Goal: Task Accomplishment & Management: Complete application form

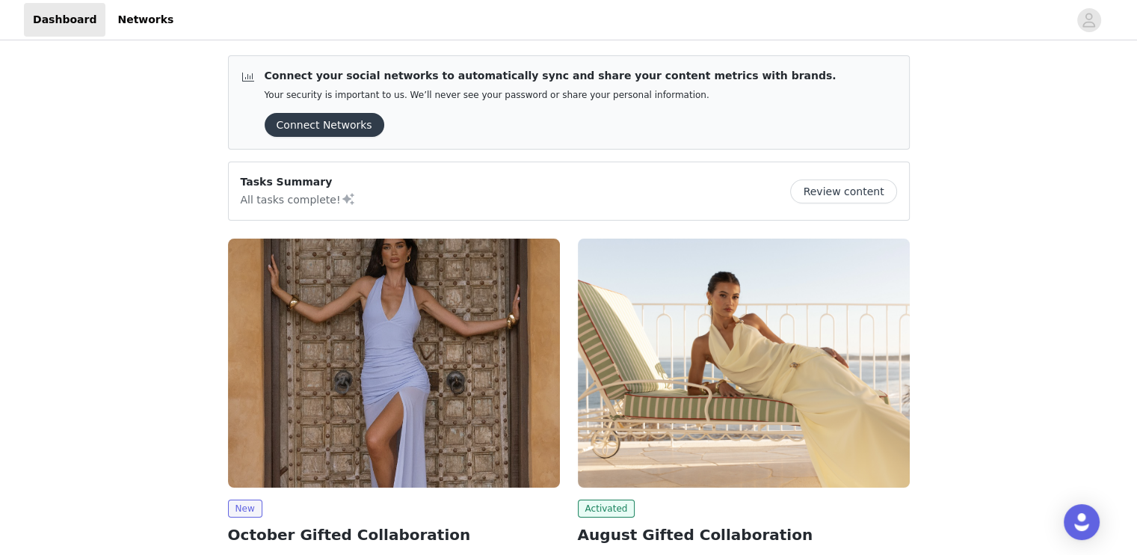
scroll to position [40, 0]
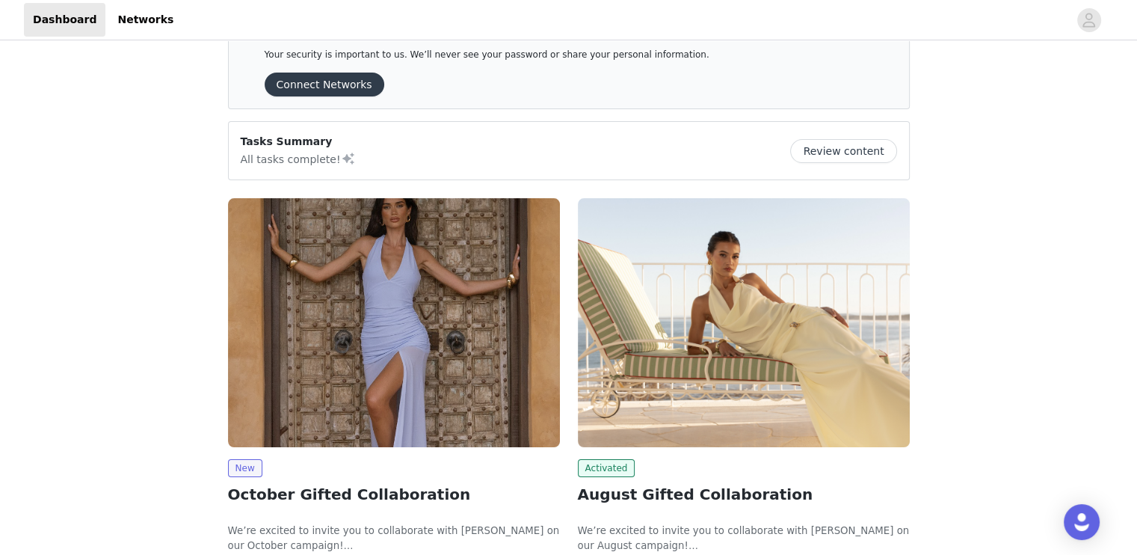
click at [377, 348] on img at bounding box center [394, 322] width 332 height 249
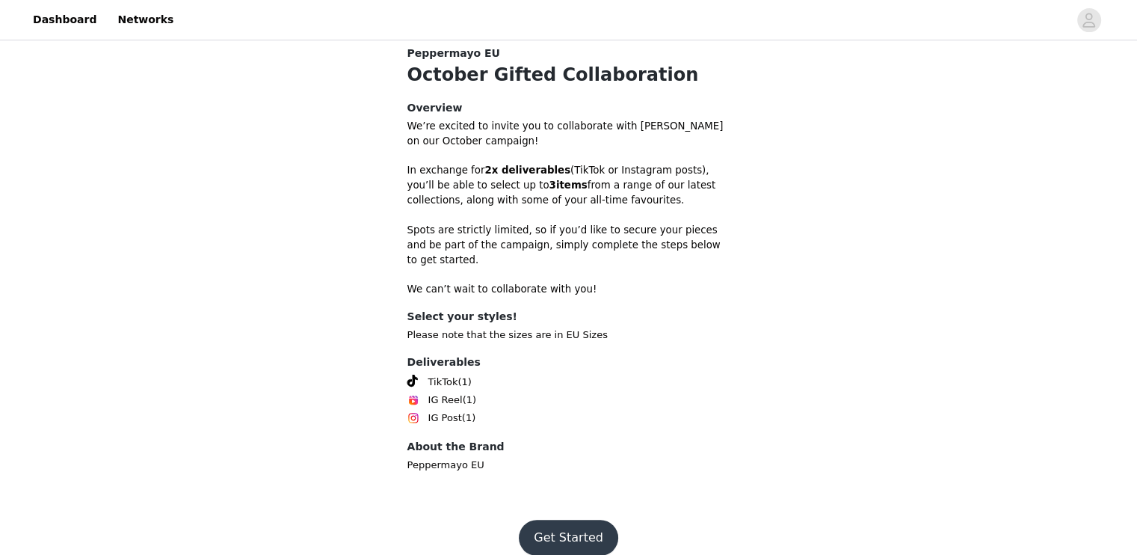
scroll to position [401, 0]
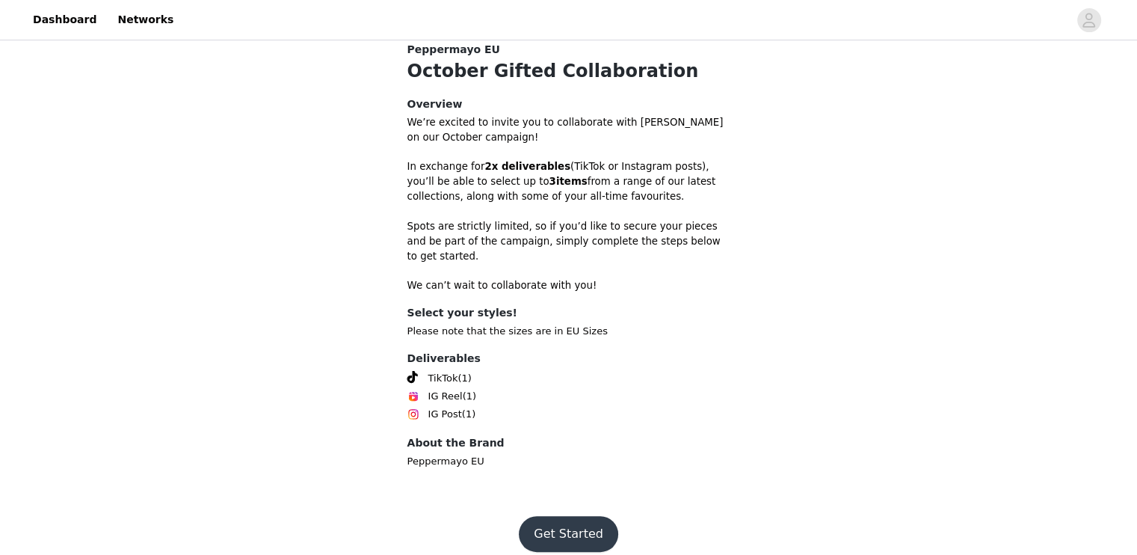
click at [586, 517] on button "Get Started" at bounding box center [568, 534] width 99 height 36
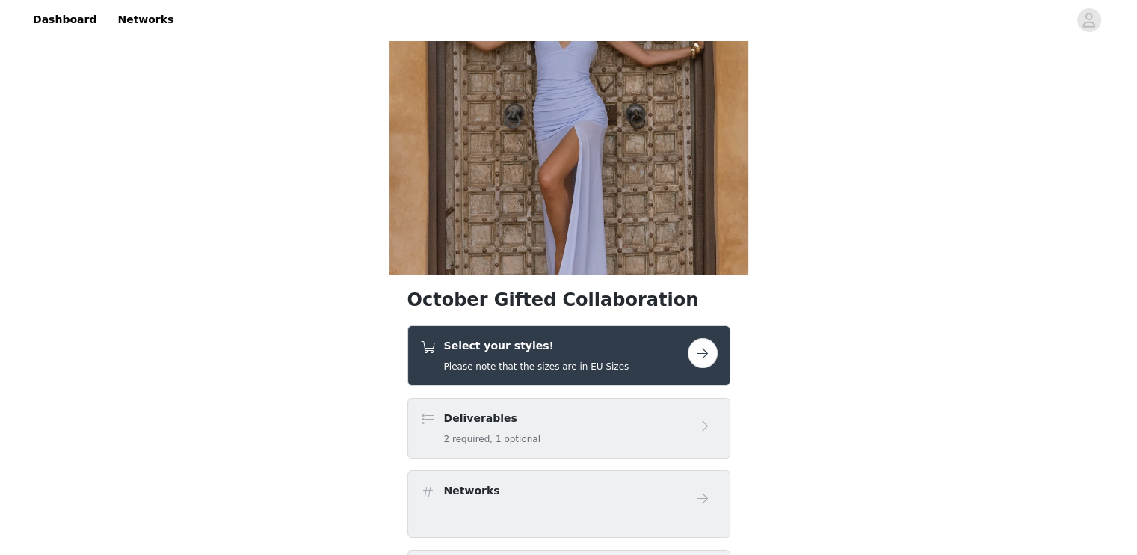
scroll to position [129, 0]
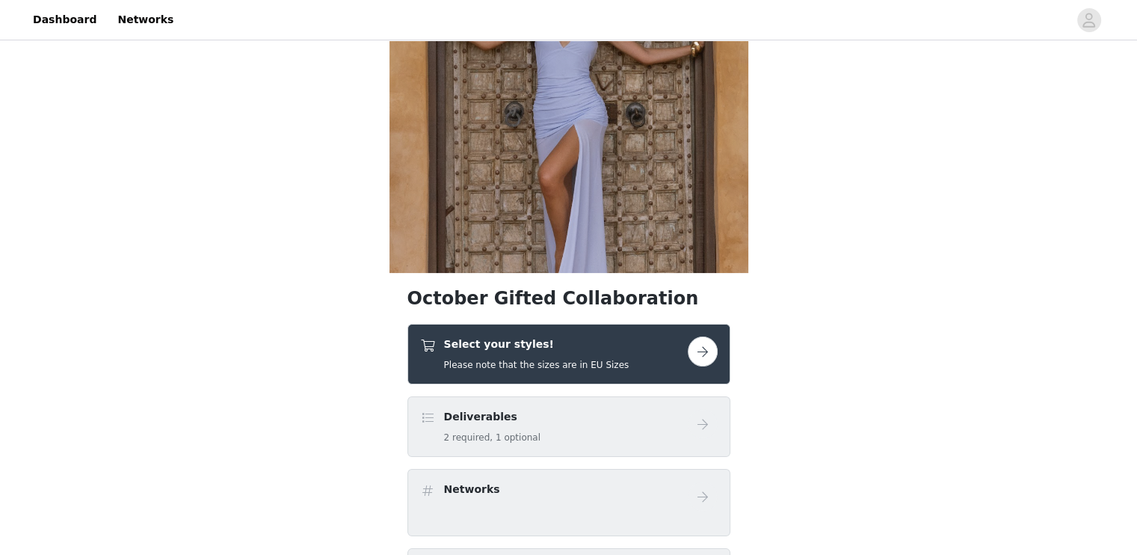
click at [706, 360] on button "button" at bounding box center [703, 351] width 30 height 30
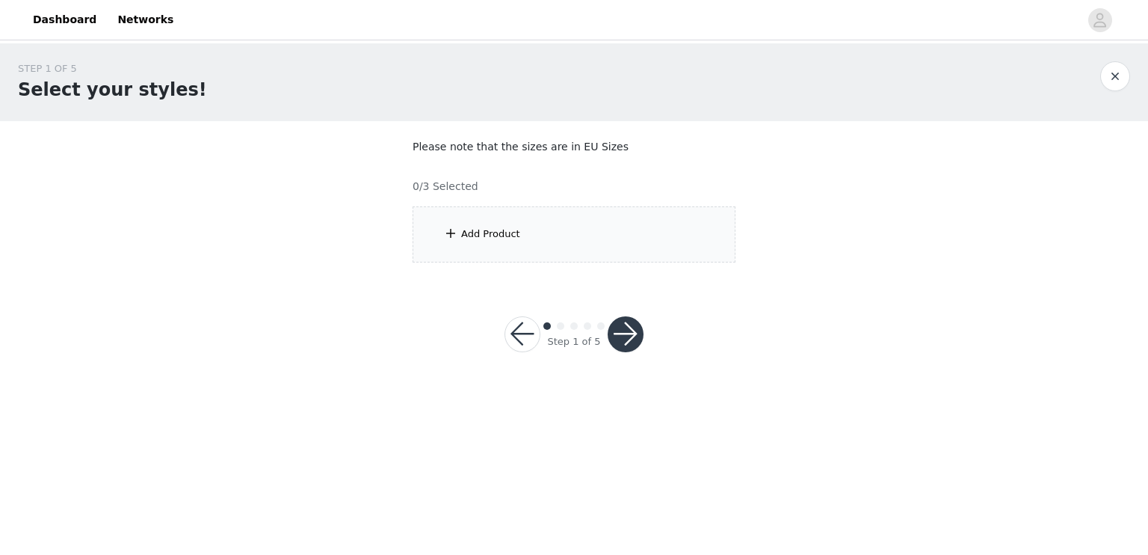
click at [503, 219] on div "Add Product" at bounding box center [574, 234] width 323 height 56
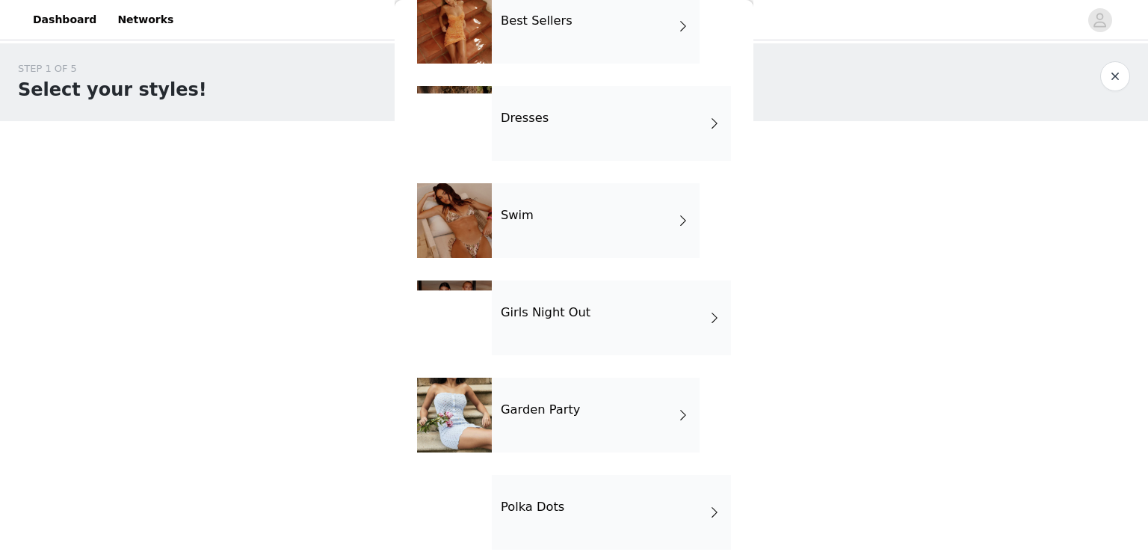
scroll to position [281, 0]
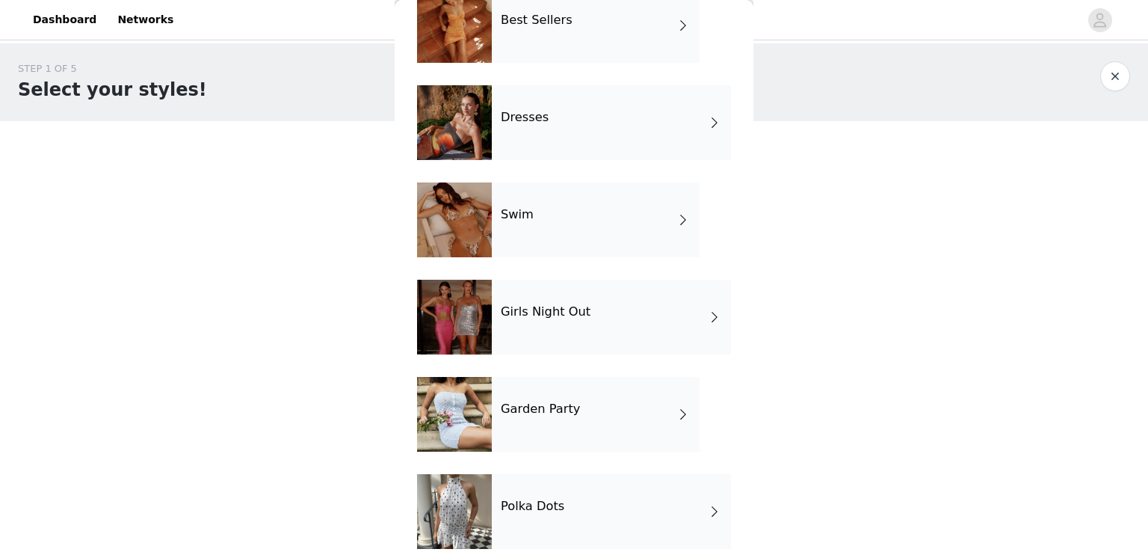
click at [583, 498] on div "Polka Dots" at bounding box center [611, 511] width 239 height 75
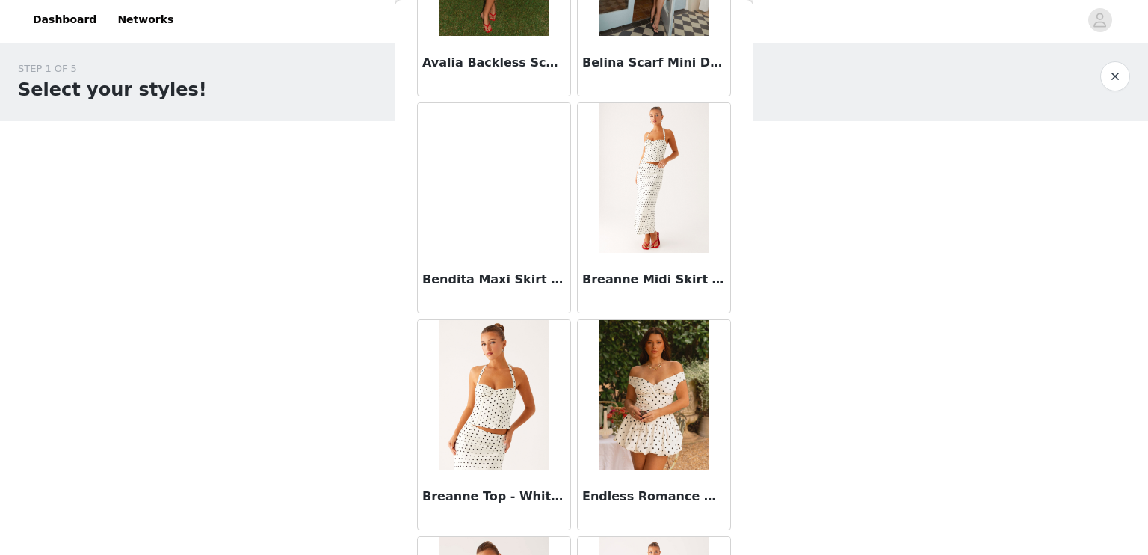
scroll to position [0, 0]
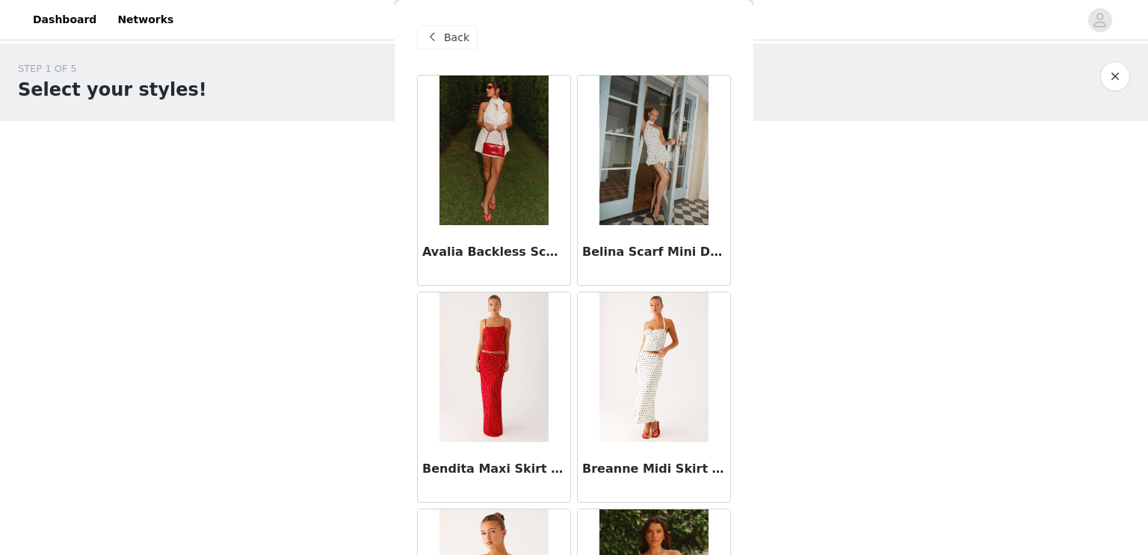
click at [445, 34] on span "Back" at bounding box center [456, 38] width 25 height 16
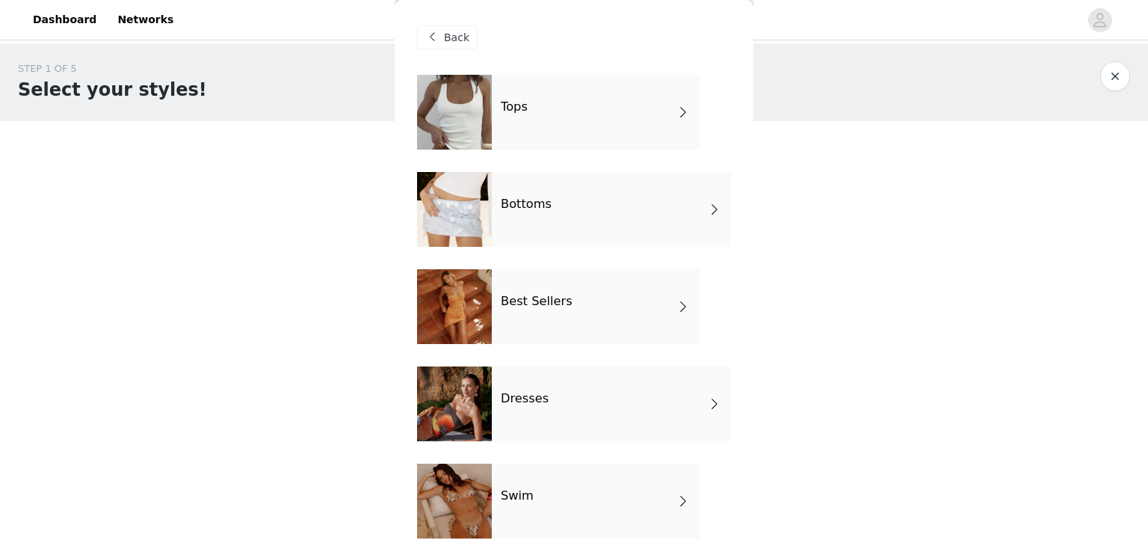
click at [546, 103] on div "Tops" at bounding box center [596, 112] width 208 height 75
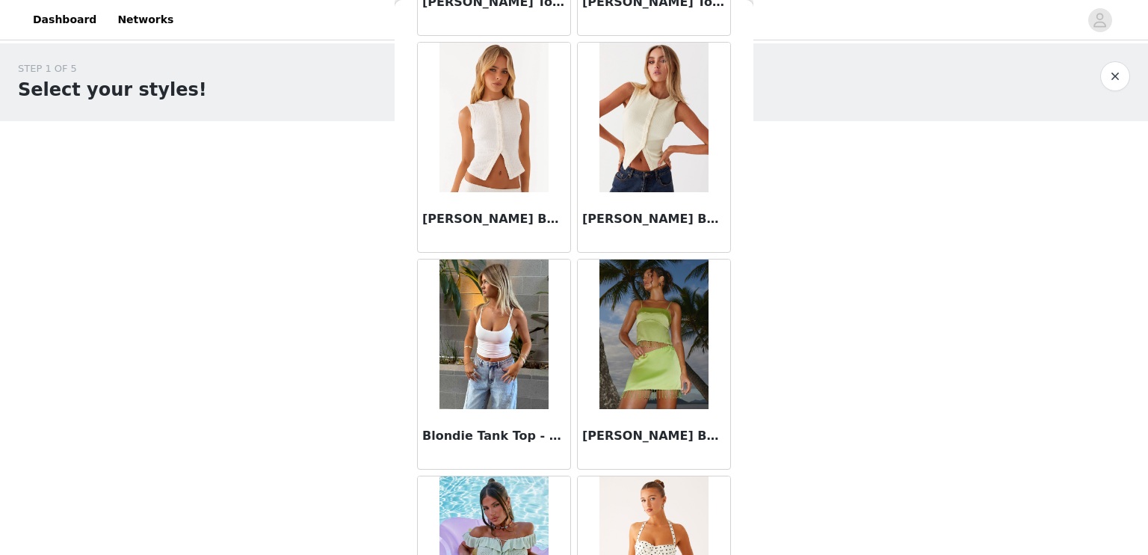
scroll to position [1333, 0]
click at [493, 144] on img at bounding box center [493, 117] width 108 height 149
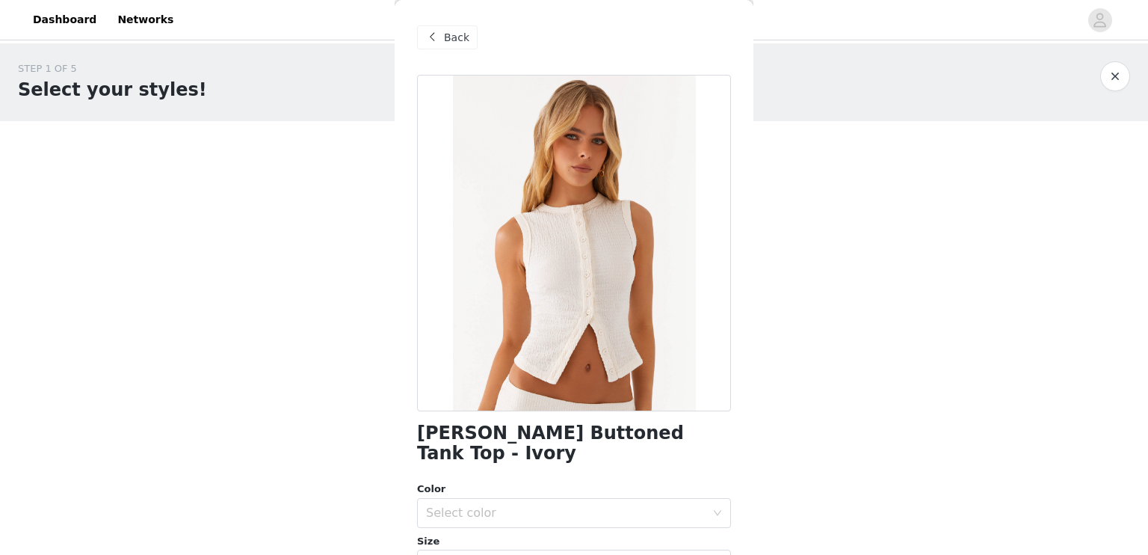
scroll to position [0, 0]
click at [439, 38] on span at bounding box center [432, 37] width 18 height 18
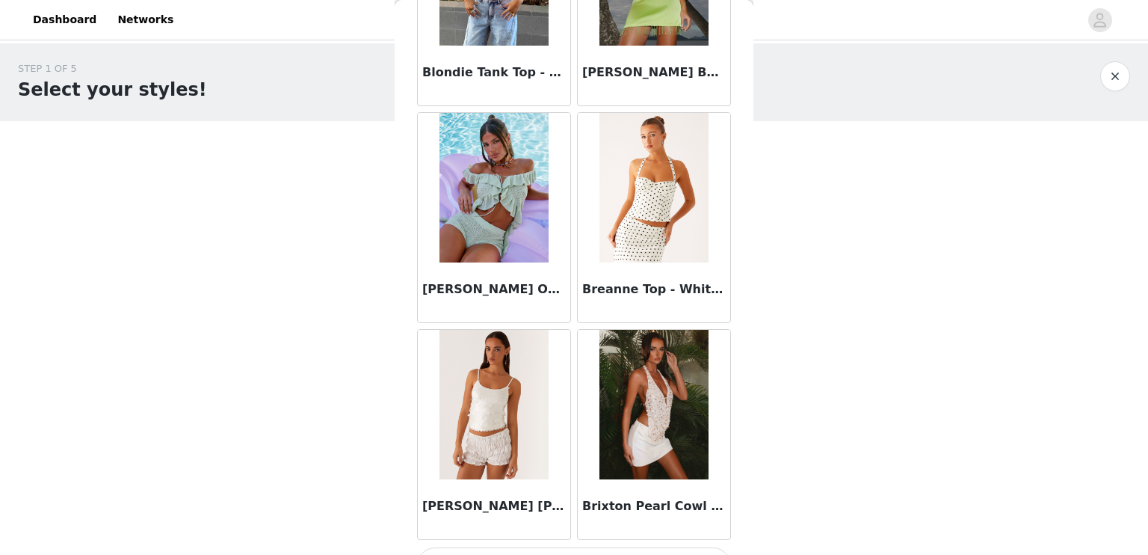
scroll to position [1730, 0]
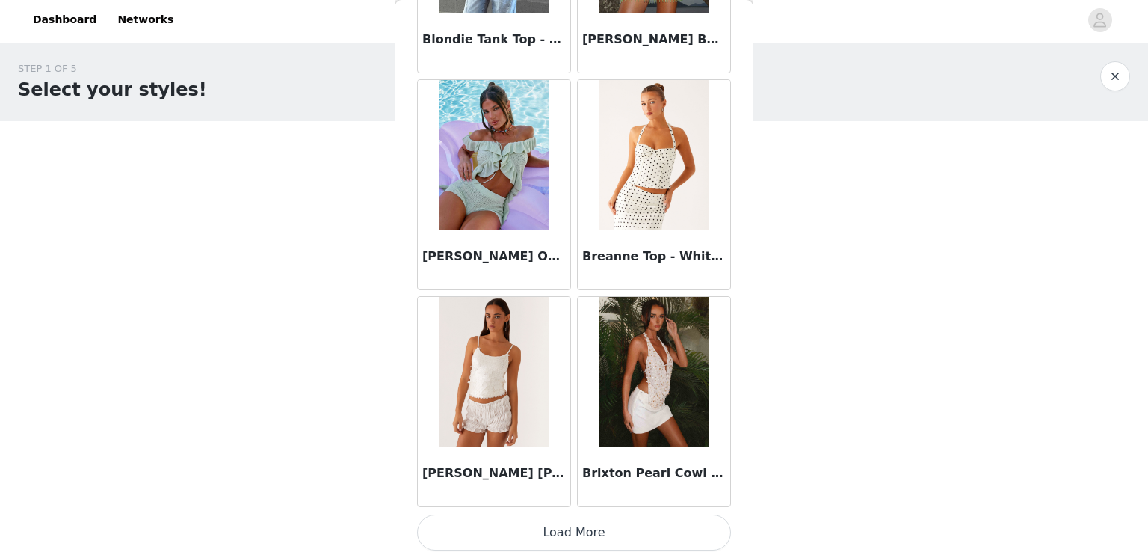
click at [572, 534] on button "Load More" at bounding box center [574, 532] width 314 height 36
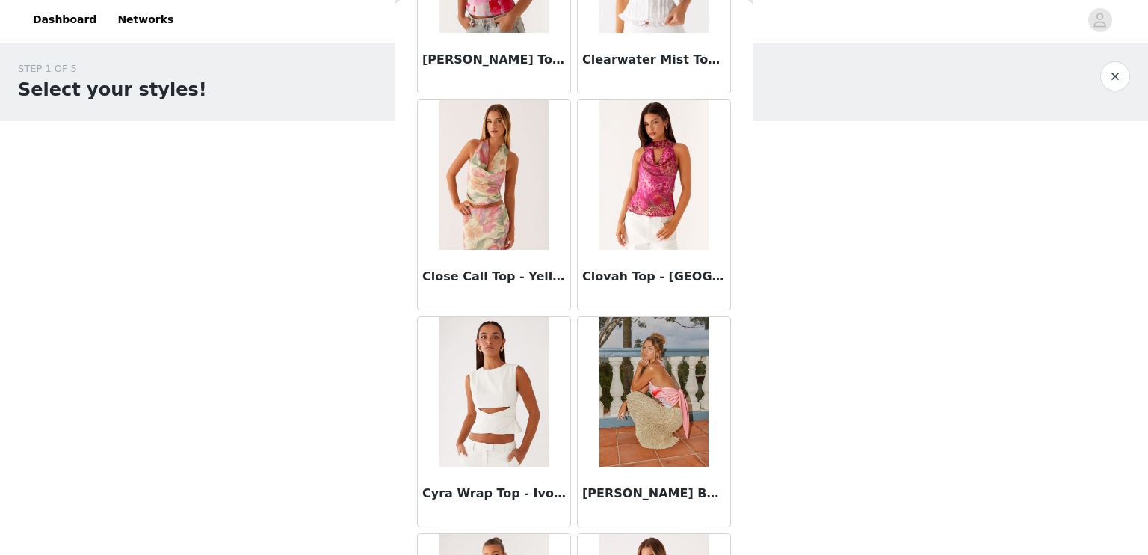
scroll to position [3894, 0]
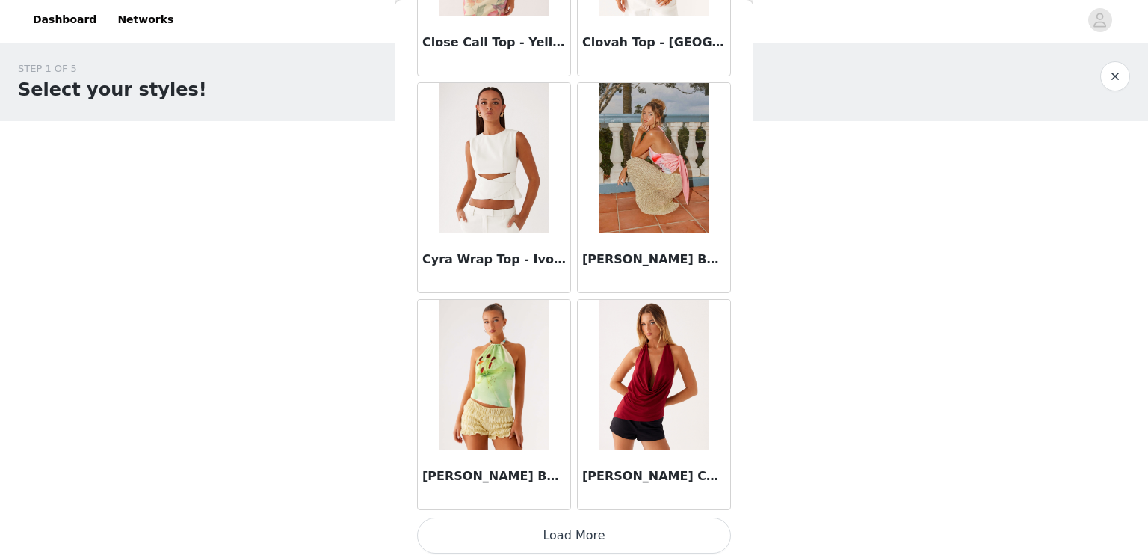
click at [588, 540] on button "Load More" at bounding box center [574, 535] width 314 height 36
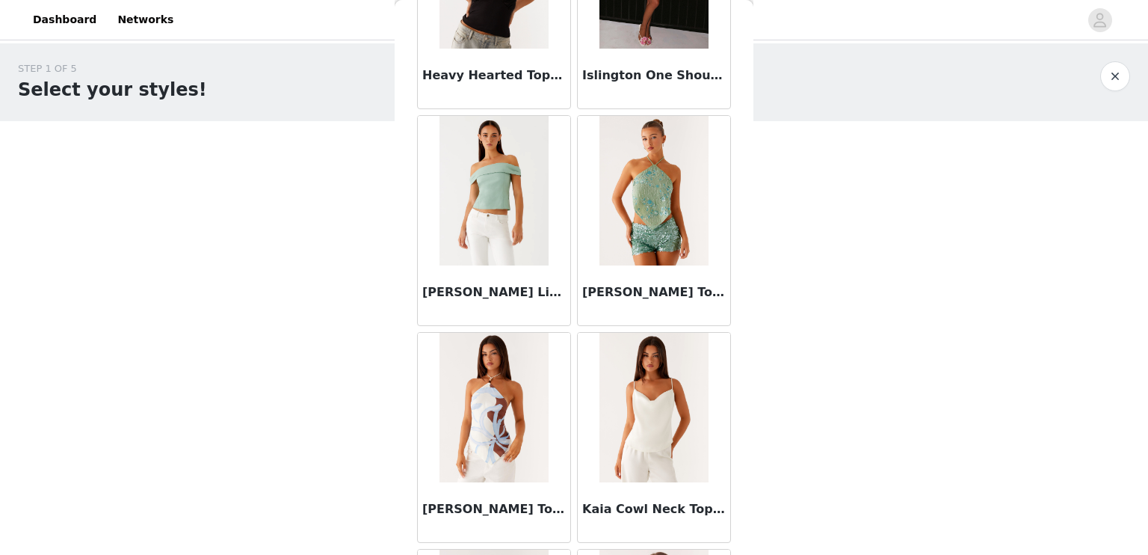
scroll to position [6059, 0]
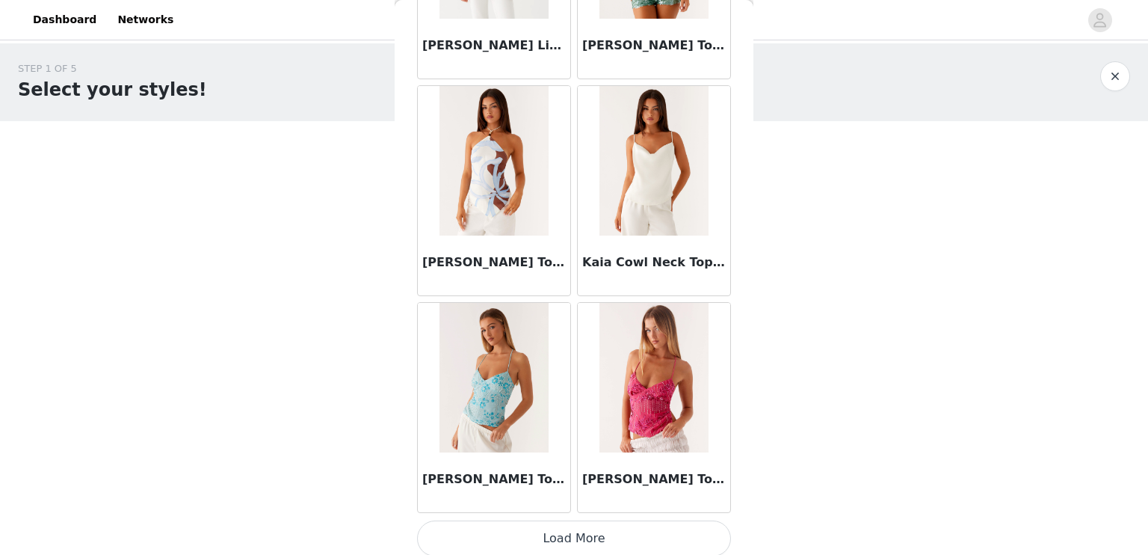
click at [580, 527] on button "Load More" at bounding box center [574, 538] width 314 height 36
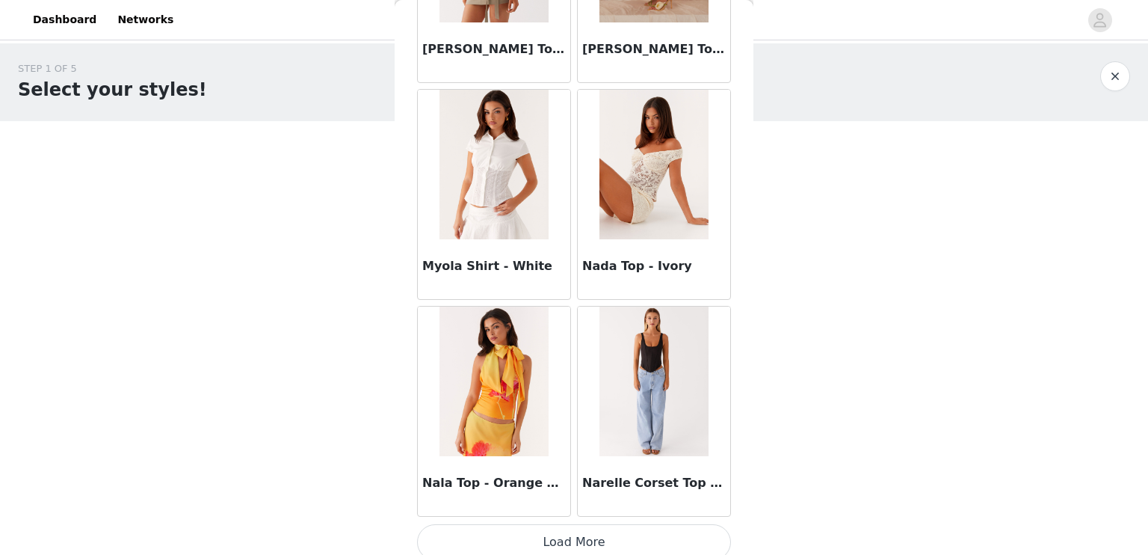
scroll to position [8223, 0]
click at [589, 530] on button "Load More" at bounding box center [574, 541] width 314 height 36
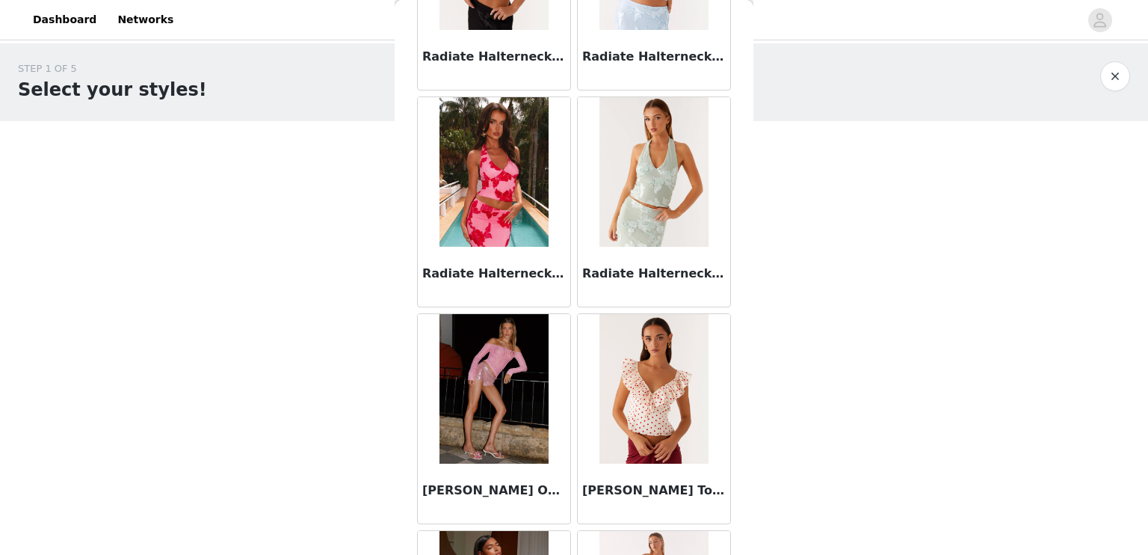
scroll to position [10388, 0]
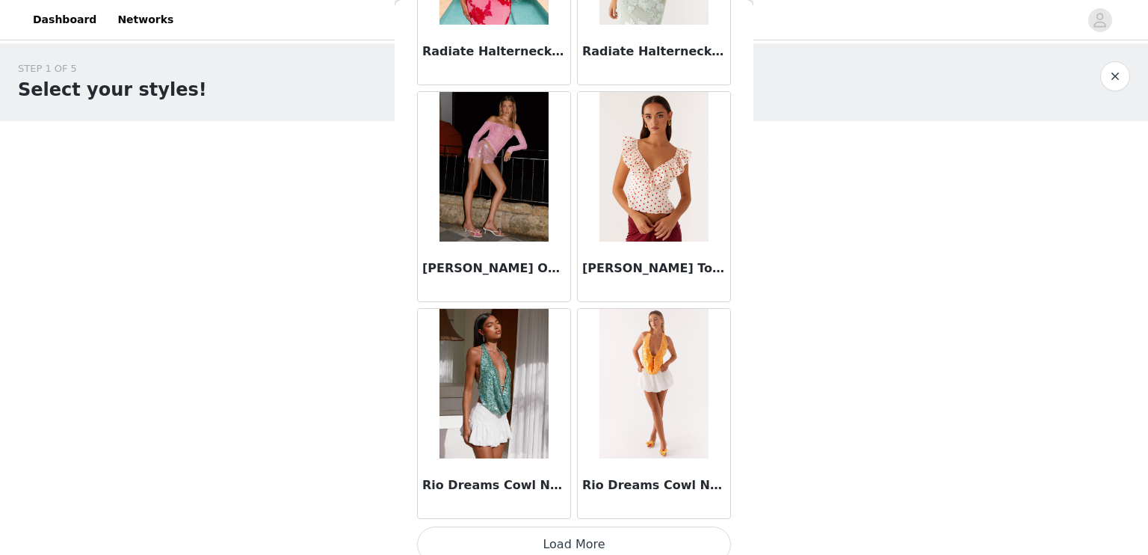
click at [576, 526] on button "Load More" at bounding box center [574, 544] width 314 height 36
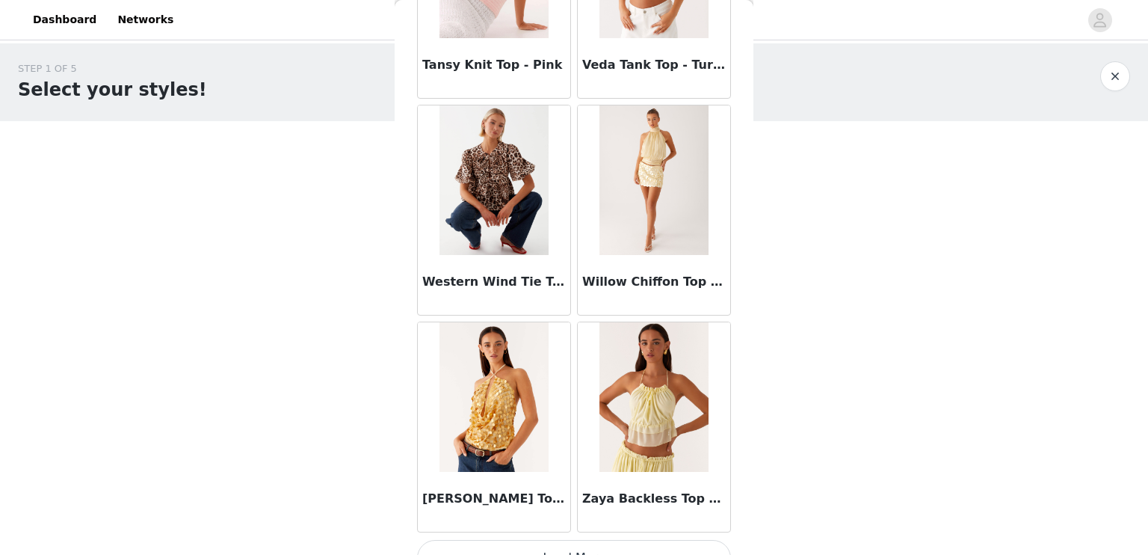
scroll to position [12552, 0]
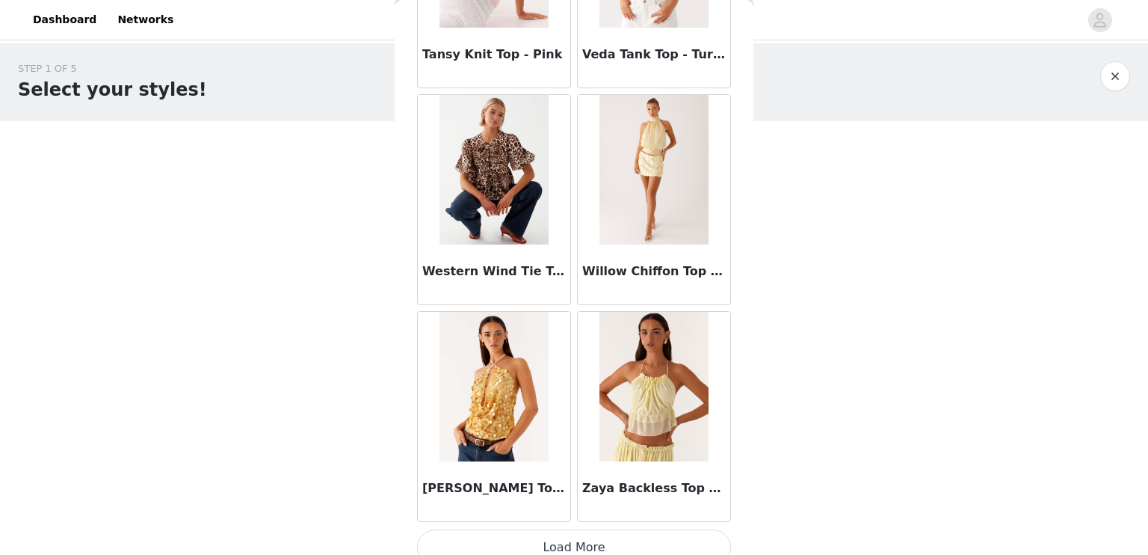
click at [577, 539] on button "Load More" at bounding box center [574, 547] width 314 height 36
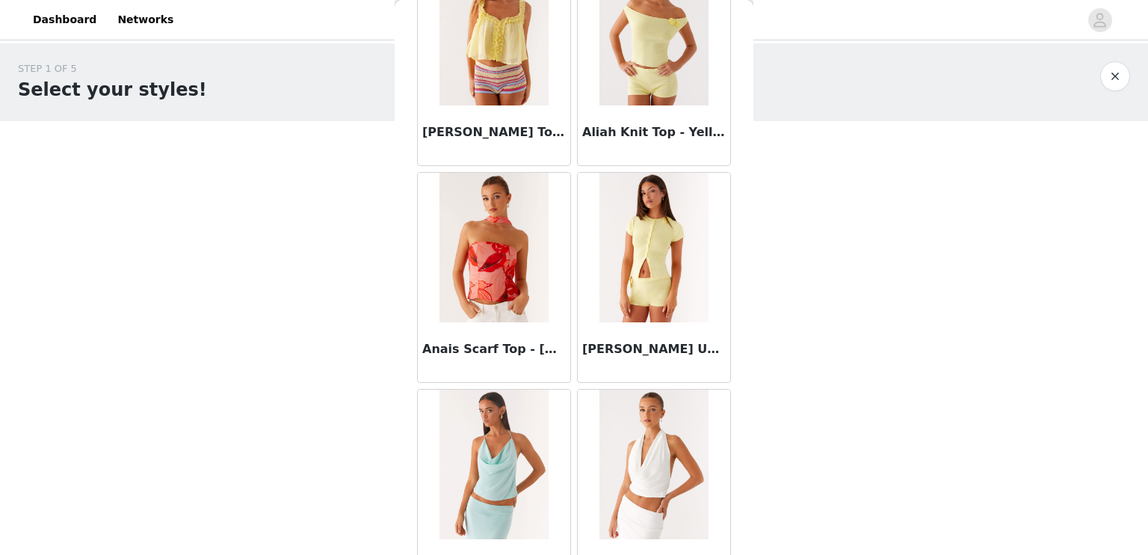
scroll to position [0, 0]
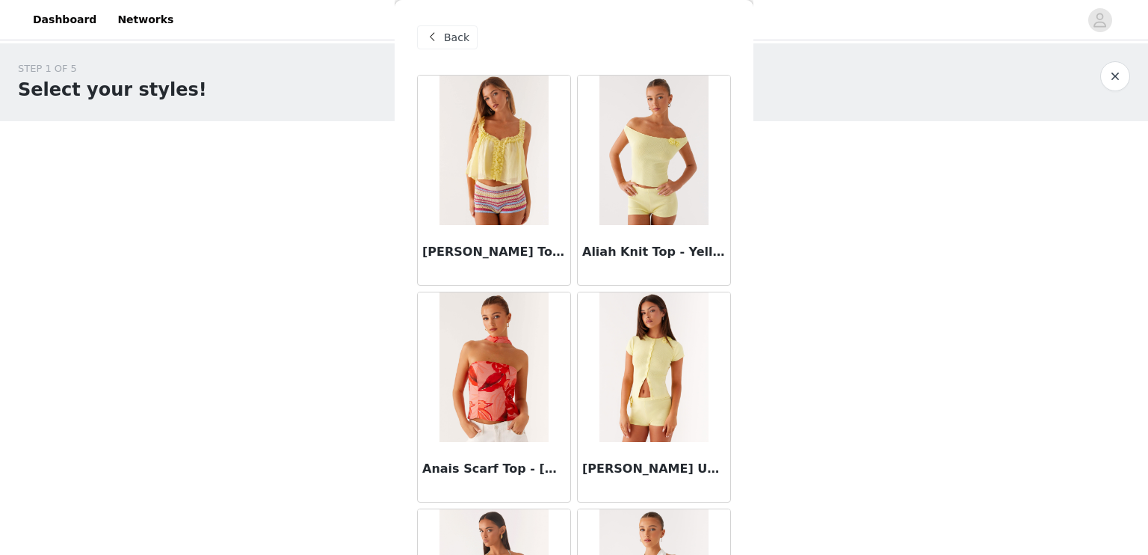
click at [426, 35] on span at bounding box center [432, 37] width 18 height 18
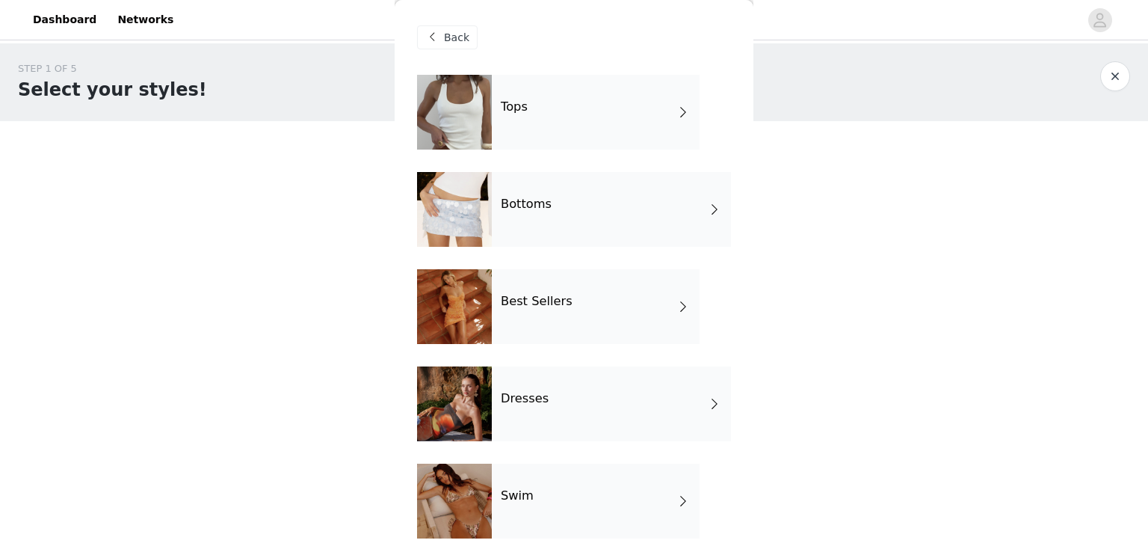
click at [568, 207] on div "Bottoms" at bounding box center [611, 209] width 239 height 75
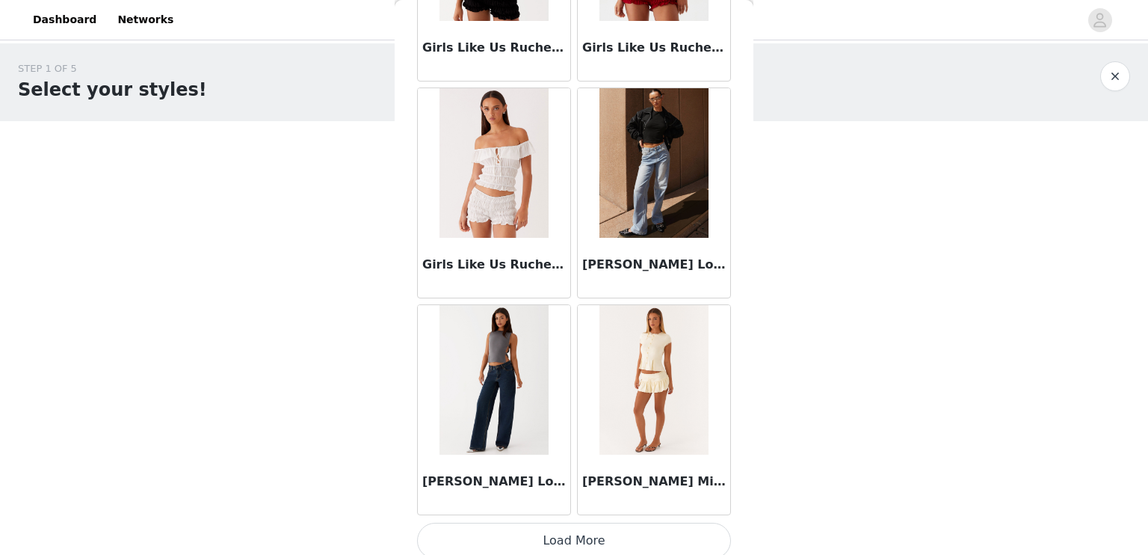
scroll to position [1728, 0]
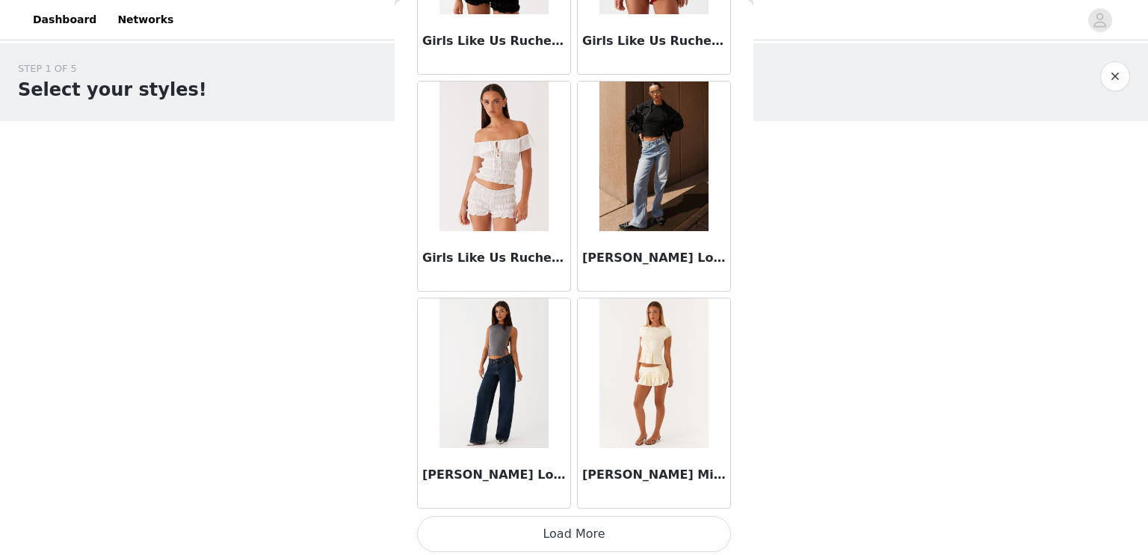
click at [620, 257] on h3 "[PERSON_NAME] Low Rise Denim Jeans - Light Blue" at bounding box center [654, 258] width 144 height 18
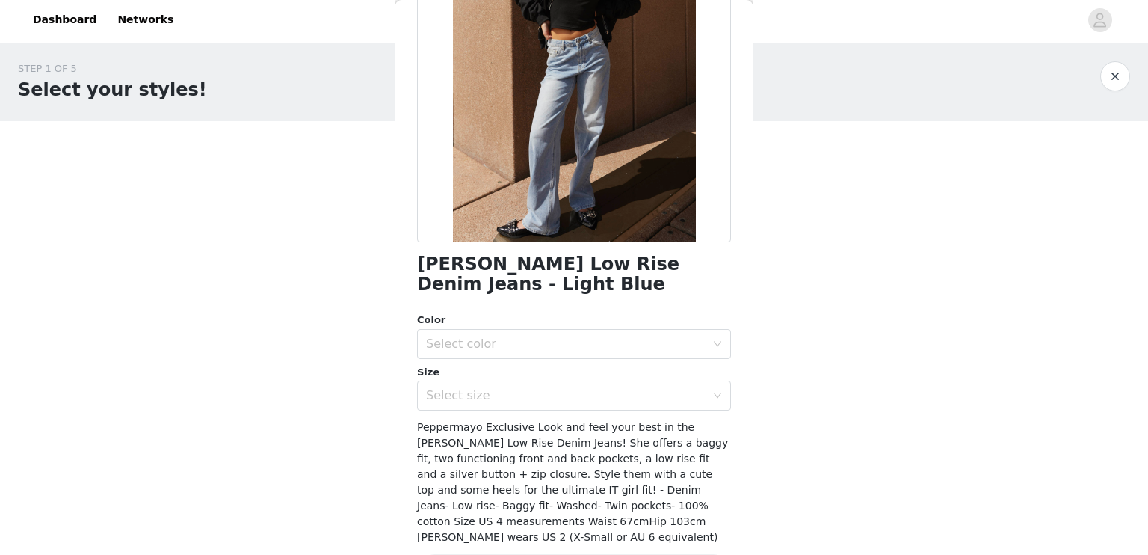
scroll to position [206, 0]
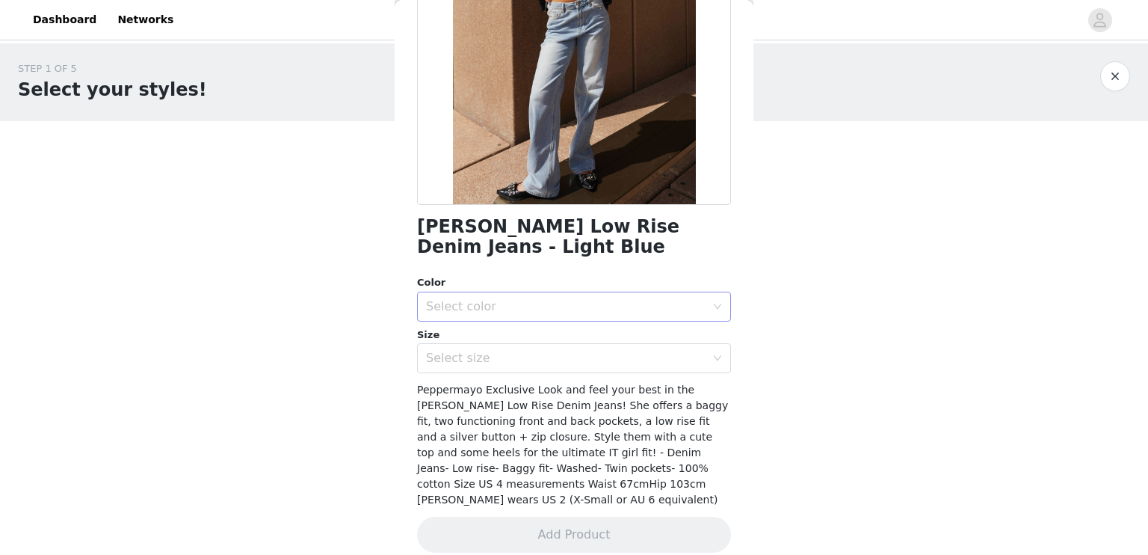
click at [519, 302] on div "Select color" at bounding box center [566, 306] width 280 height 15
click at [511, 345] on li "Light Blue" at bounding box center [568, 339] width 303 height 24
click at [508, 356] on div "Select size" at bounding box center [566, 358] width 280 height 15
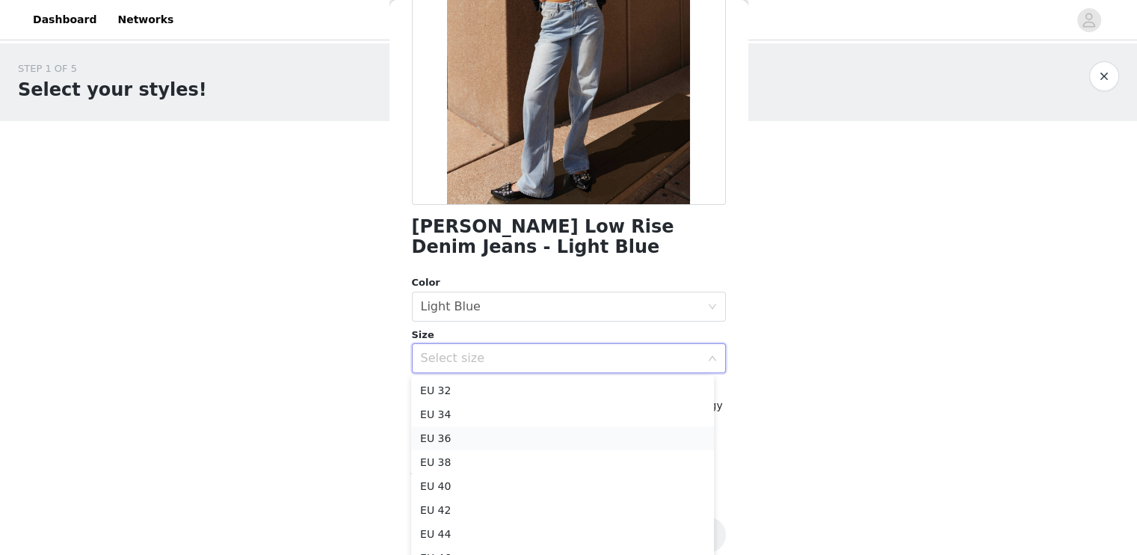
click at [482, 442] on li "EU 36" at bounding box center [562, 438] width 303 height 24
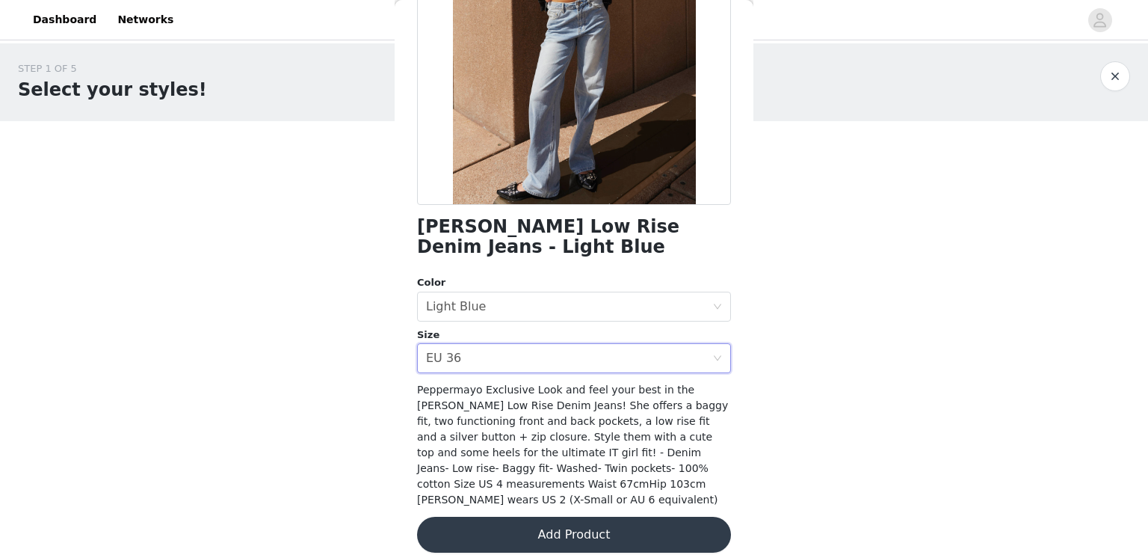
click at [570, 519] on button "Add Product" at bounding box center [574, 534] width 314 height 36
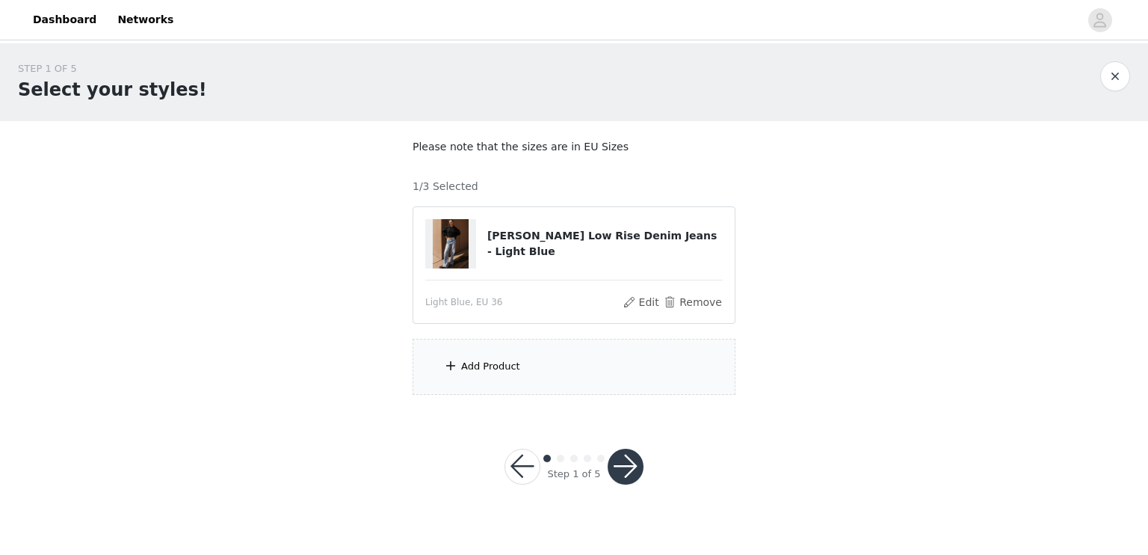
click at [538, 356] on div "Add Product" at bounding box center [574, 367] width 323 height 56
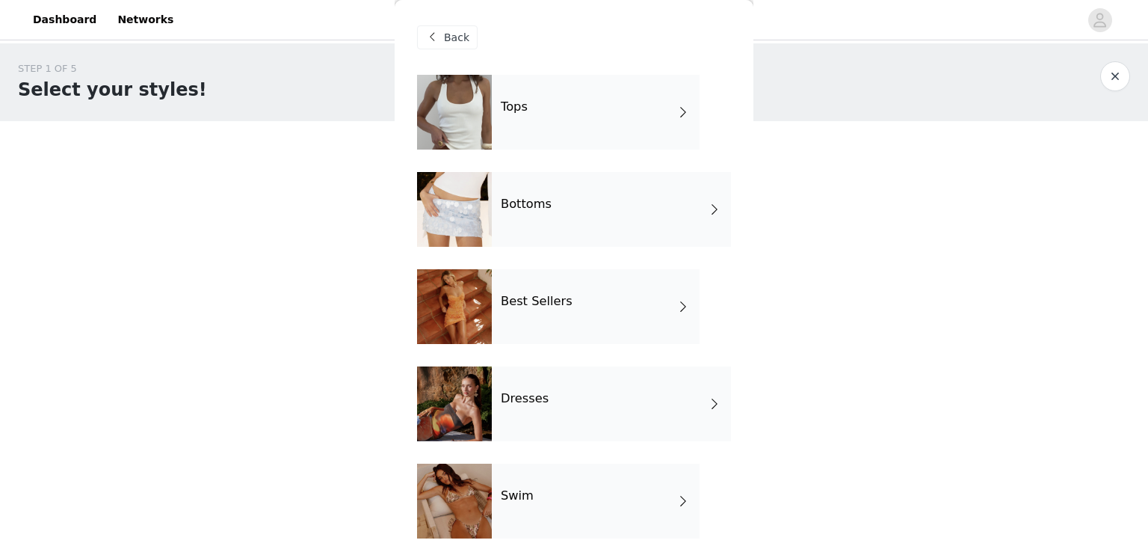
scroll to position [105, 0]
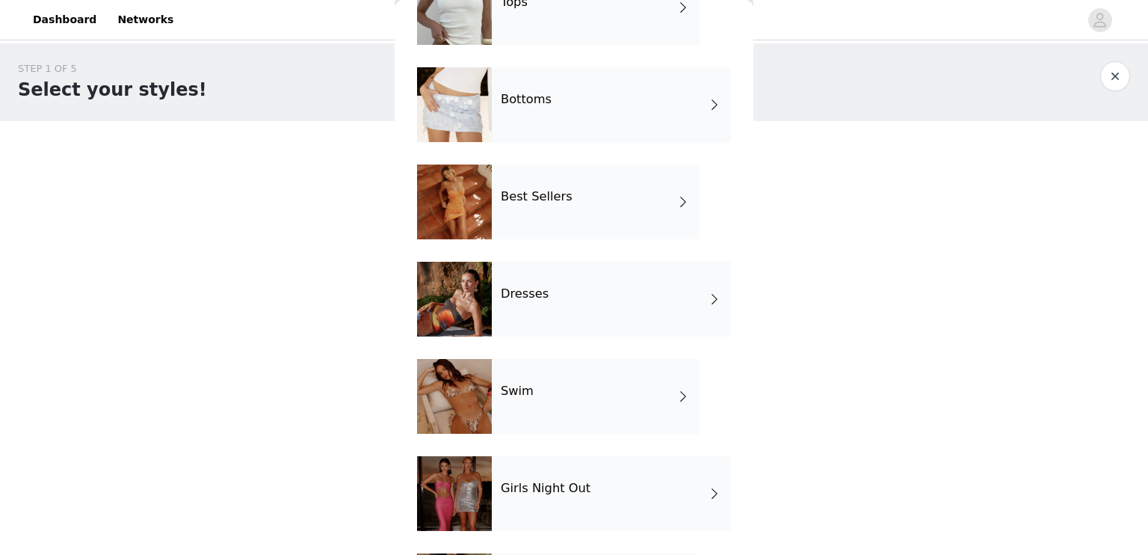
click at [587, 386] on div "Swim" at bounding box center [596, 396] width 208 height 75
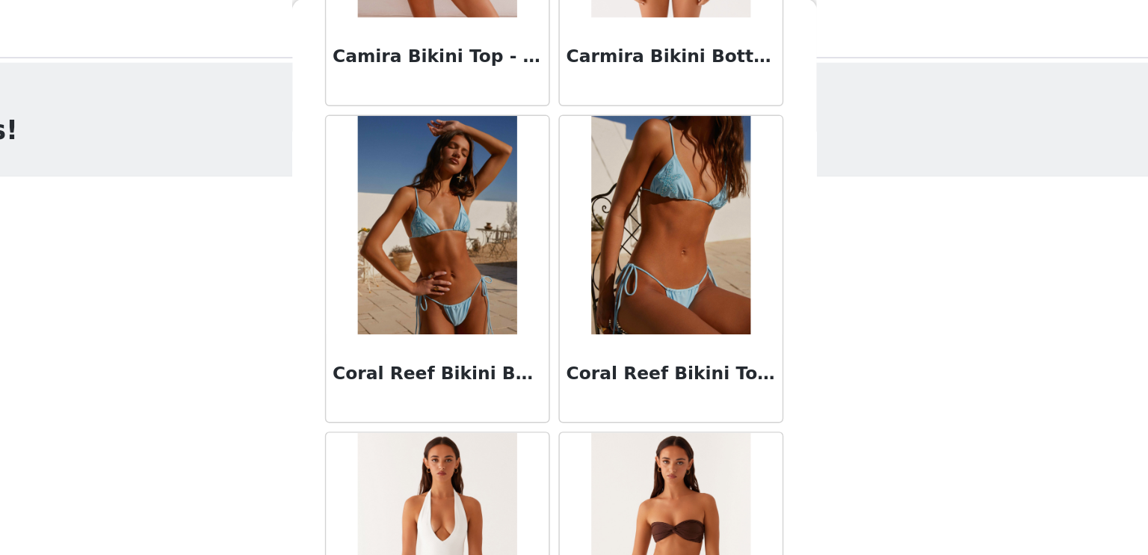
scroll to position [0, 0]
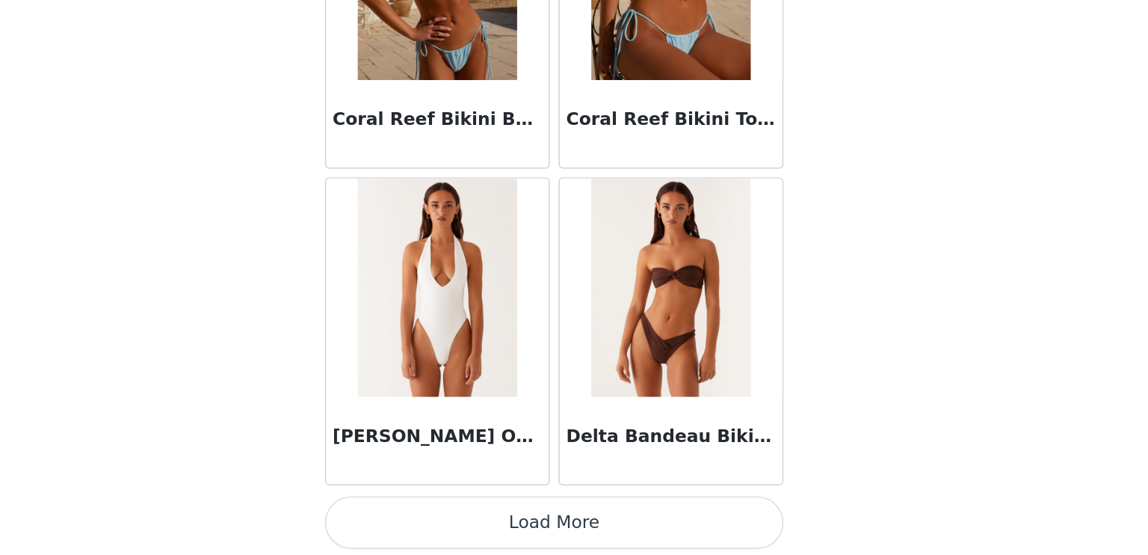
click at [581, 531] on button "Load More" at bounding box center [574, 532] width 314 height 36
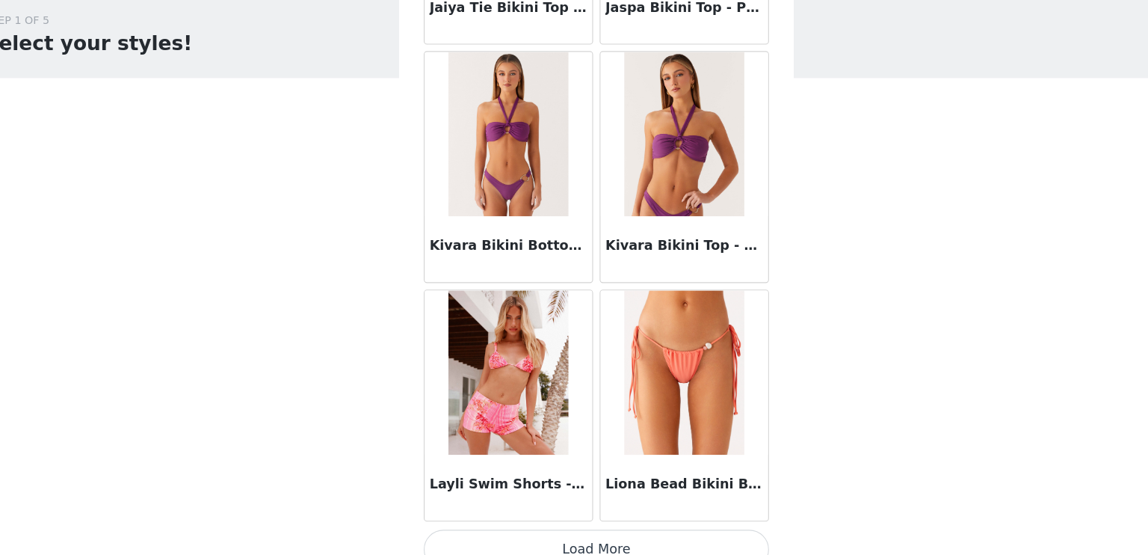
scroll to position [3894, 0]
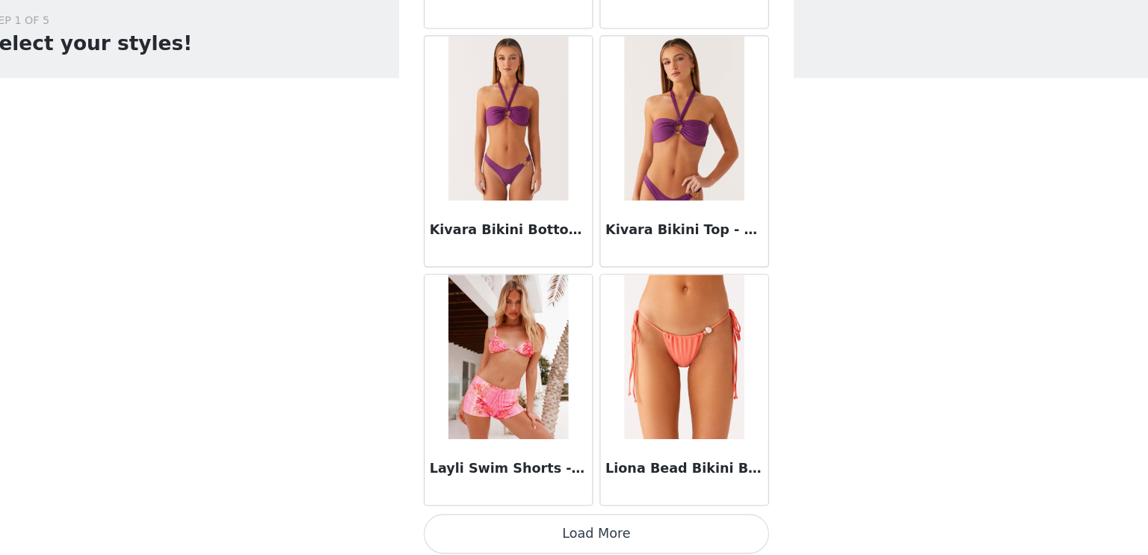
click at [601, 521] on button "Load More" at bounding box center [574, 535] width 314 height 36
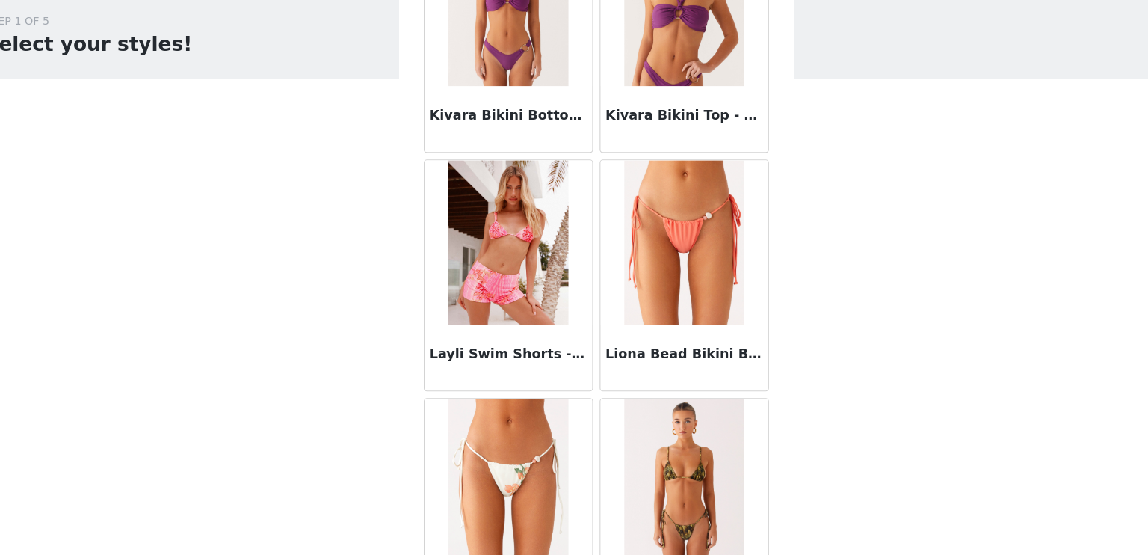
scroll to position [0, 0]
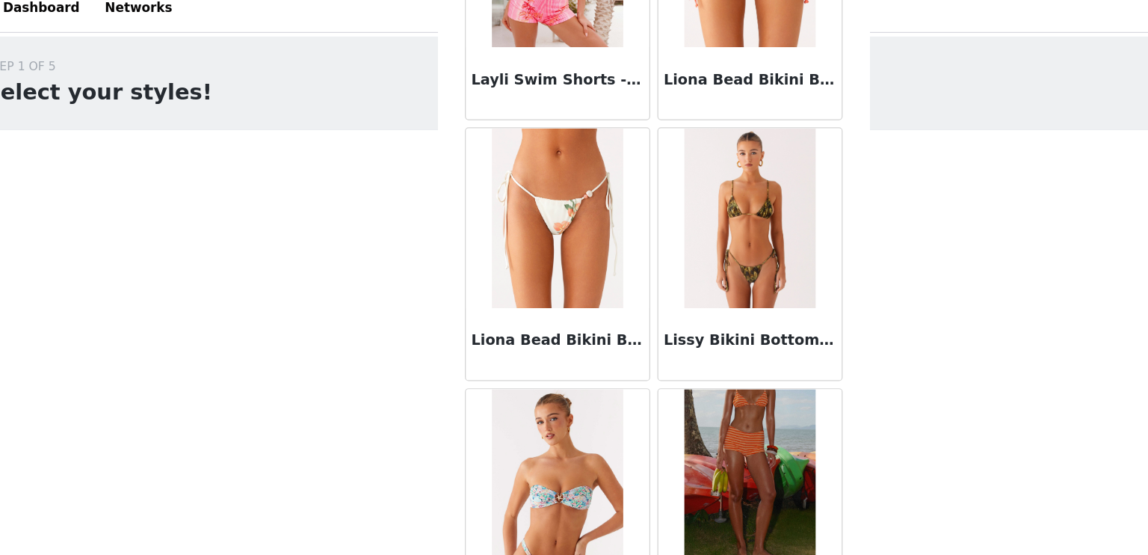
click at [646, 207] on img at bounding box center [653, 194] width 108 height 149
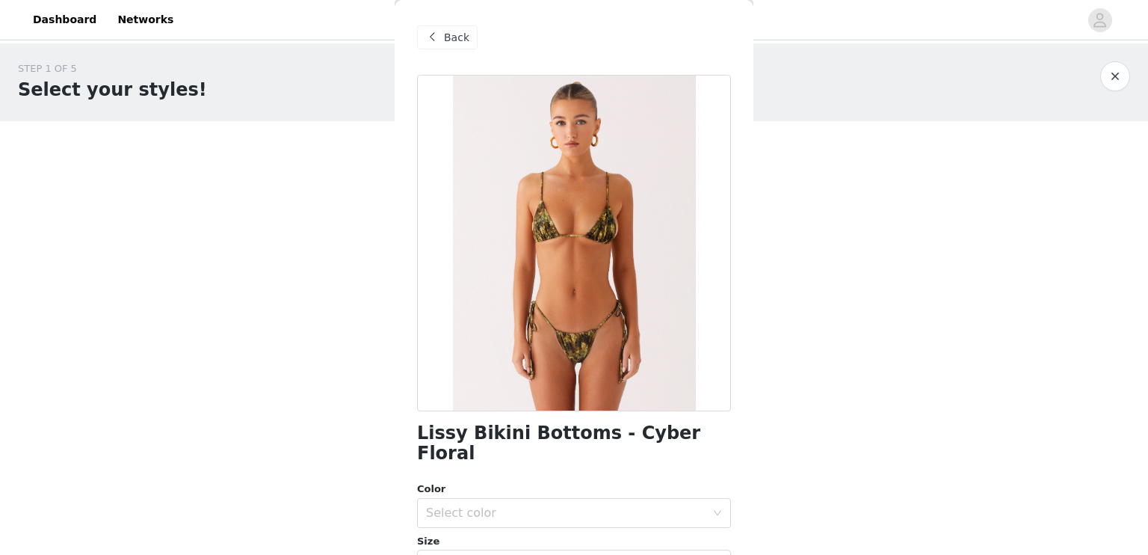
click at [454, 30] on span "Back" at bounding box center [456, 38] width 25 height 16
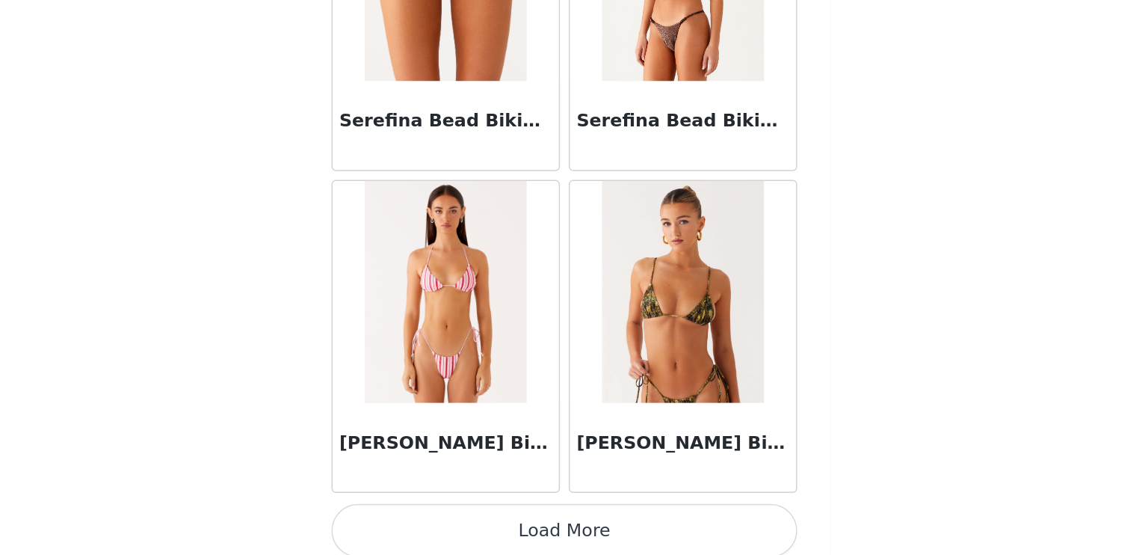
click at [570, 531] on button "Load More" at bounding box center [574, 538] width 314 height 36
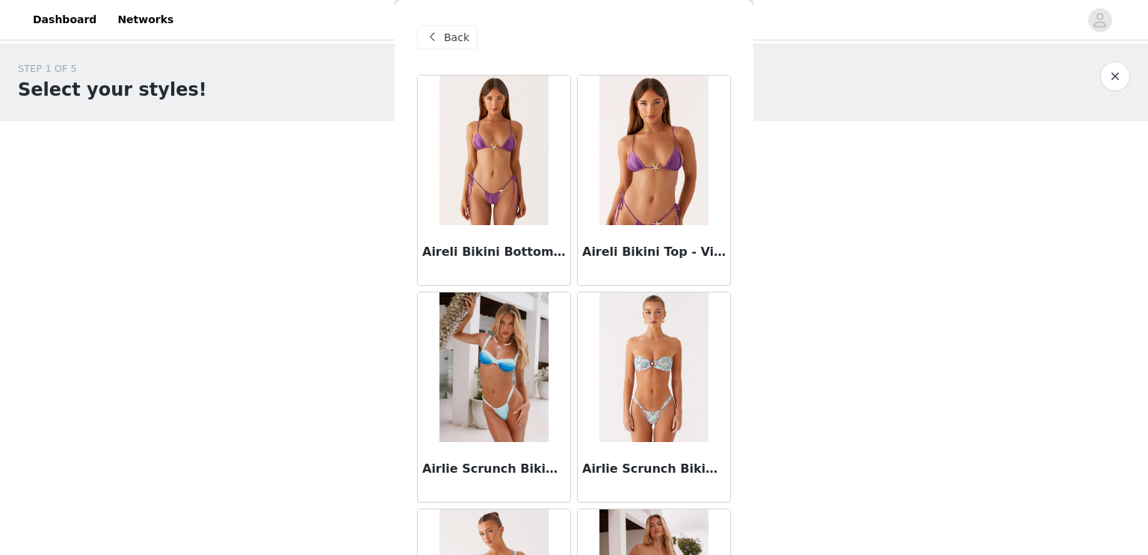
click at [455, 37] on span "Back" at bounding box center [456, 38] width 25 height 16
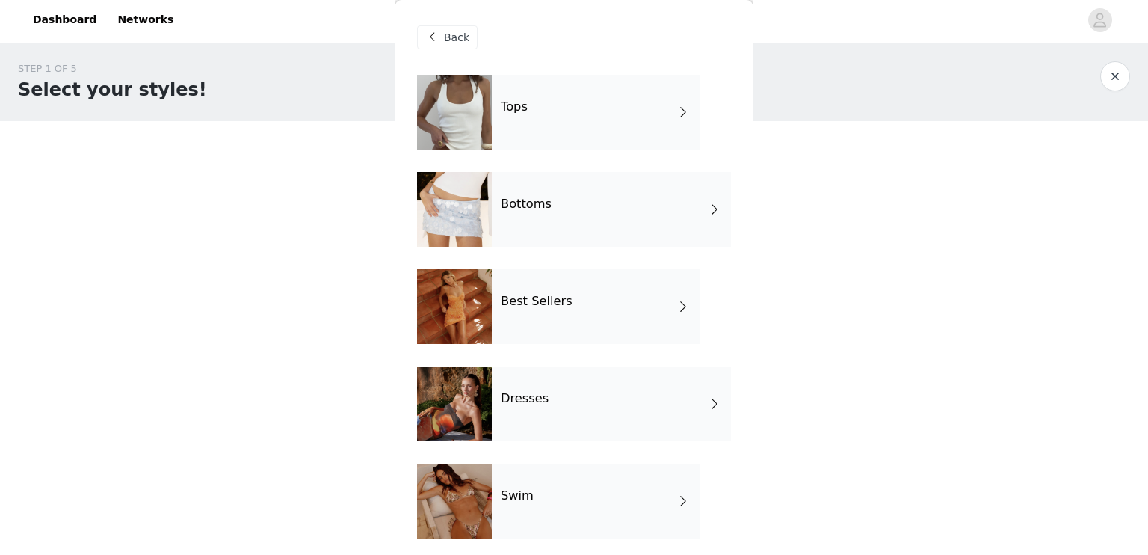
click at [553, 315] on div "Best Sellers" at bounding box center [596, 306] width 208 height 75
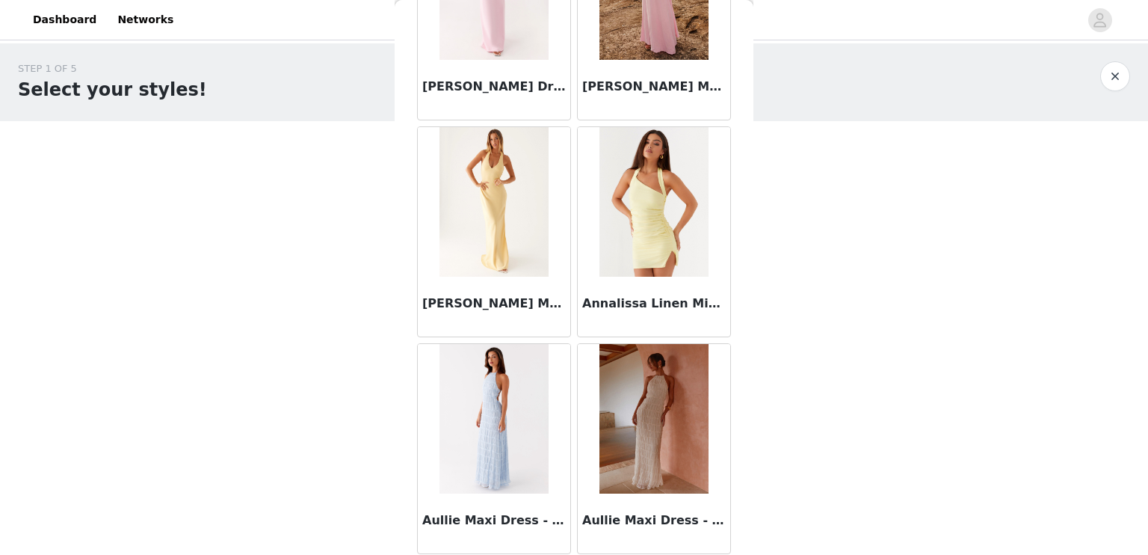
scroll to position [1730, 0]
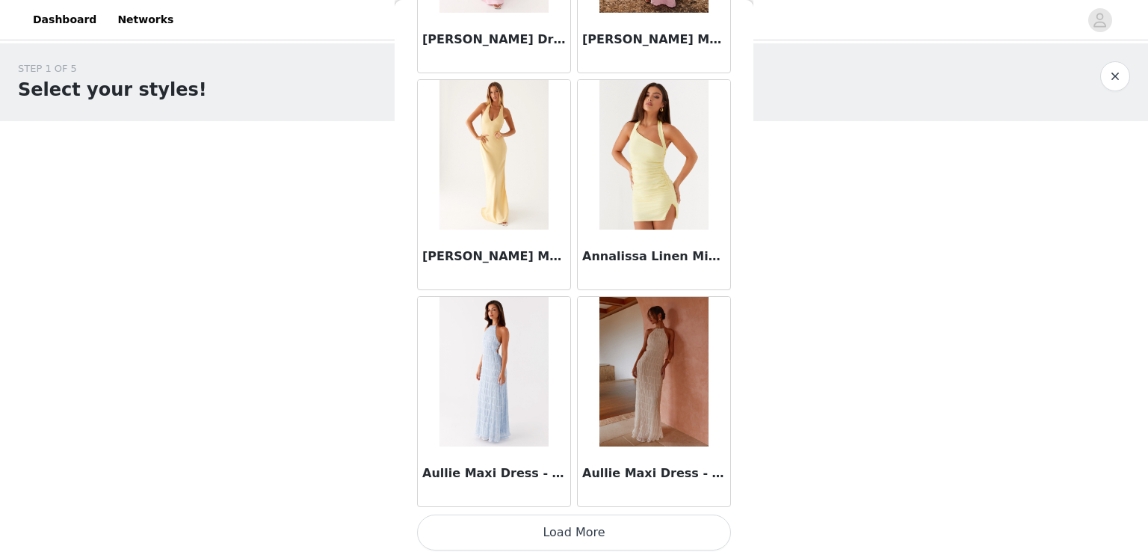
click at [600, 535] on button "Load More" at bounding box center [574, 532] width 314 height 36
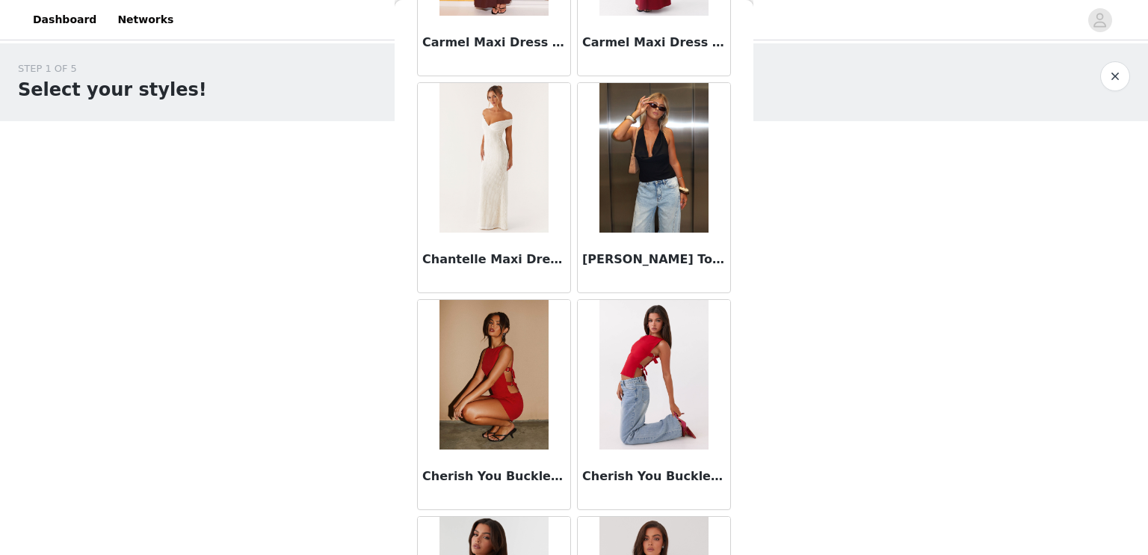
scroll to position [3894, 0]
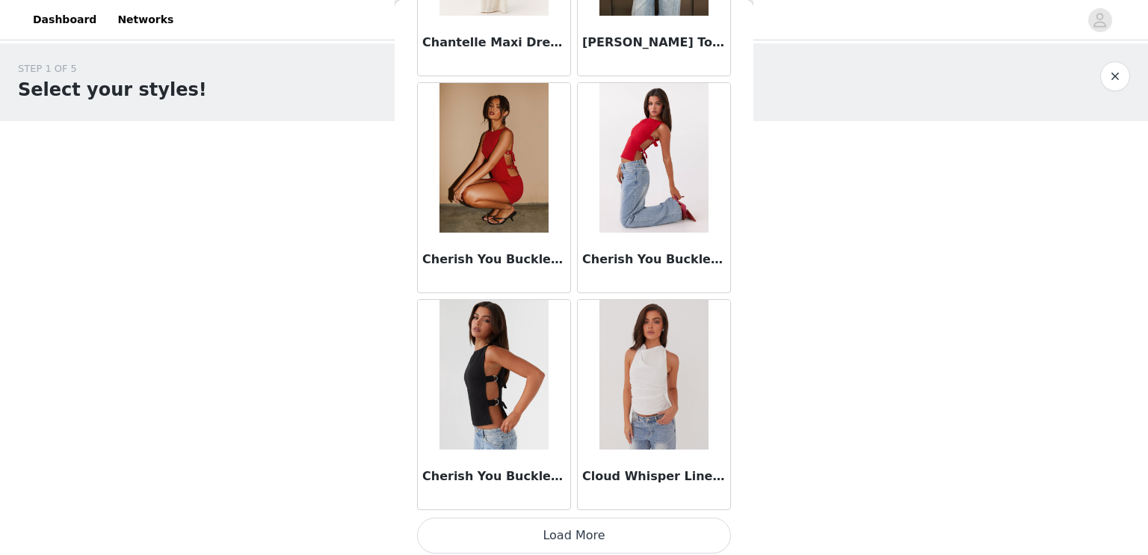
click at [574, 525] on button "Load More" at bounding box center [574, 535] width 314 height 36
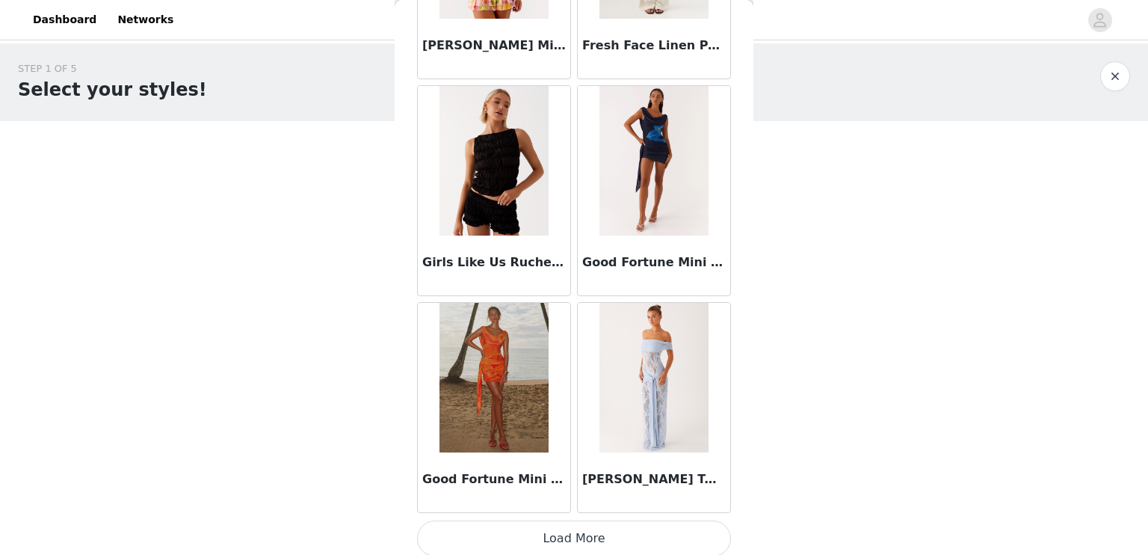
scroll to position [6058, 0]
click at [598, 527] on button "Load More" at bounding box center [574, 539] width 314 height 36
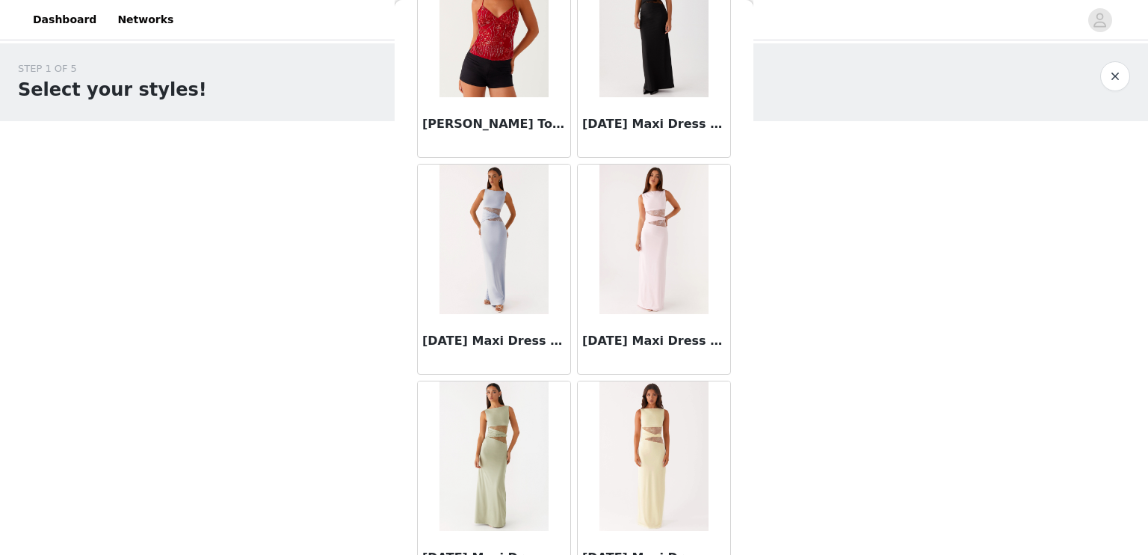
scroll to position [8223, 0]
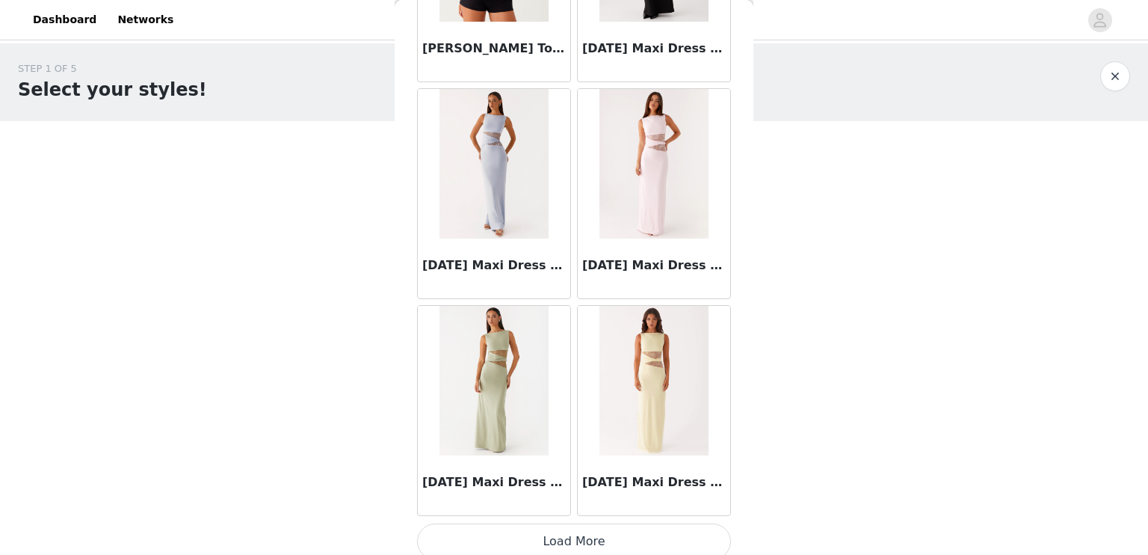
click at [578, 523] on button "Load More" at bounding box center [574, 541] width 314 height 36
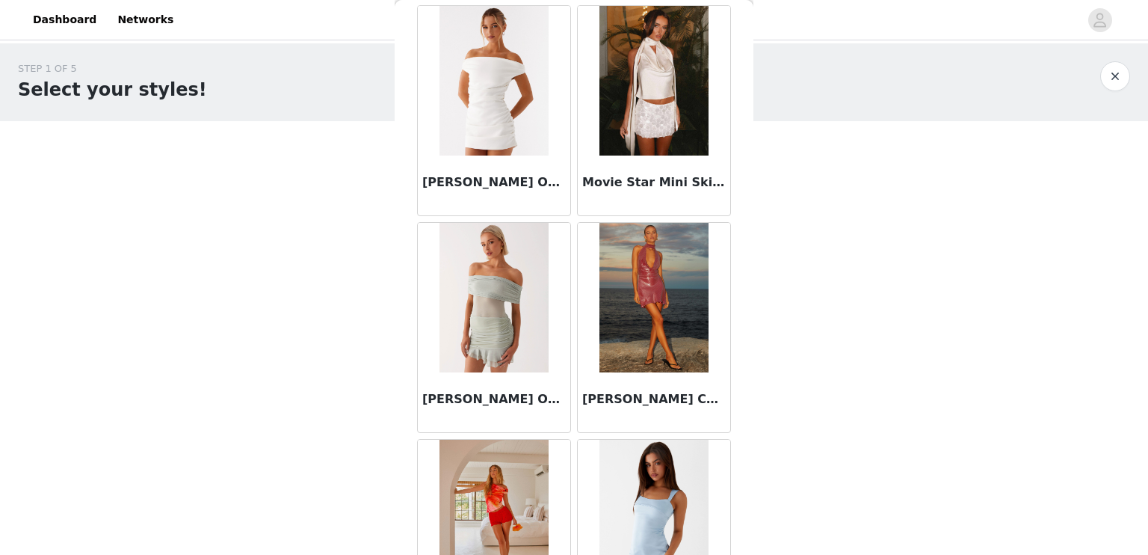
scroll to position [10388, 0]
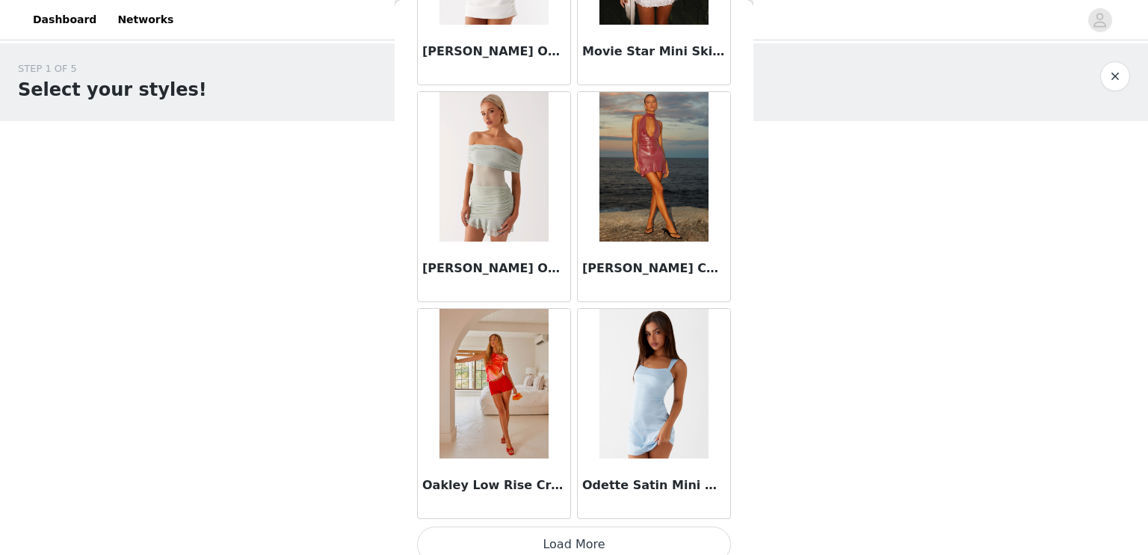
click at [580, 529] on button "Load More" at bounding box center [574, 544] width 314 height 36
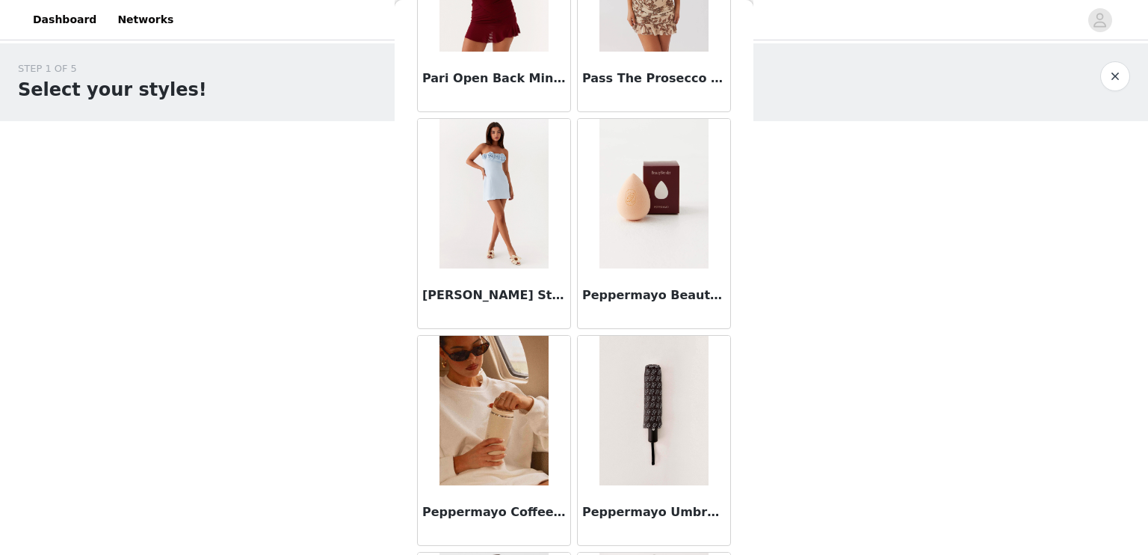
scroll to position [11468, 0]
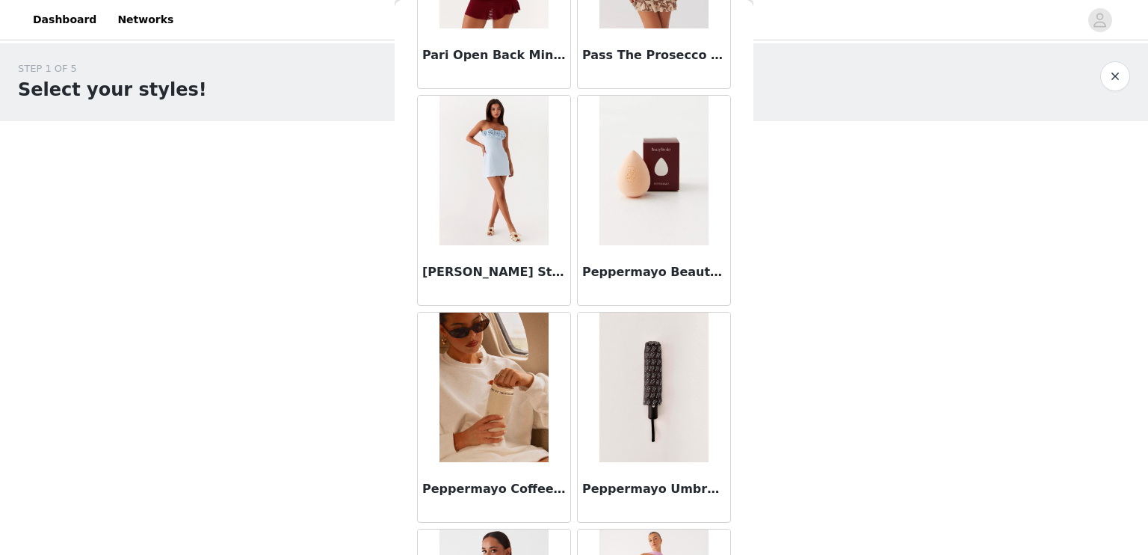
click at [639, 480] on h3 "Peppermayo Umbrella - Black" at bounding box center [654, 489] width 144 height 18
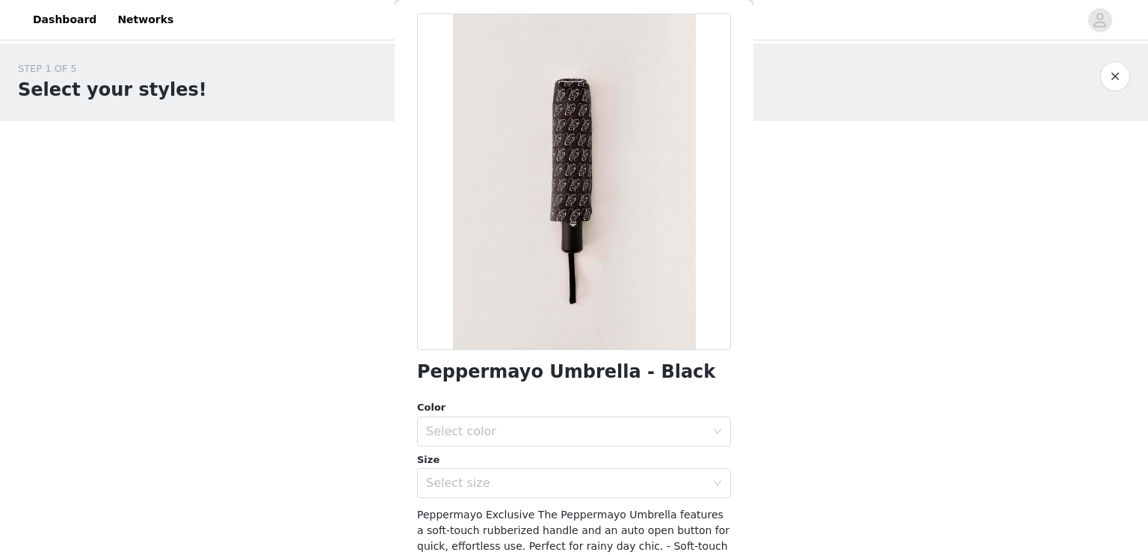
scroll to position [27, 0]
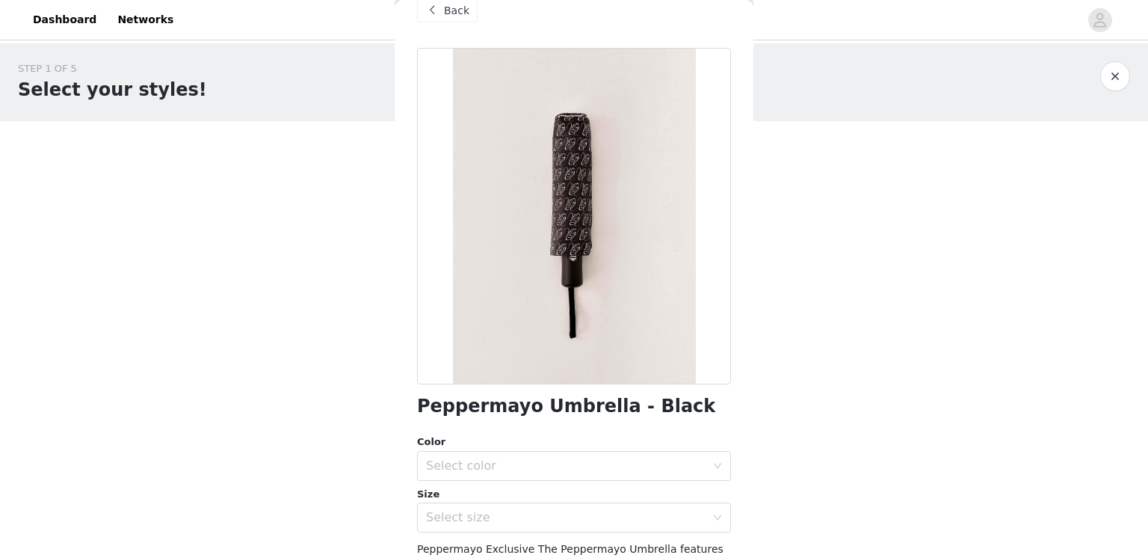
click at [451, 7] on span "Back" at bounding box center [456, 11] width 25 height 16
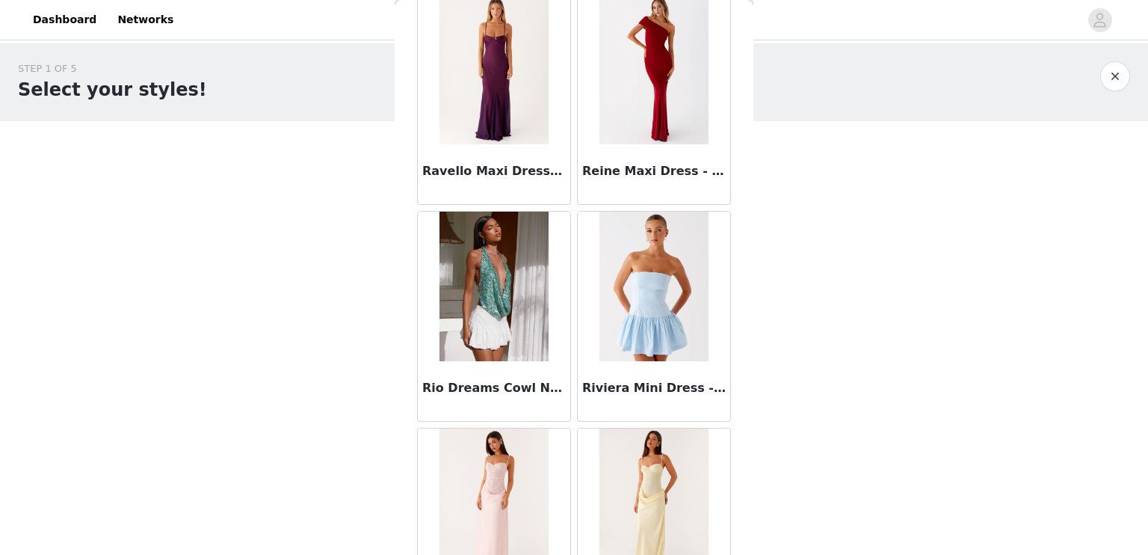
scroll to position [12552, 0]
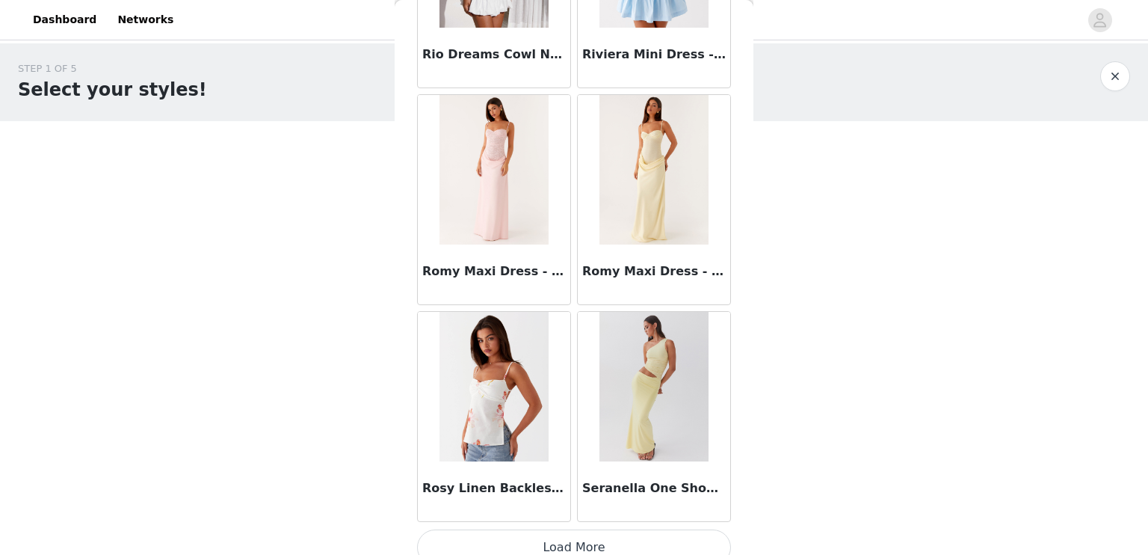
click at [562, 529] on button "Load More" at bounding box center [574, 547] width 314 height 36
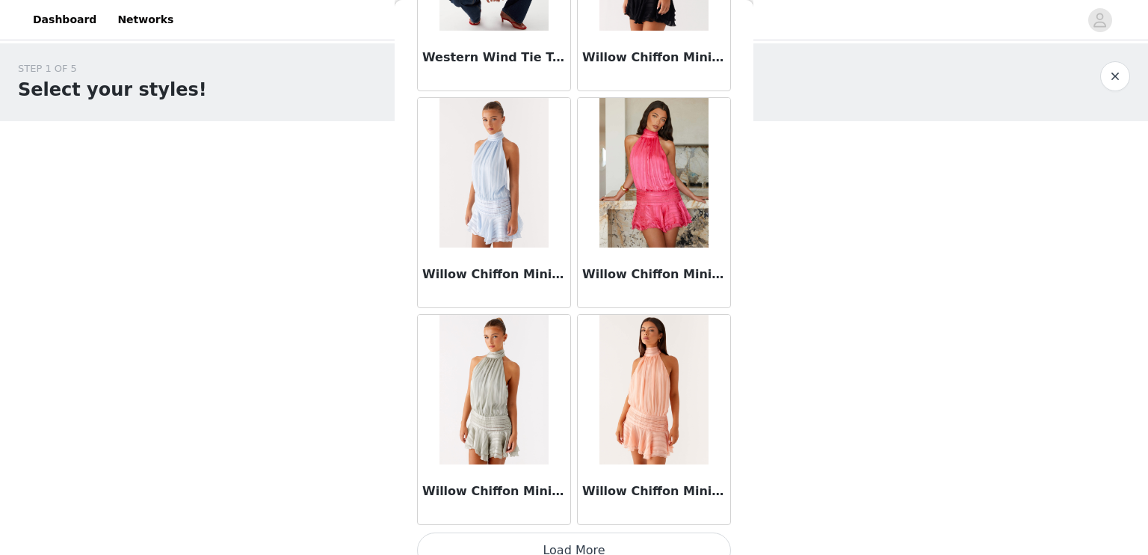
scroll to position [14716, 0]
click at [570, 533] on button "Load More" at bounding box center [574, 551] width 314 height 36
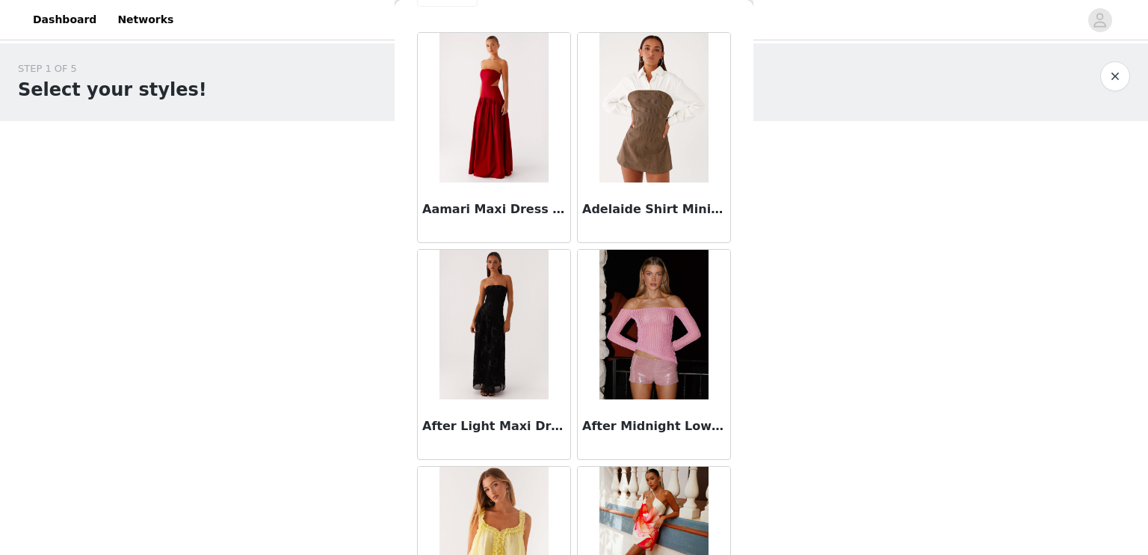
scroll to position [0, 0]
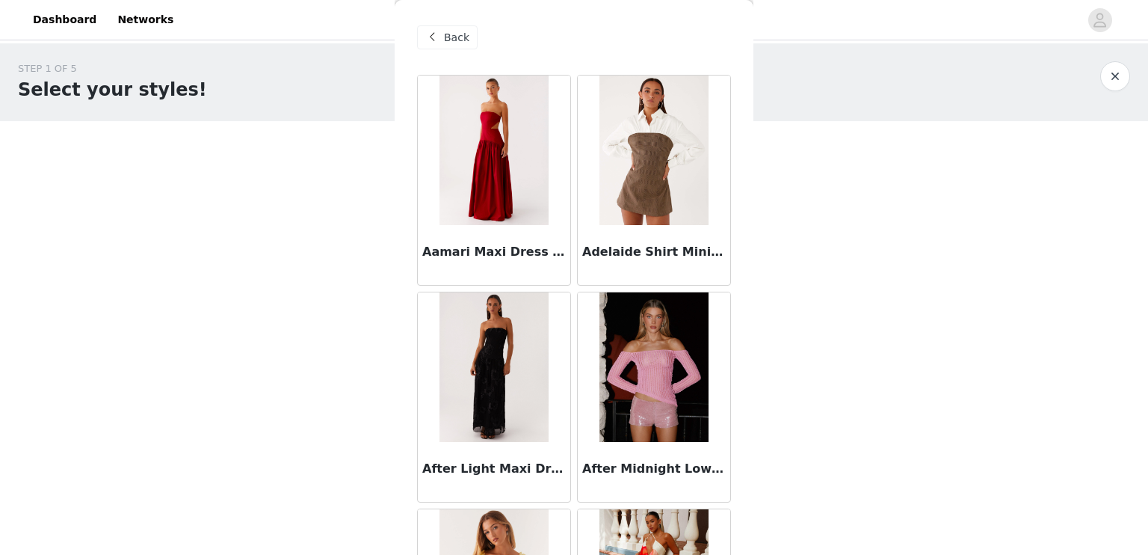
click at [460, 34] on span "Back" at bounding box center [456, 38] width 25 height 16
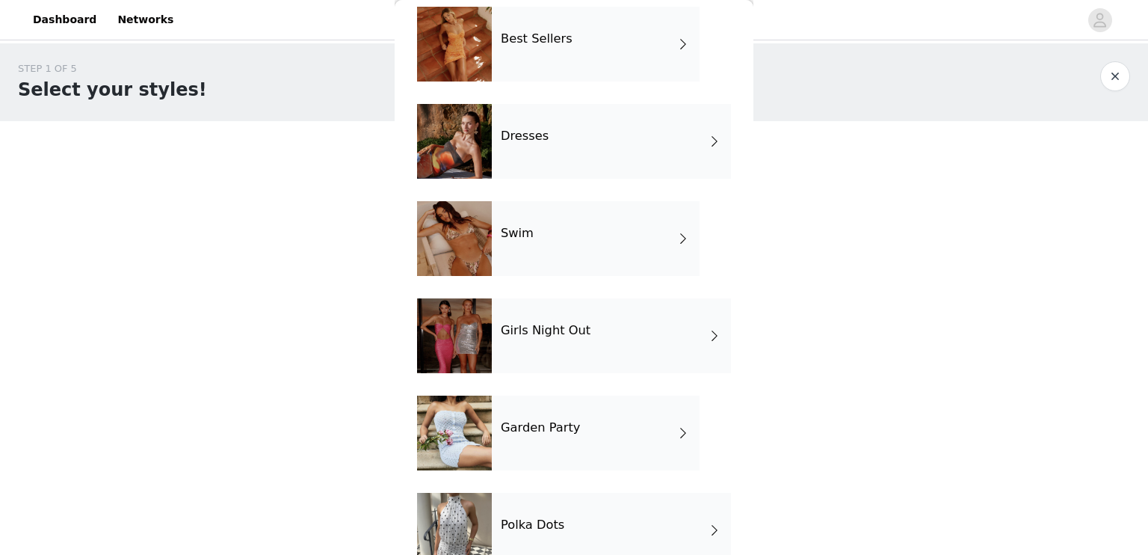
scroll to position [264, 0]
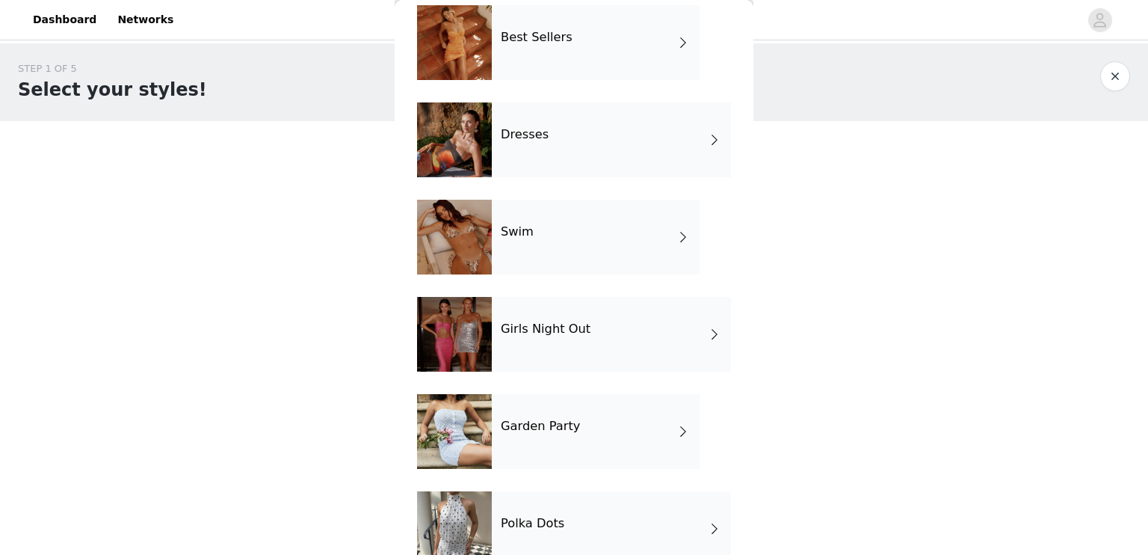
click at [620, 333] on div "Girls Night Out" at bounding box center [611, 334] width 239 height 75
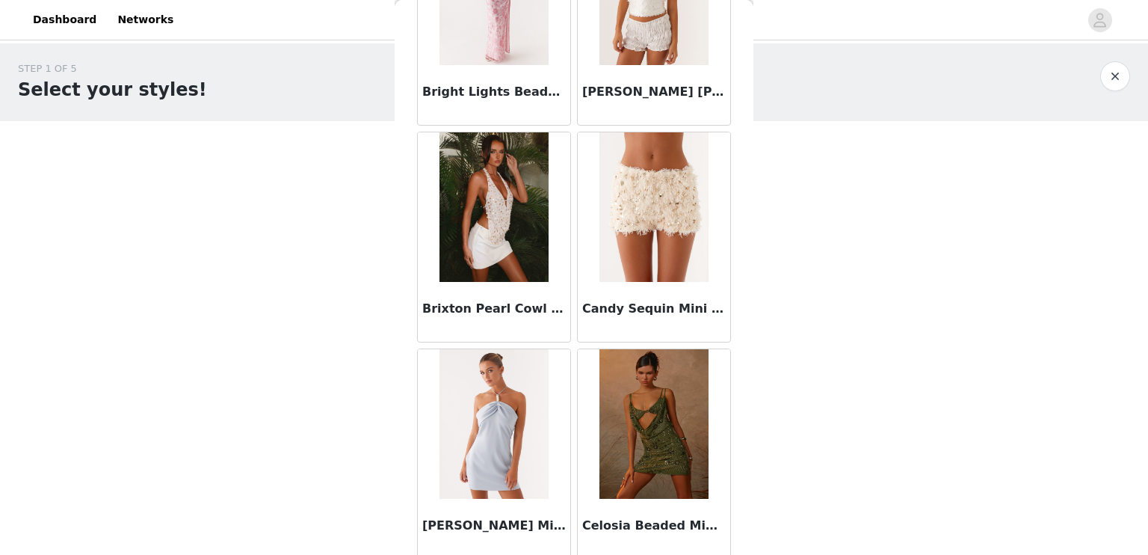
scroll to position [1730, 0]
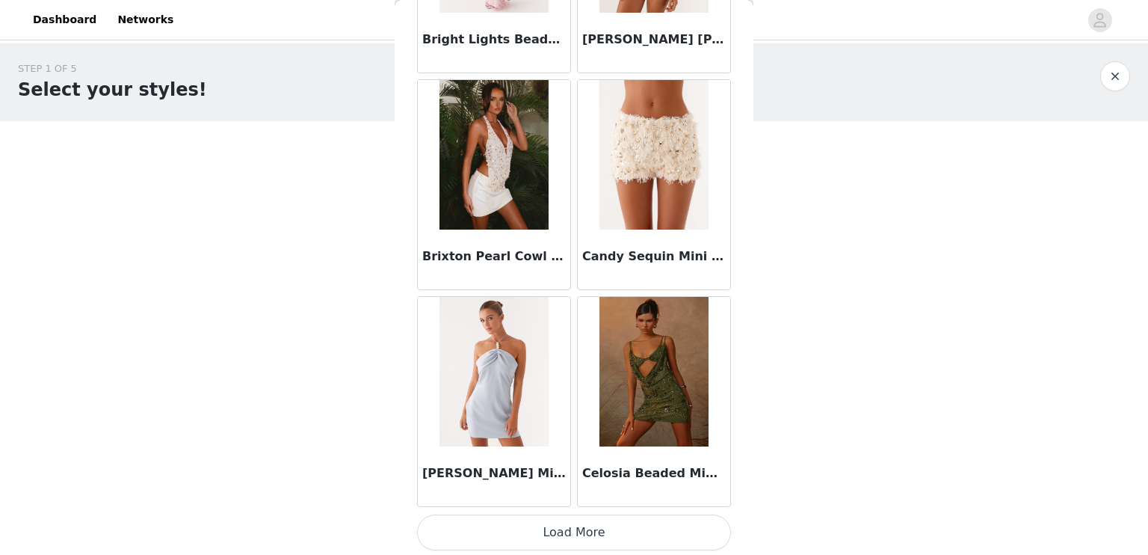
click at [576, 531] on button "Load More" at bounding box center [574, 532] width 314 height 36
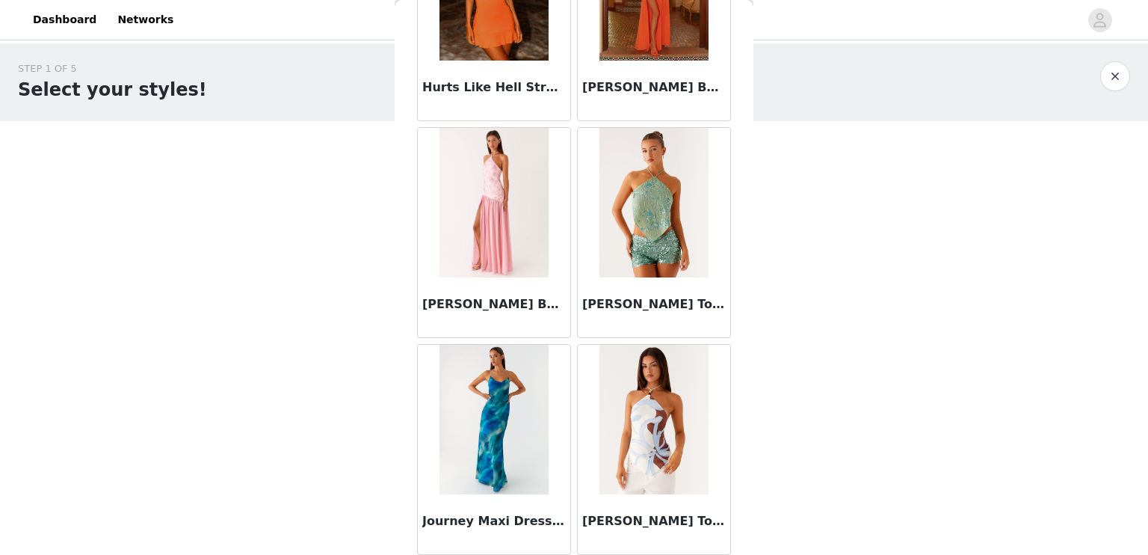
scroll to position [3894, 0]
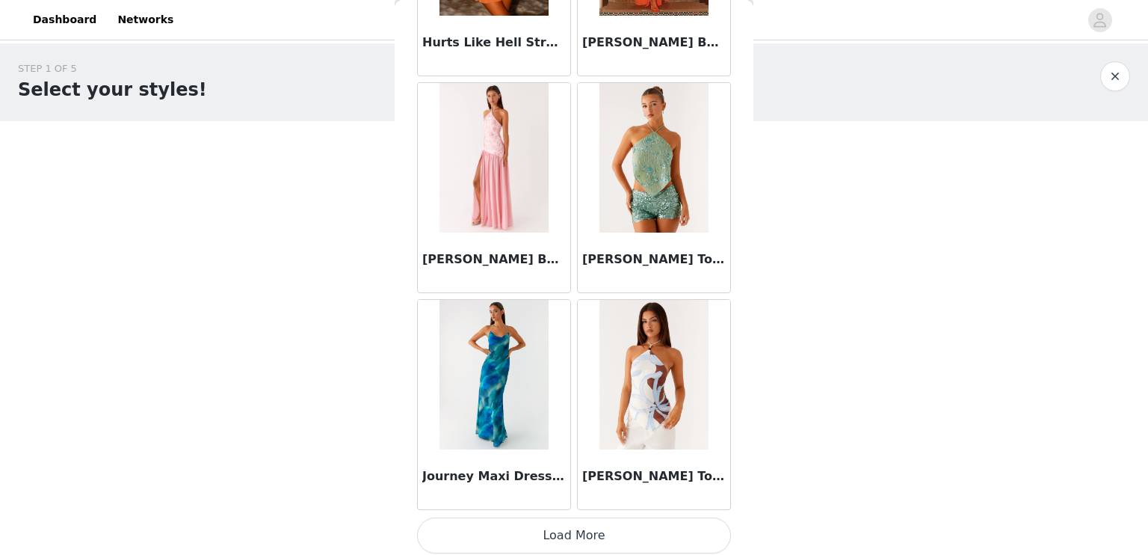
click at [573, 524] on button "Load More" at bounding box center [574, 535] width 314 height 36
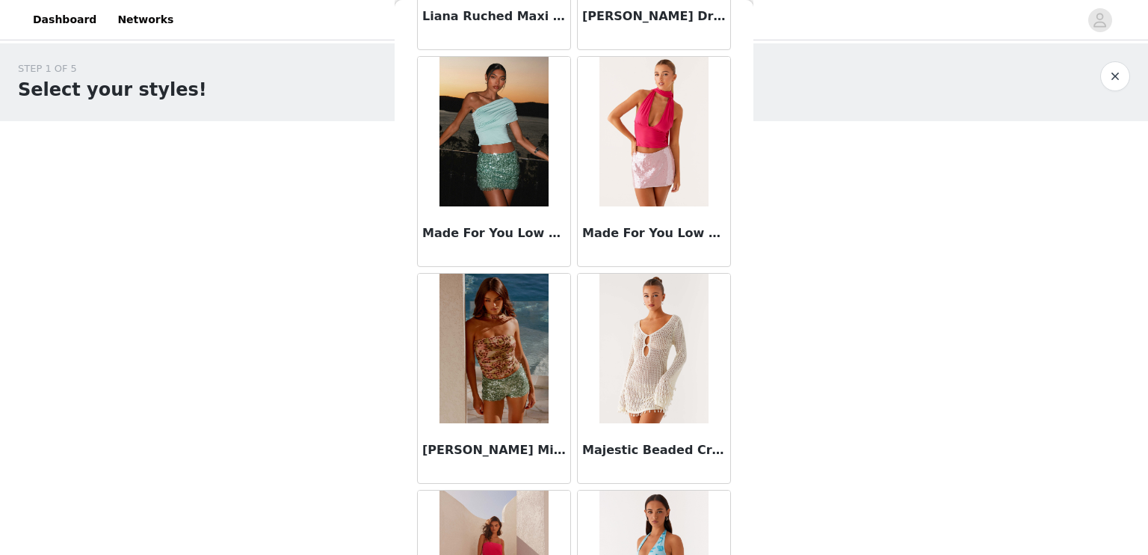
scroll to position [6059, 0]
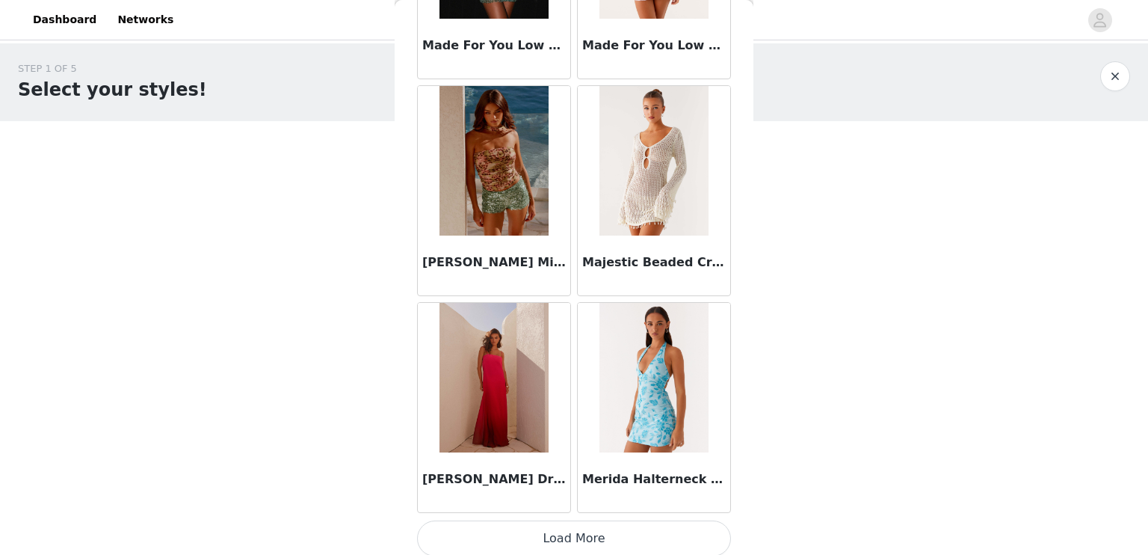
click at [558, 520] on button "Load More" at bounding box center [574, 538] width 314 height 36
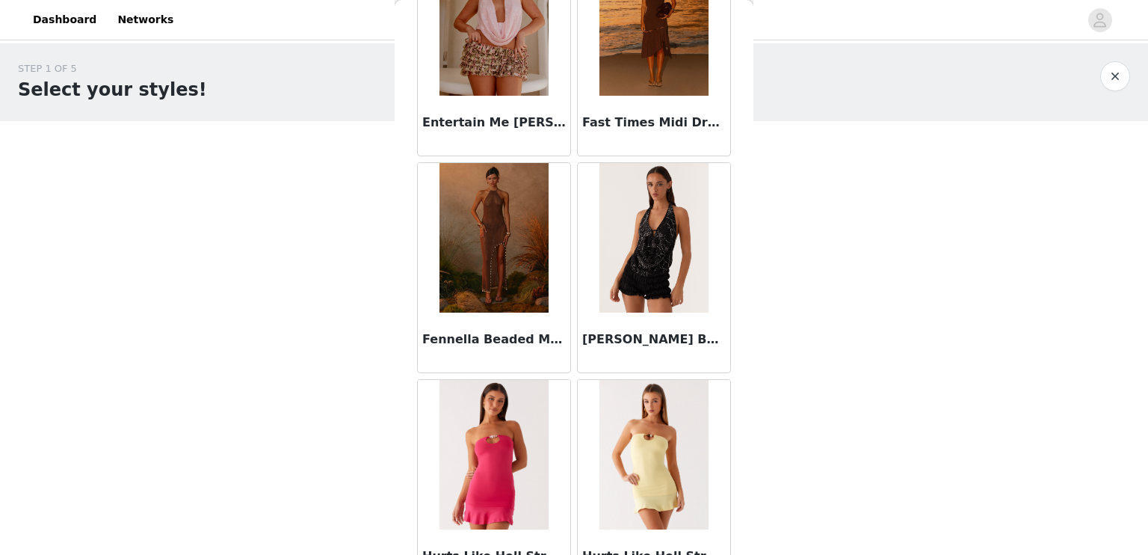
scroll to position [0, 0]
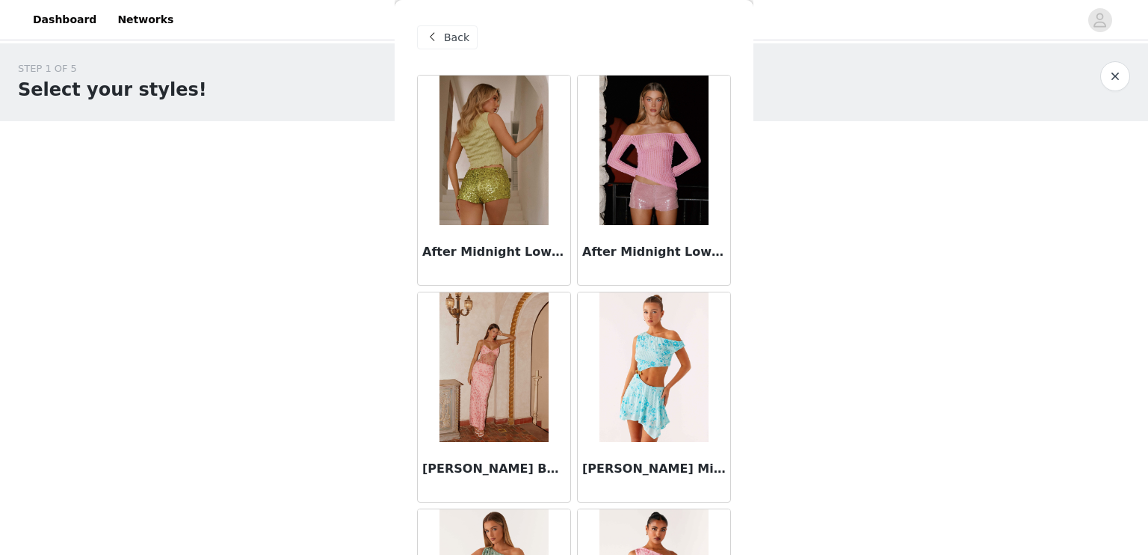
click at [455, 40] on span "Back" at bounding box center [456, 38] width 25 height 16
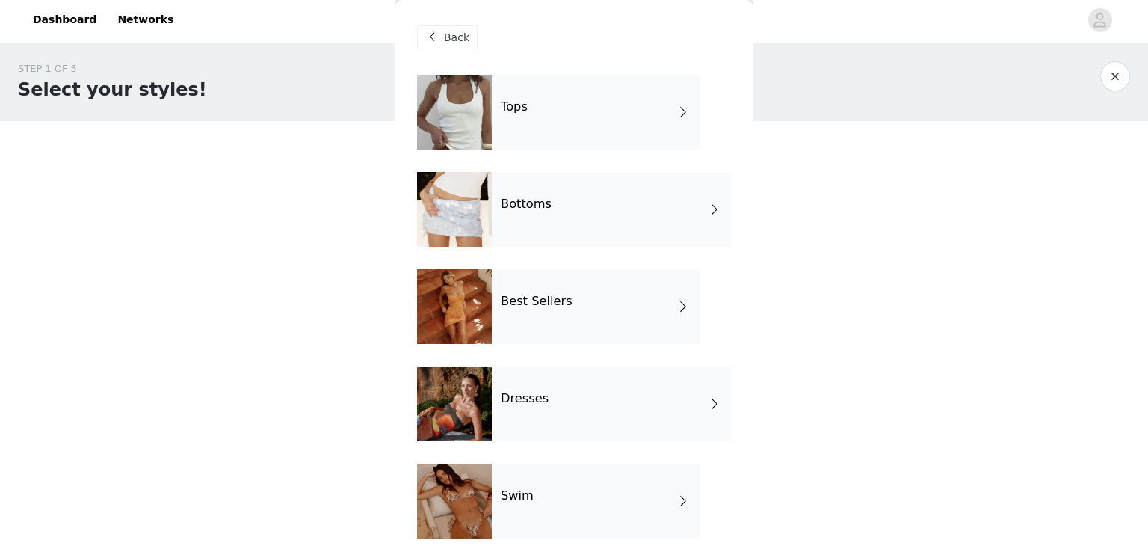
click at [567, 152] on div "Tops Bottoms Best Sellers Dresses Swim Girls Night Out Garden Party Polka Dots" at bounding box center [574, 463] width 314 height 777
click at [592, 123] on div "Tops" at bounding box center [596, 112] width 208 height 75
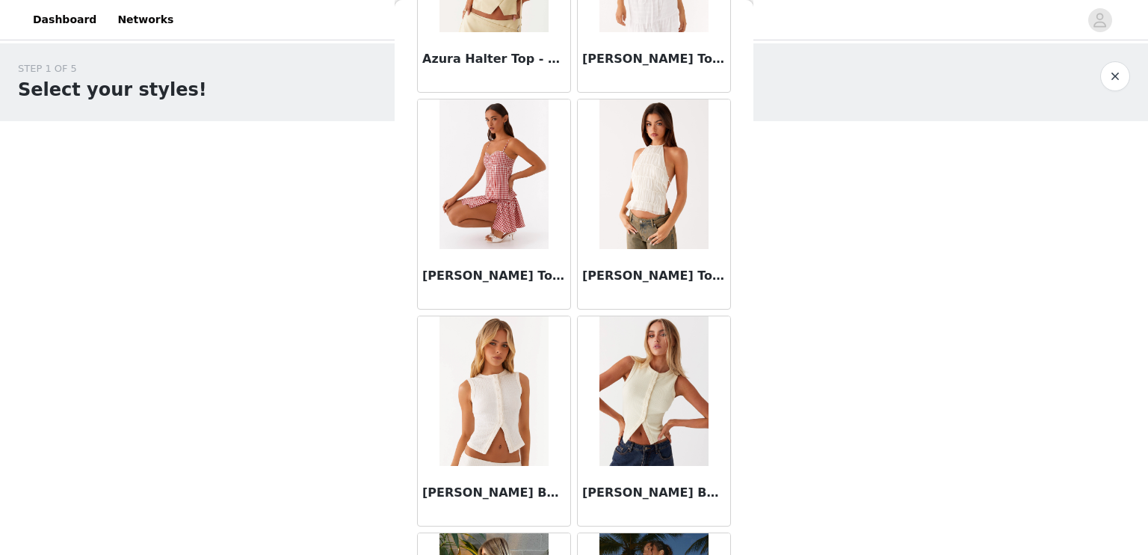
scroll to position [1193, 0]
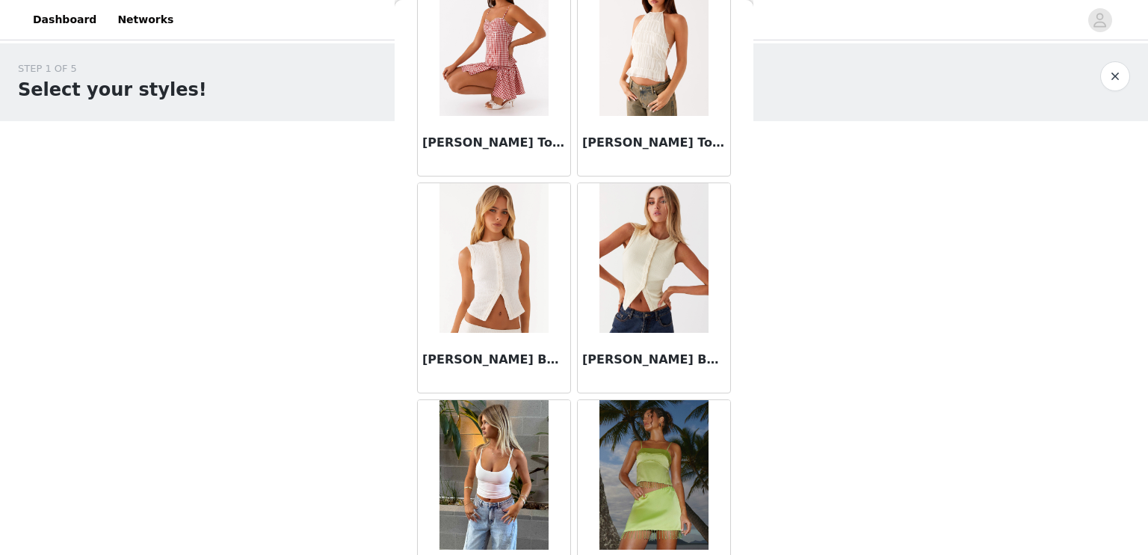
click at [645, 266] on img at bounding box center [653, 257] width 108 height 149
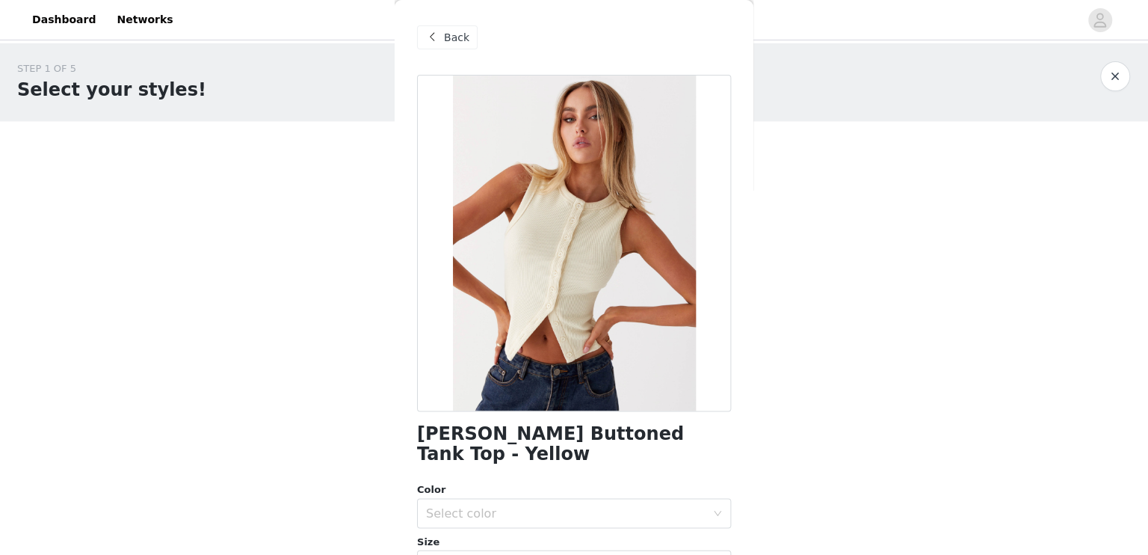
scroll to position [0, 0]
click at [463, 33] on span "Back" at bounding box center [456, 38] width 25 height 16
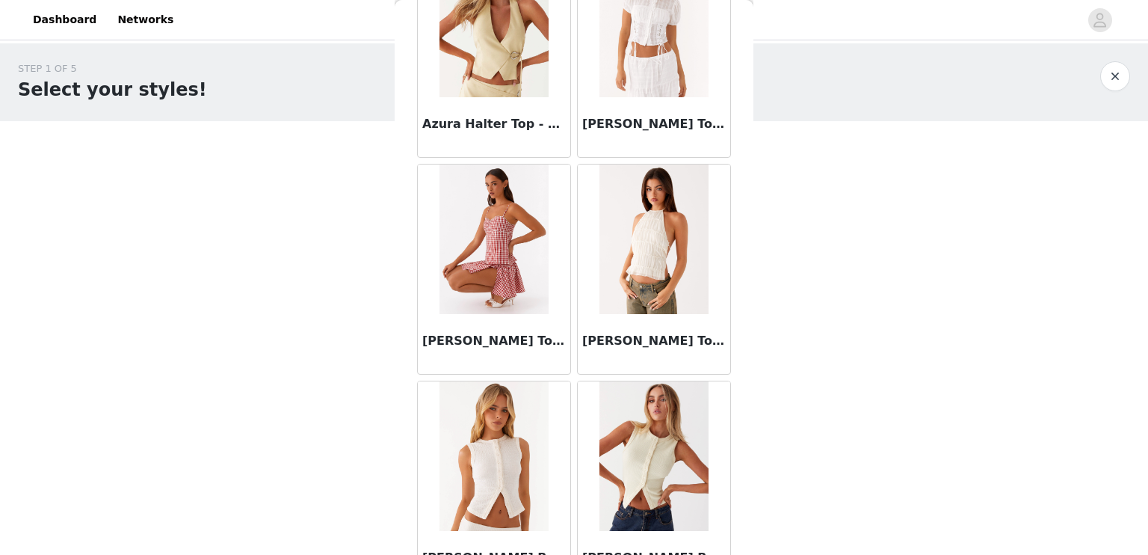
scroll to position [1227, 0]
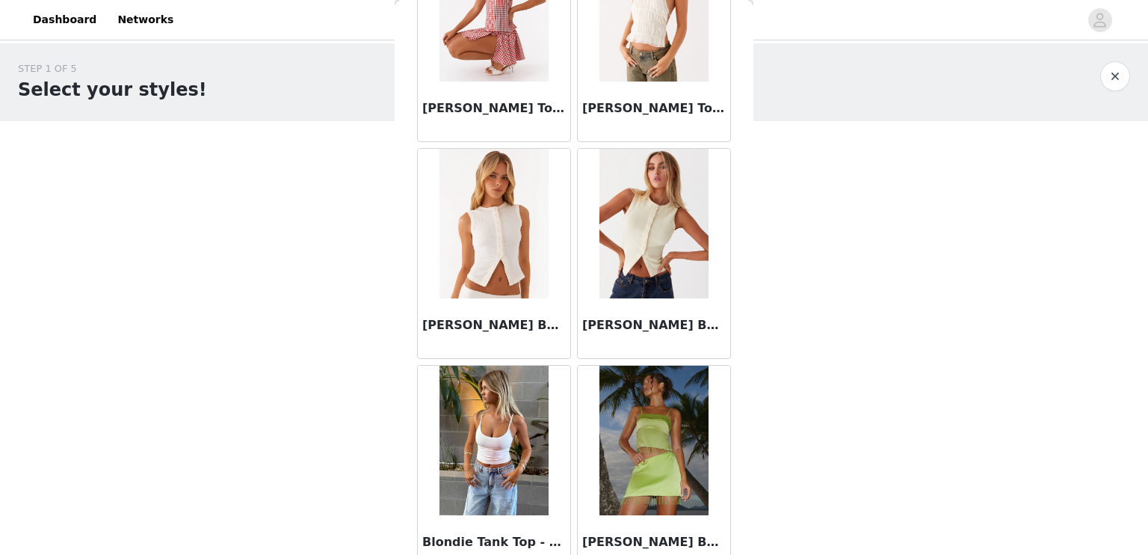
click at [487, 318] on h3 "[PERSON_NAME] Buttoned Tank Top - Ivory" at bounding box center [494, 325] width 144 height 18
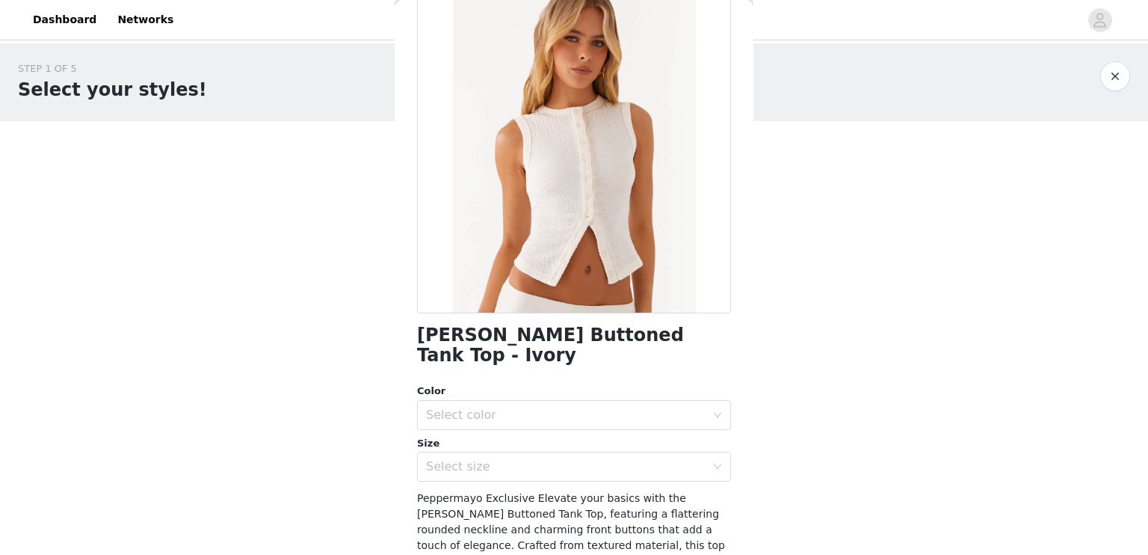
scroll to position [87, 0]
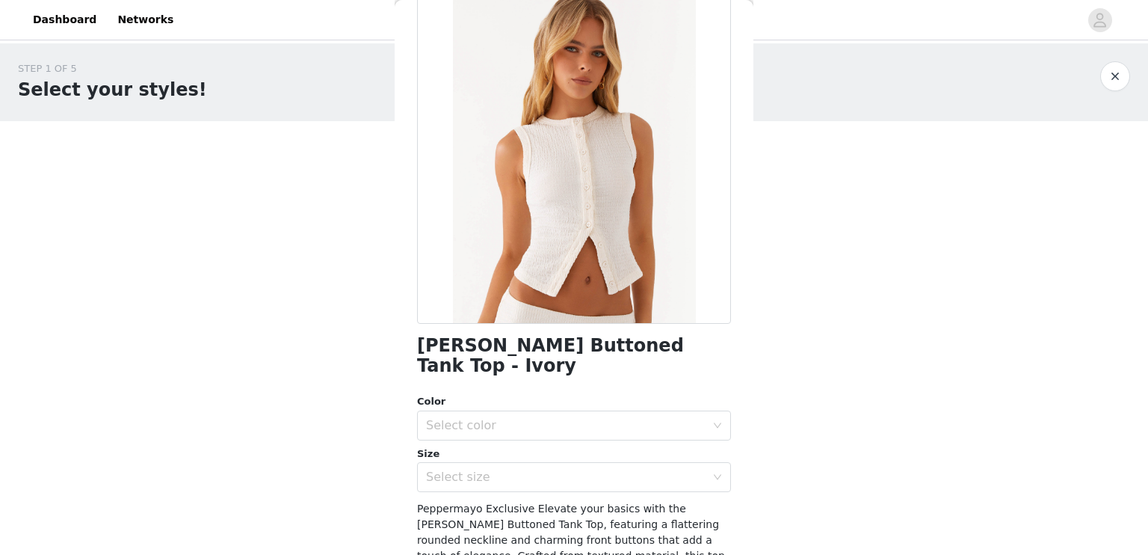
click at [640, 207] on div at bounding box center [574, 155] width 314 height 336
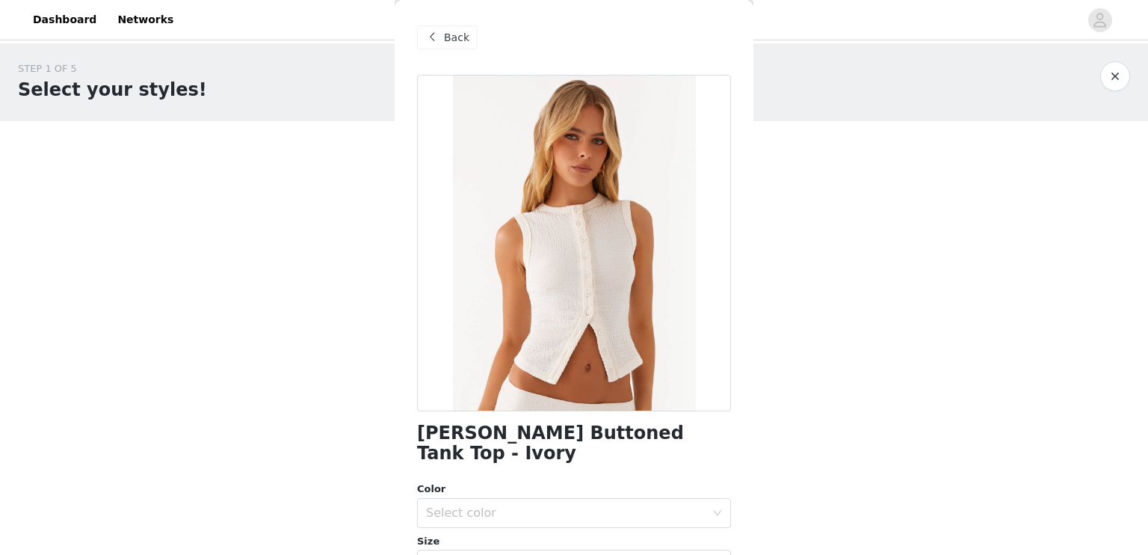
click at [457, 38] on span "Back" at bounding box center [456, 38] width 25 height 16
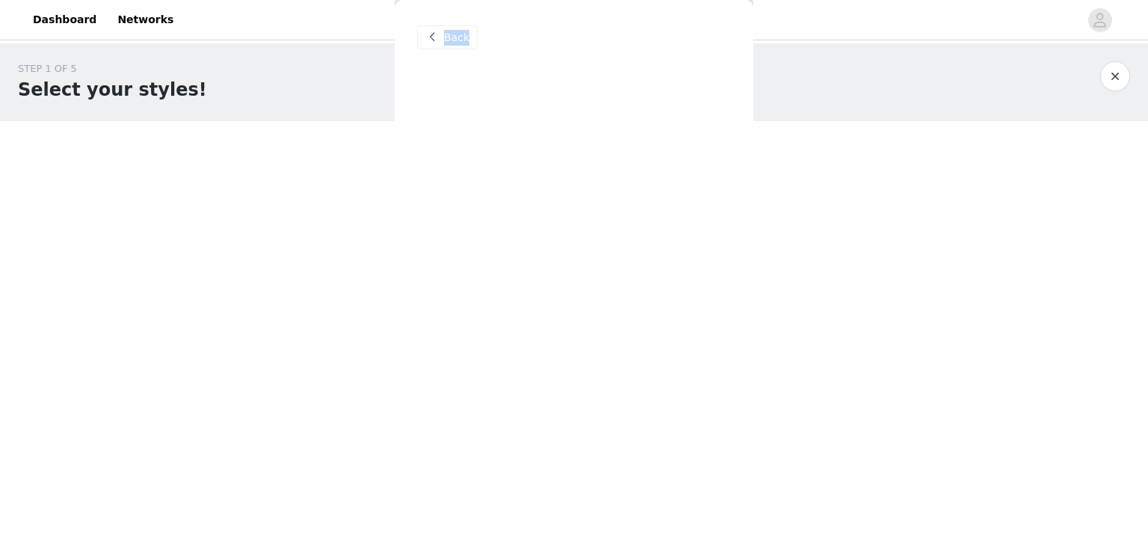
click at [457, 38] on span "Back" at bounding box center [456, 38] width 25 height 16
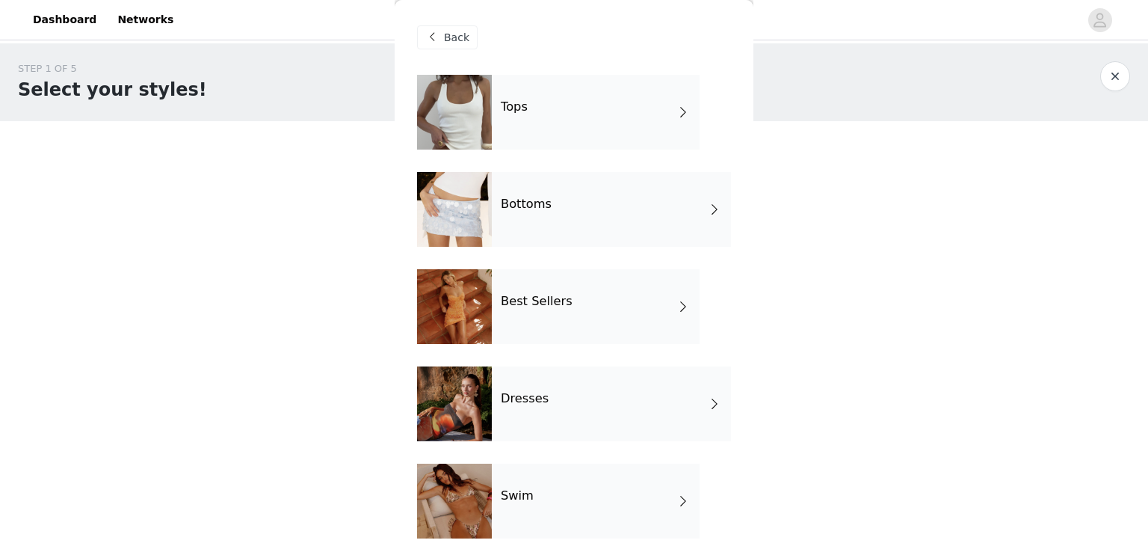
click at [559, 104] on div "Tops" at bounding box center [596, 112] width 208 height 75
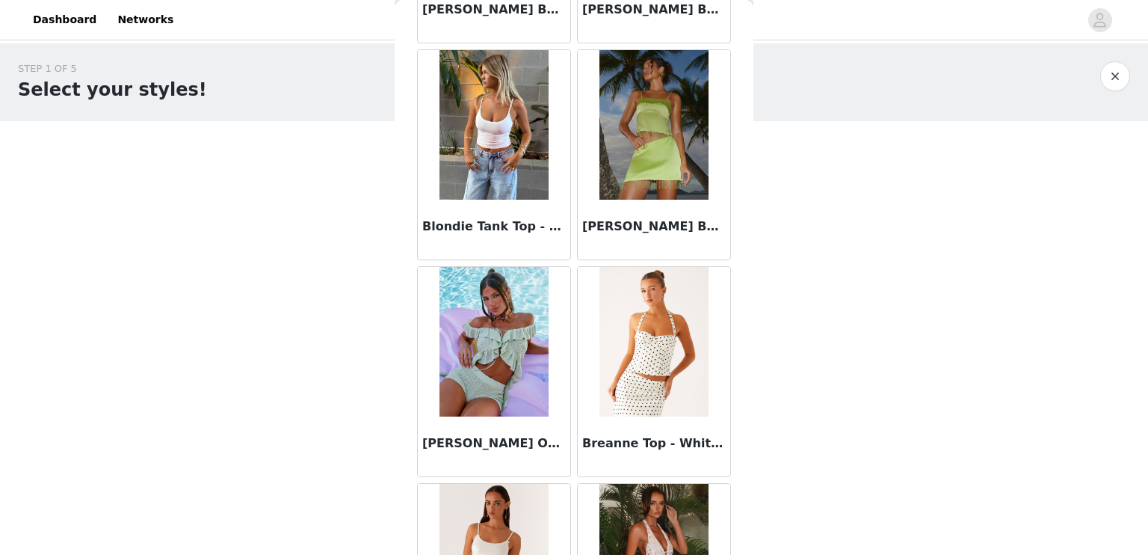
scroll to position [1730, 0]
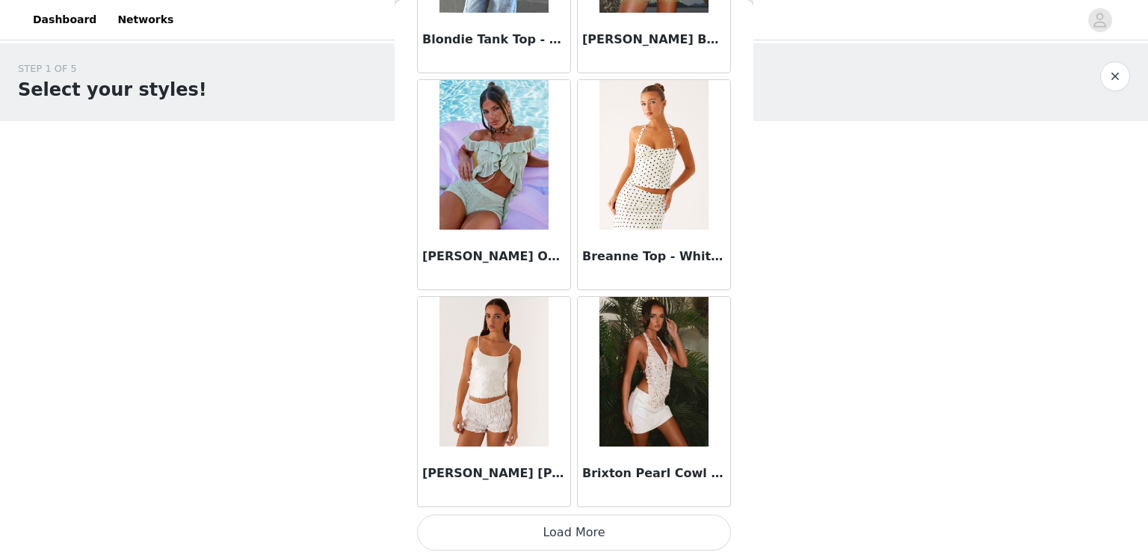
click at [567, 520] on button "Load More" at bounding box center [574, 532] width 314 height 36
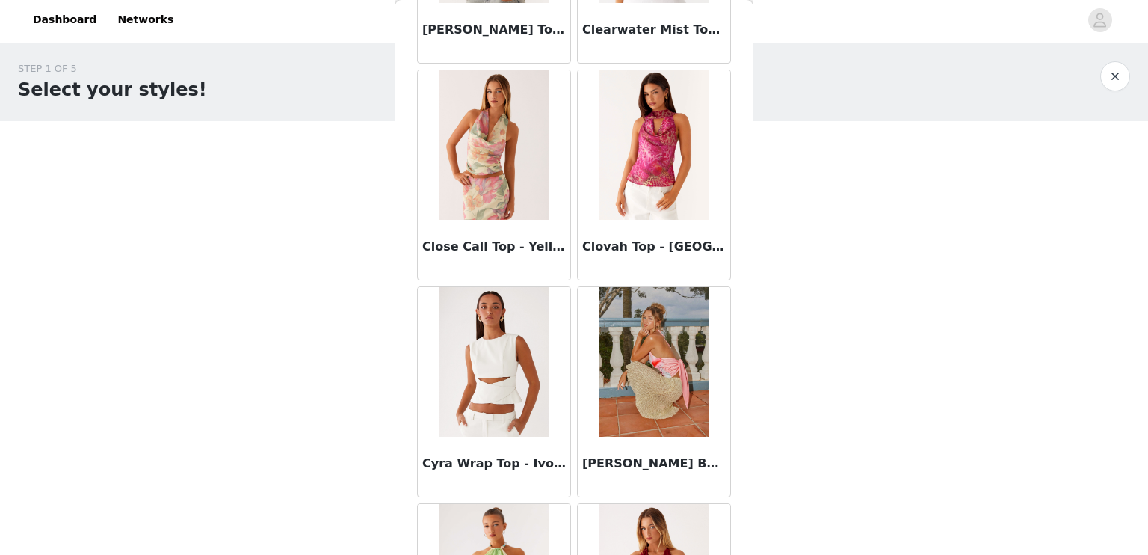
scroll to position [3890, 0]
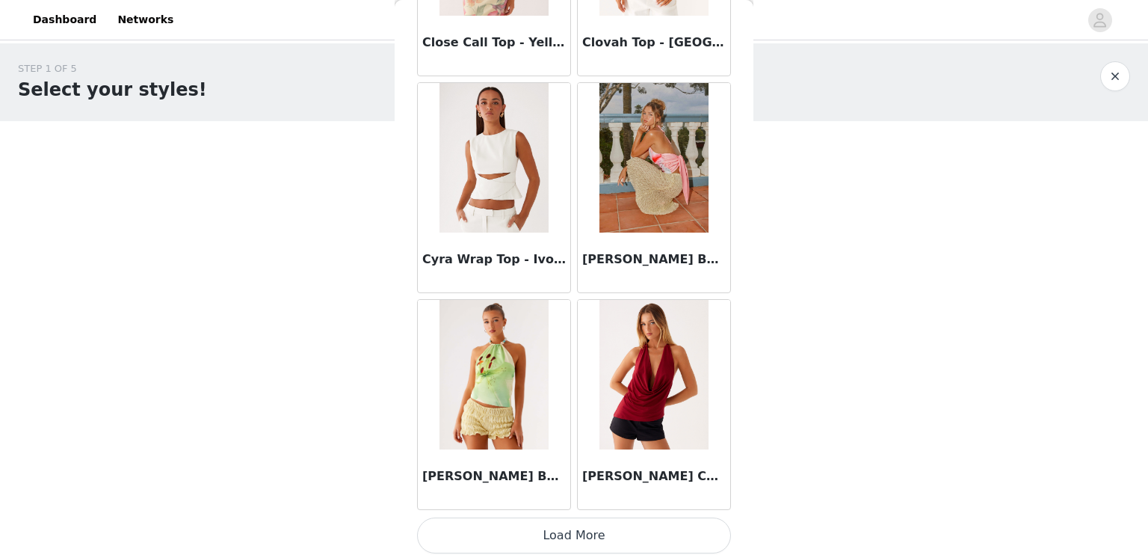
click at [578, 520] on button "Load More" at bounding box center [574, 535] width 314 height 36
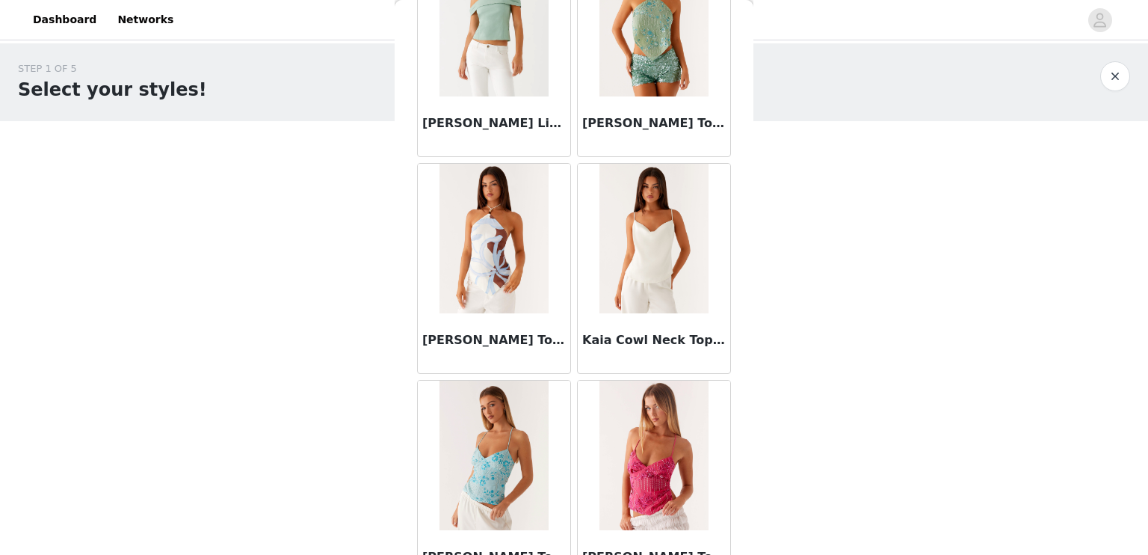
scroll to position [6059, 0]
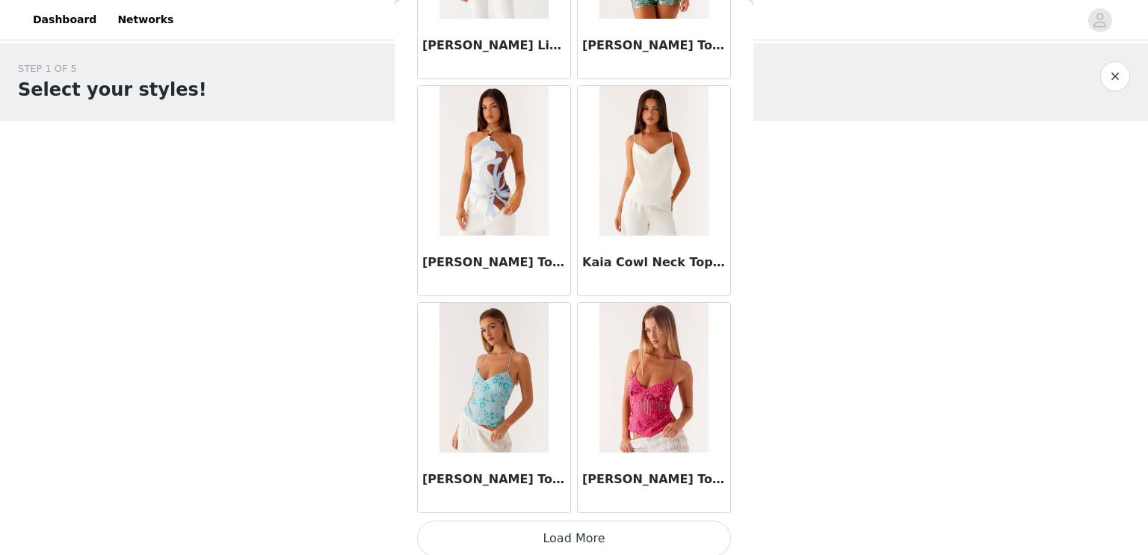
click at [569, 530] on button "Load More" at bounding box center [574, 538] width 314 height 36
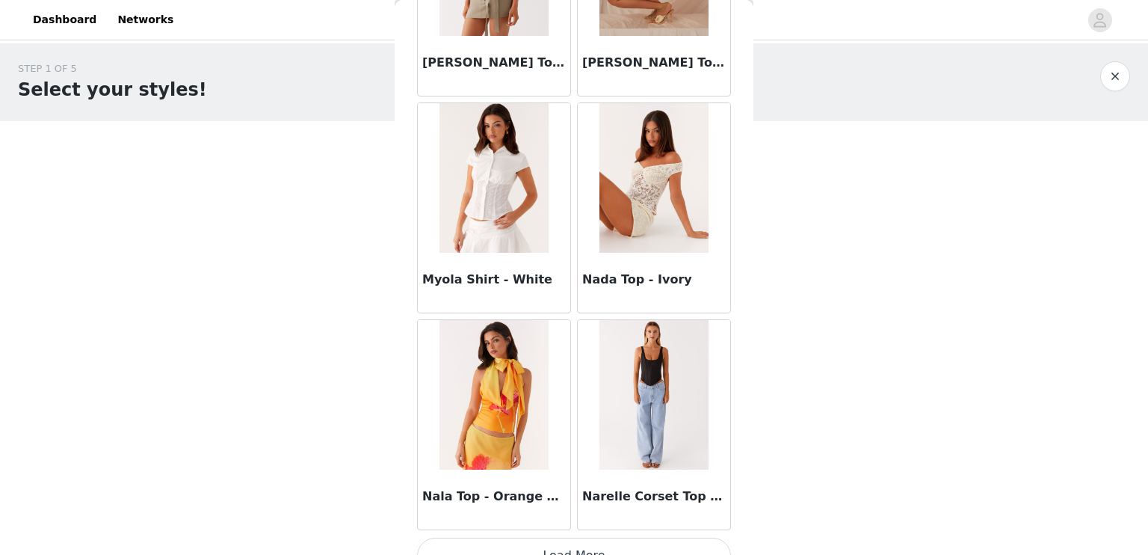
scroll to position [8223, 0]
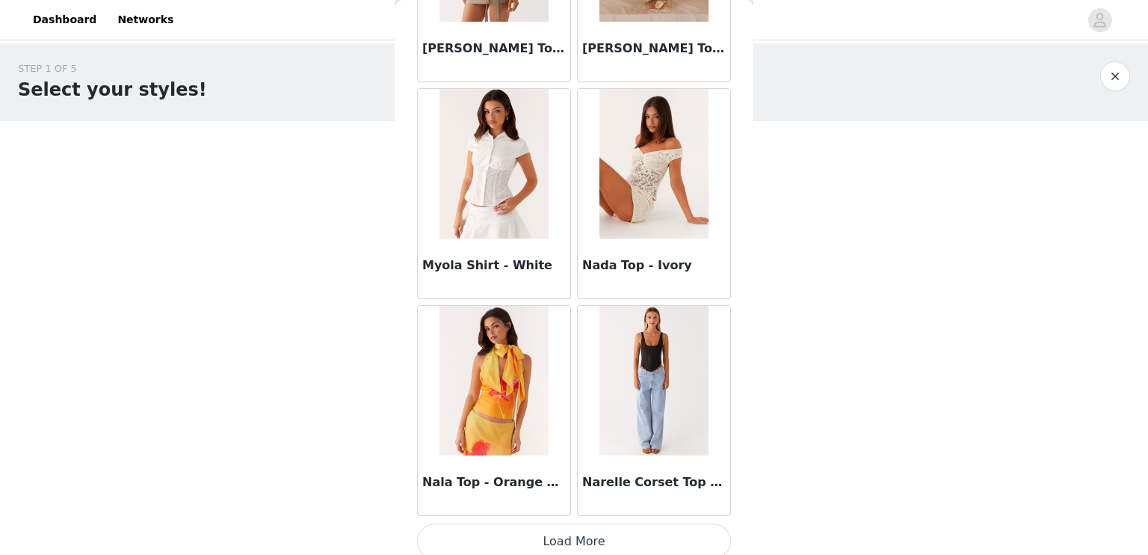
click at [576, 527] on button "Load More" at bounding box center [574, 541] width 314 height 36
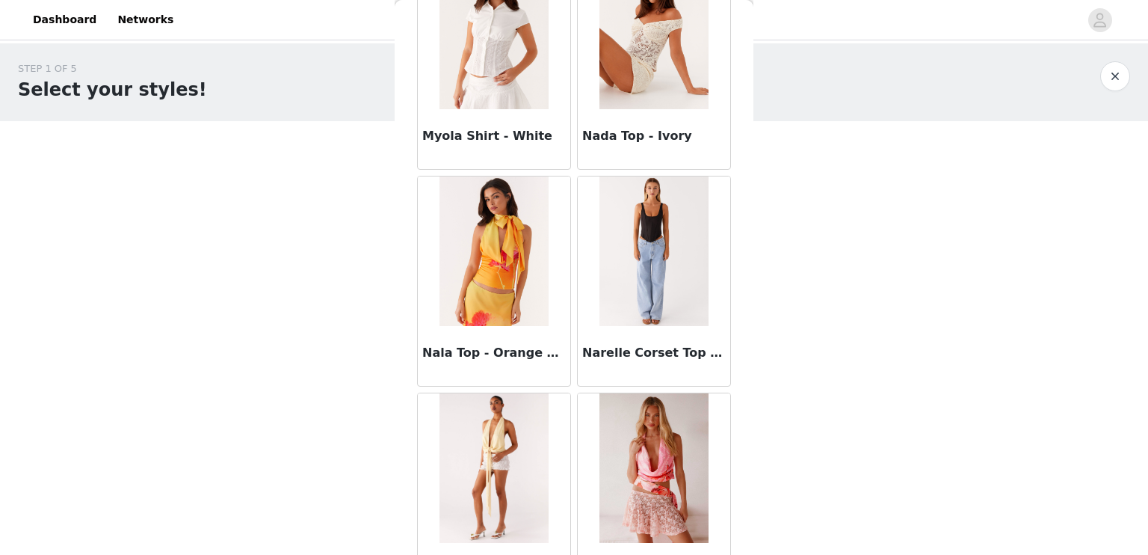
click at [616, 345] on h3 "Narelle Corset Top - Black" at bounding box center [654, 353] width 144 height 18
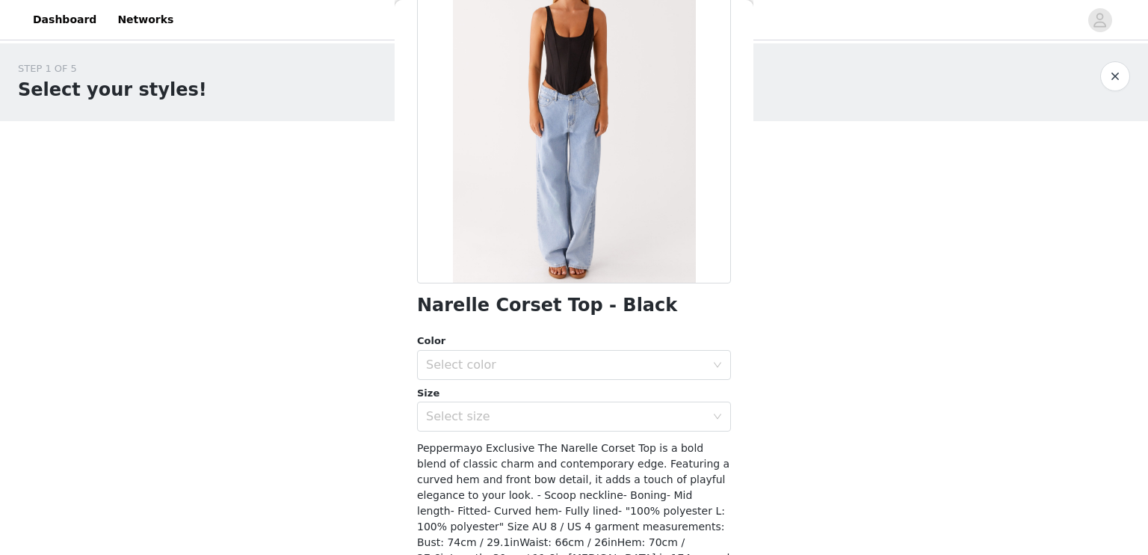
scroll to position [129, 0]
click at [541, 369] on div "Select color" at bounding box center [566, 364] width 280 height 15
click at [530, 398] on li "Black" at bounding box center [568, 397] width 303 height 24
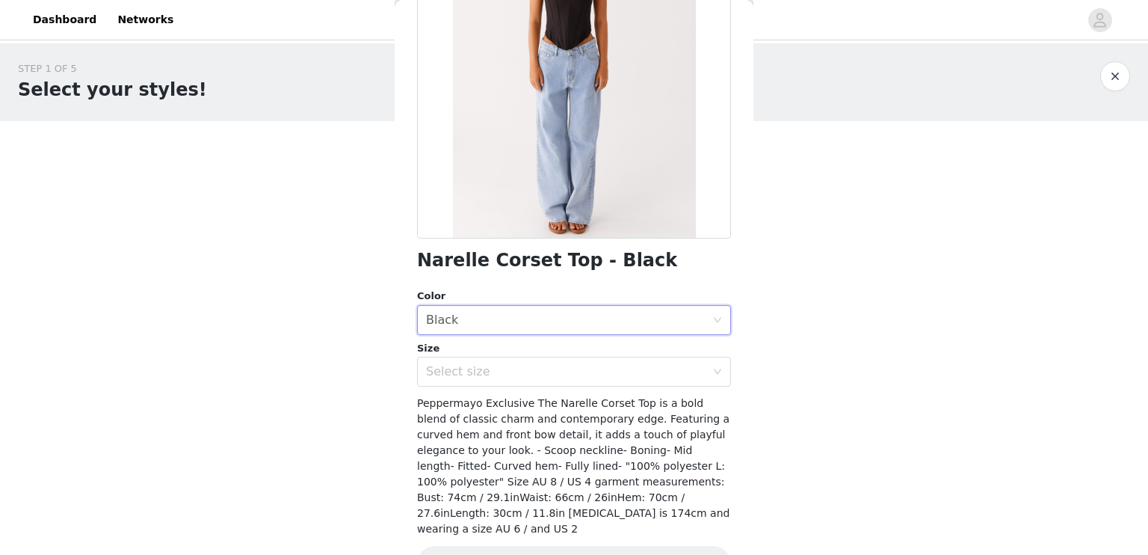
scroll to position [179, 0]
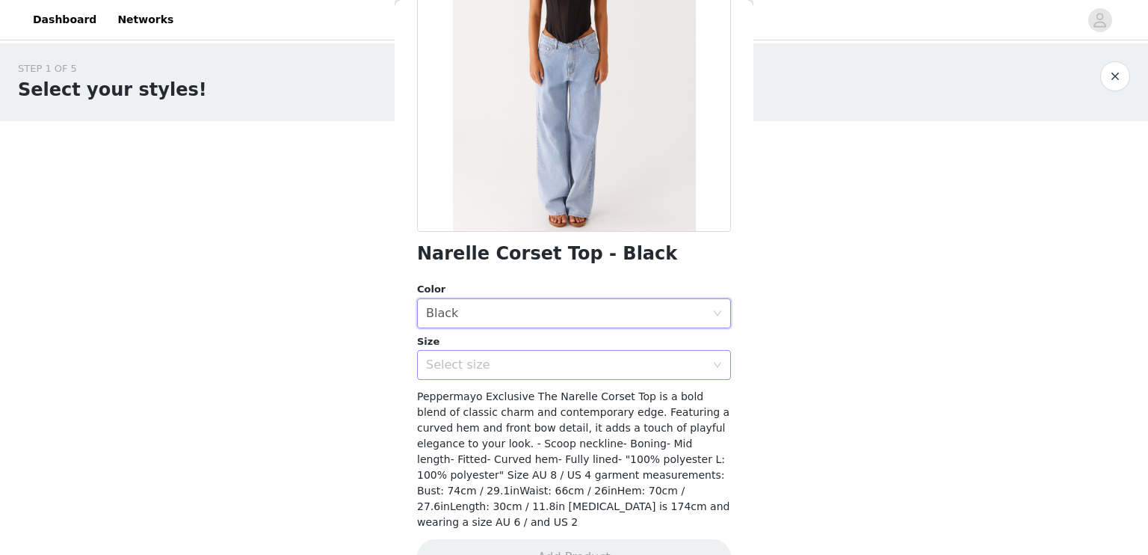
click at [538, 357] on div "Select size" at bounding box center [566, 364] width 280 height 15
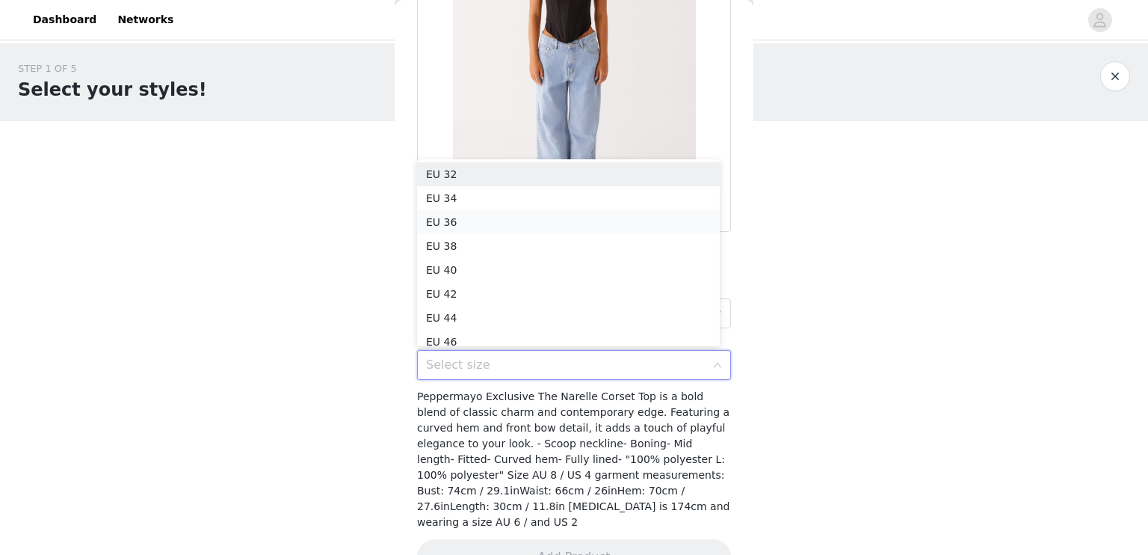
scroll to position [7, 0]
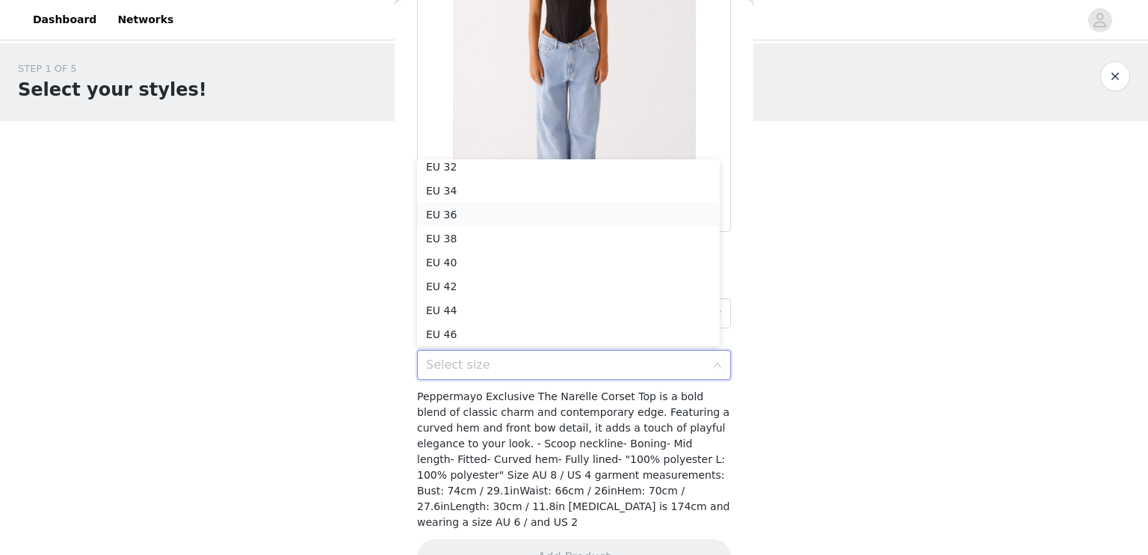
click at [463, 213] on li "EU 36" at bounding box center [568, 215] width 303 height 24
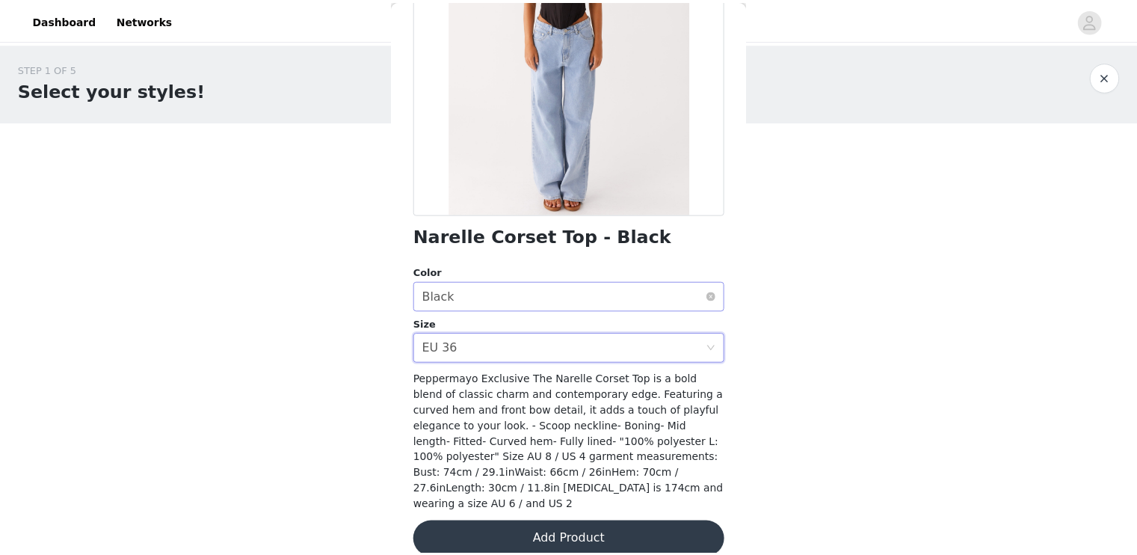
scroll to position [202, 0]
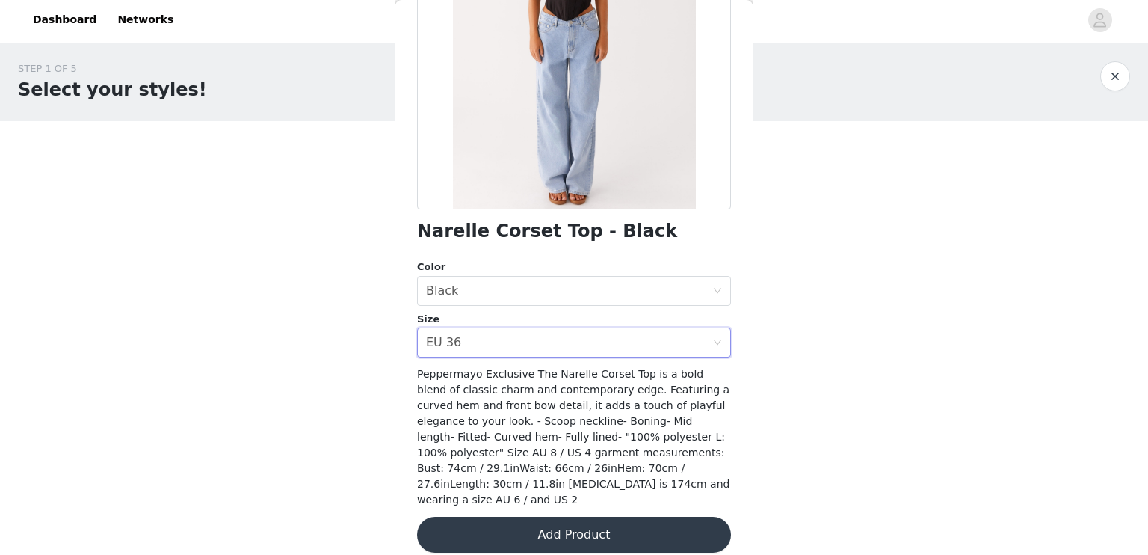
click at [585, 528] on button "Add Product" at bounding box center [574, 534] width 314 height 36
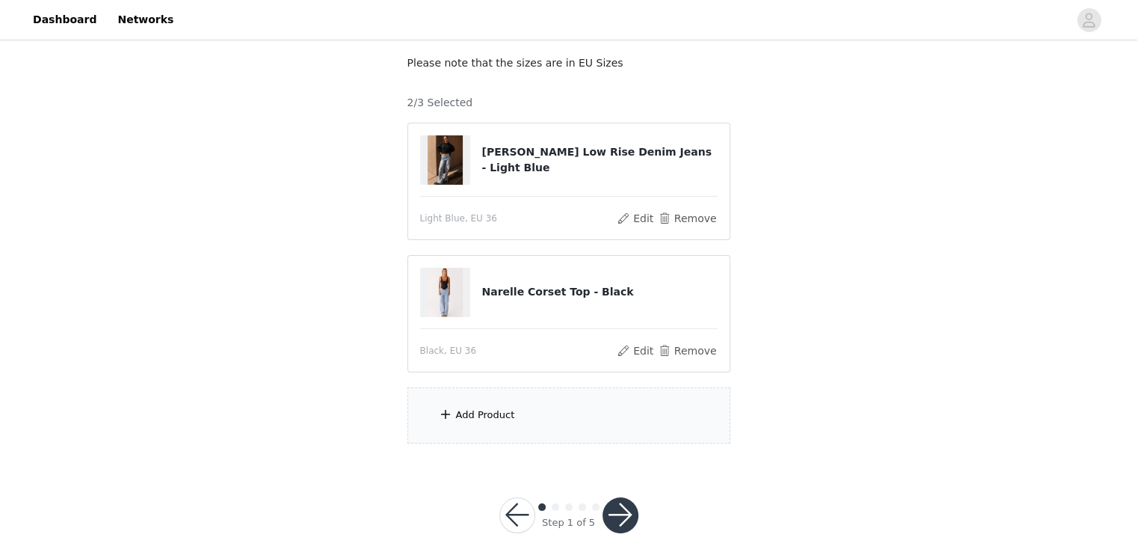
scroll to position [96, 0]
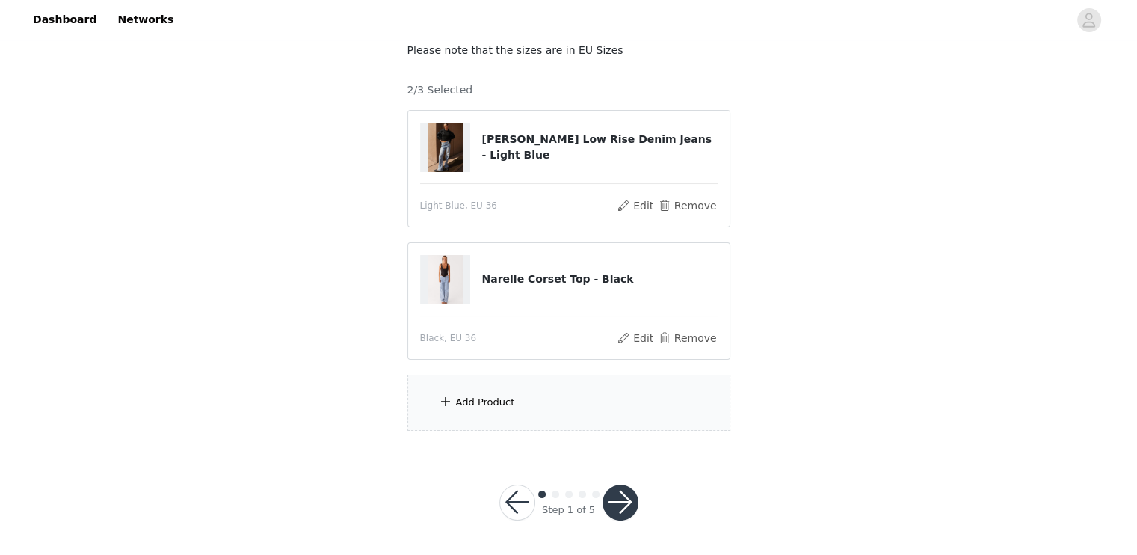
click at [499, 404] on div "Add Product" at bounding box center [485, 402] width 59 height 15
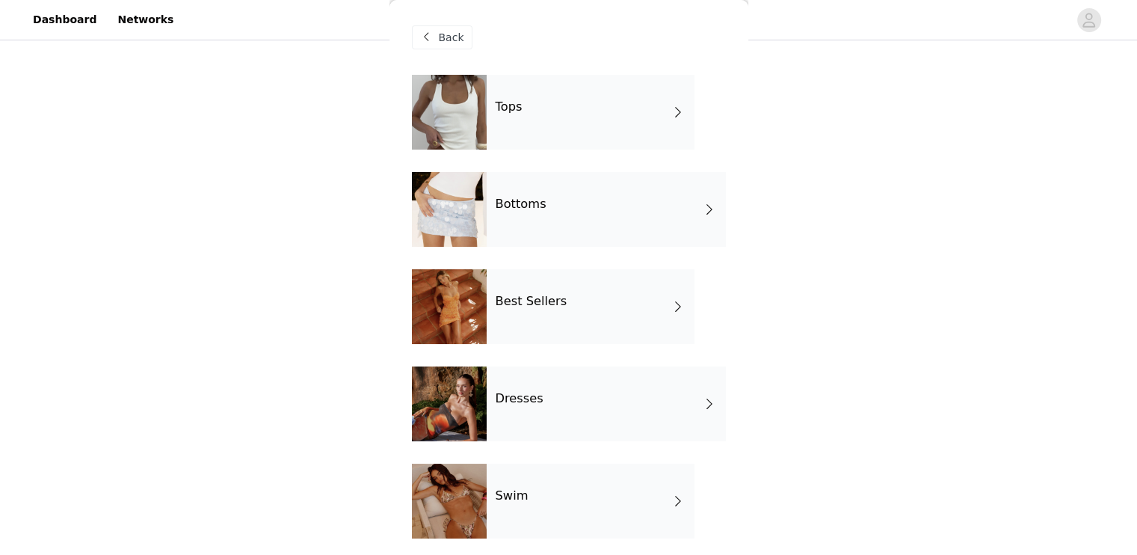
click at [520, 123] on div "Tops" at bounding box center [591, 112] width 208 height 75
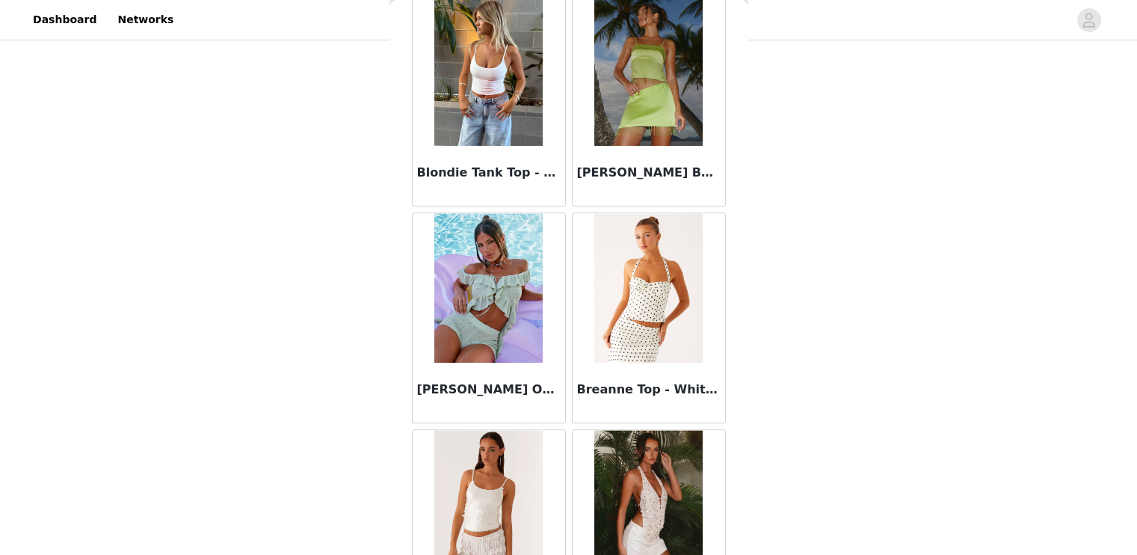
scroll to position [1730, 0]
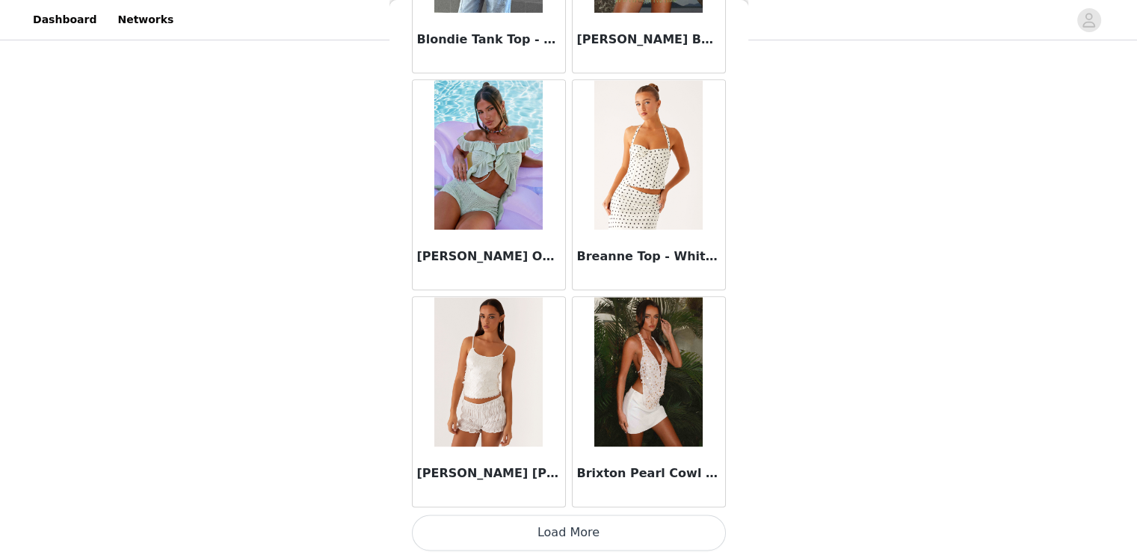
click at [555, 514] on button "Load More" at bounding box center [569, 532] width 314 height 36
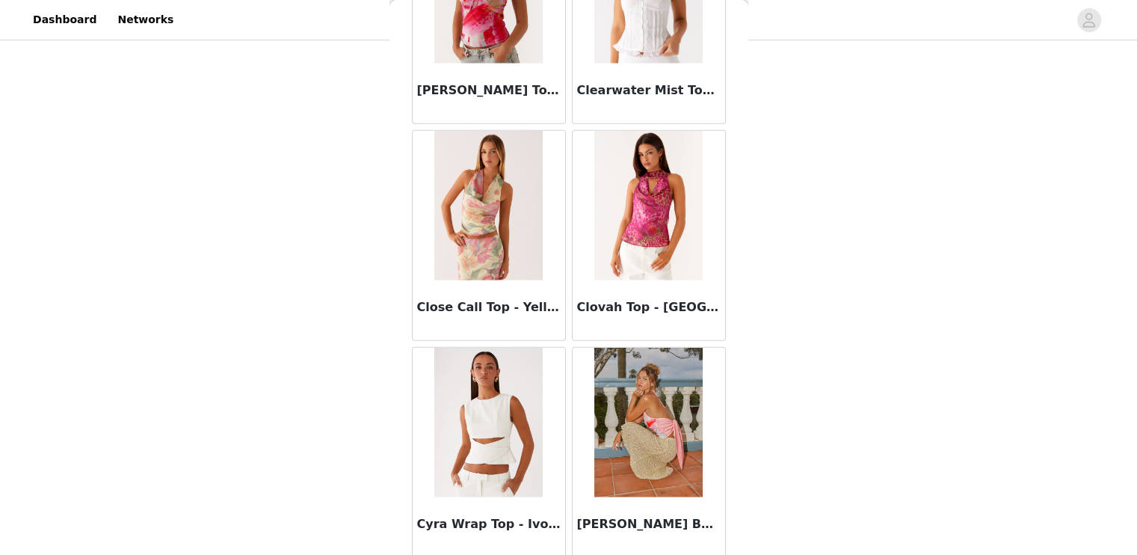
scroll to position [3894, 0]
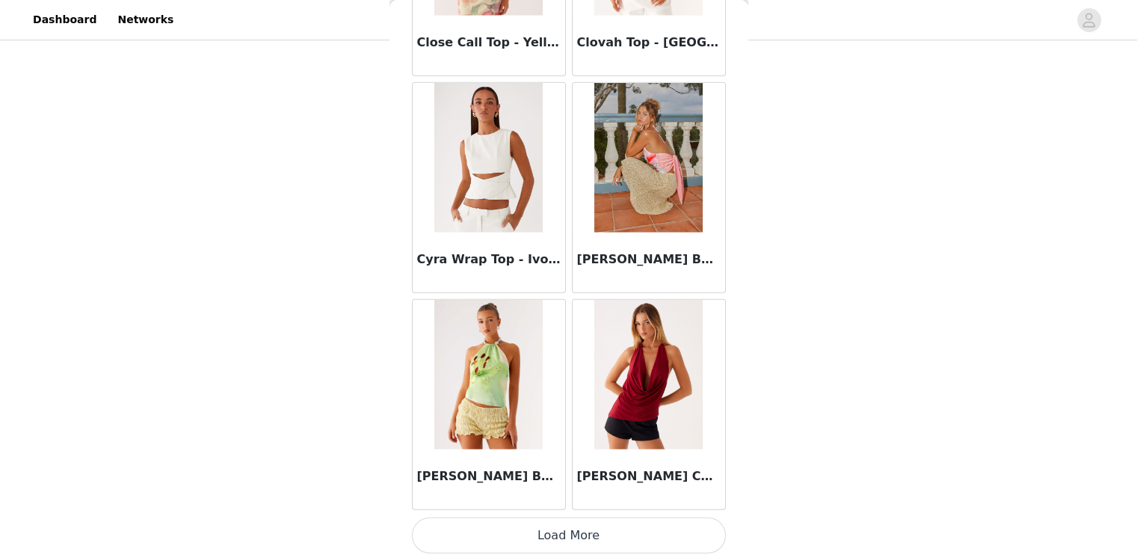
click at [568, 535] on button "Load More" at bounding box center [569, 535] width 314 height 36
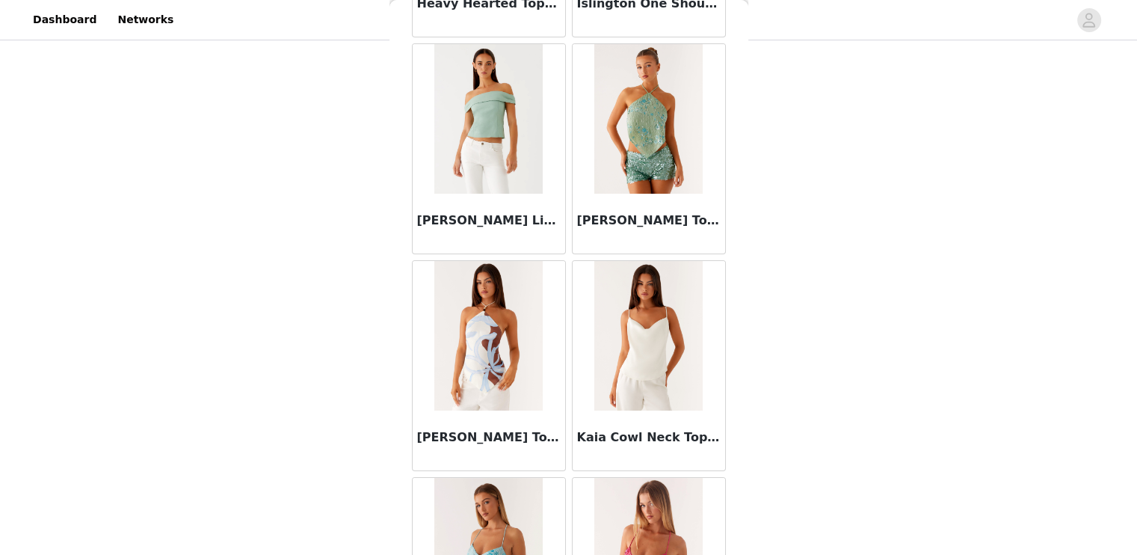
scroll to position [6059, 0]
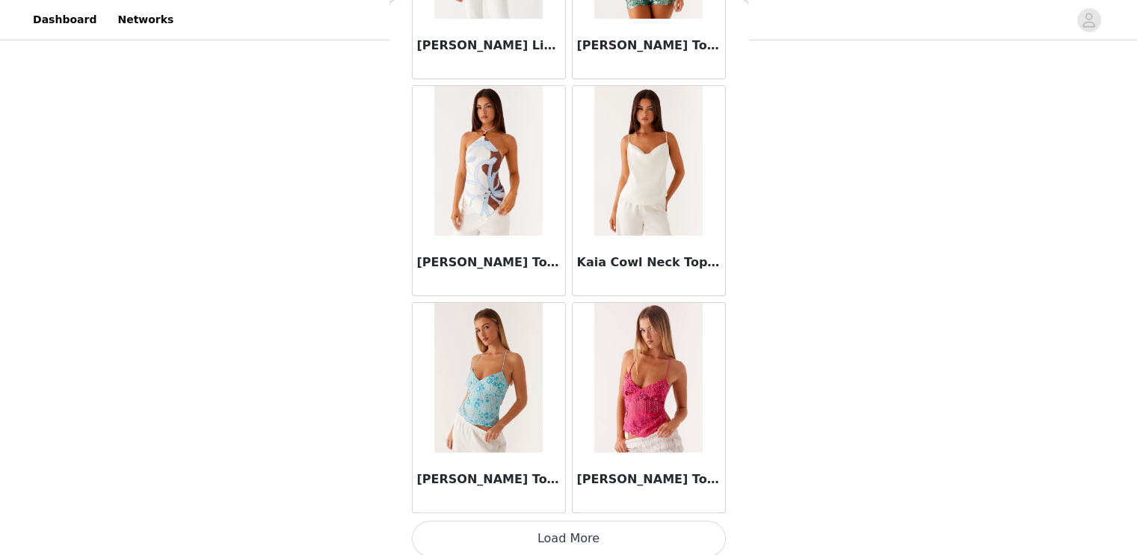
click at [570, 536] on button "Load More" at bounding box center [569, 538] width 314 height 36
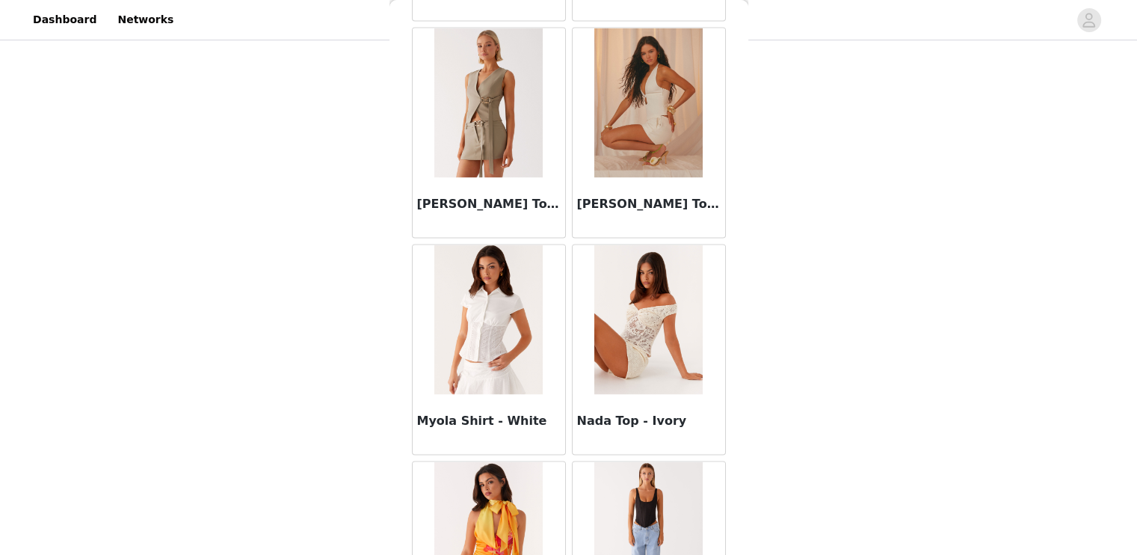
scroll to position [8223, 0]
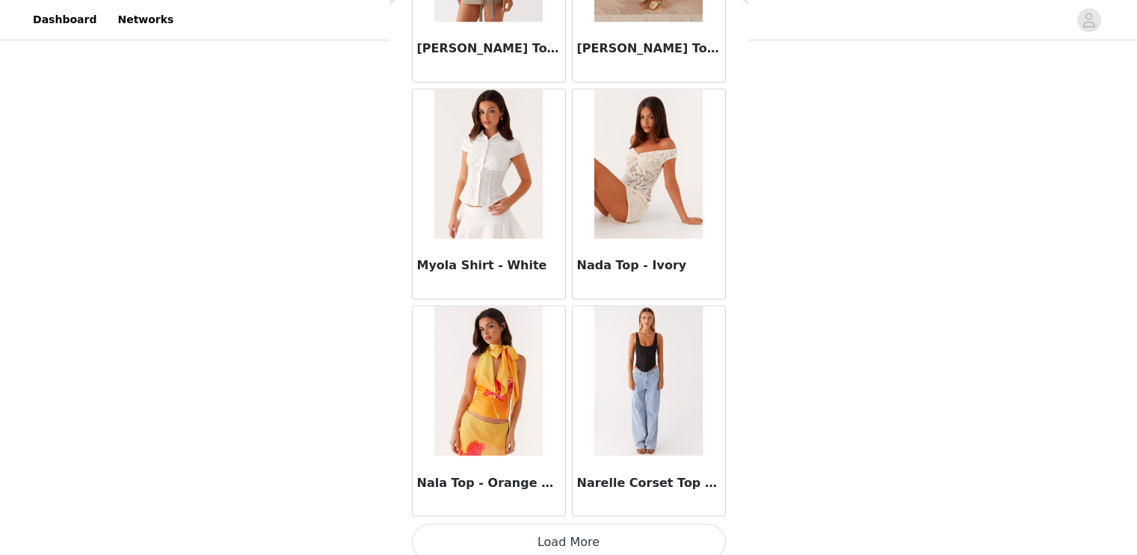
click at [581, 531] on button "Load More" at bounding box center [569, 541] width 314 height 36
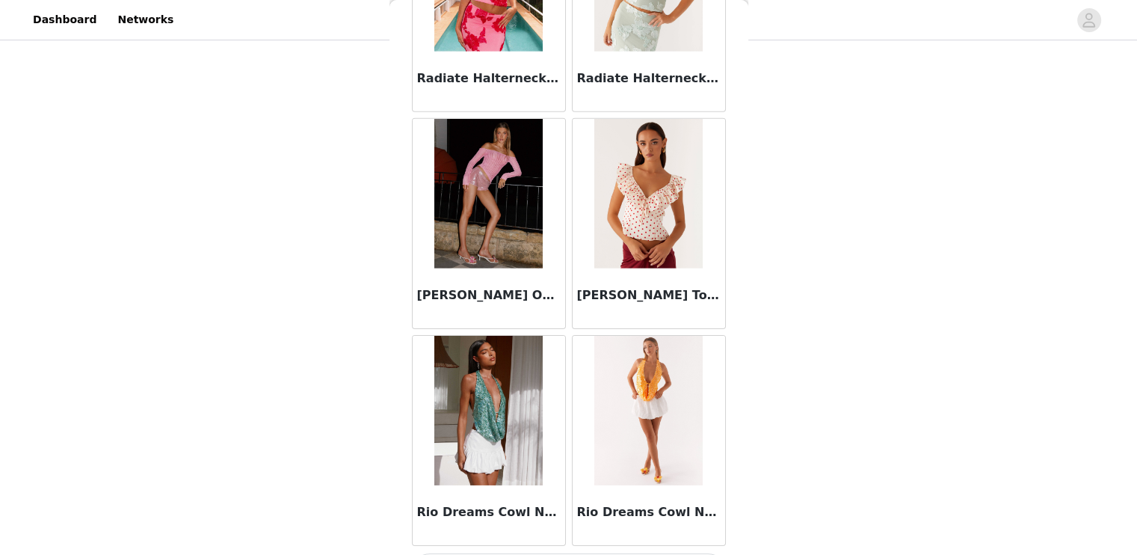
scroll to position [10388, 0]
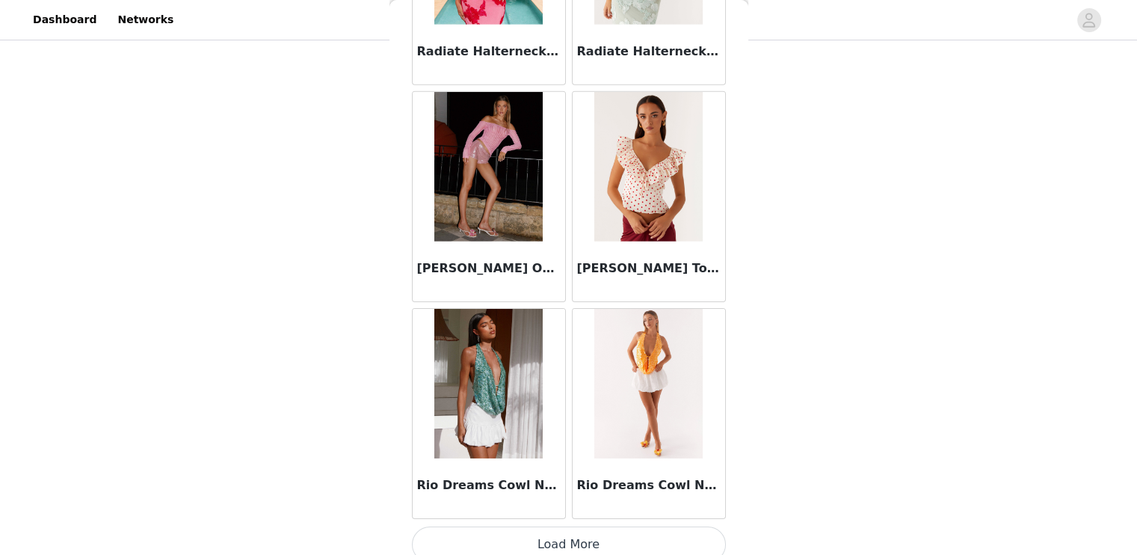
click at [564, 528] on button "Load More" at bounding box center [569, 544] width 314 height 36
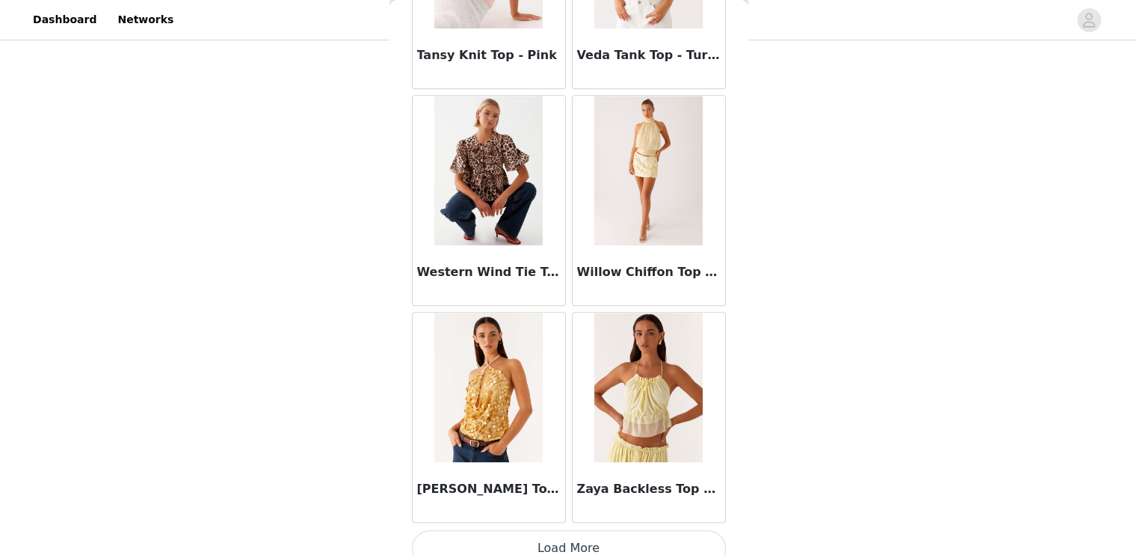
scroll to position [12552, 0]
click at [568, 529] on button "Load More" at bounding box center [569, 547] width 314 height 36
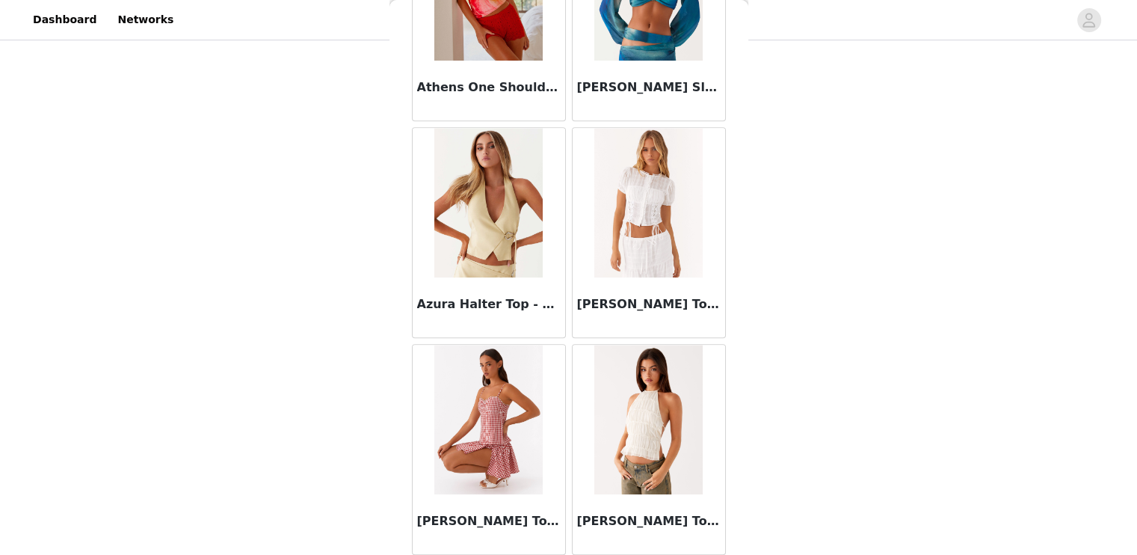
scroll to position [736, 0]
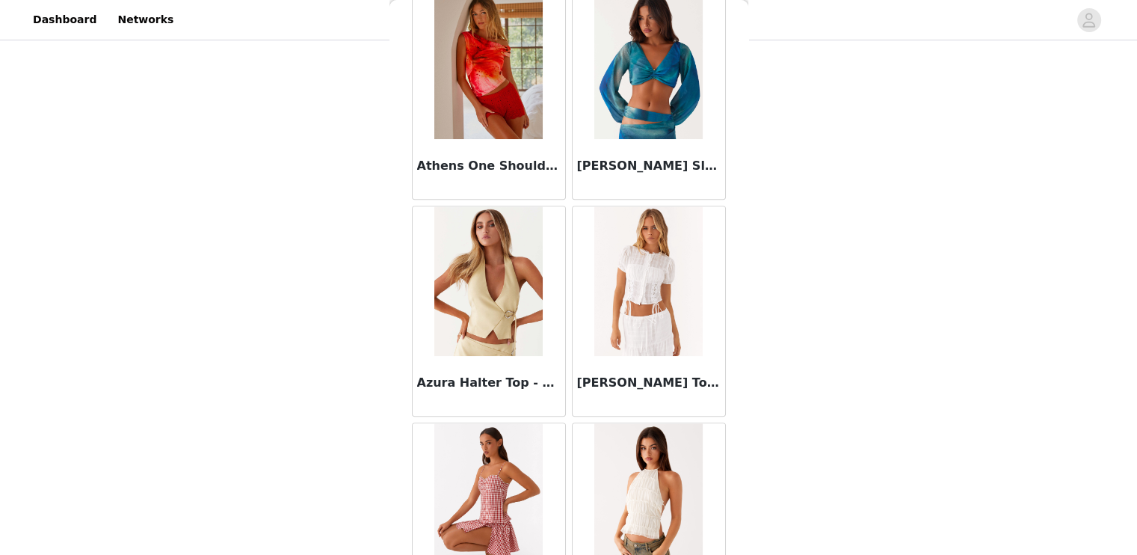
click at [620, 377] on h3 "[PERSON_NAME] Top - White" at bounding box center [649, 383] width 144 height 18
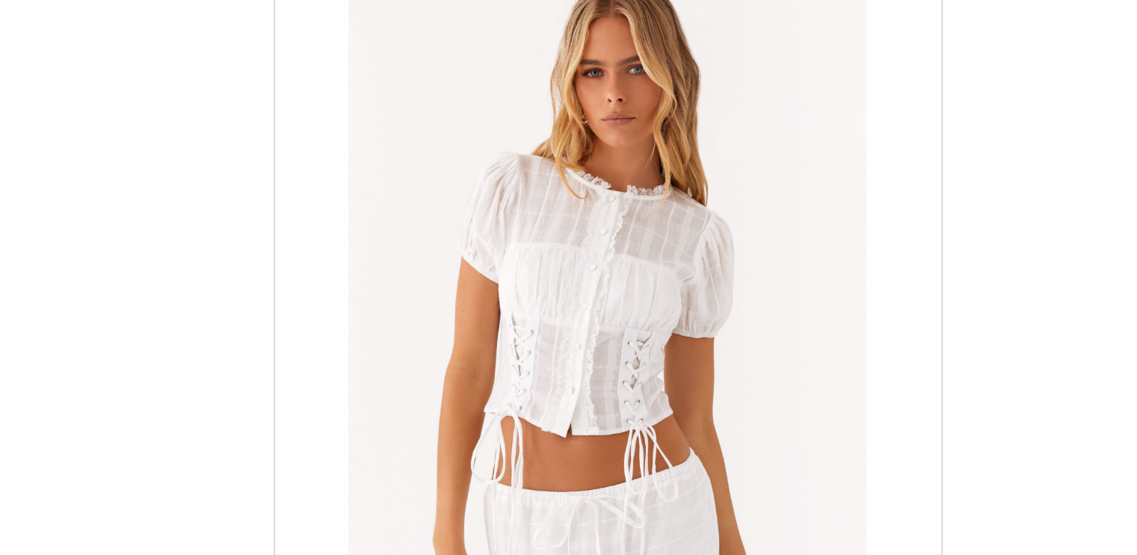
scroll to position [96, 0]
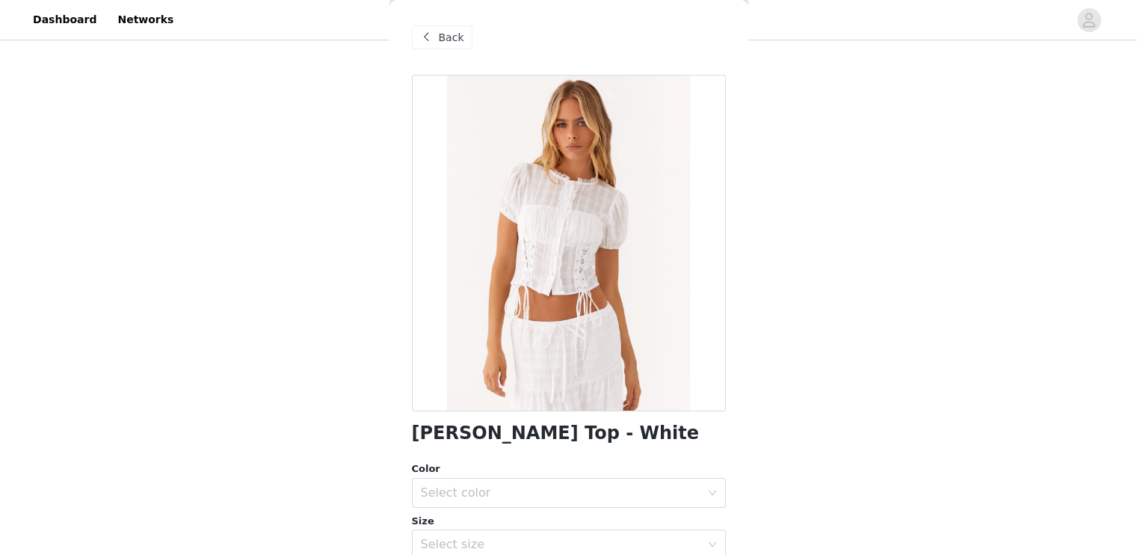
click at [434, 29] on span at bounding box center [427, 37] width 18 height 18
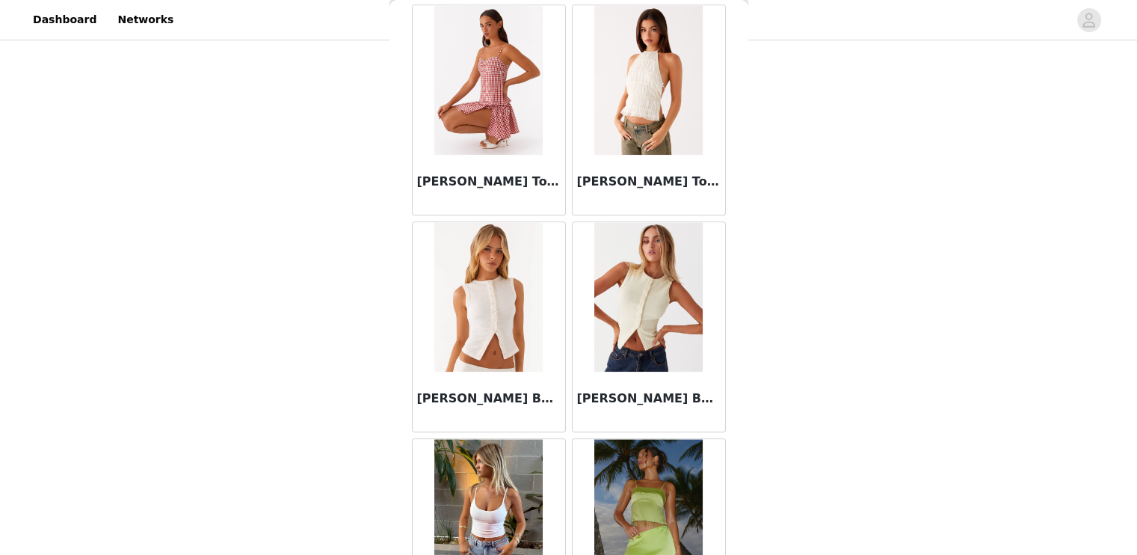
scroll to position [1377, 0]
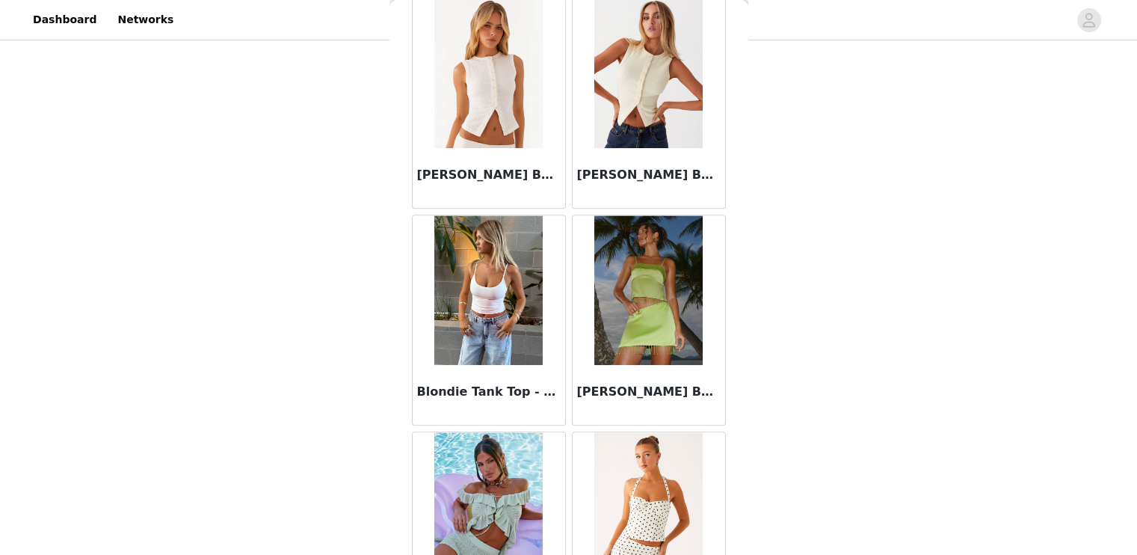
click at [475, 391] on h3 "Blondie Tank Top - White" at bounding box center [489, 392] width 144 height 18
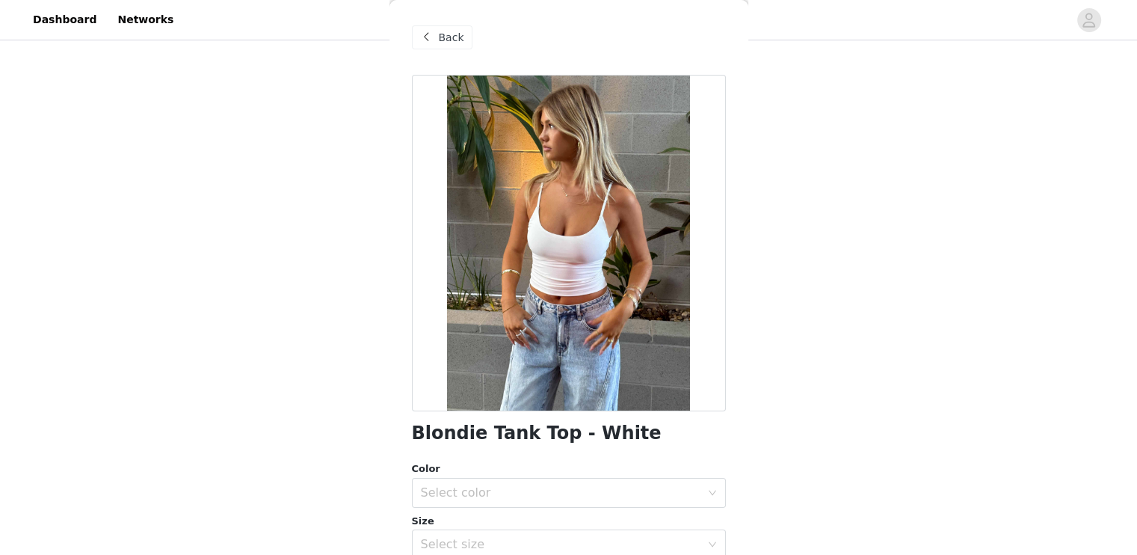
scroll to position [217, 0]
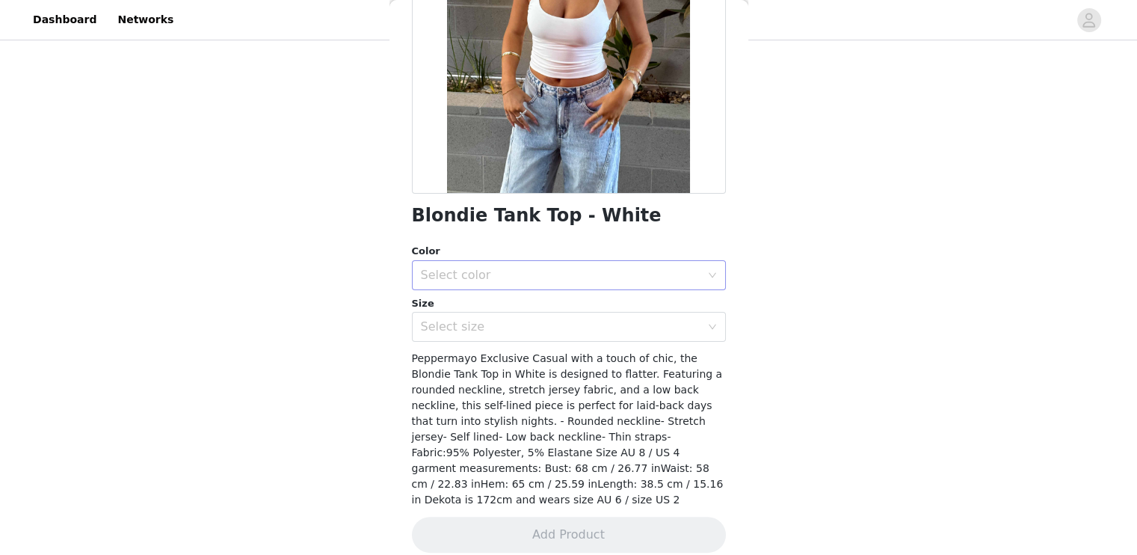
click at [481, 268] on div "Select color" at bounding box center [561, 275] width 280 height 15
click at [470, 300] on li "White" at bounding box center [562, 308] width 303 height 24
click at [466, 319] on div "Select size" at bounding box center [561, 326] width 280 height 15
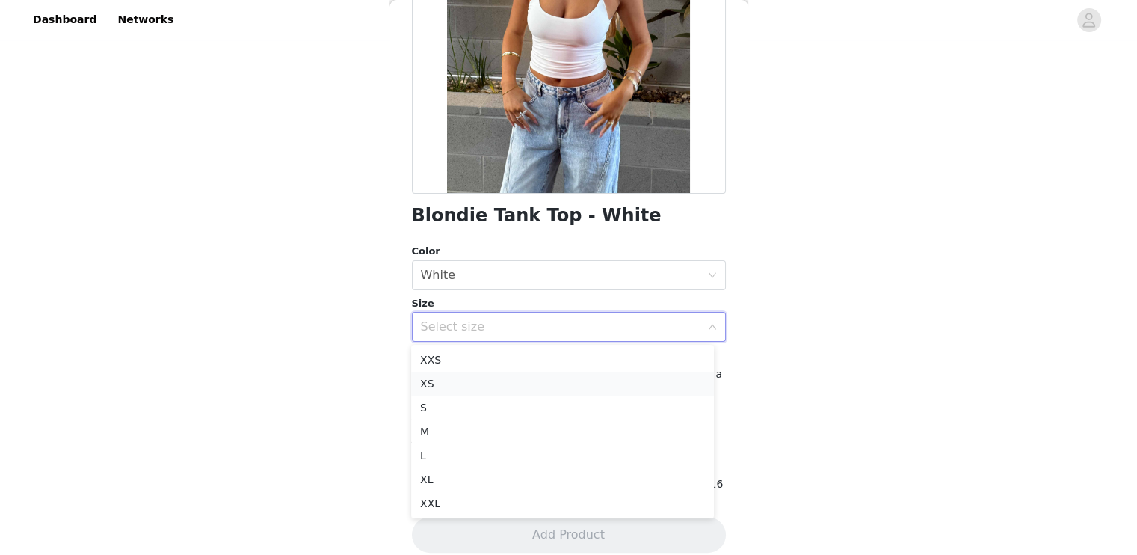
drag, startPoint x: 456, startPoint y: 386, endPoint x: 436, endPoint y: 379, distance: 20.8
drag, startPoint x: 436, startPoint y: 379, endPoint x: 426, endPoint y: 383, distance: 11.4
click at [426, 383] on li "XS" at bounding box center [562, 383] width 303 height 24
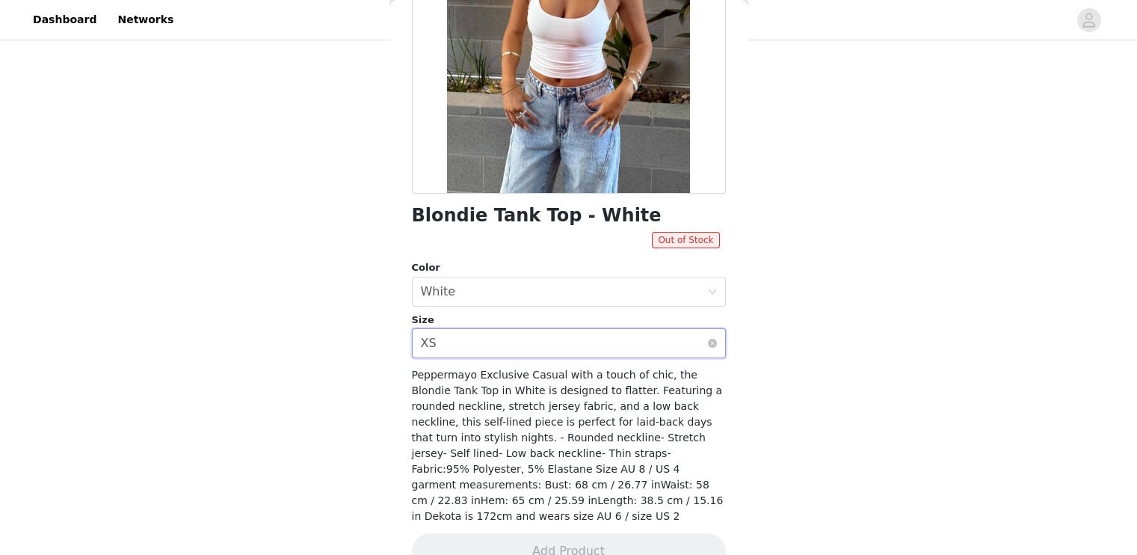
click at [482, 339] on div "Select size XS" at bounding box center [564, 343] width 286 height 28
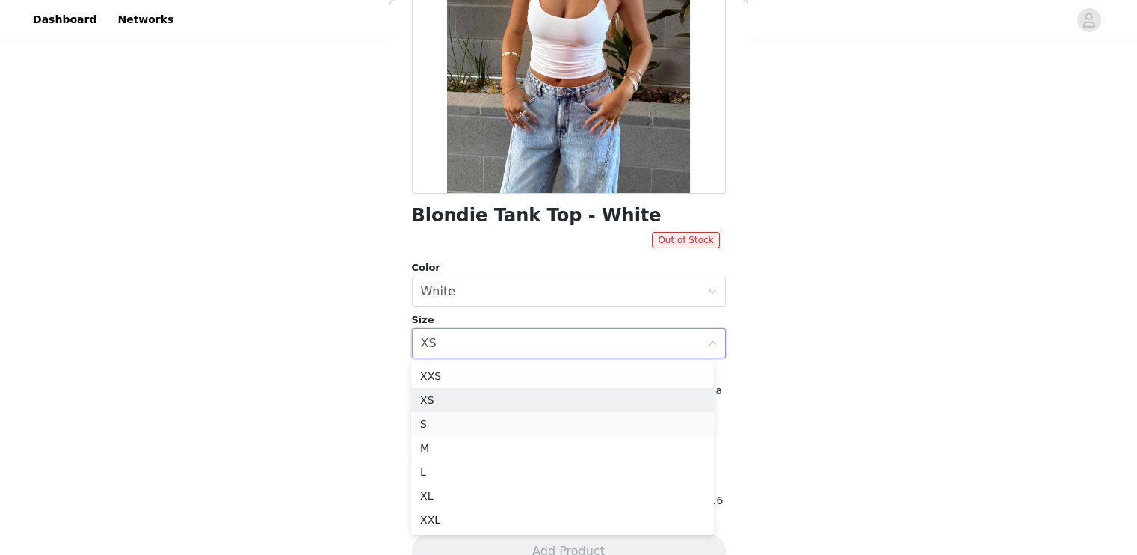
click at [439, 425] on li "S" at bounding box center [562, 424] width 303 height 24
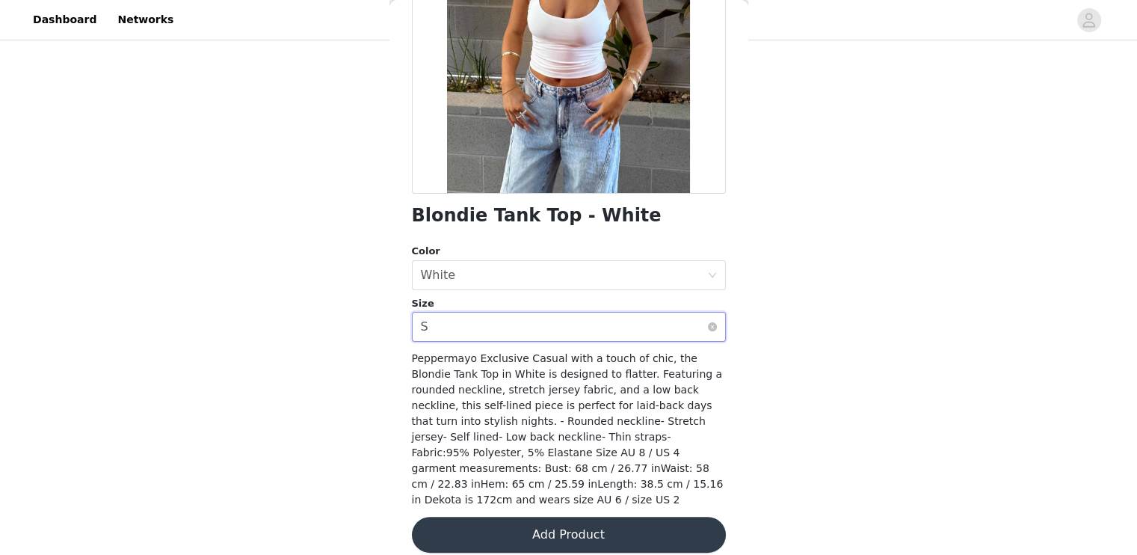
scroll to position [217, 0]
click at [457, 327] on div "Select size S" at bounding box center [564, 327] width 286 height 28
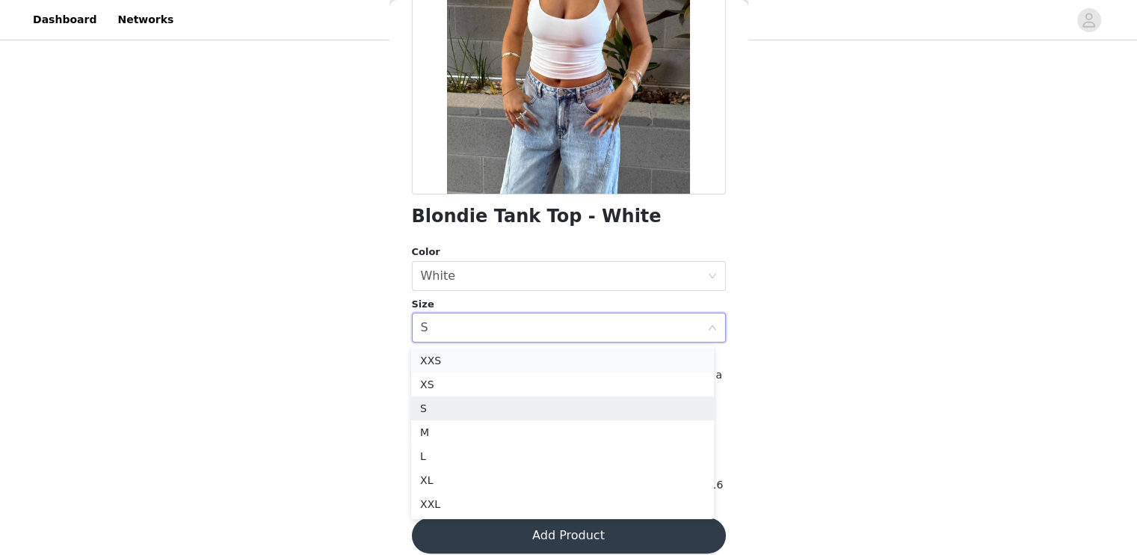
click at [443, 361] on li "XXS" at bounding box center [562, 360] width 303 height 24
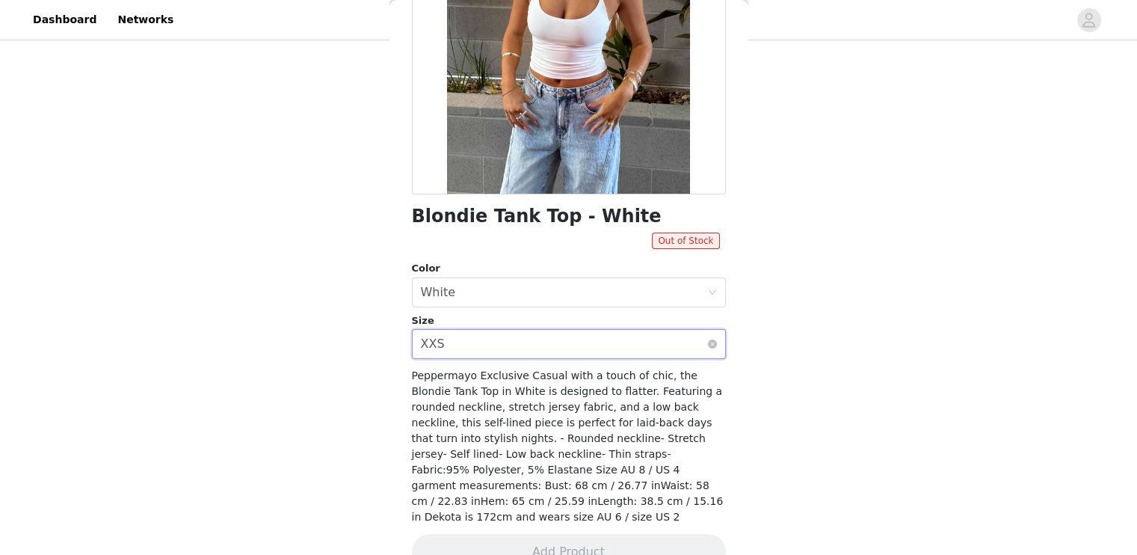
click at [466, 345] on div "Select size XXS" at bounding box center [564, 344] width 286 height 28
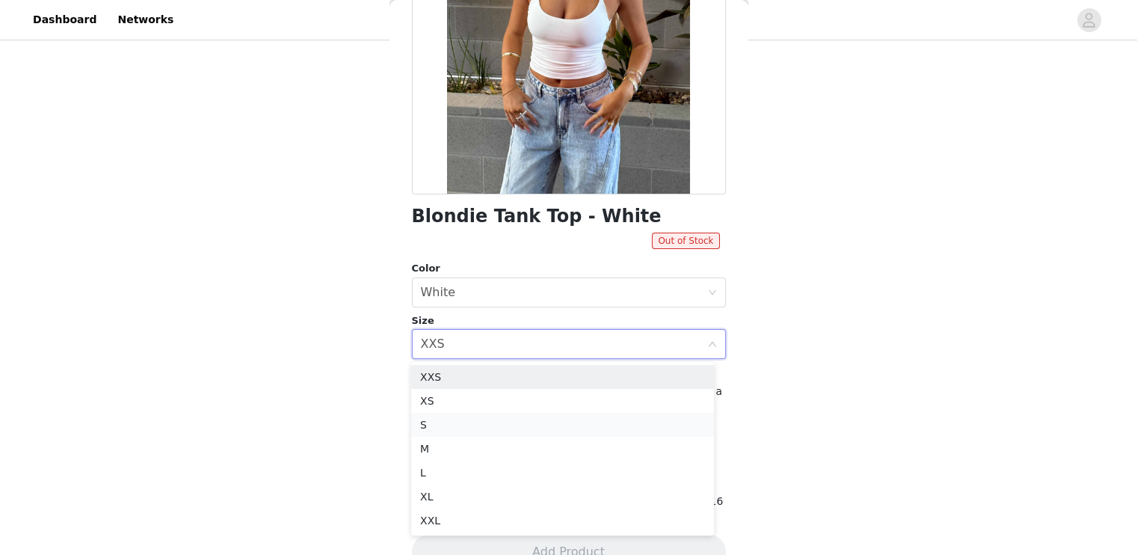
click at [439, 425] on li "S" at bounding box center [562, 425] width 303 height 24
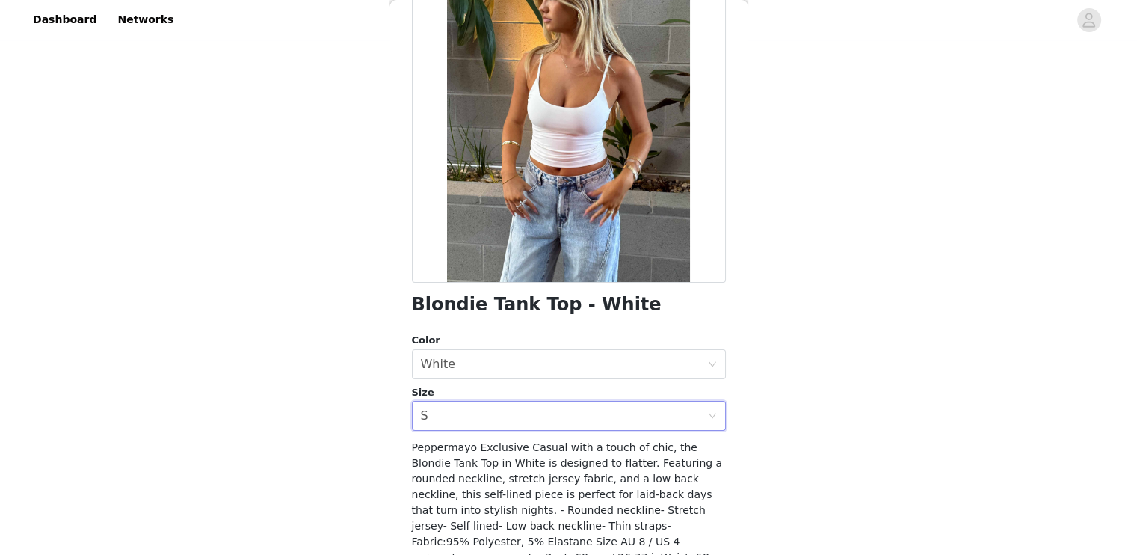
scroll to position [0, 0]
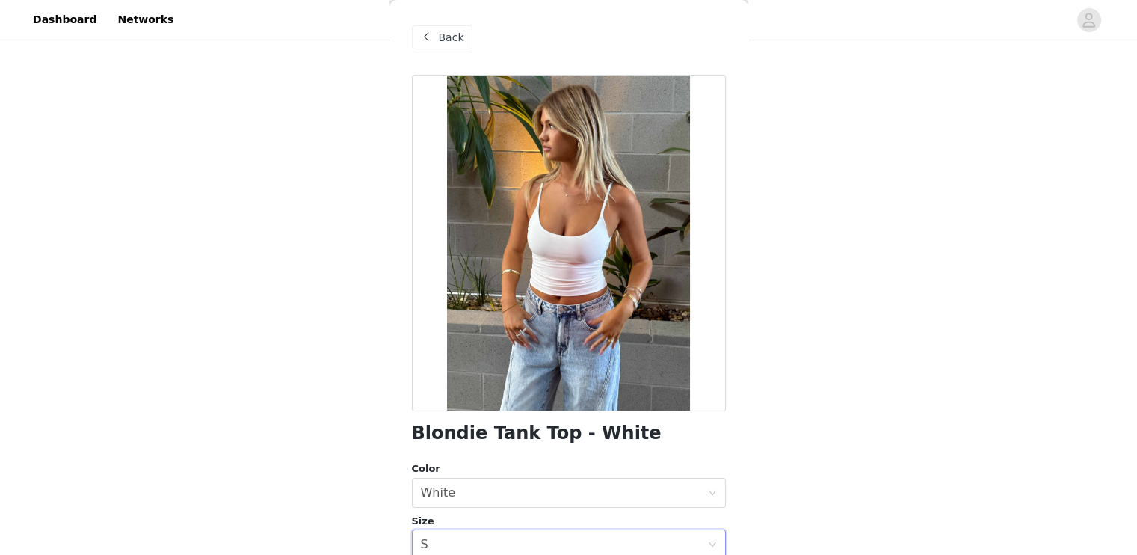
click at [445, 31] on span "Back" at bounding box center [451, 38] width 25 height 16
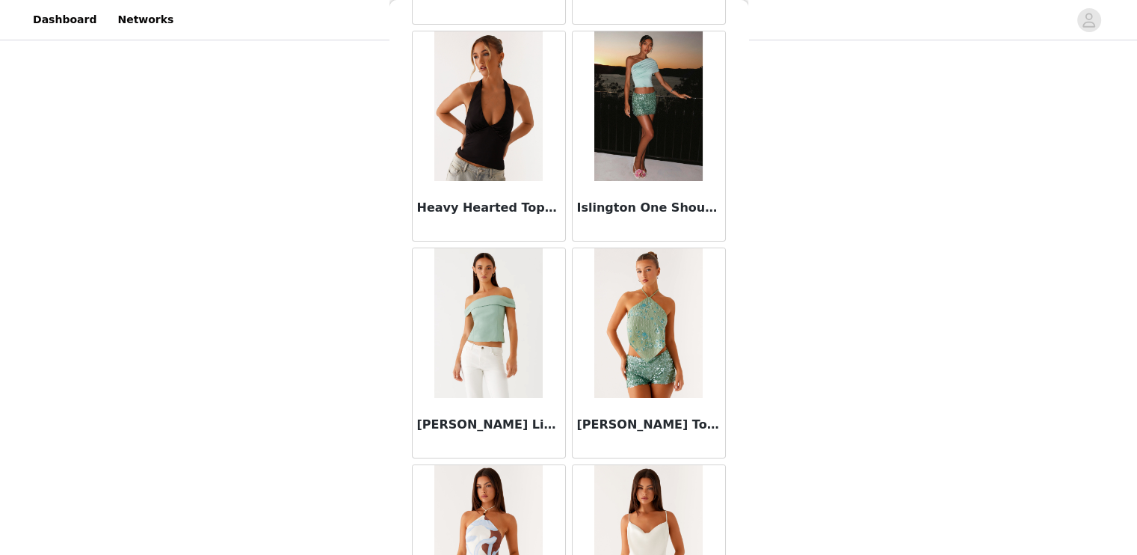
scroll to position [5701, 0]
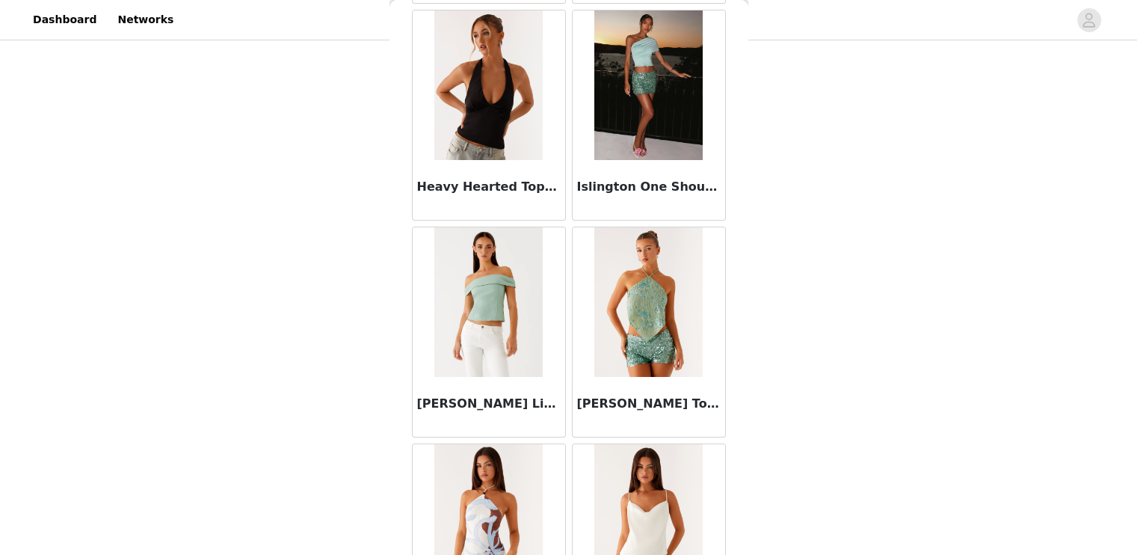
click at [484, 180] on h3 "Heavy Hearted Top - Black" at bounding box center [489, 187] width 144 height 18
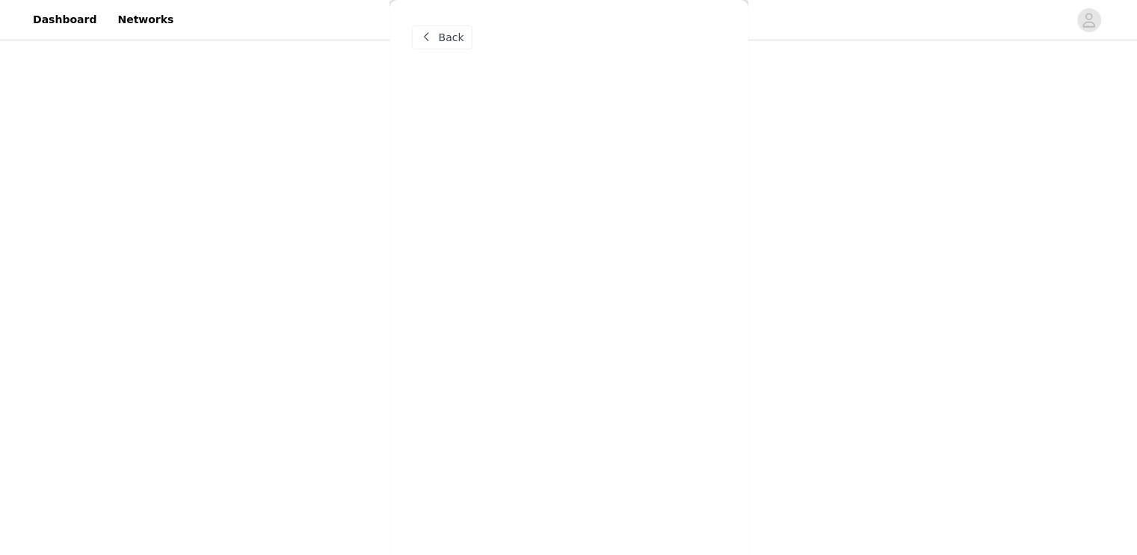
scroll to position [0, 0]
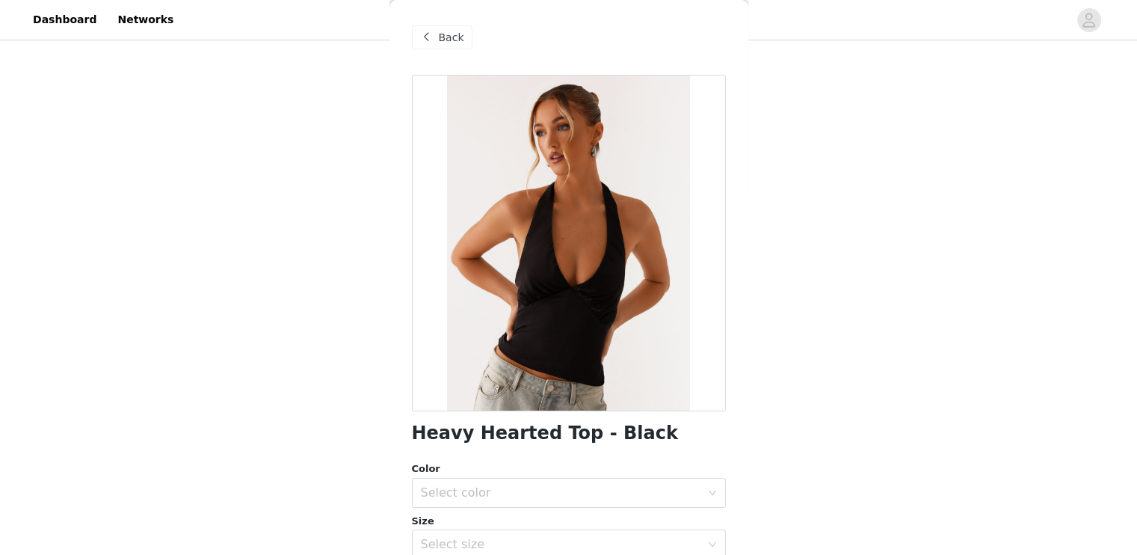
click at [445, 36] on span "Back" at bounding box center [451, 38] width 25 height 16
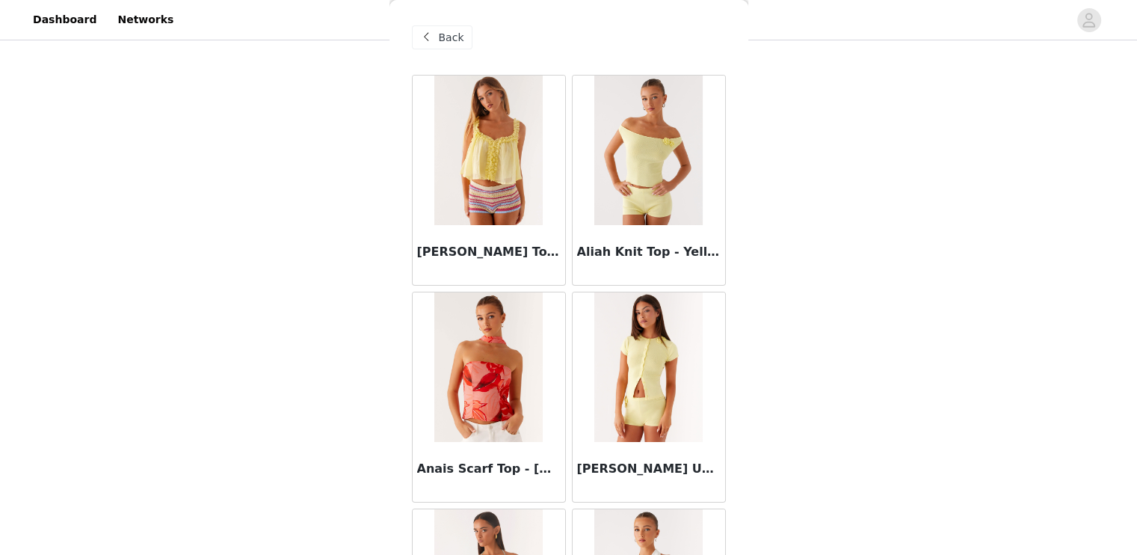
click at [431, 35] on span at bounding box center [427, 37] width 18 height 18
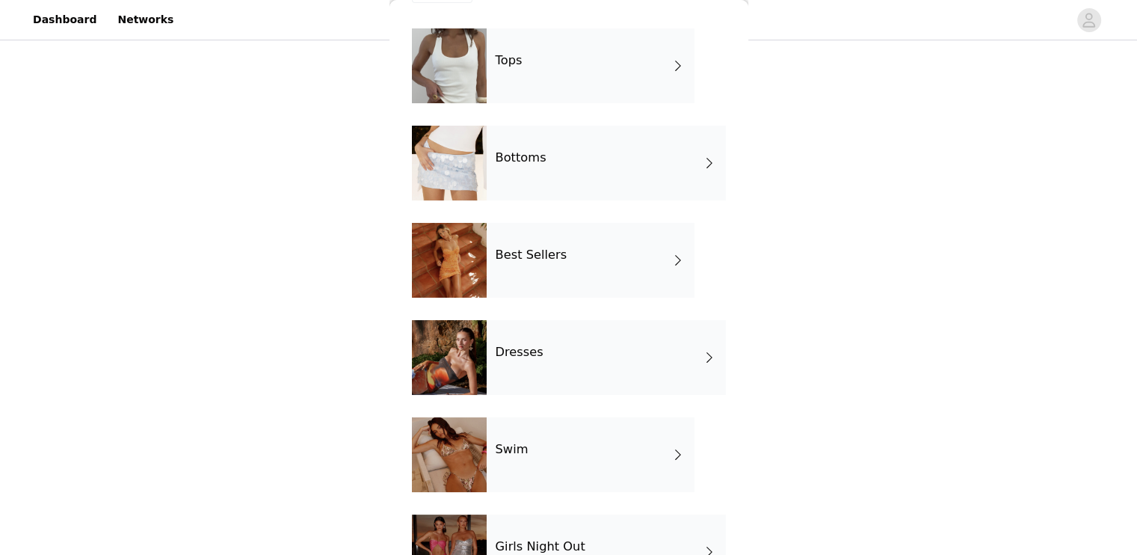
scroll to position [166, 0]
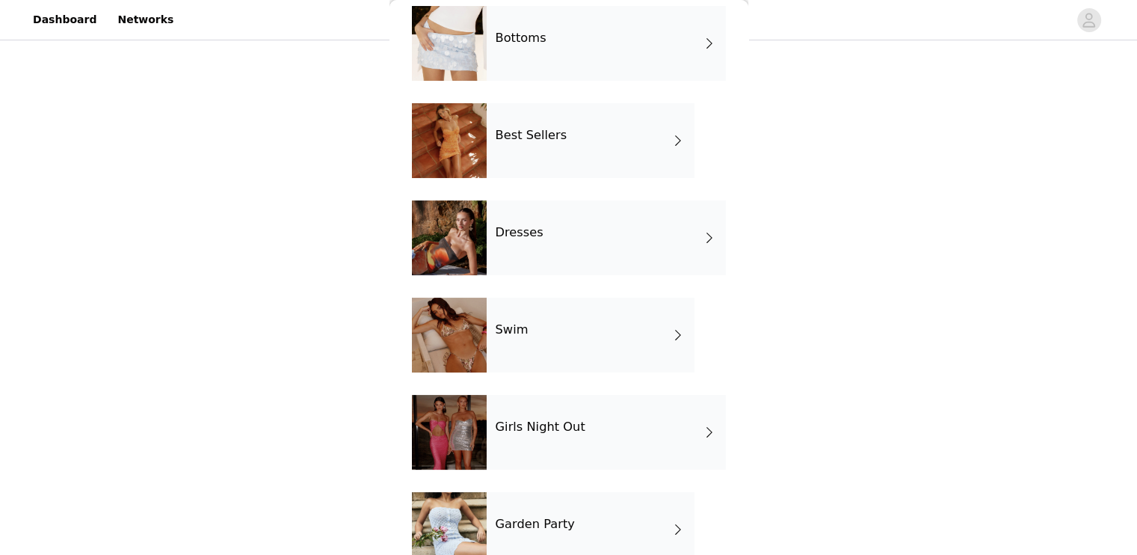
drag, startPoint x: 567, startPoint y: 370, endPoint x: 549, endPoint y: 427, distance: 59.6
click at [549, 427] on h4 "Girls Night Out" at bounding box center [541, 426] width 90 height 13
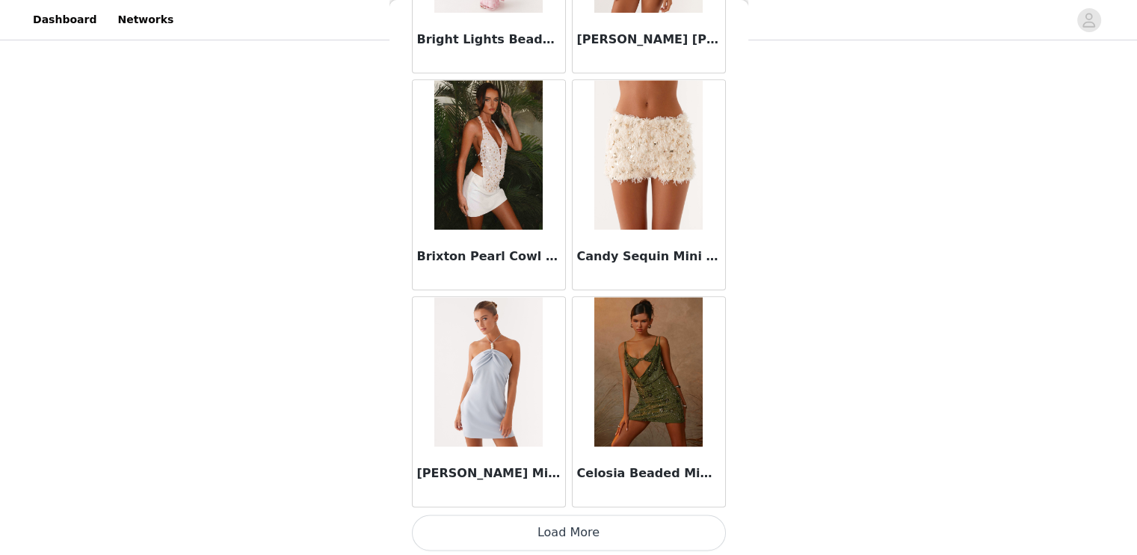
scroll to position [1729, 0]
click at [561, 523] on button "Load More" at bounding box center [569, 533] width 314 height 36
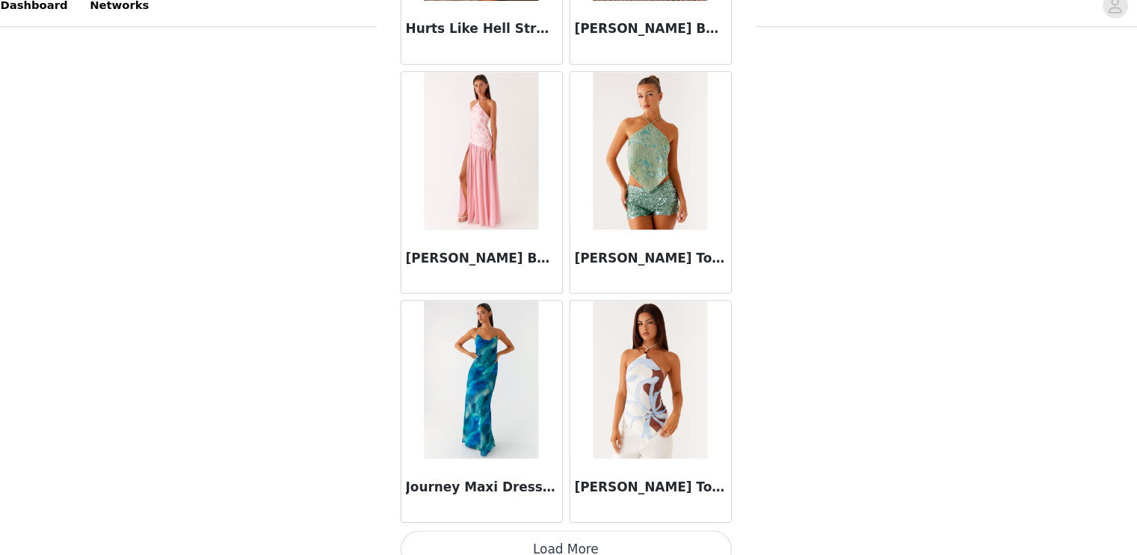
scroll to position [96, 0]
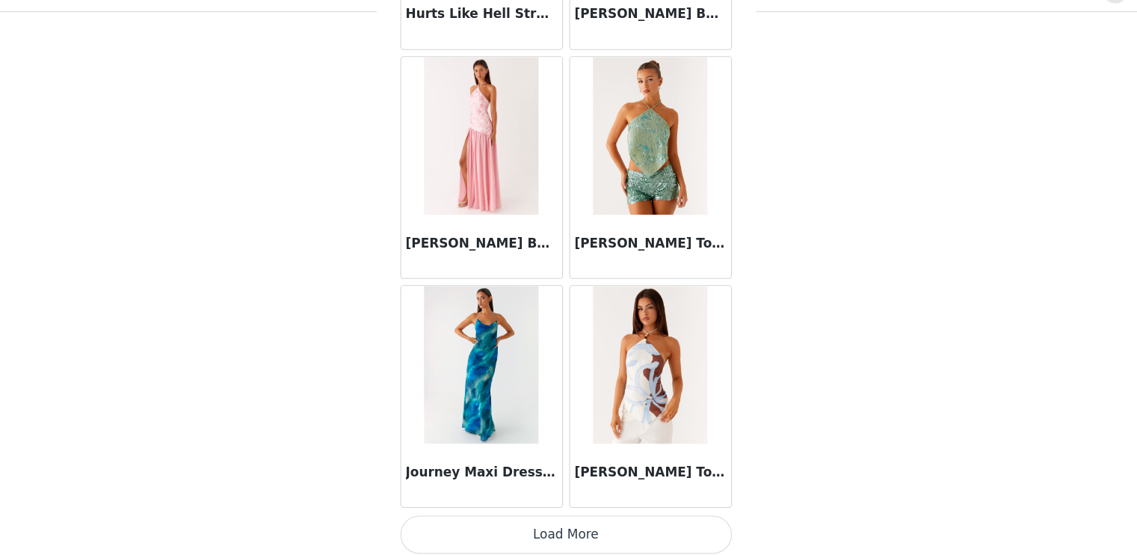
click at [549, 526] on button "Load More" at bounding box center [569, 535] width 314 height 36
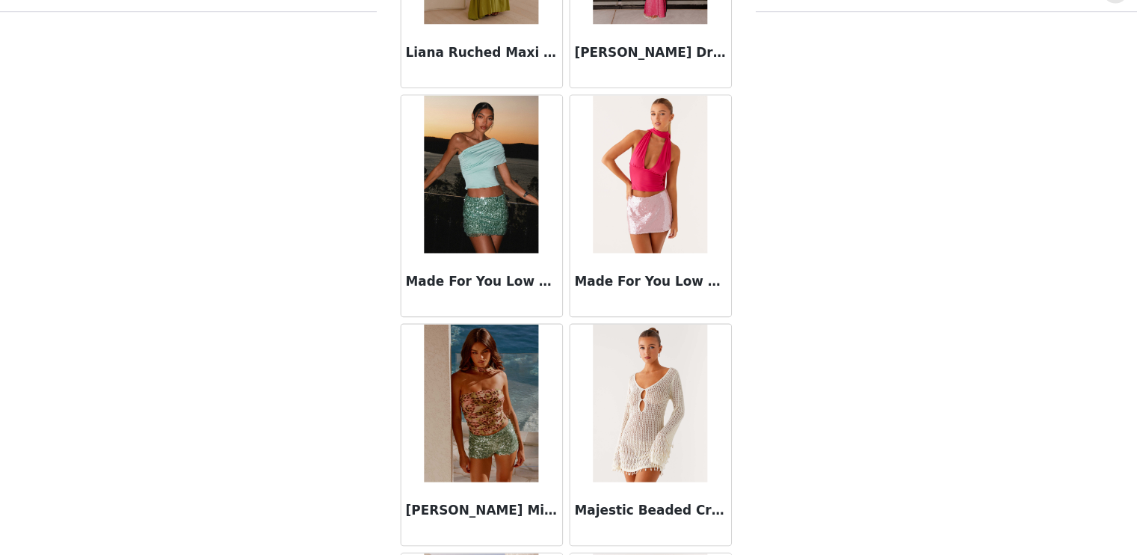
scroll to position [6059, 0]
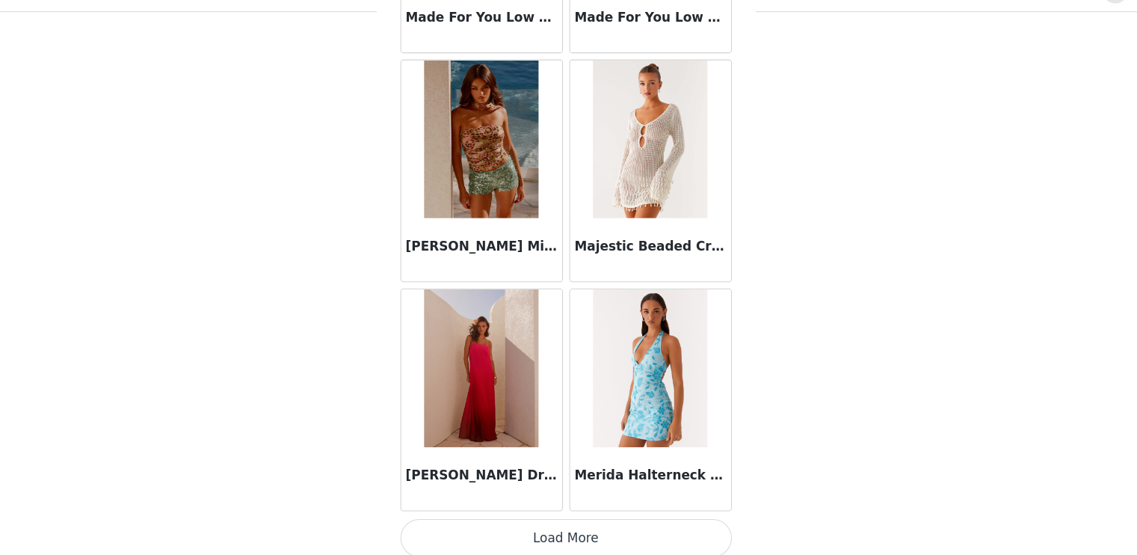
click at [570, 528] on button "Load More" at bounding box center [569, 538] width 314 height 36
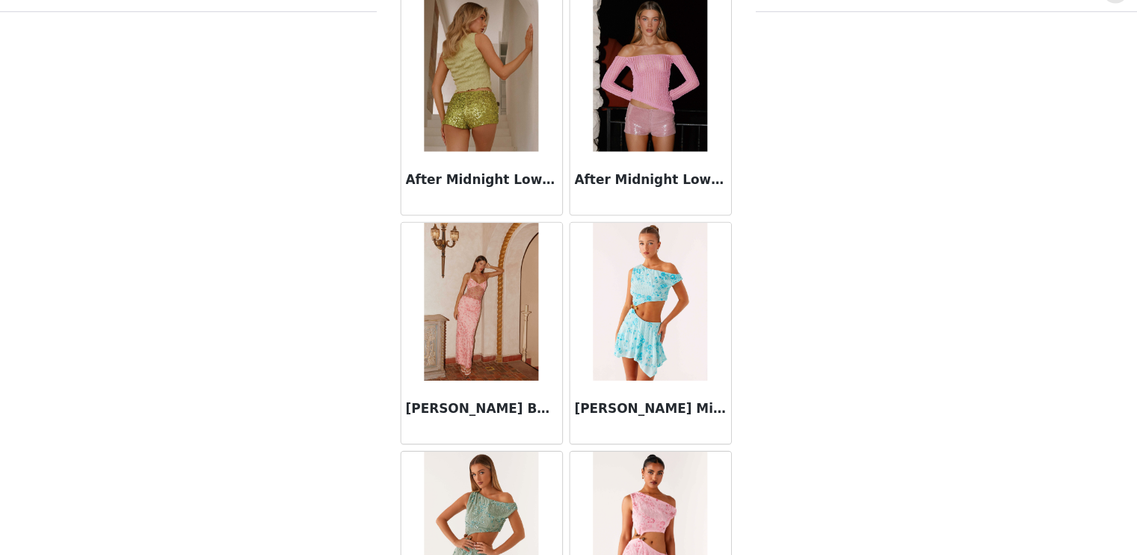
scroll to position [0, 0]
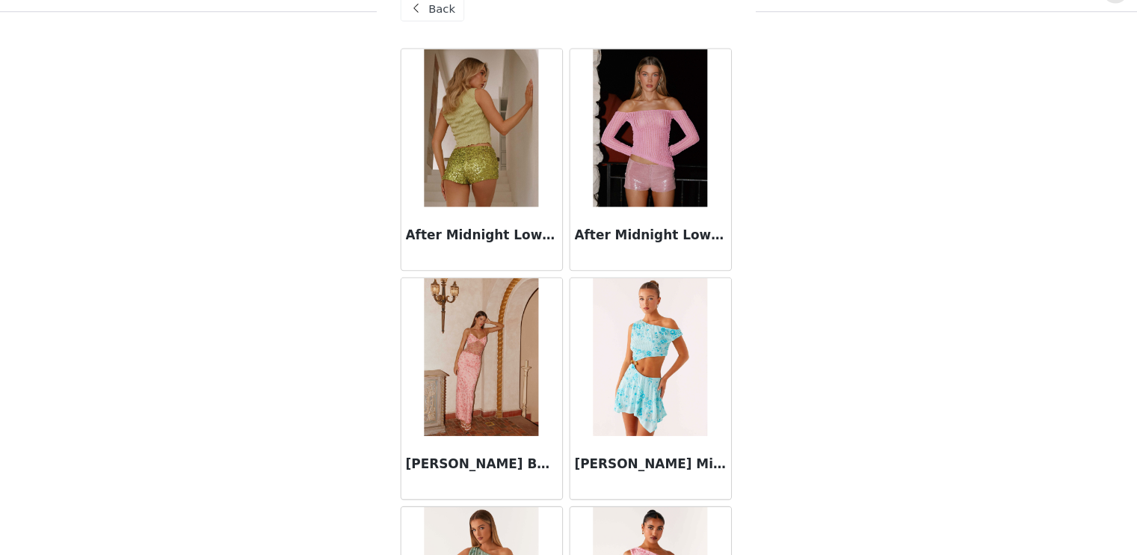
click at [451, 44] on span "Back" at bounding box center [451, 38] width 25 height 16
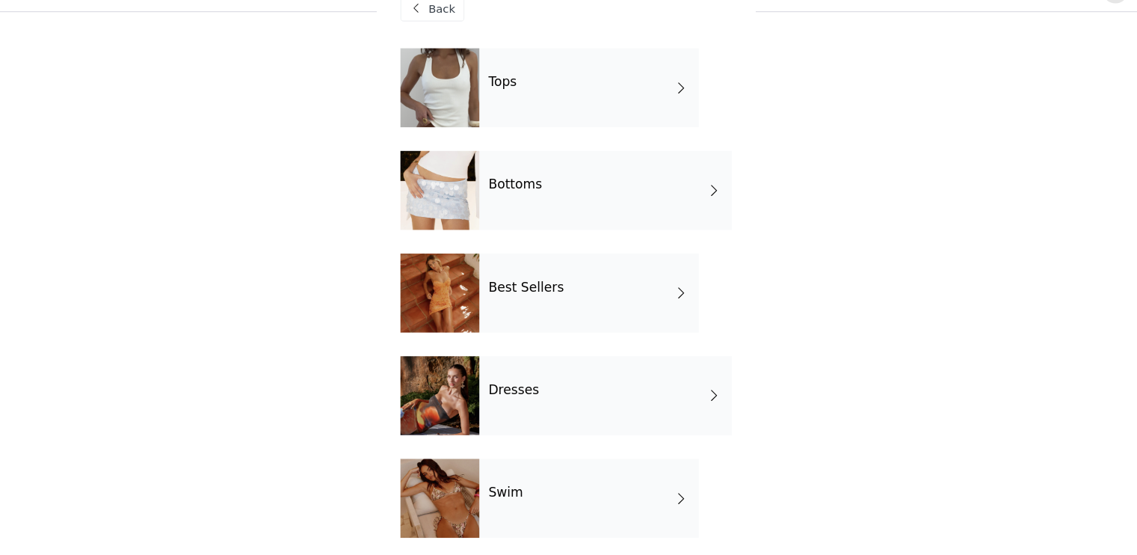
click at [525, 409] on div "Dresses" at bounding box center [606, 403] width 239 height 75
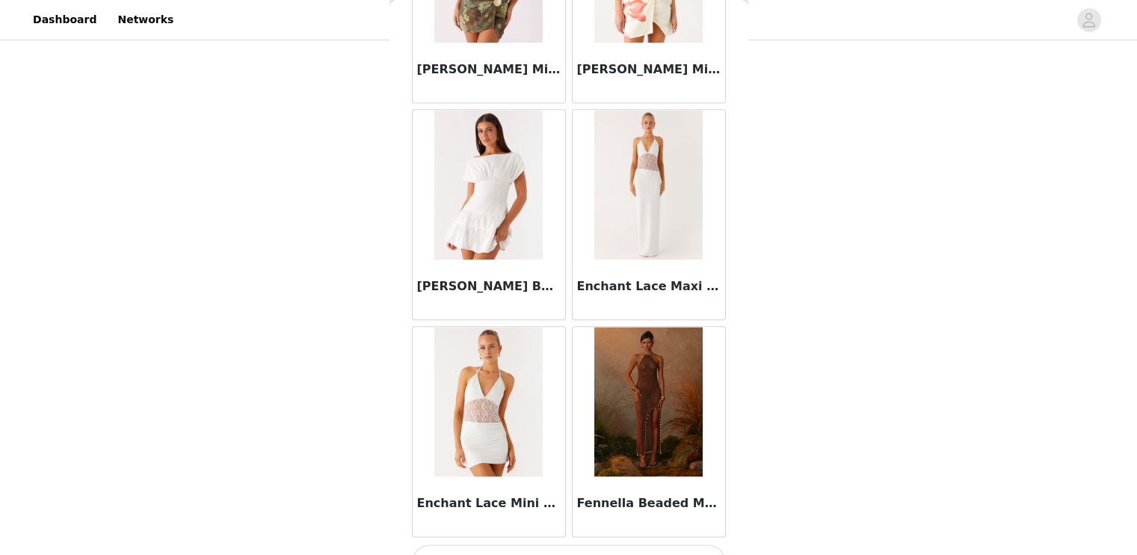
scroll to position [1730, 0]
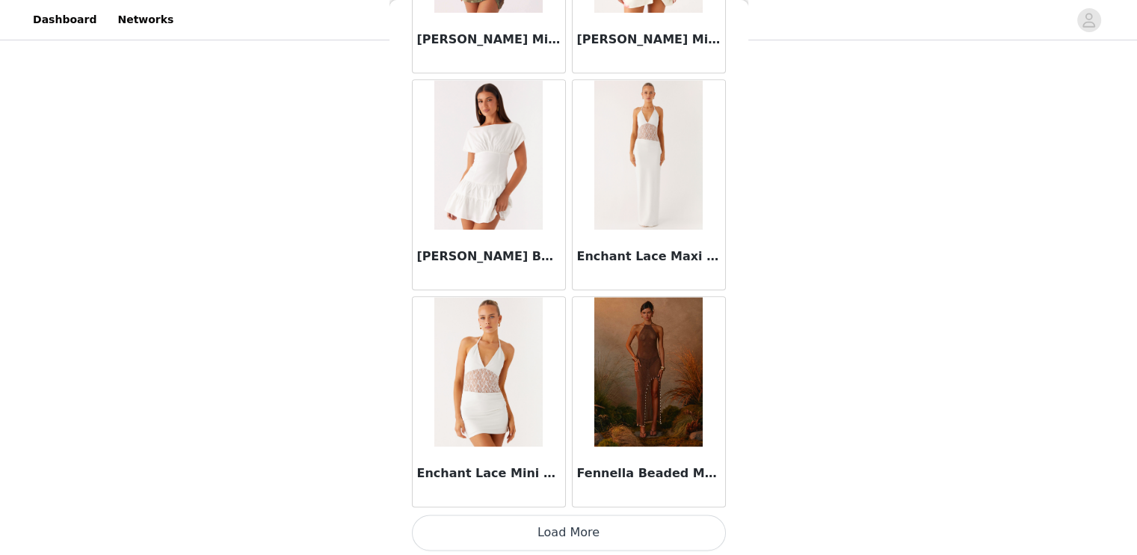
drag, startPoint x: 602, startPoint y: 537, endPoint x: 287, endPoint y: 452, distance: 326.5
click at [287, 452] on div "STEP 1 OF 5 Select your styles! Please note that the sizes are in EU Sizes 2/3 …" at bounding box center [568, 251] width 1137 height 609
drag, startPoint x: 543, startPoint y: 534, endPoint x: 501, endPoint y: 525, distance: 42.7
click at [501, 525] on button "Load More" at bounding box center [569, 532] width 314 height 36
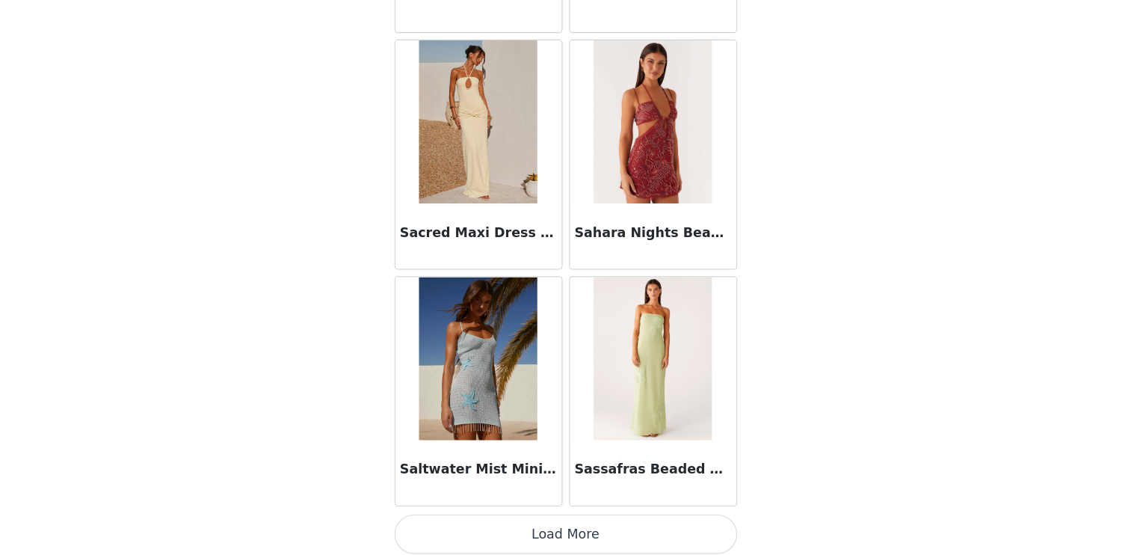
scroll to position [96, 0]
click at [574, 530] on button "Load More" at bounding box center [569, 535] width 314 height 36
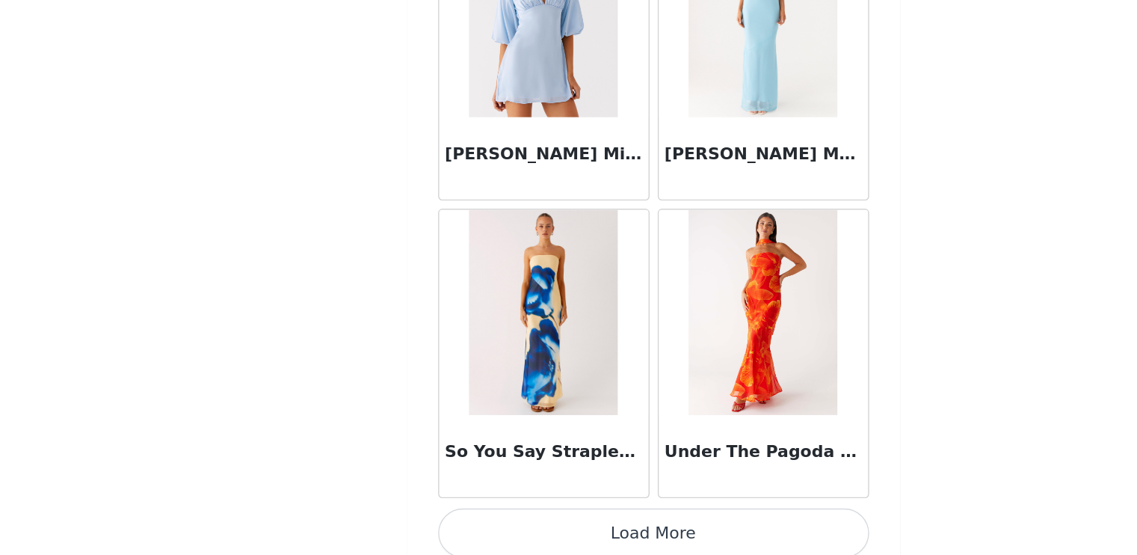
click at [576, 528] on button "Load More" at bounding box center [569, 538] width 314 height 36
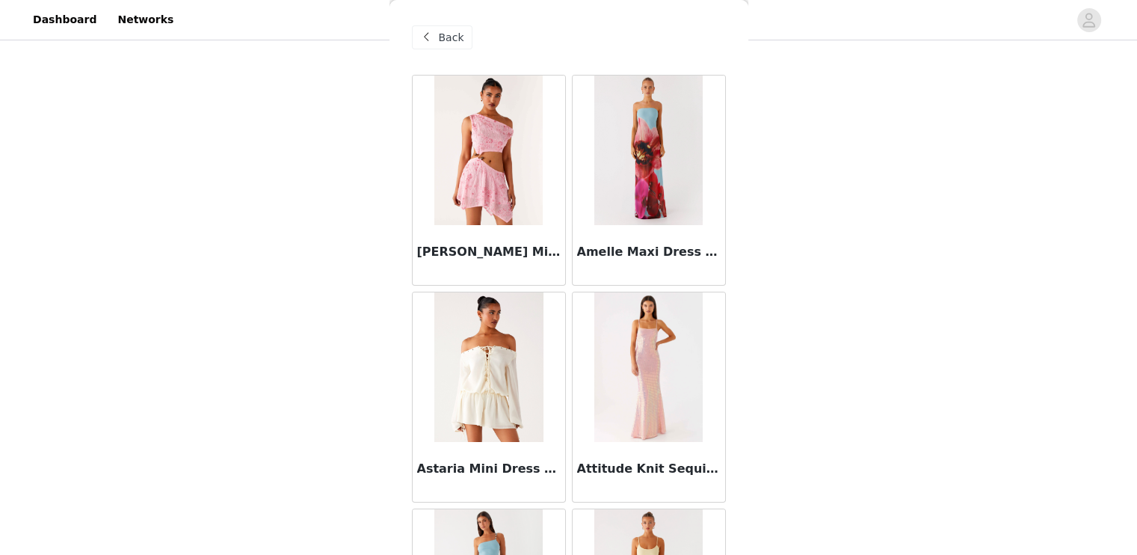
scroll to position [0, 0]
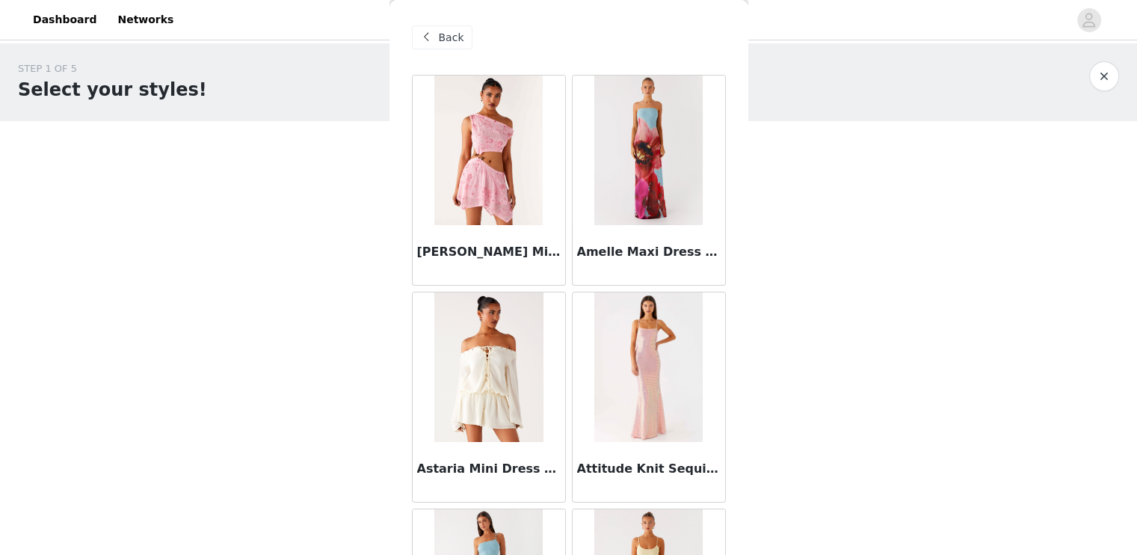
click at [431, 38] on span at bounding box center [427, 37] width 18 height 18
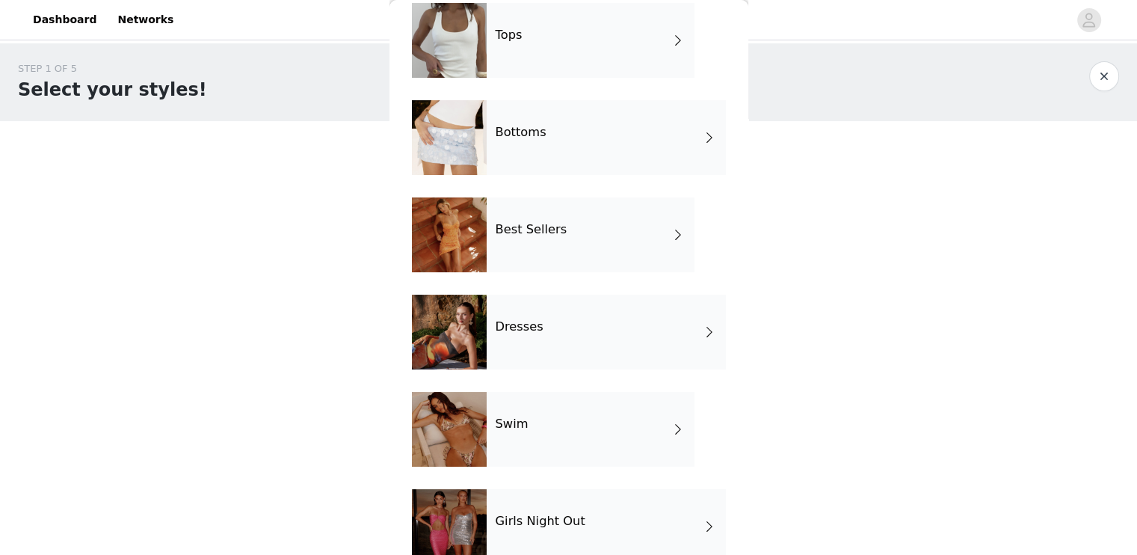
scroll to position [22, 0]
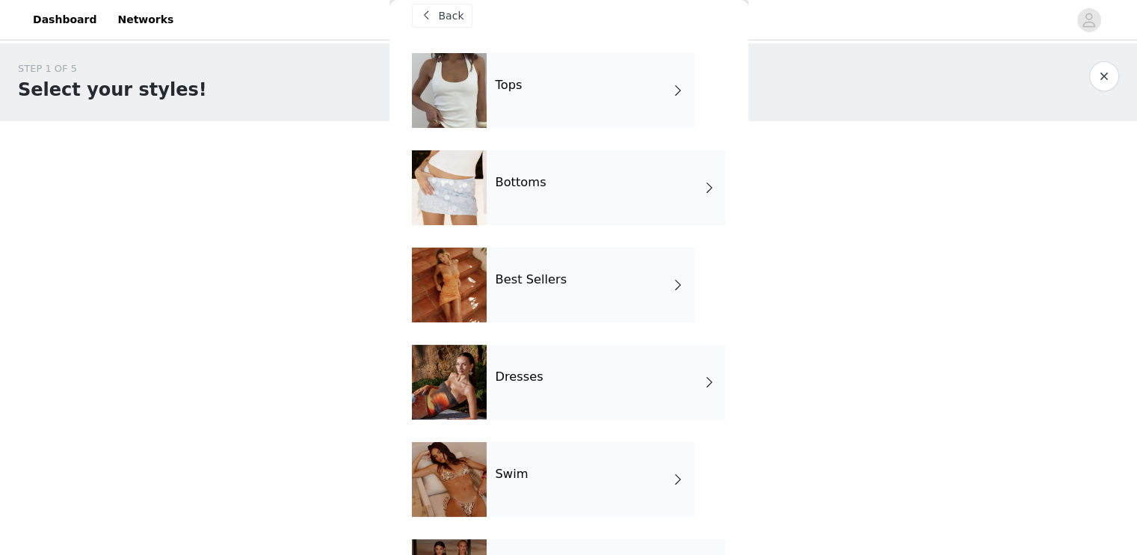
click at [597, 273] on div "Best Sellers" at bounding box center [591, 284] width 208 height 75
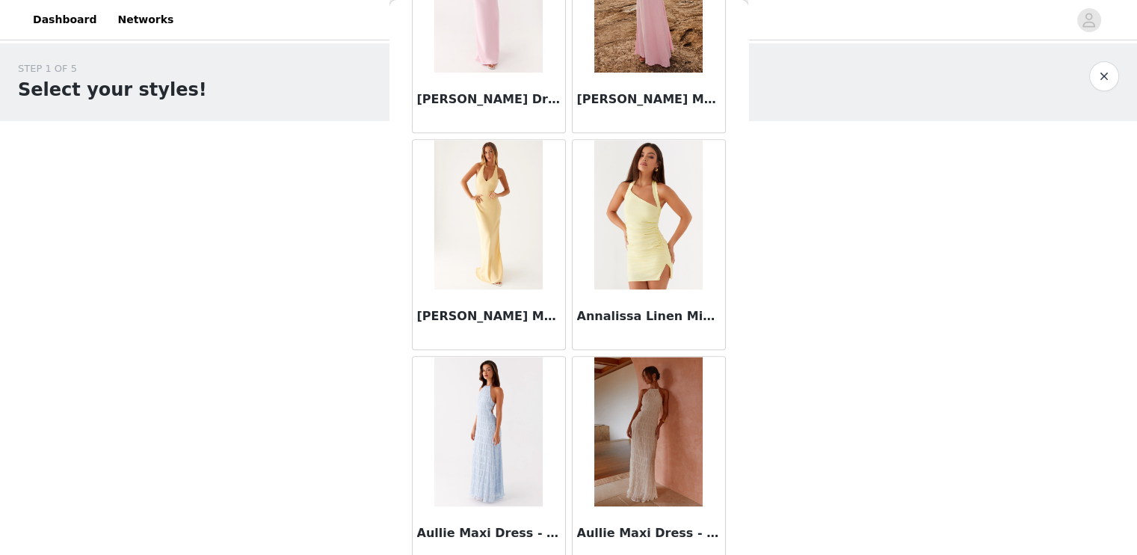
scroll to position [1730, 0]
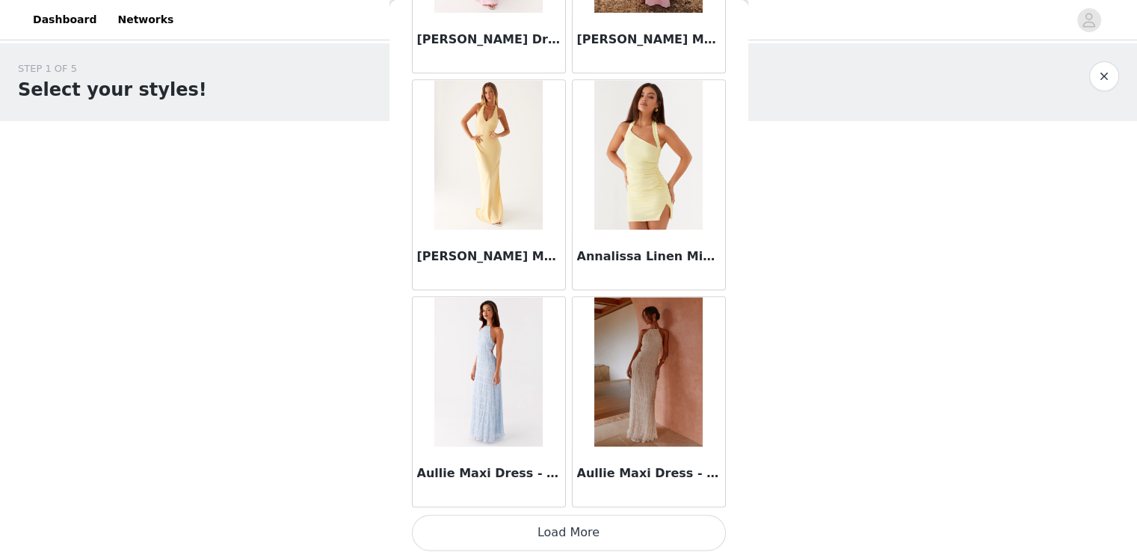
drag, startPoint x: 561, startPoint y: 535, endPoint x: 345, endPoint y: 423, distance: 243.4
click at [345, 423] on div "STEP 1 OF 5 Select your styles! Please note that the sizes are in EU Sizes 2/3 …" at bounding box center [568, 294] width 1137 height 502
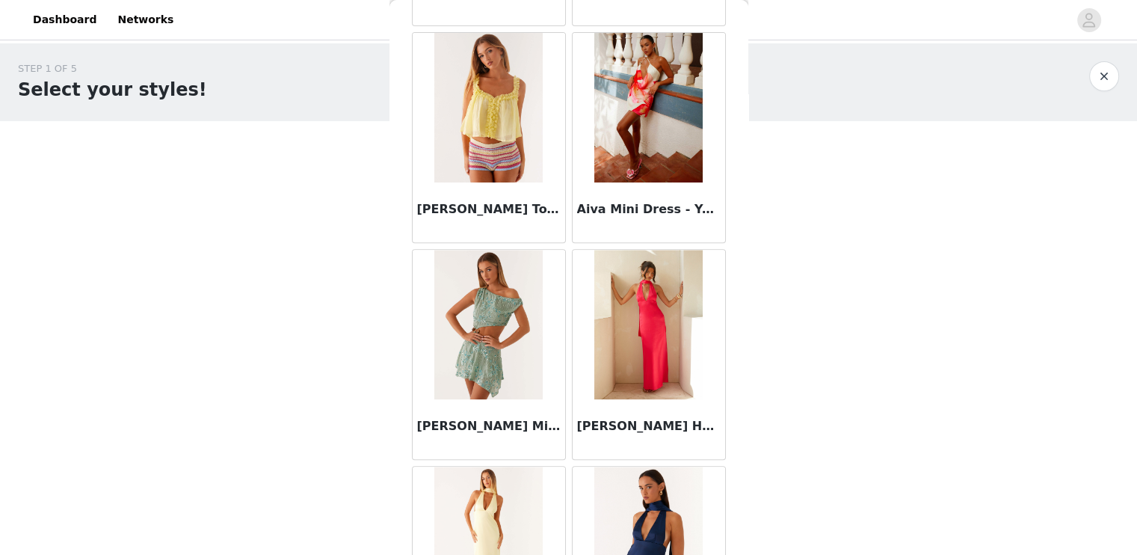
scroll to position [0, 0]
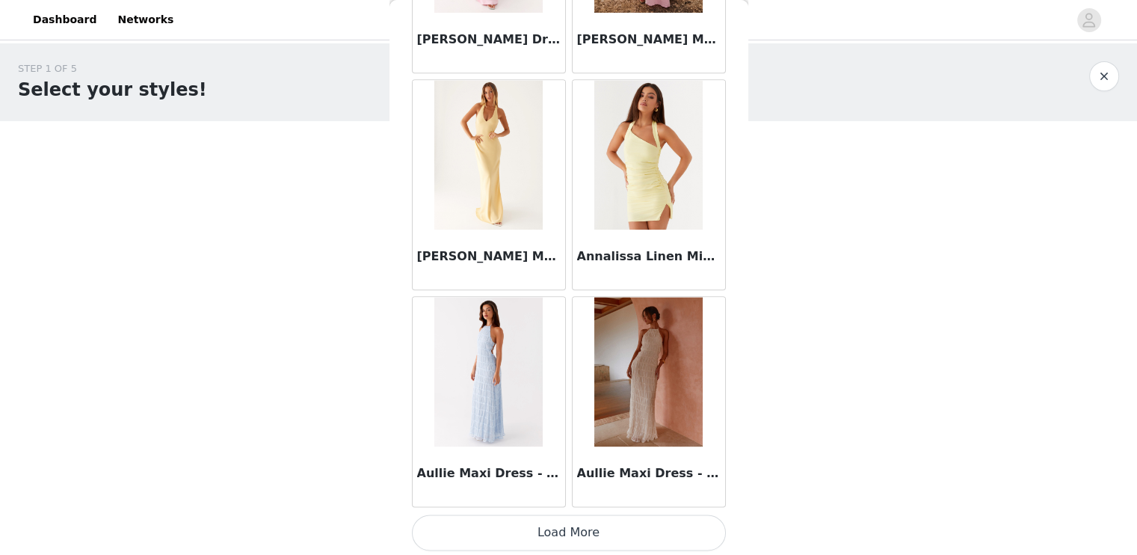
click at [558, 536] on button "Load More" at bounding box center [569, 532] width 314 height 36
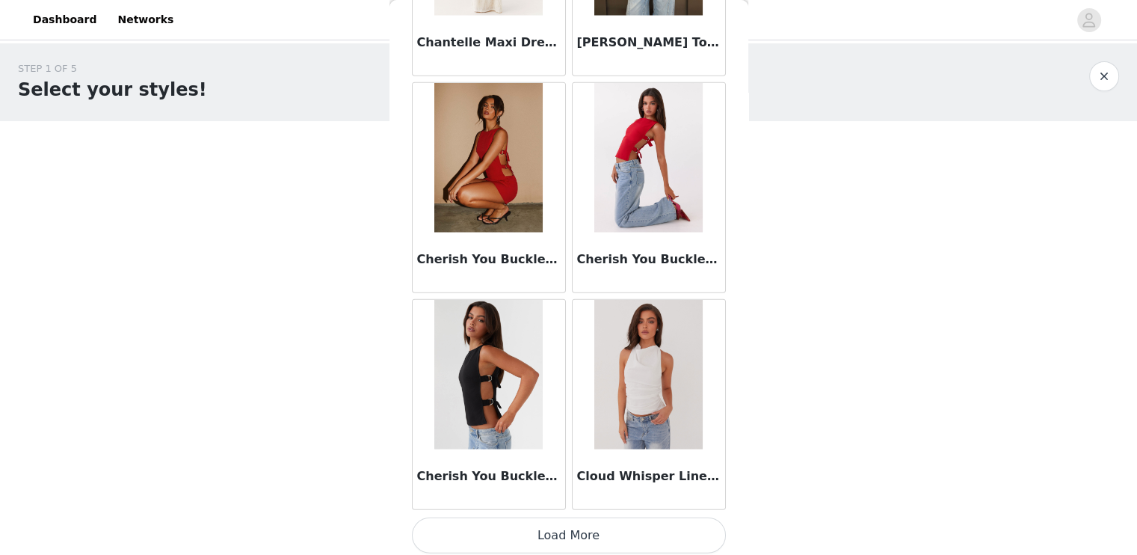
scroll to position [96, 0]
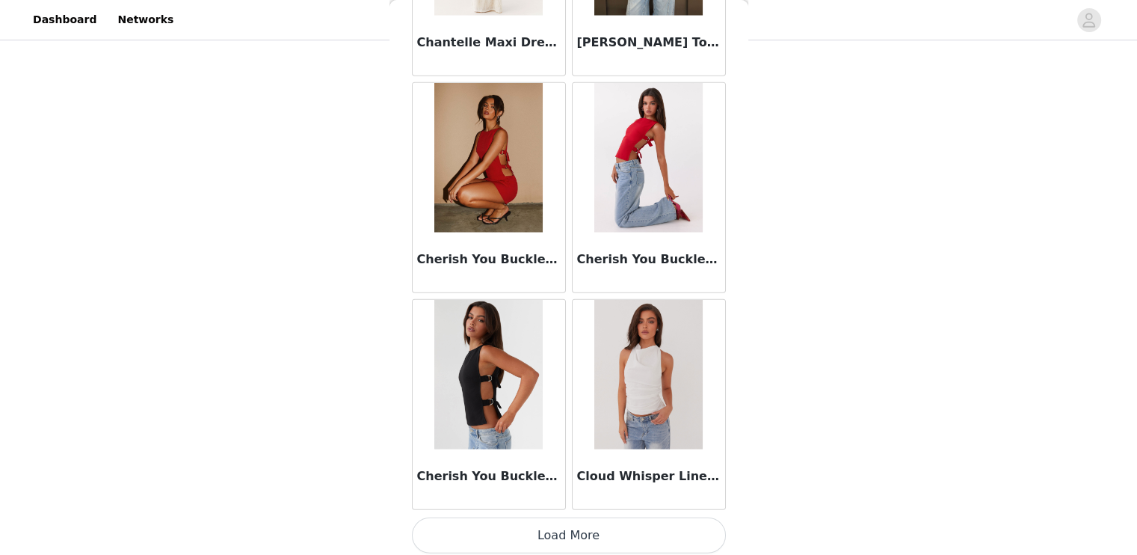
click at [646, 413] on img at bounding box center [648, 374] width 108 height 149
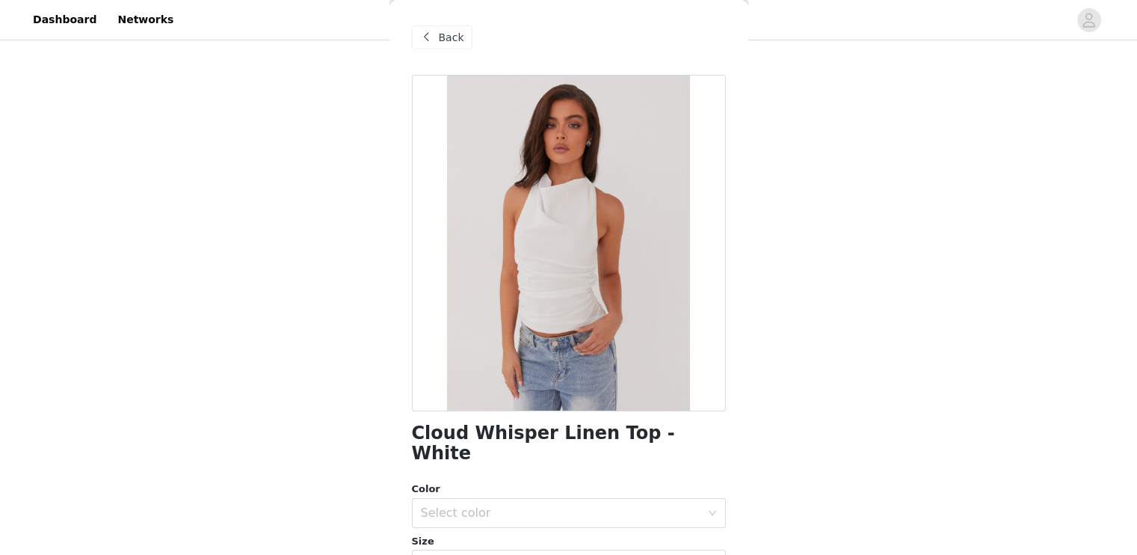
scroll to position [72, 0]
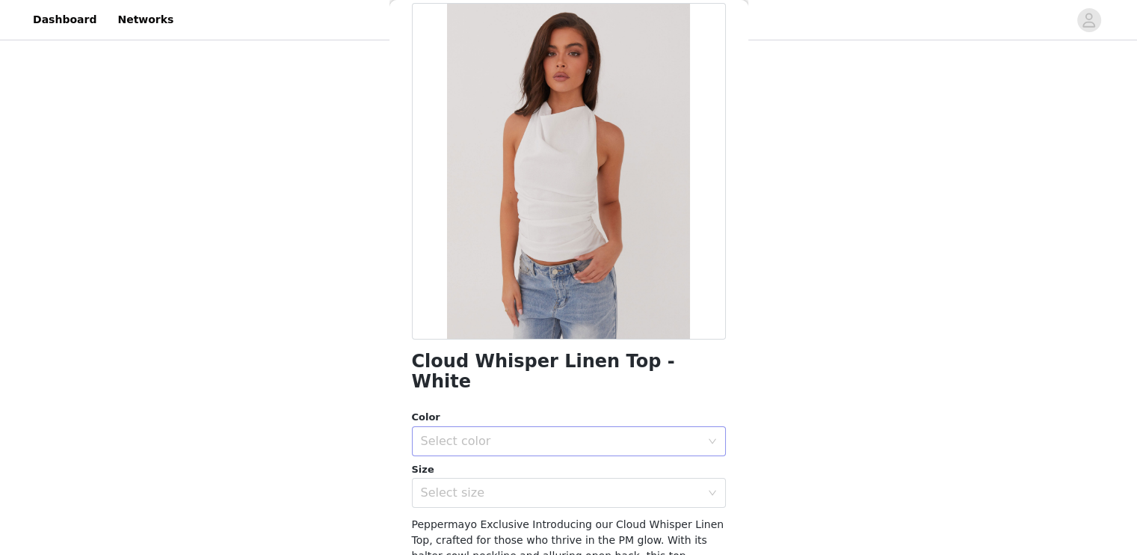
click at [575, 434] on div "Select color" at bounding box center [561, 441] width 280 height 15
click at [553, 450] on li "White" at bounding box center [562, 454] width 303 height 24
click at [544, 485] on div "Select size" at bounding box center [561, 492] width 280 height 15
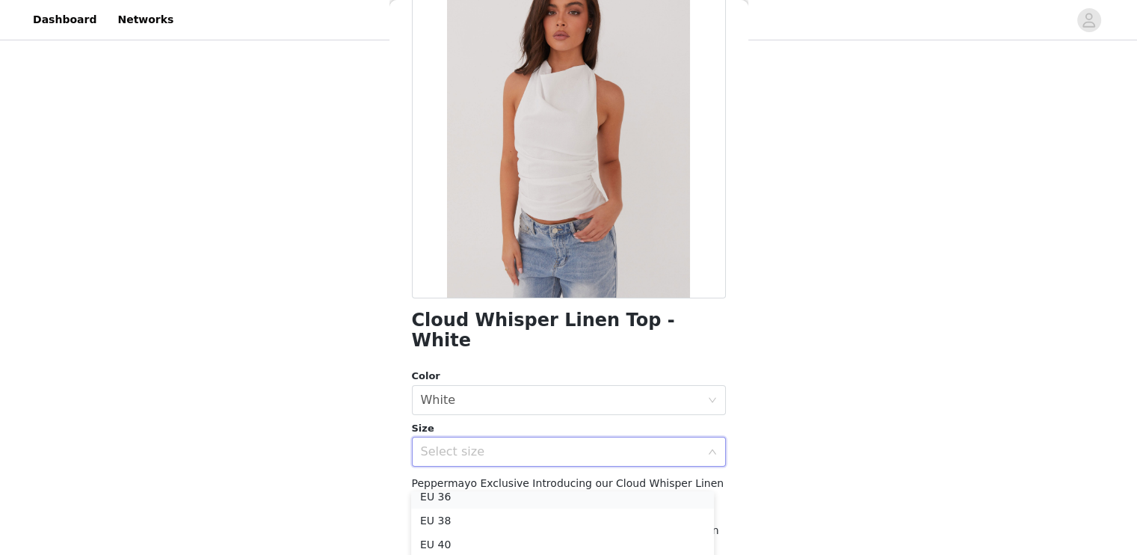
scroll to position [51, 0]
click at [451, 503] on li "EU 36" at bounding box center [562, 503] width 303 height 24
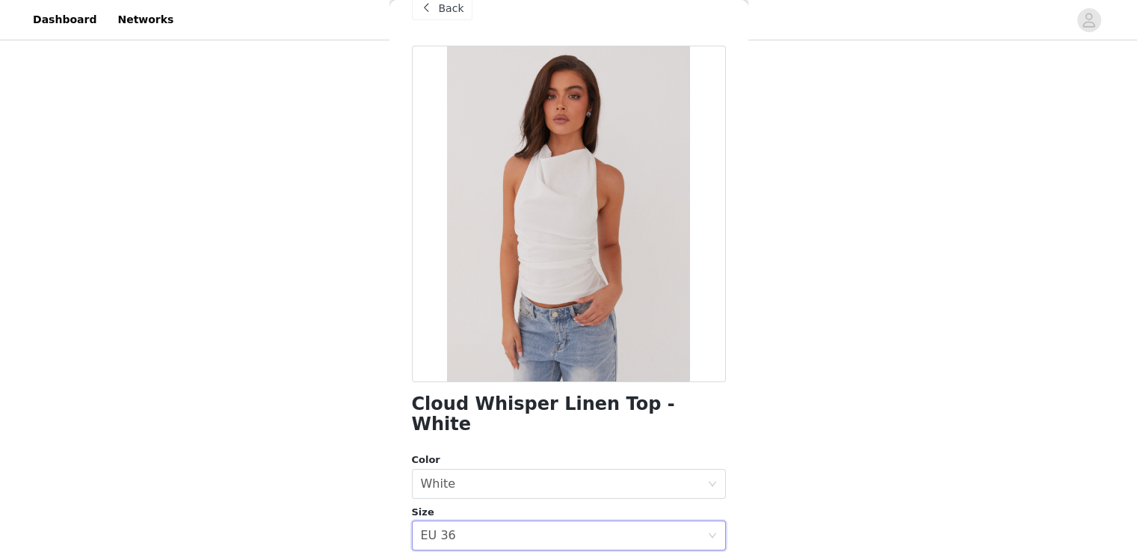
scroll to position [0, 0]
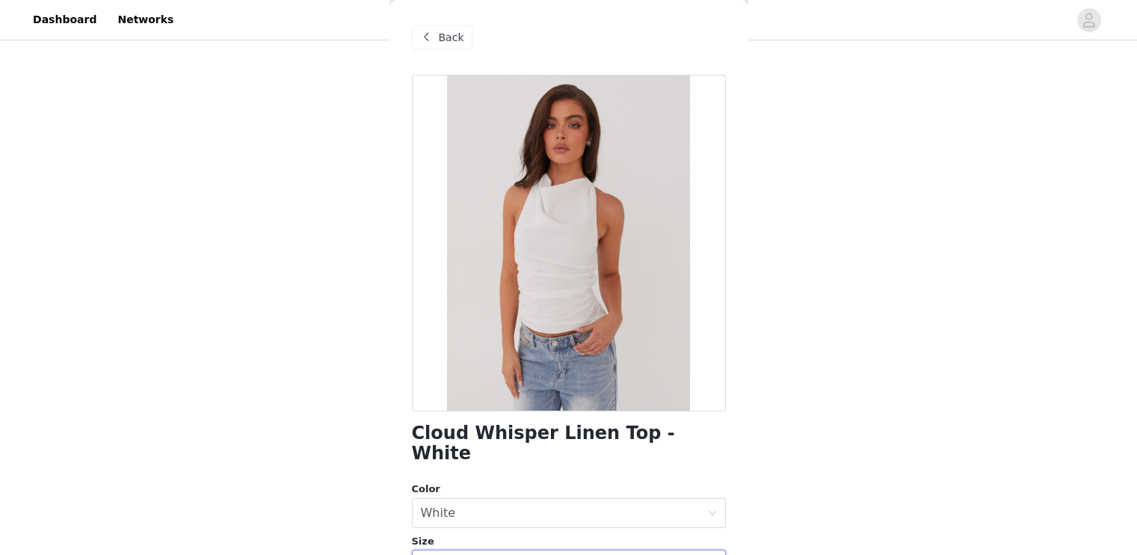
click at [460, 43] on div "Back" at bounding box center [442, 37] width 61 height 24
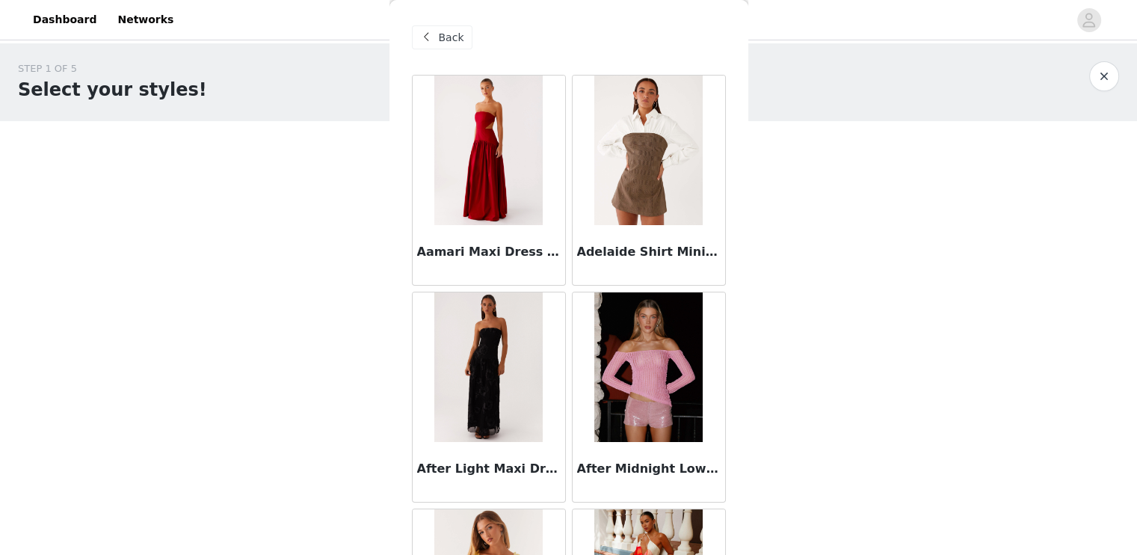
click at [439, 34] on span "Back" at bounding box center [451, 38] width 25 height 16
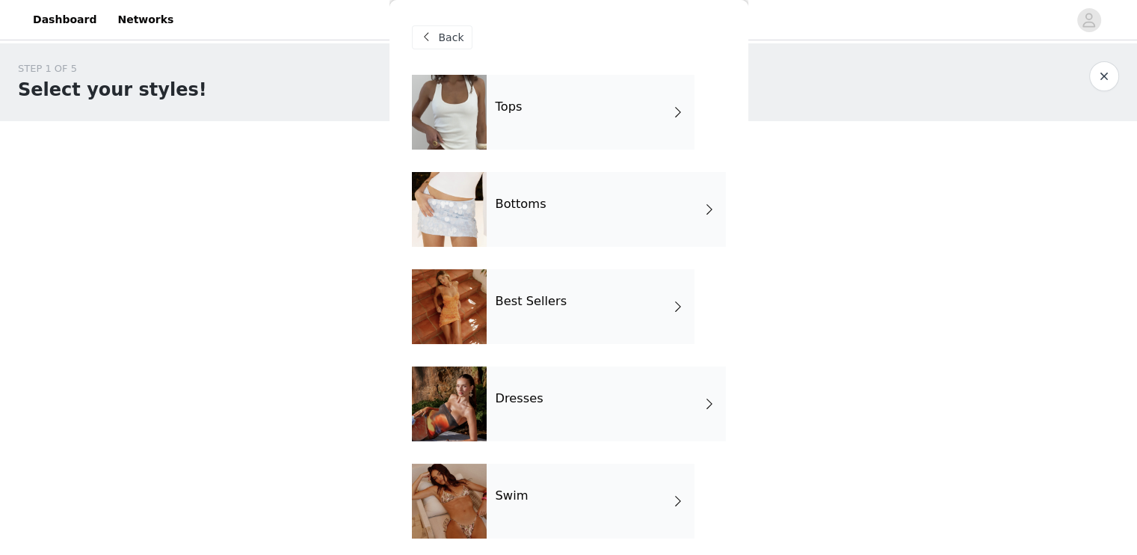
click at [543, 114] on div "Tops" at bounding box center [591, 112] width 208 height 75
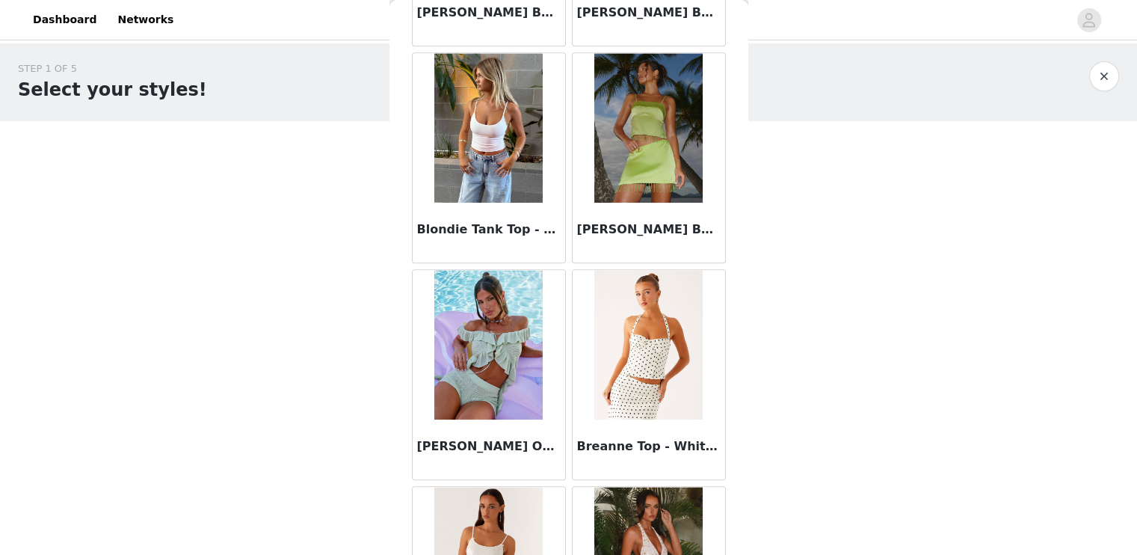
scroll to position [1730, 0]
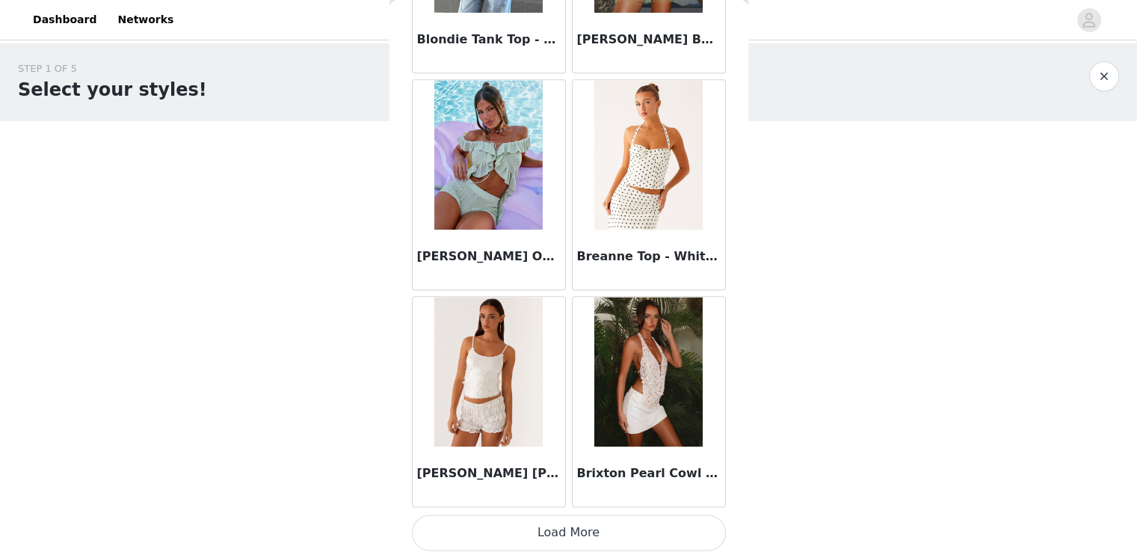
click at [533, 528] on button "Load More" at bounding box center [569, 532] width 314 height 36
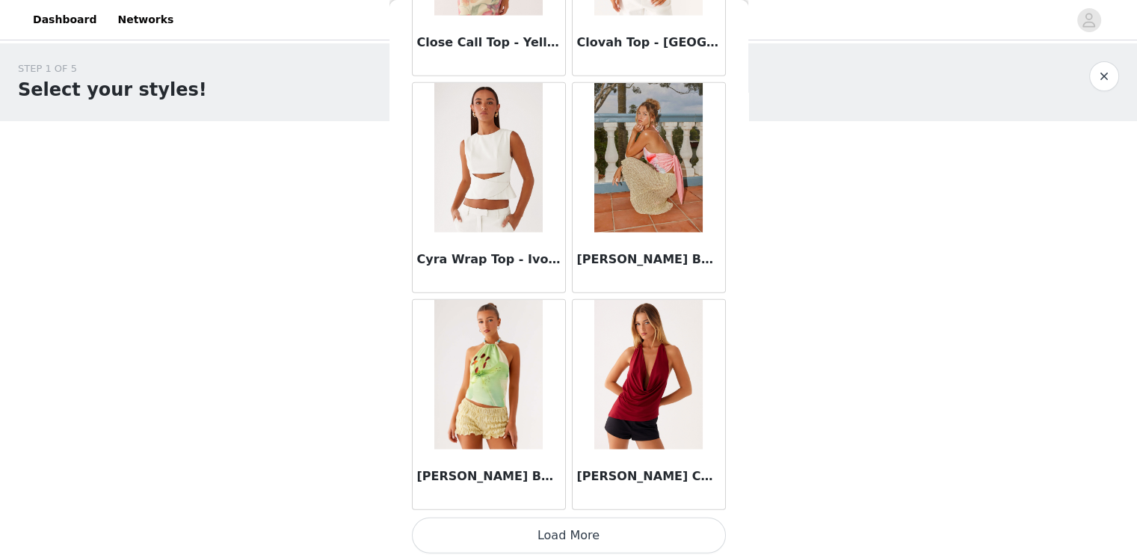
scroll to position [70, 0]
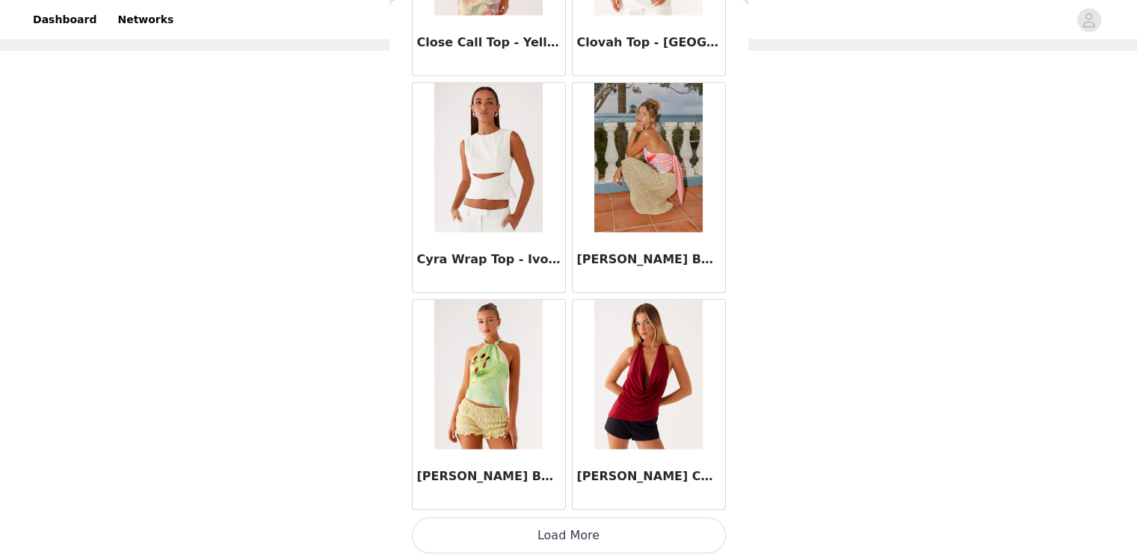
click at [554, 517] on button "Load More" at bounding box center [569, 535] width 314 height 36
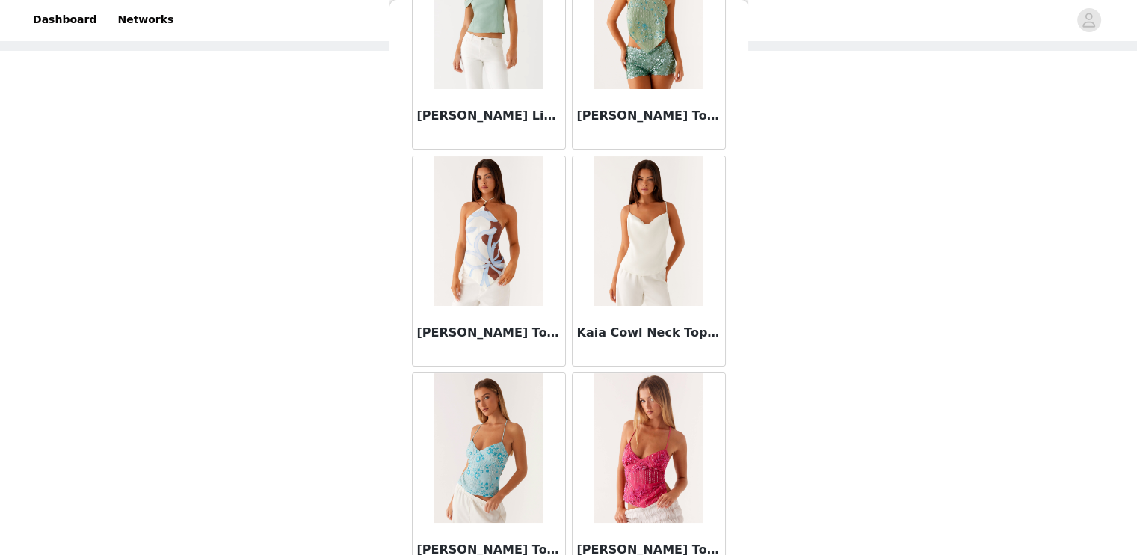
scroll to position [6059, 0]
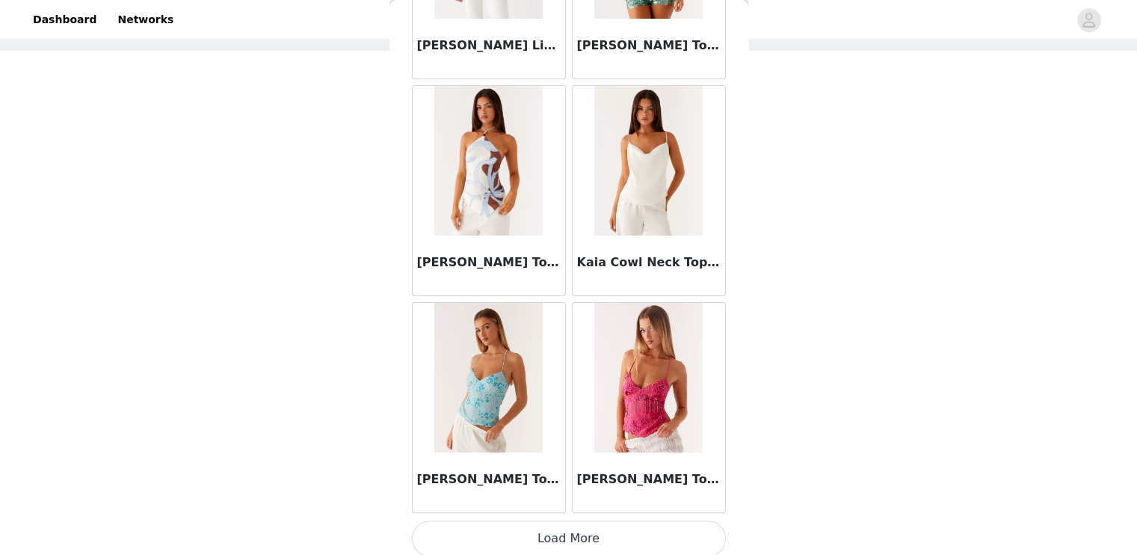
click at [571, 521] on button "Load More" at bounding box center [569, 538] width 314 height 36
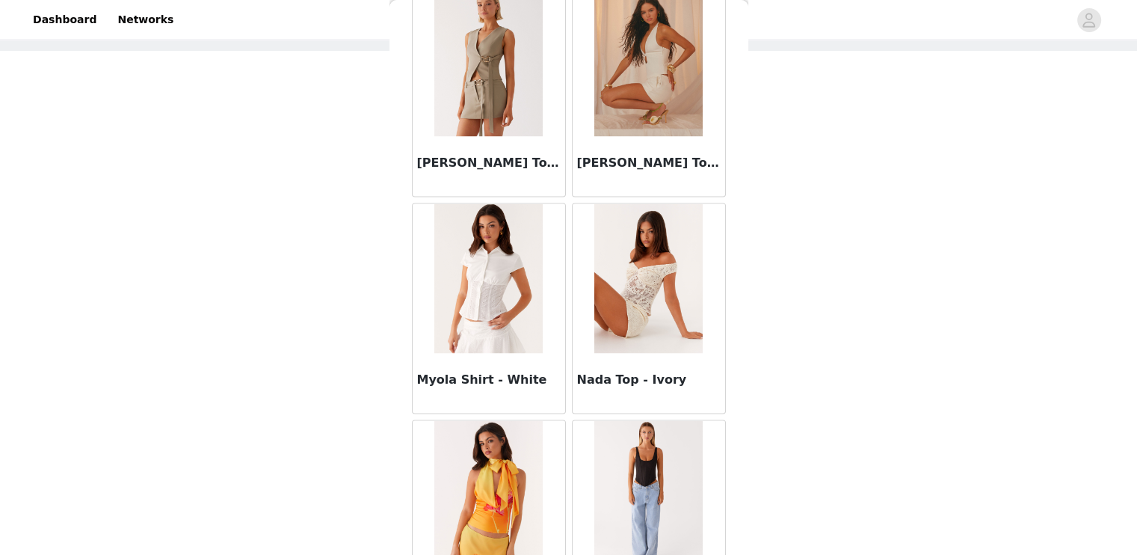
scroll to position [8223, 0]
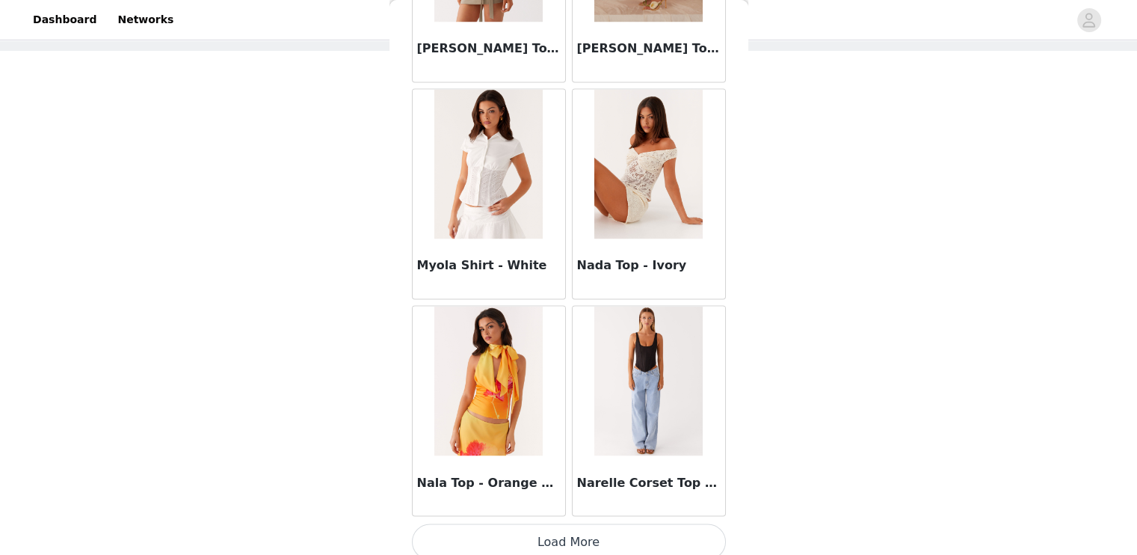
click at [484, 256] on h3 "Myola Shirt - White" at bounding box center [489, 265] width 144 height 18
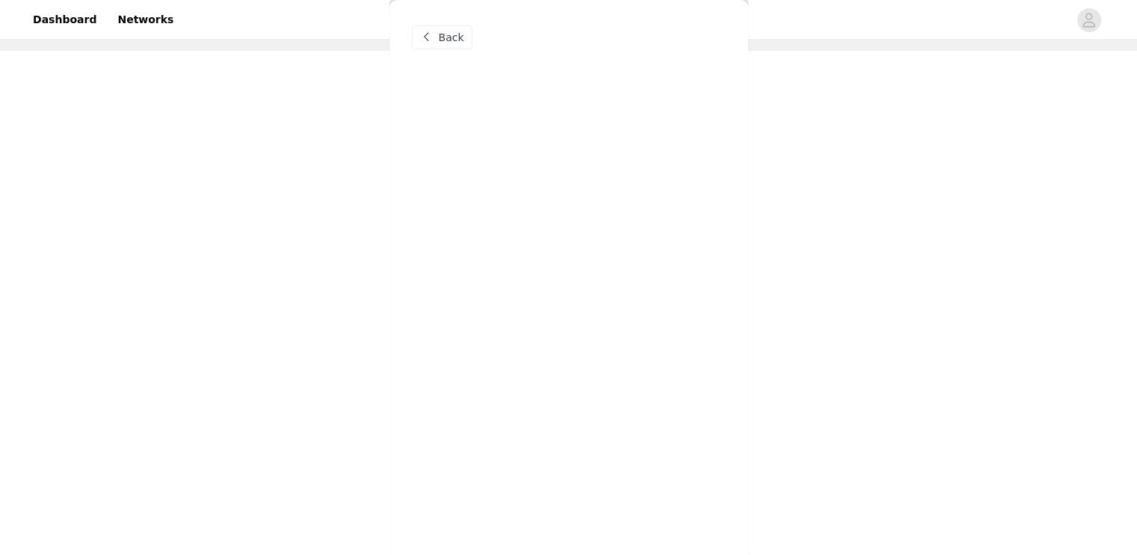
scroll to position [0, 0]
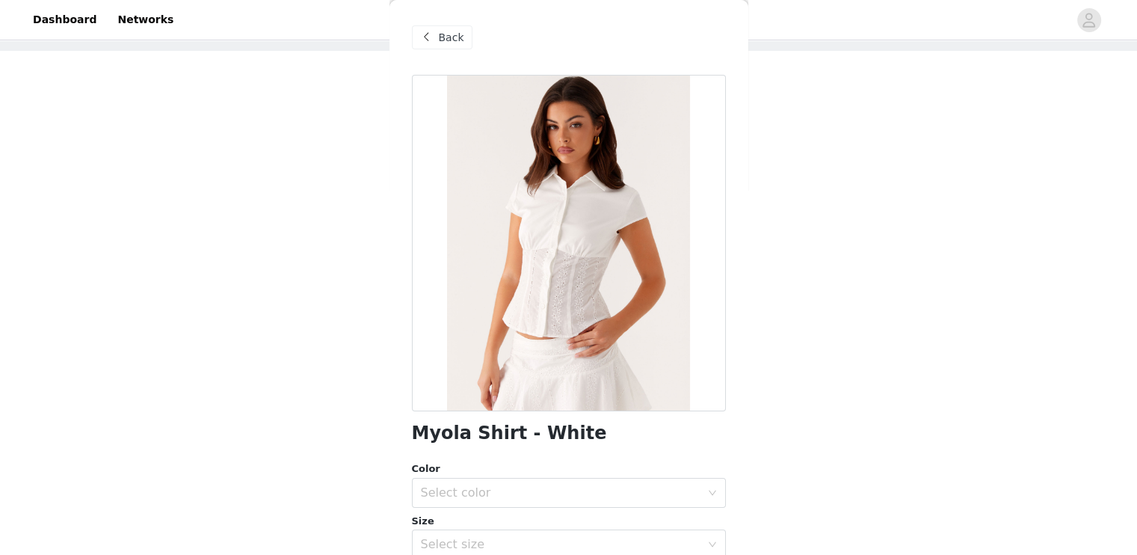
click at [457, 44] on span "Back" at bounding box center [451, 38] width 25 height 16
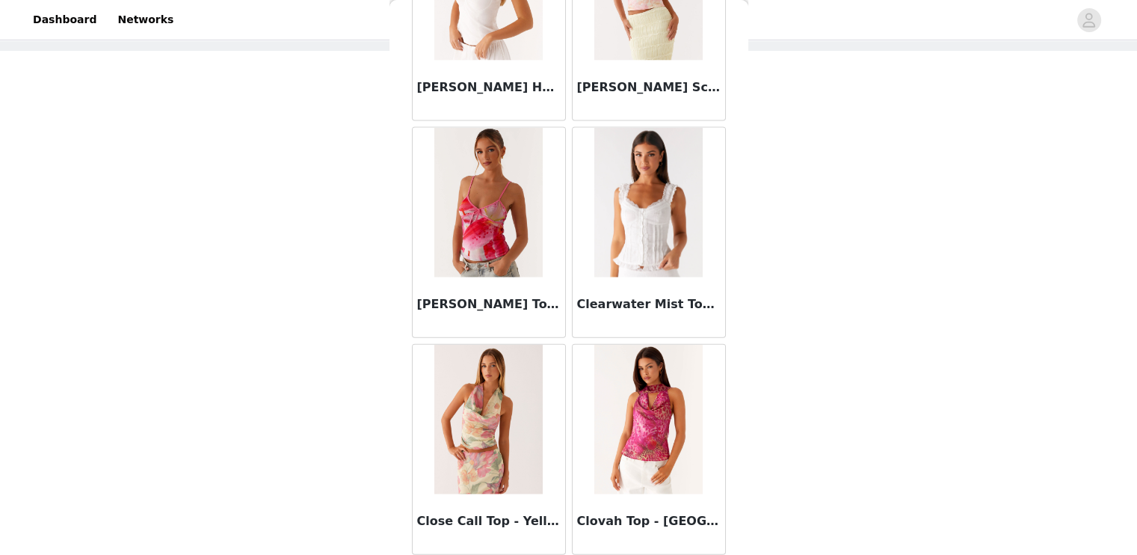
scroll to position [3414, 0]
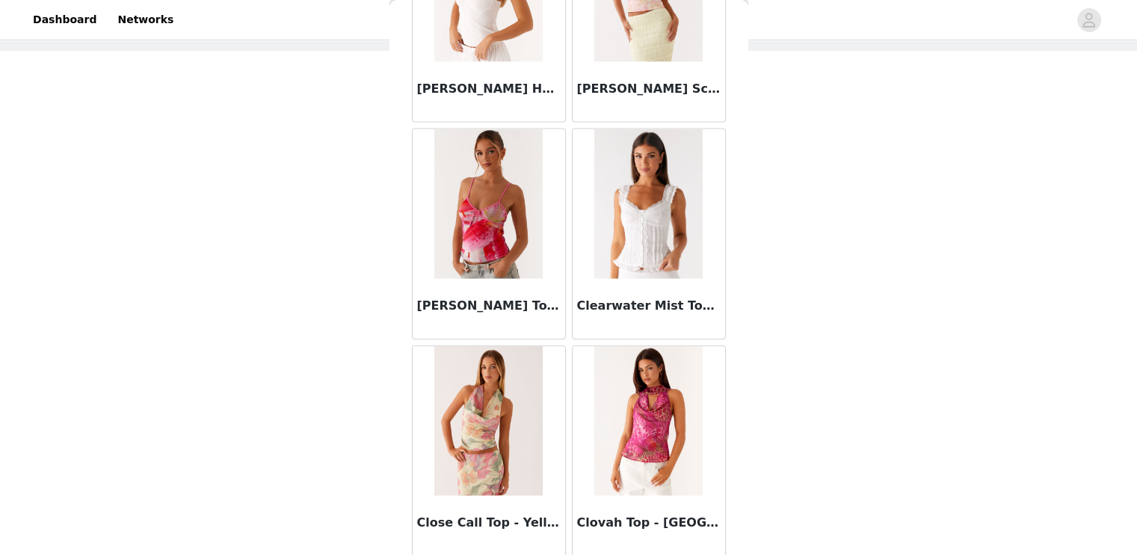
click at [617, 279] on div "Clearwater Mist Top - White" at bounding box center [649, 309] width 152 height 60
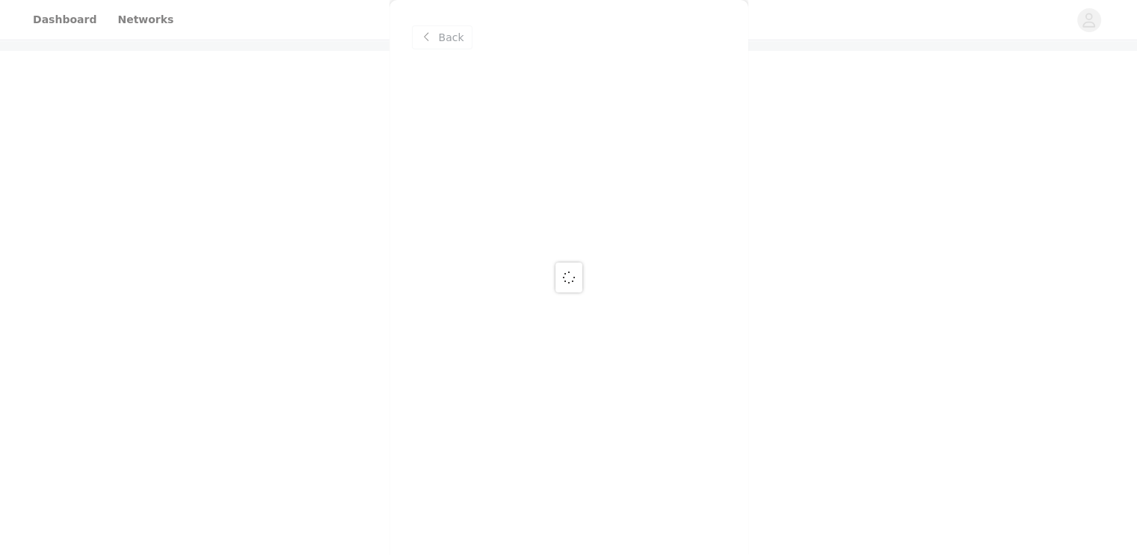
scroll to position [0, 0]
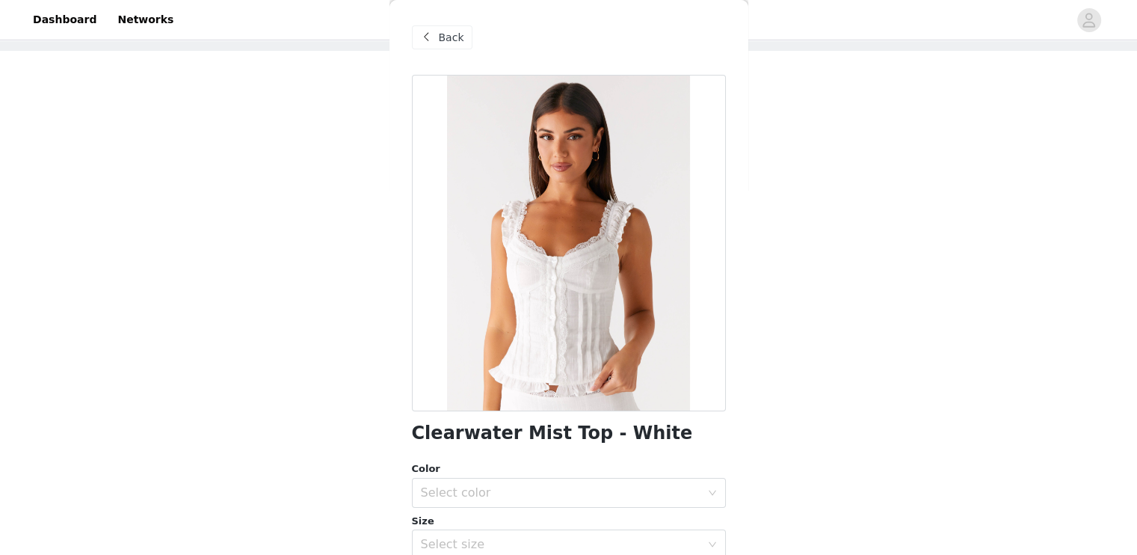
click at [439, 47] on div "Back" at bounding box center [442, 37] width 61 height 24
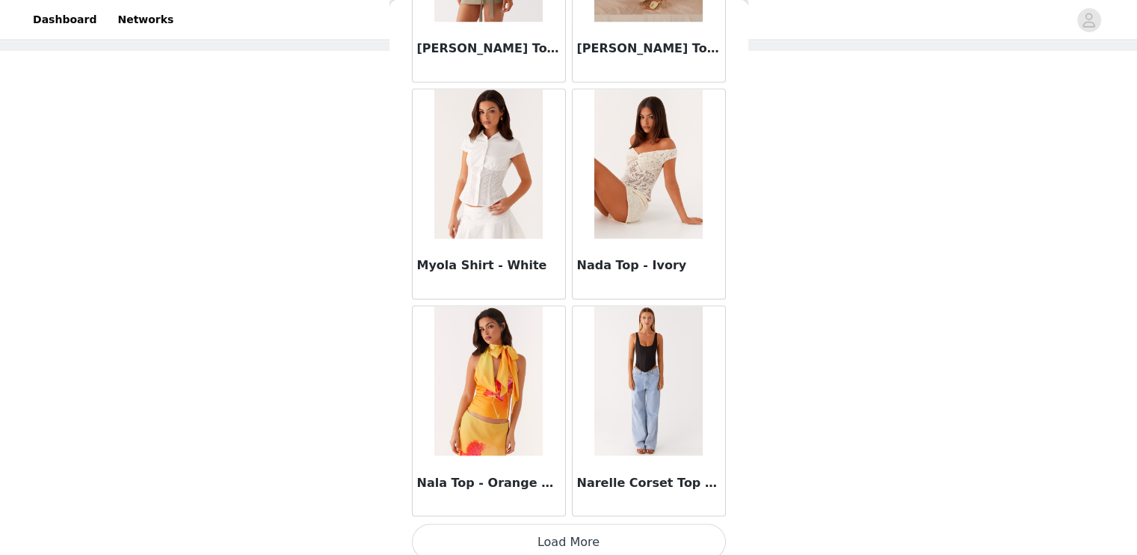
scroll to position [96, 0]
click at [590, 525] on button "Load More" at bounding box center [569, 541] width 314 height 36
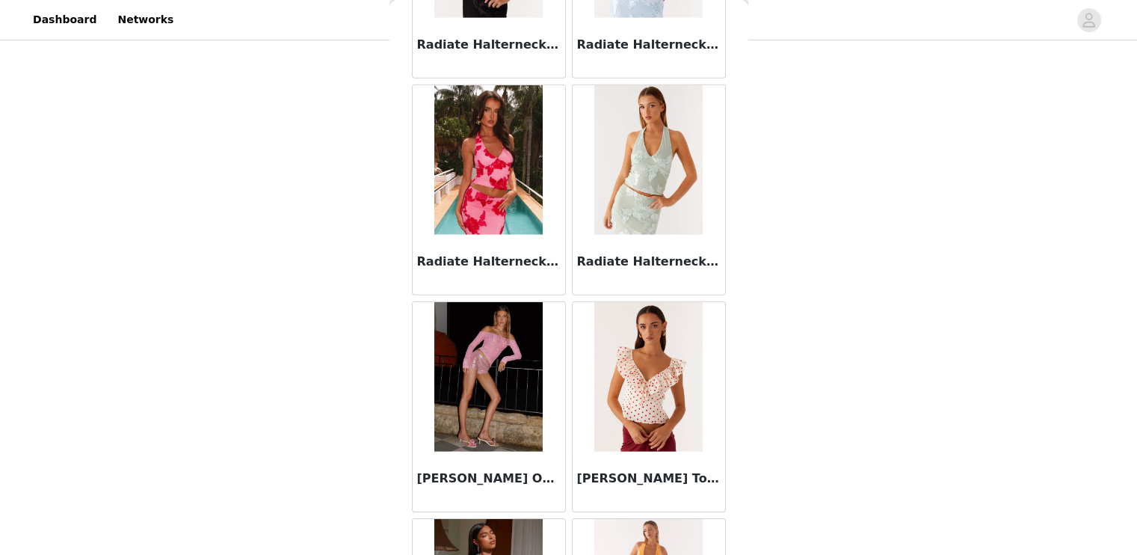
scroll to position [10388, 0]
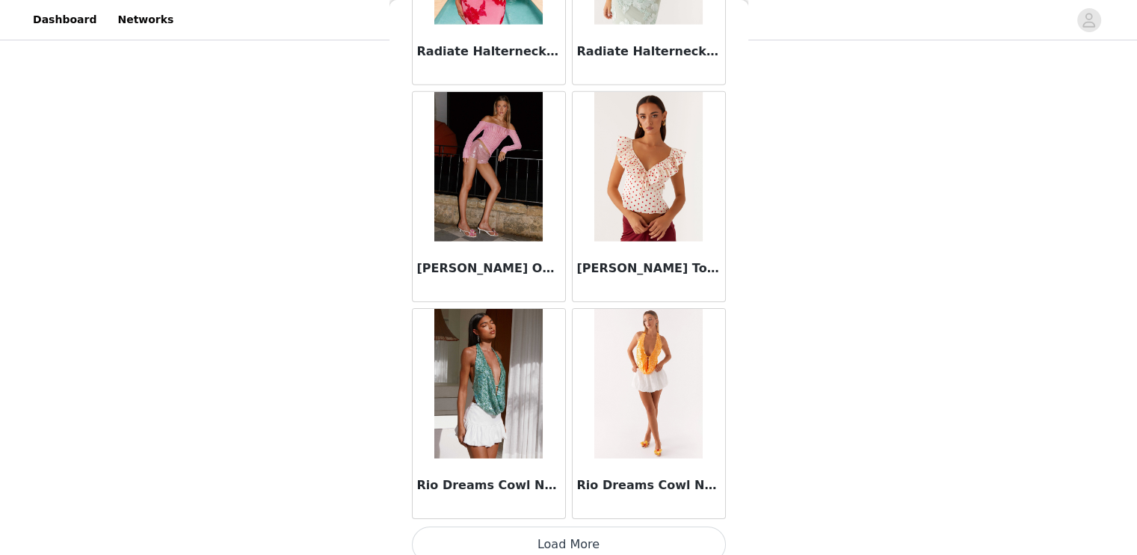
click at [492, 241] on div "[PERSON_NAME] Off Shoulder Long Sleeve Top - Pink" at bounding box center [489, 271] width 152 height 60
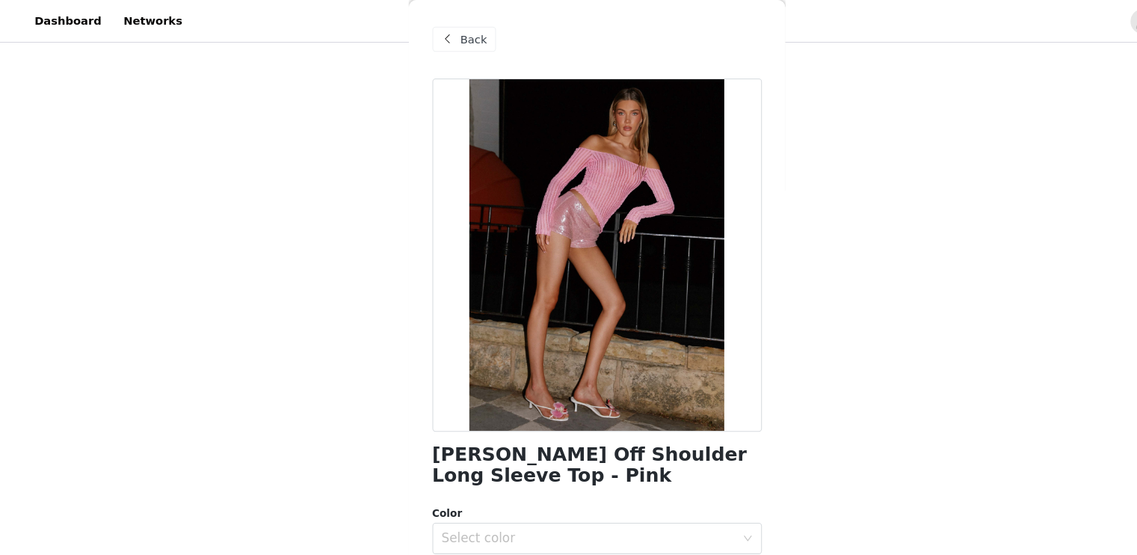
scroll to position [87, 0]
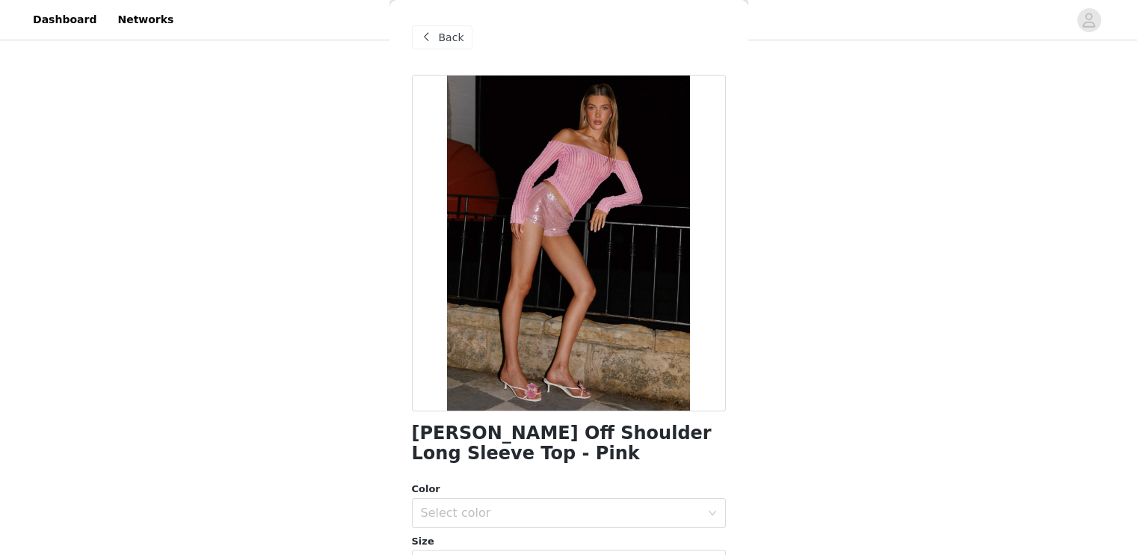
click at [443, 40] on span "Back" at bounding box center [451, 38] width 25 height 16
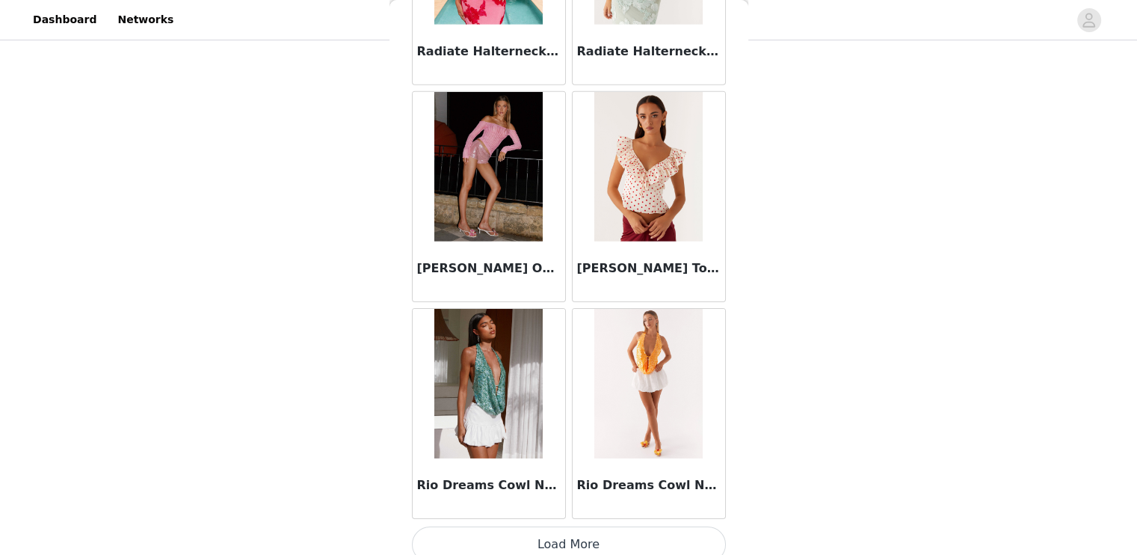
scroll to position [96, 0]
click at [577, 526] on button "Load More" at bounding box center [569, 544] width 314 height 36
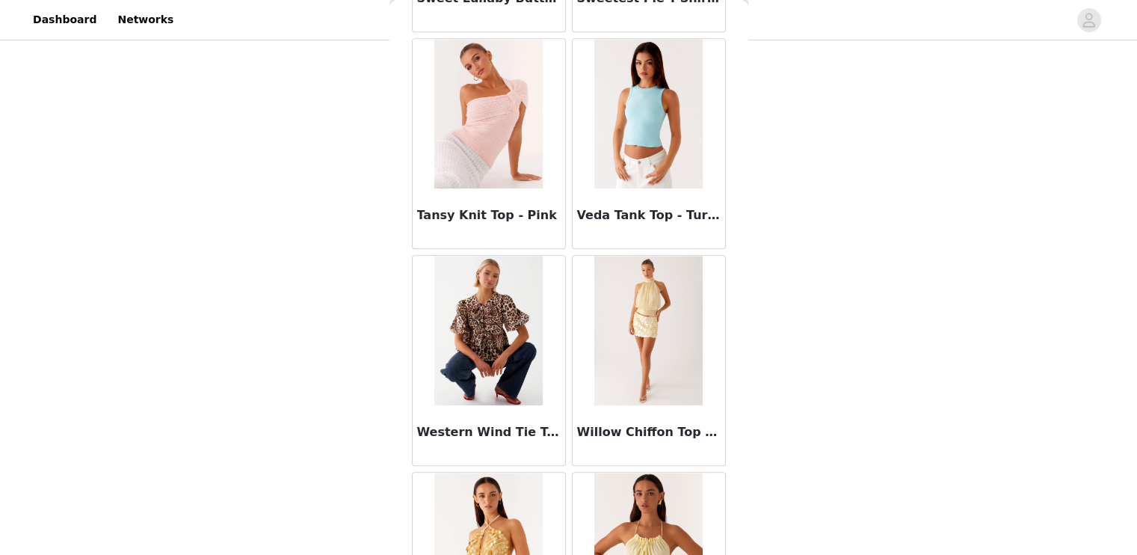
scroll to position [12552, 0]
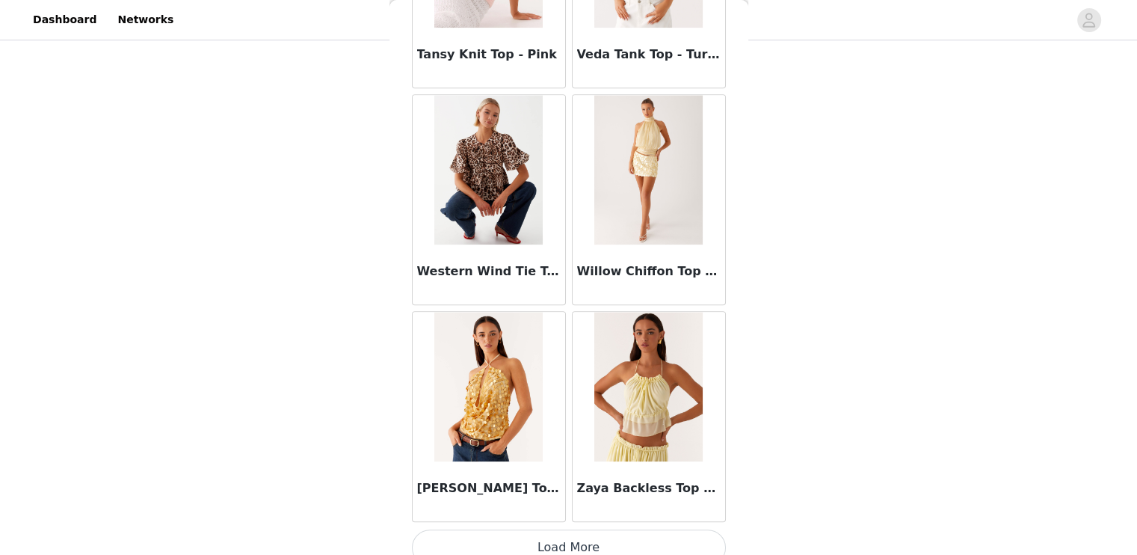
click at [562, 529] on button "Load More" at bounding box center [569, 547] width 314 height 36
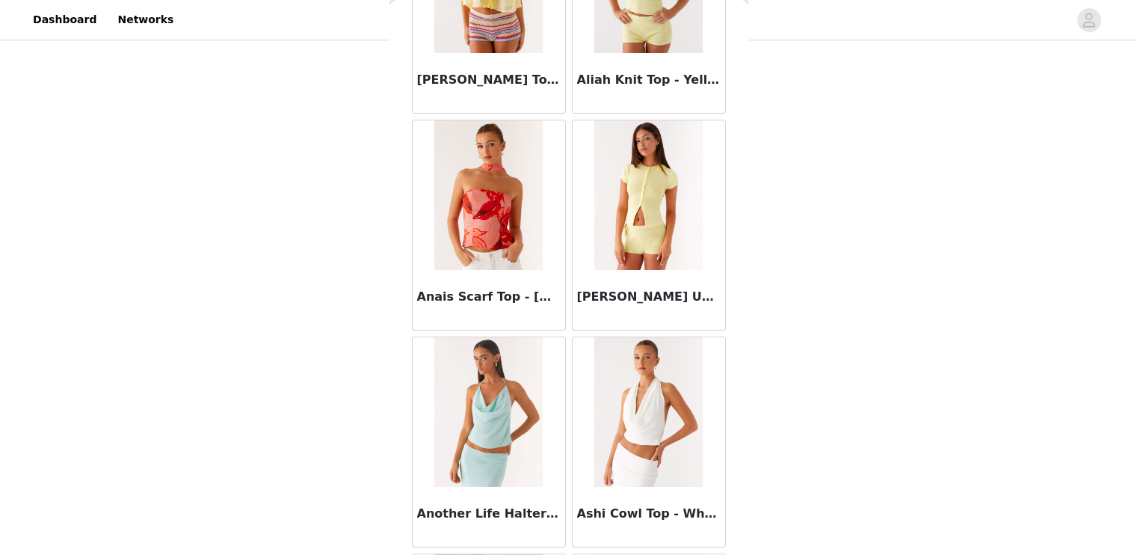
scroll to position [0, 0]
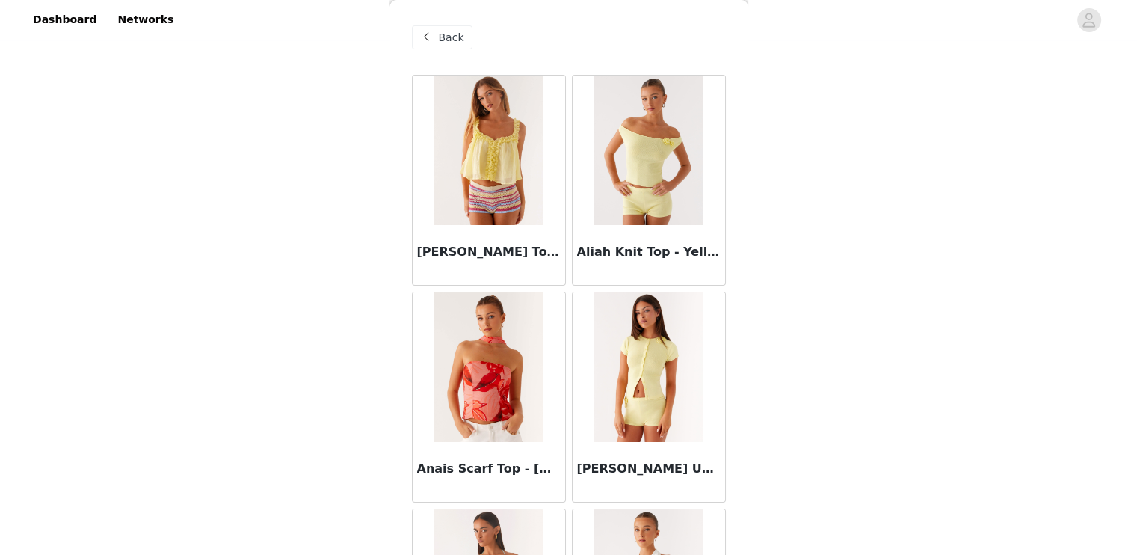
click at [460, 45] on div "Back" at bounding box center [442, 37] width 61 height 24
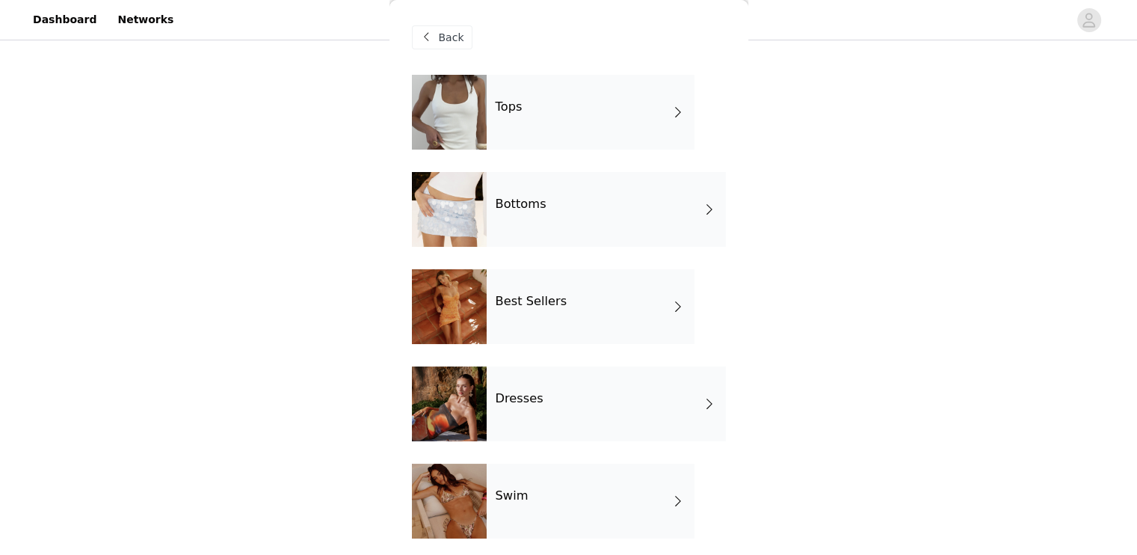
click at [546, 228] on div "Bottoms" at bounding box center [606, 209] width 239 height 75
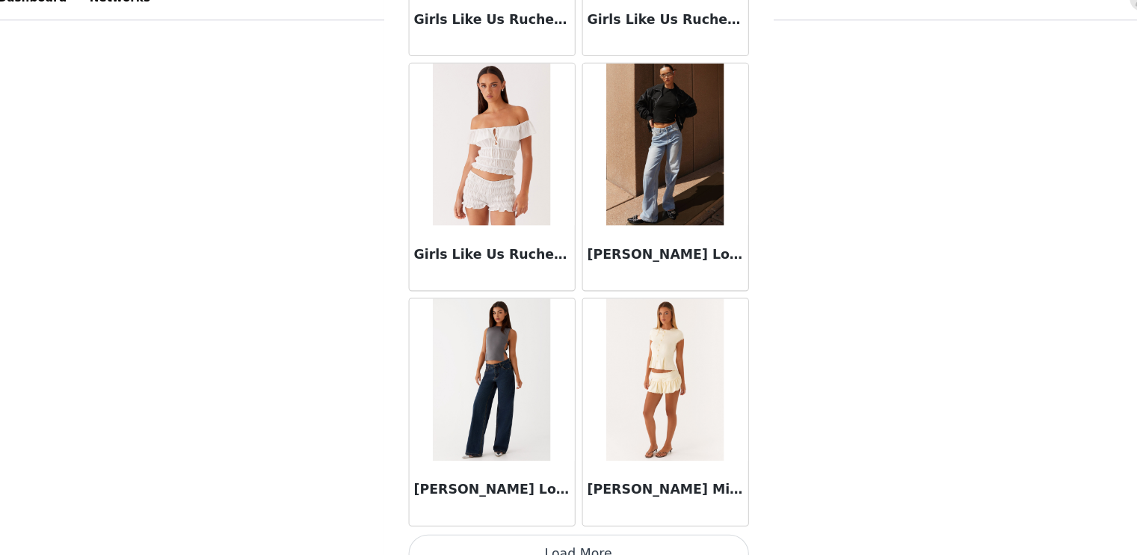
scroll to position [96, 0]
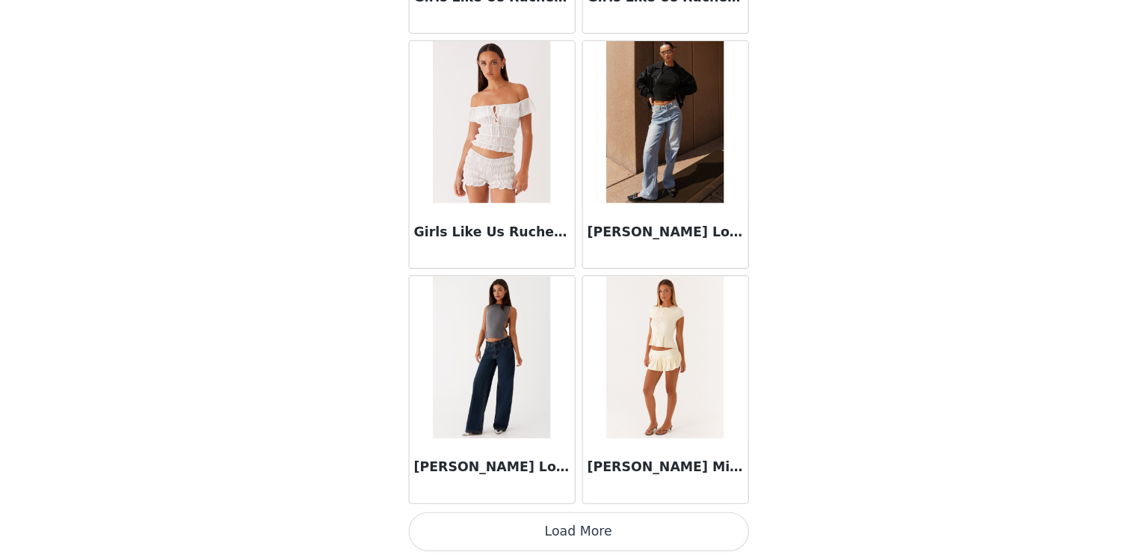
click at [581, 521] on button "Load More" at bounding box center [569, 532] width 314 height 36
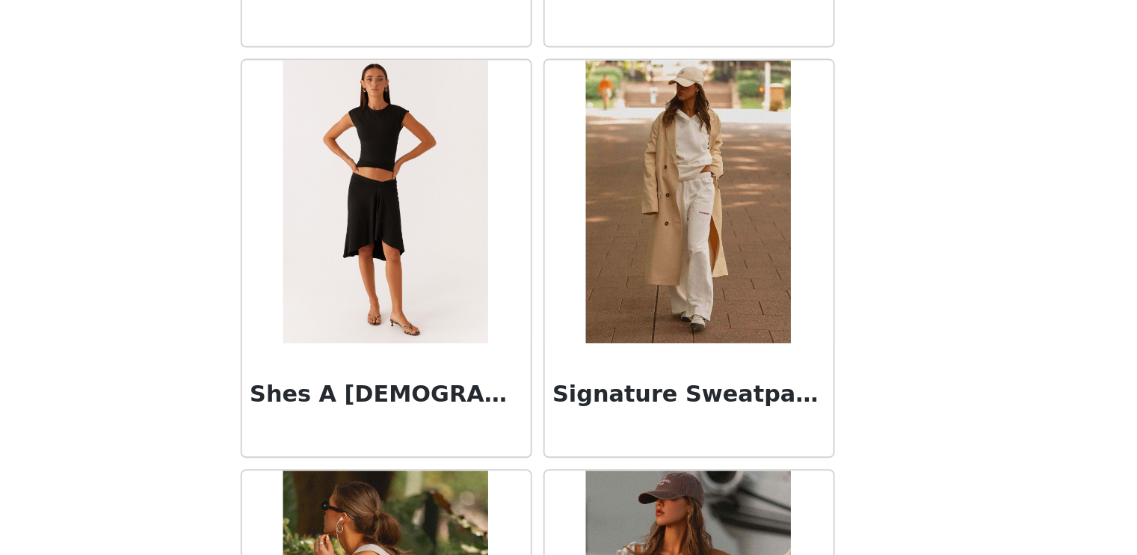
scroll to position [93, 0]
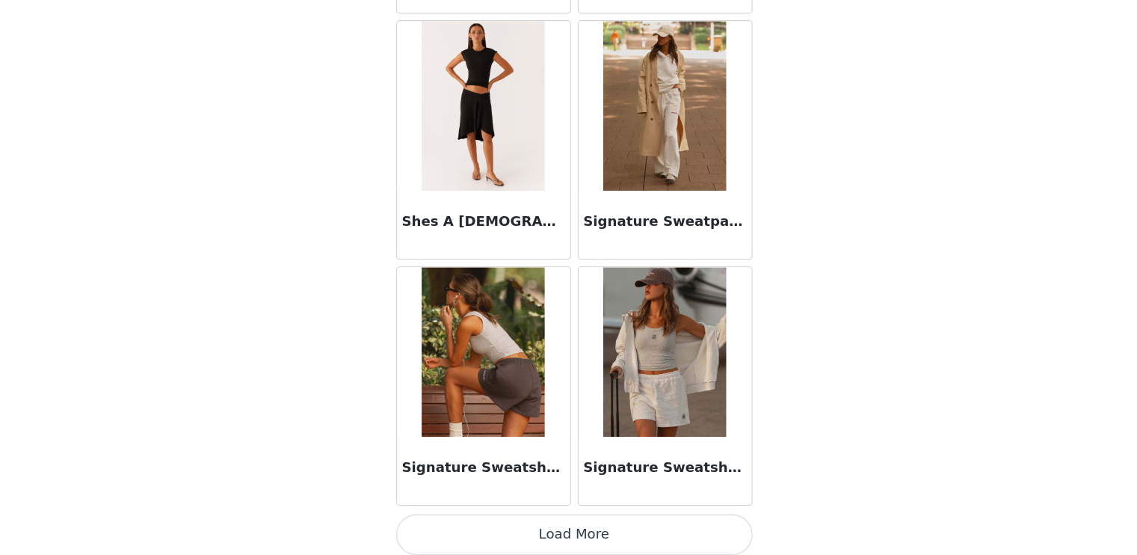
click at [573, 521] on button "Load More" at bounding box center [569, 535] width 314 height 36
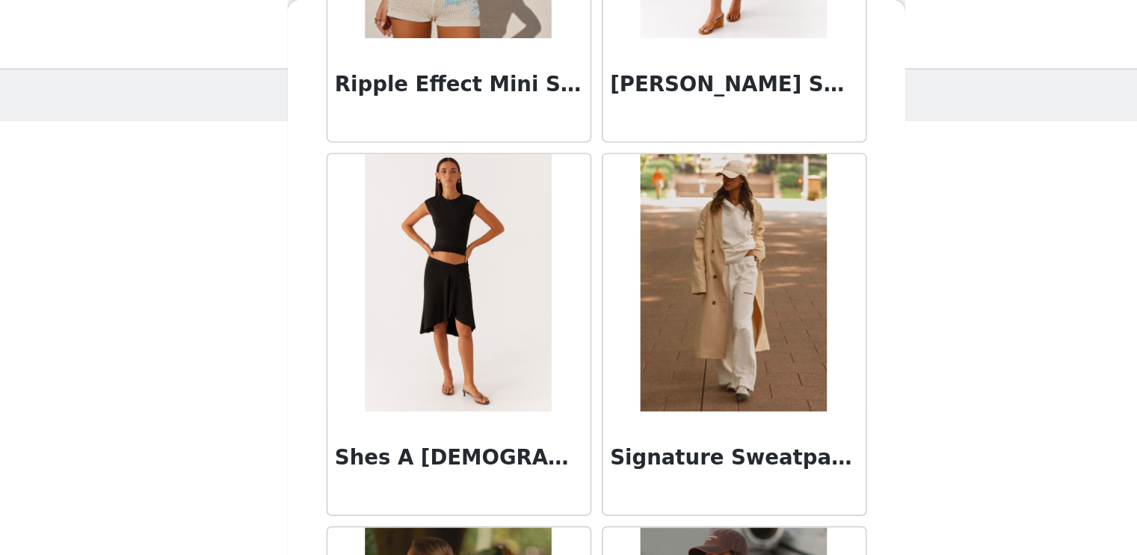
click at [629, 153] on img at bounding box center [648, 164] width 108 height 149
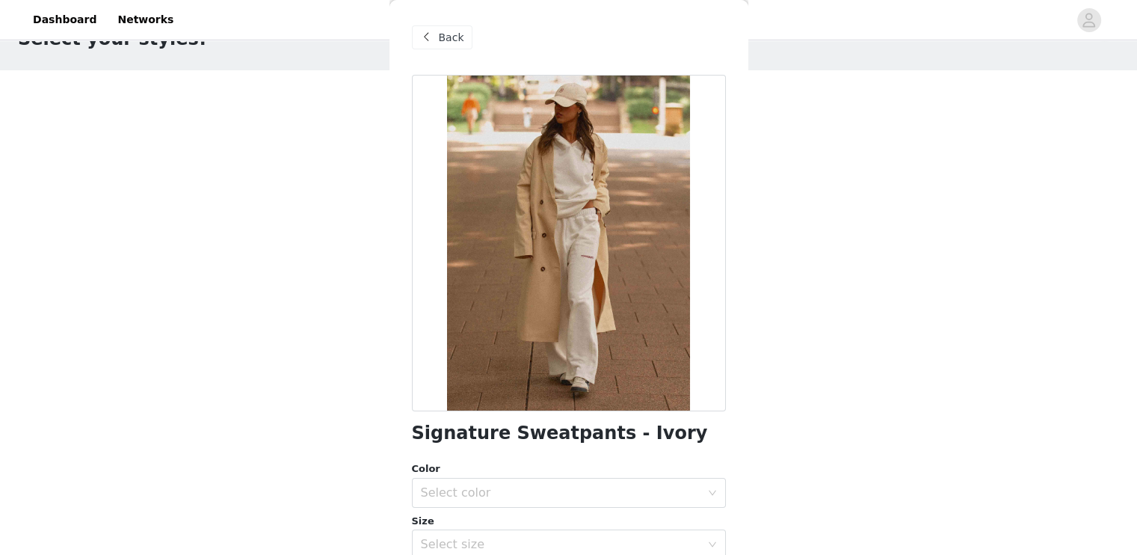
click at [454, 43] on span "Back" at bounding box center [451, 38] width 25 height 16
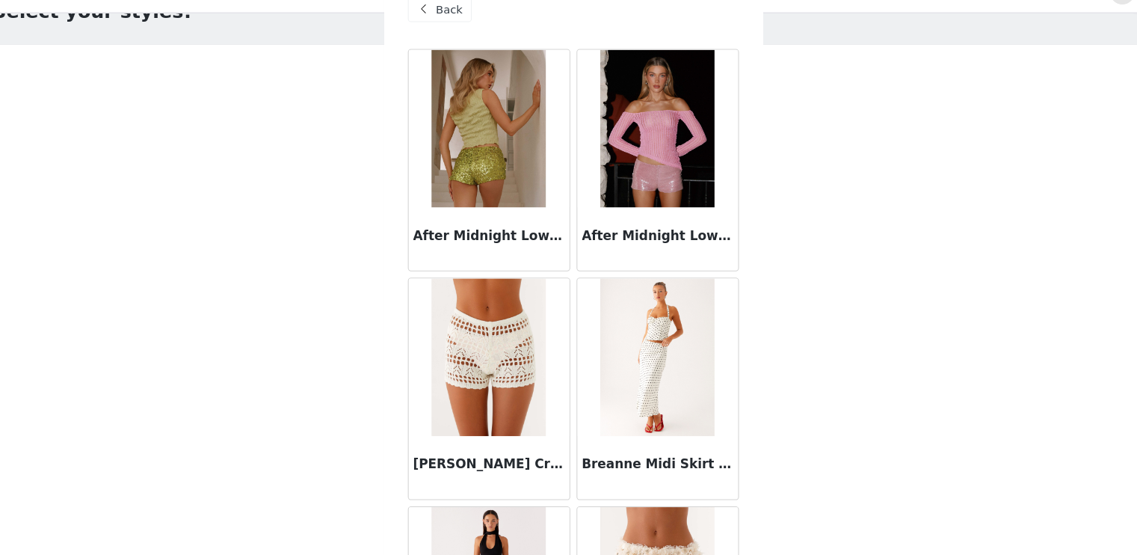
scroll to position [0, 0]
click at [453, 36] on span "Back" at bounding box center [451, 38] width 25 height 16
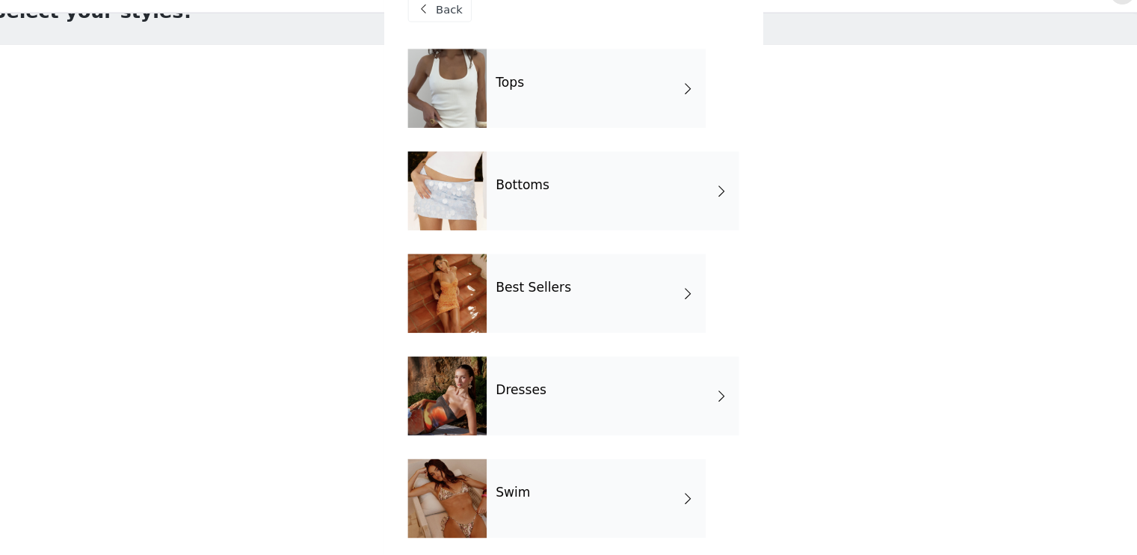
click at [552, 226] on div "Bottoms" at bounding box center [606, 209] width 239 height 75
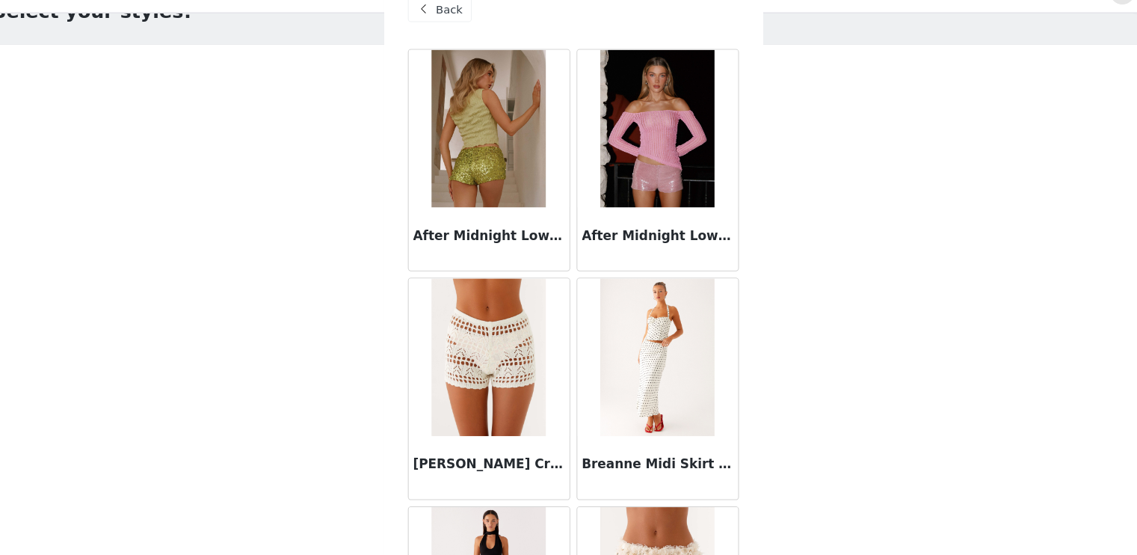
click at [447, 40] on span "Back" at bounding box center [451, 38] width 25 height 16
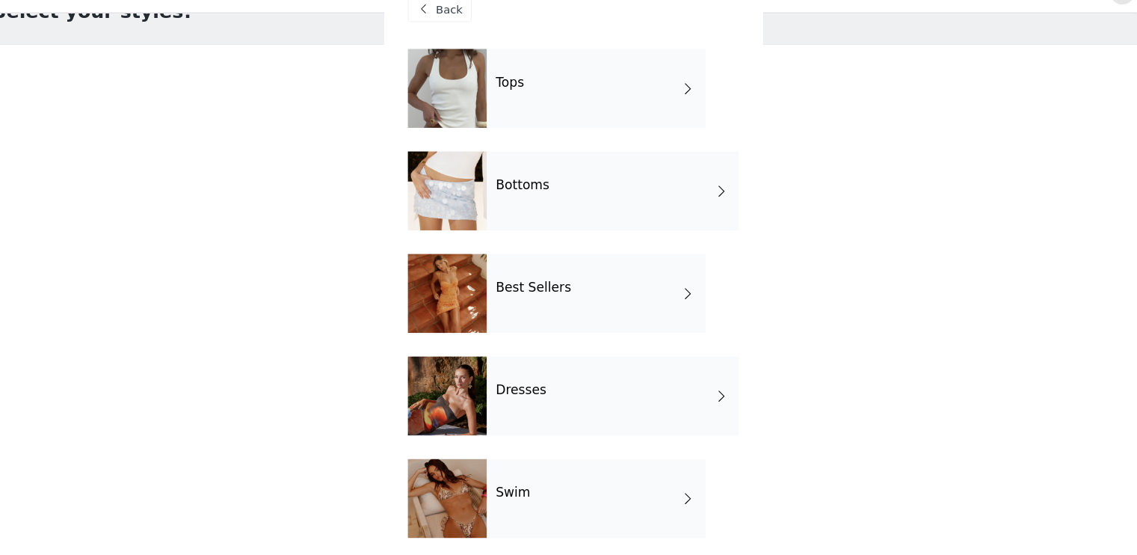
click at [564, 207] on div "Bottoms" at bounding box center [606, 209] width 239 height 75
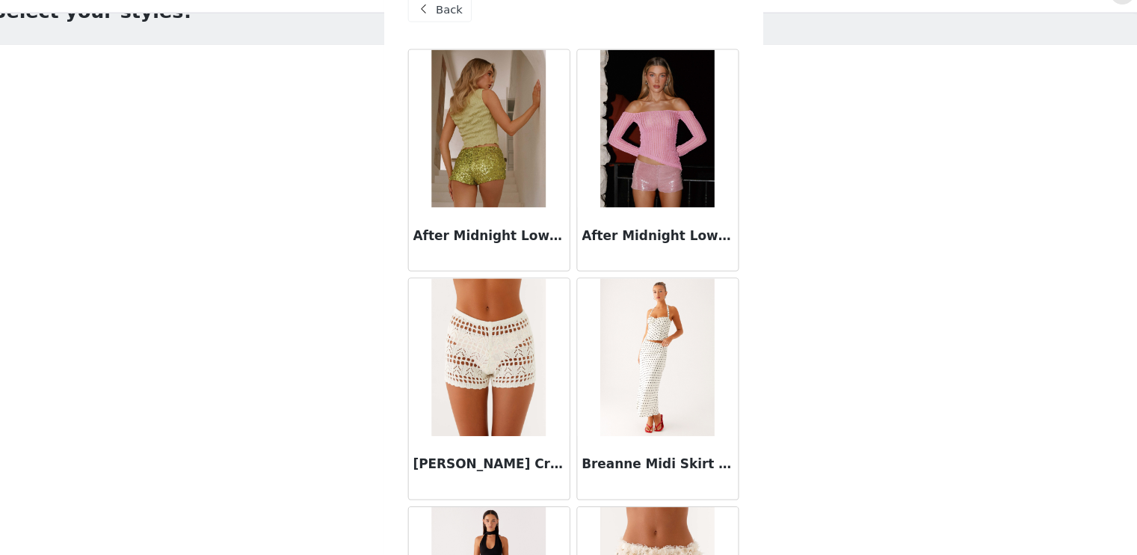
click at [442, 38] on span "Back" at bounding box center [451, 38] width 25 height 16
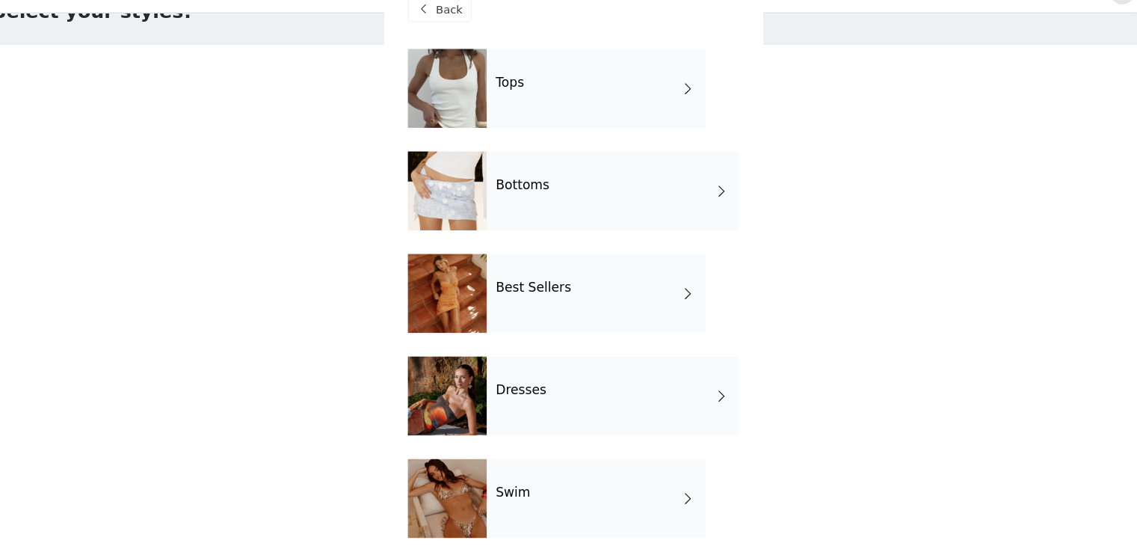
click at [564, 385] on div "Dresses" at bounding box center [606, 403] width 239 height 75
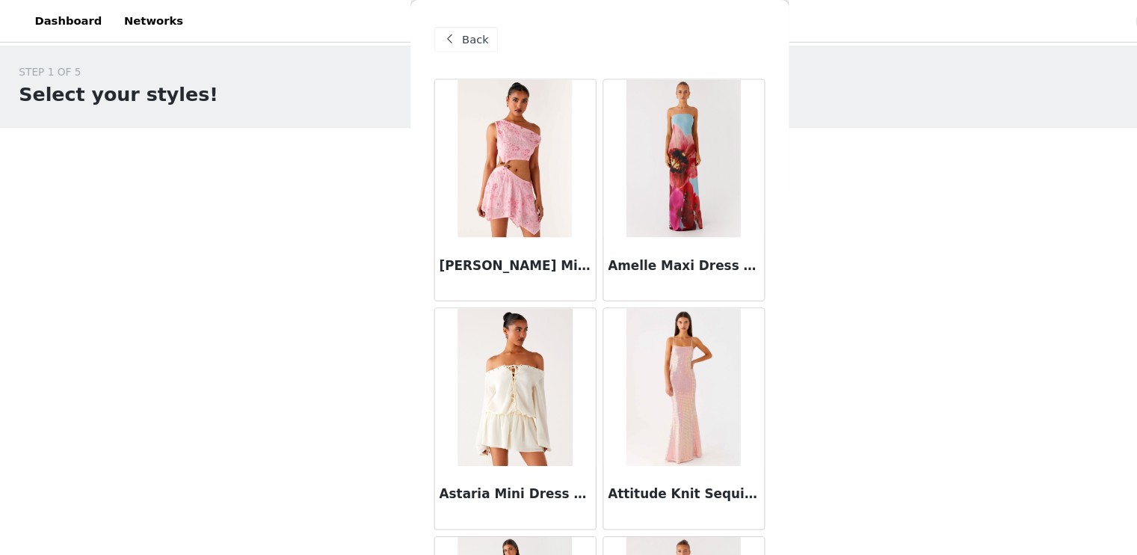
click at [436, 34] on div "Back" at bounding box center [442, 37] width 61 height 24
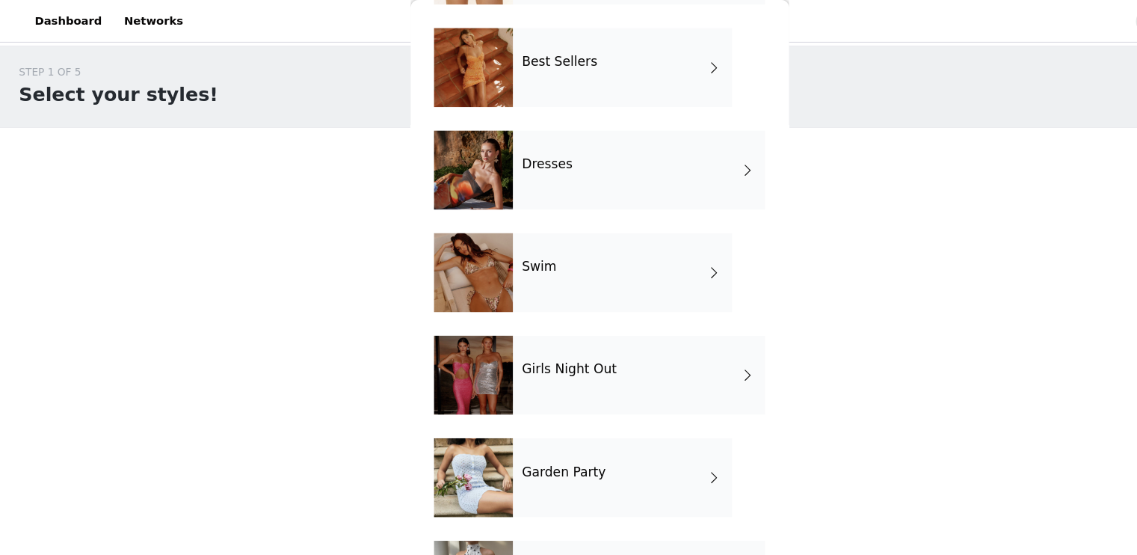
scroll to position [291, 0]
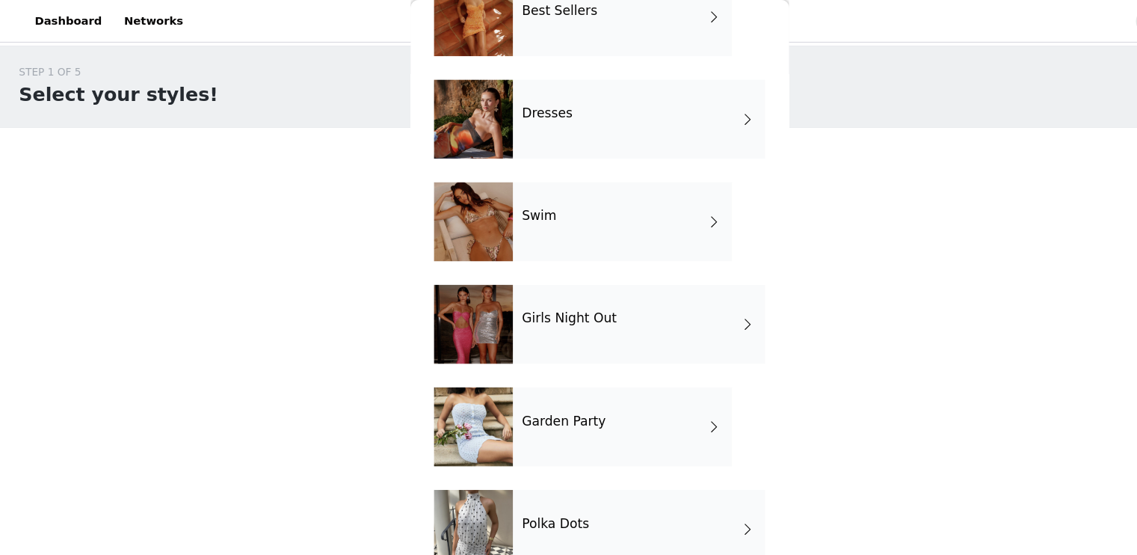
click at [589, 302] on div "Girls Night Out" at bounding box center [606, 307] width 239 height 75
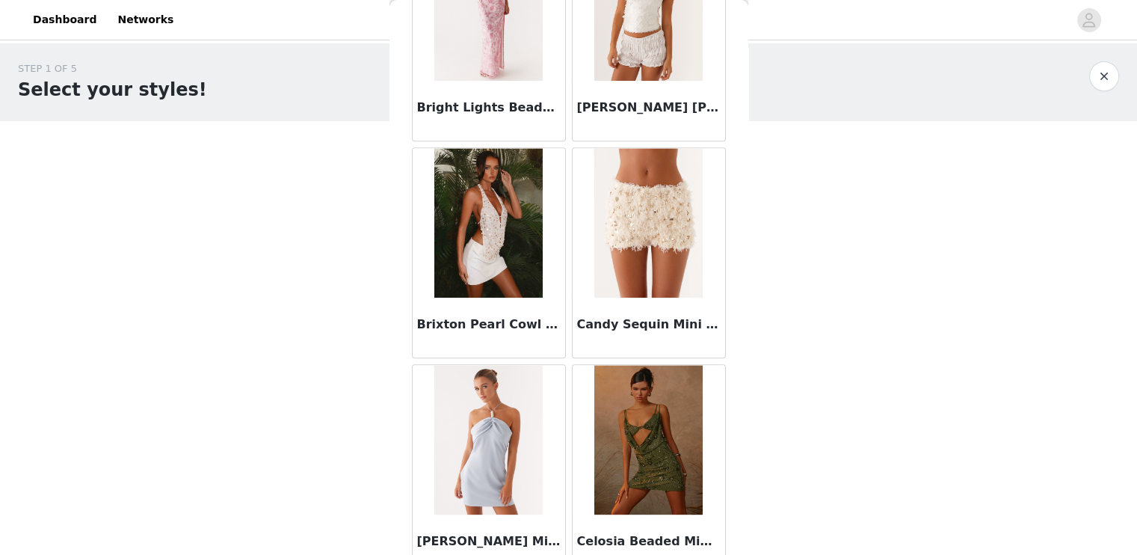
scroll to position [1730, 0]
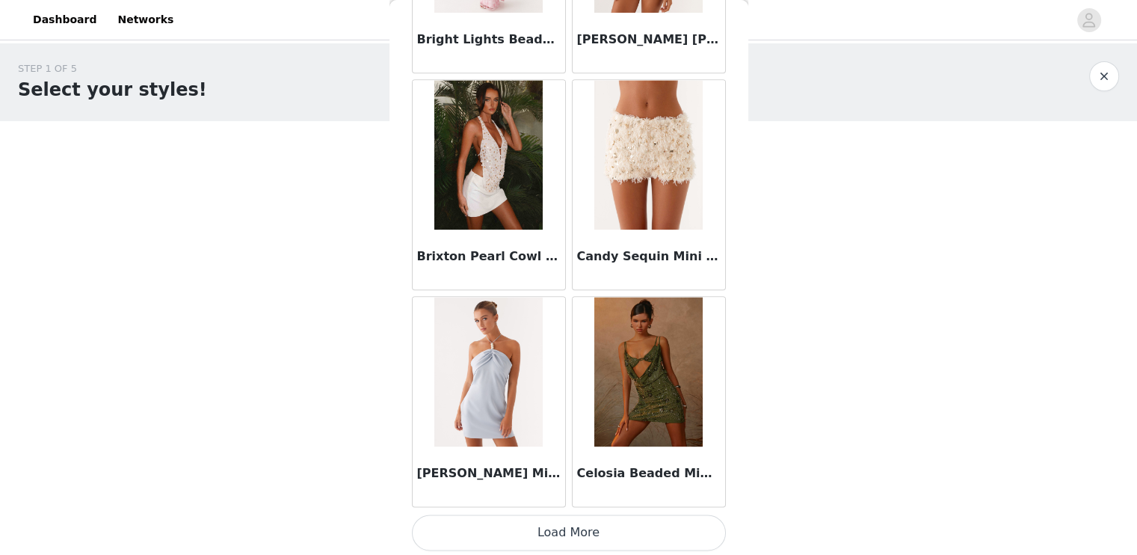
click at [592, 522] on button "Load More" at bounding box center [569, 532] width 314 height 36
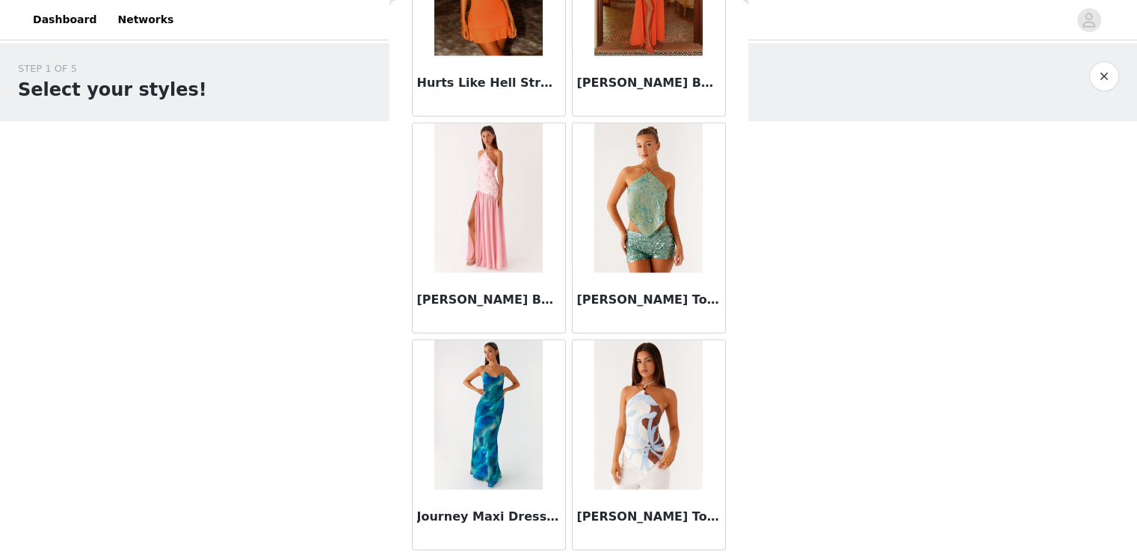
scroll to position [3894, 0]
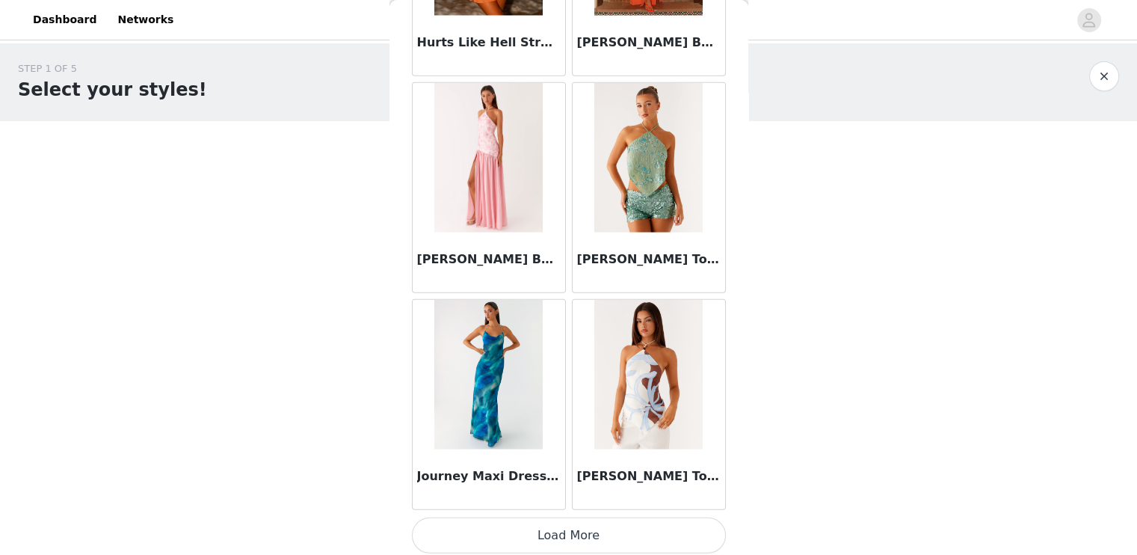
click at [577, 520] on button "Load More" at bounding box center [569, 535] width 314 height 36
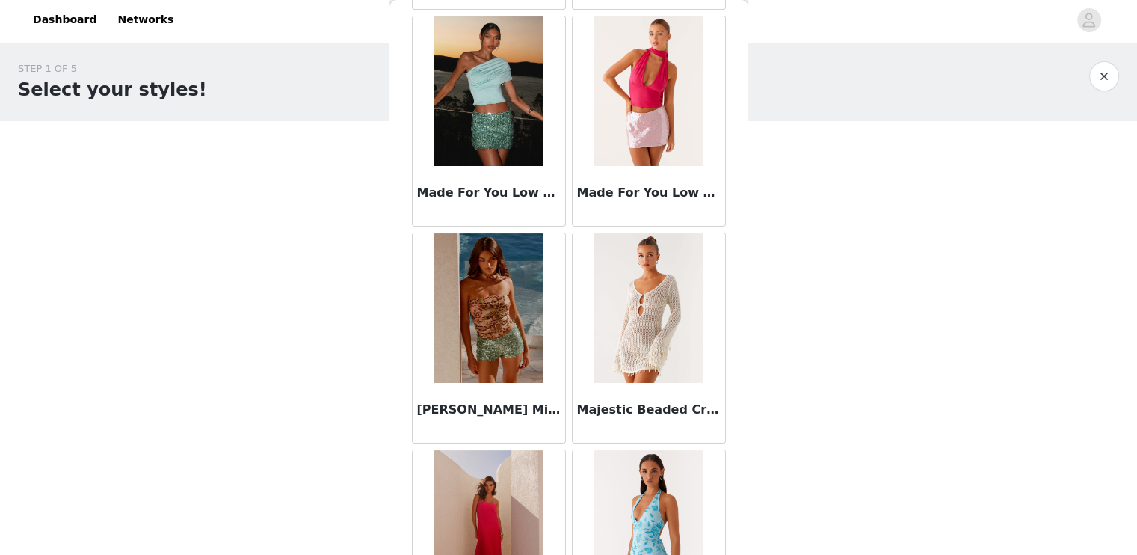
scroll to position [6059, 0]
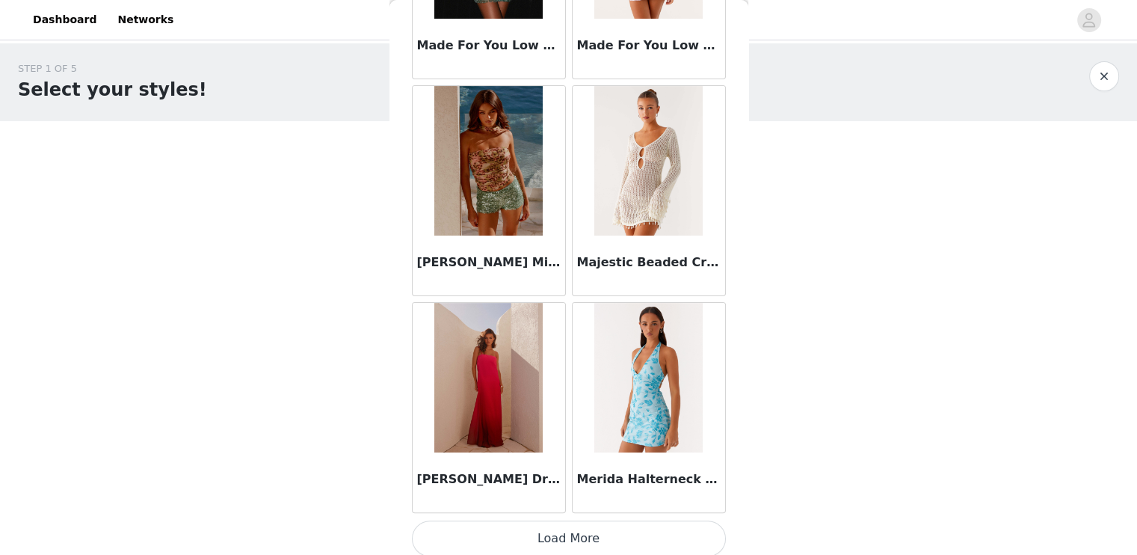
click at [552, 526] on button "Load More" at bounding box center [569, 538] width 314 height 36
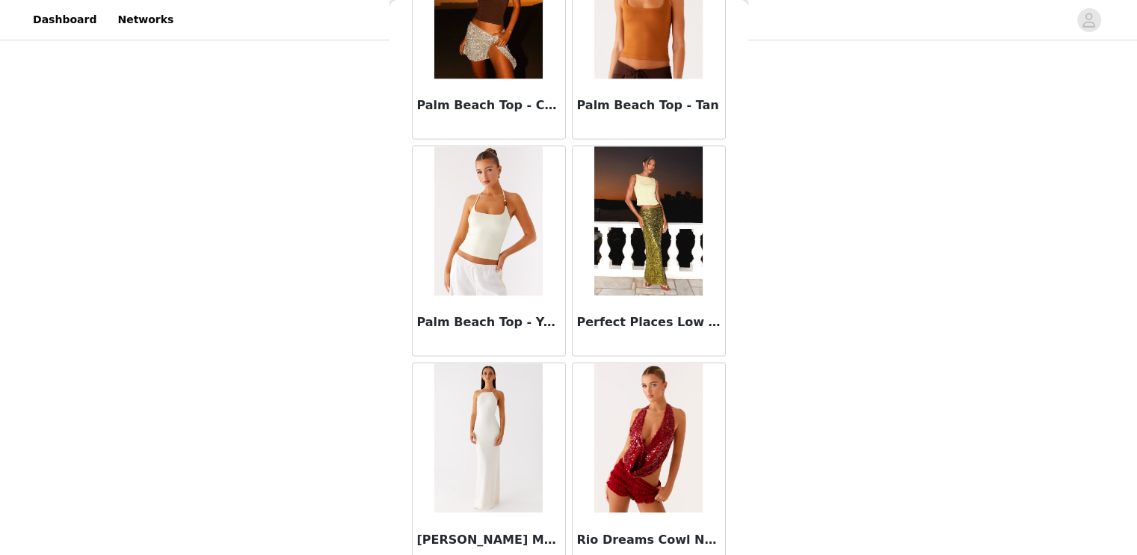
scroll to position [8223, 0]
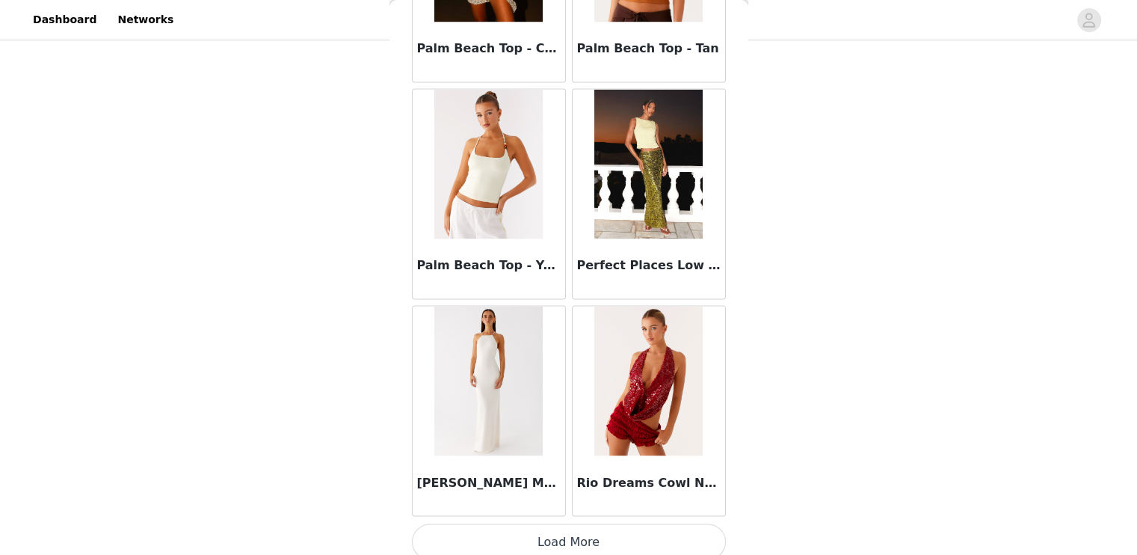
click at [581, 523] on button "Load More" at bounding box center [569, 541] width 314 height 36
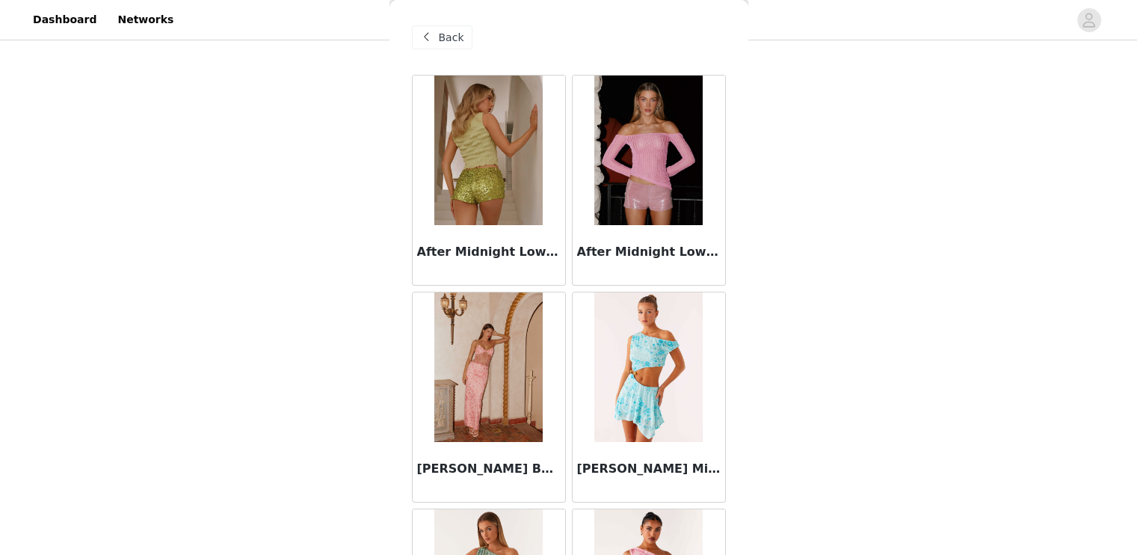
scroll to position [0, 0]
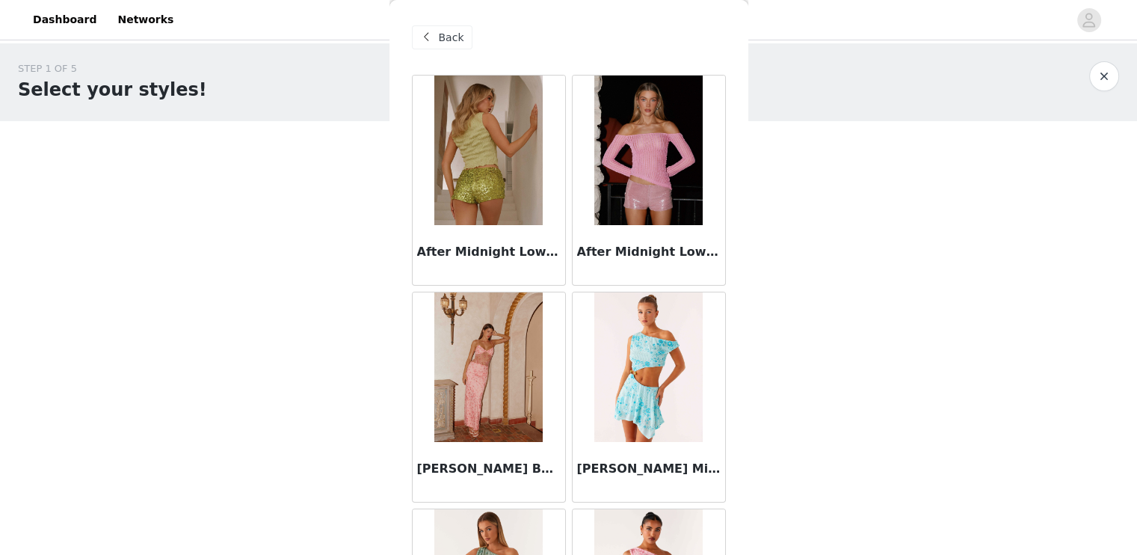
click at [436, 39] on div "Back" at bounding box center [442, 37] width 61 height 24
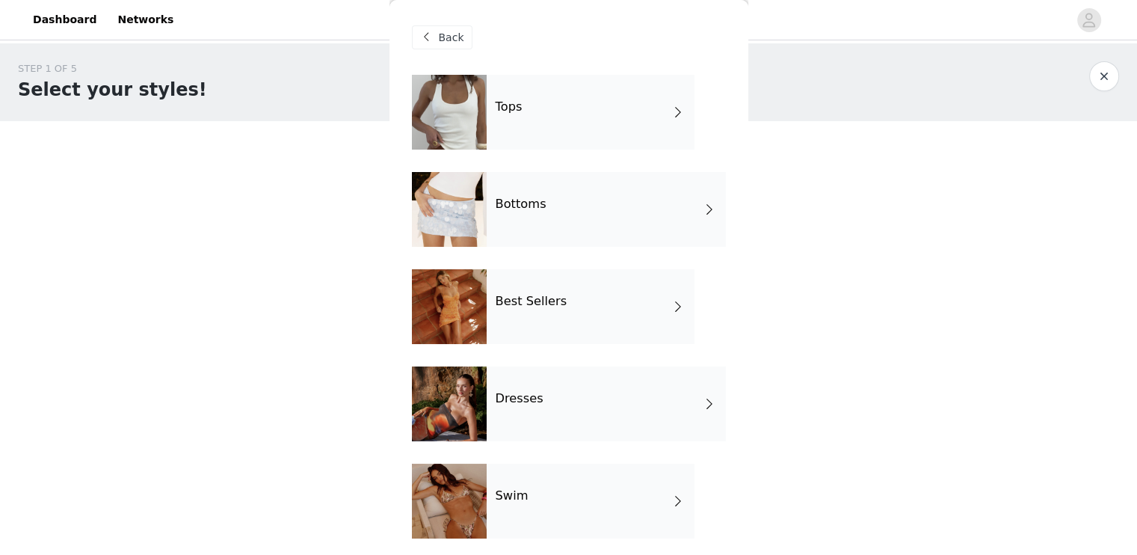
drag, startPoint x: 583, startPoint y: 380, endPoint x: 584, endPoint y: 358, distance: 22.4
click at [584, 358] on div "Tops Bottoms Best Sellers Dresses Swim Girls Night Out Garden Party Polka Dots" at bounding box center [569, 463] width 314 height 777
click at [564, 138] on div "Tops" at bounding box center [591, 112] width 208 height 75
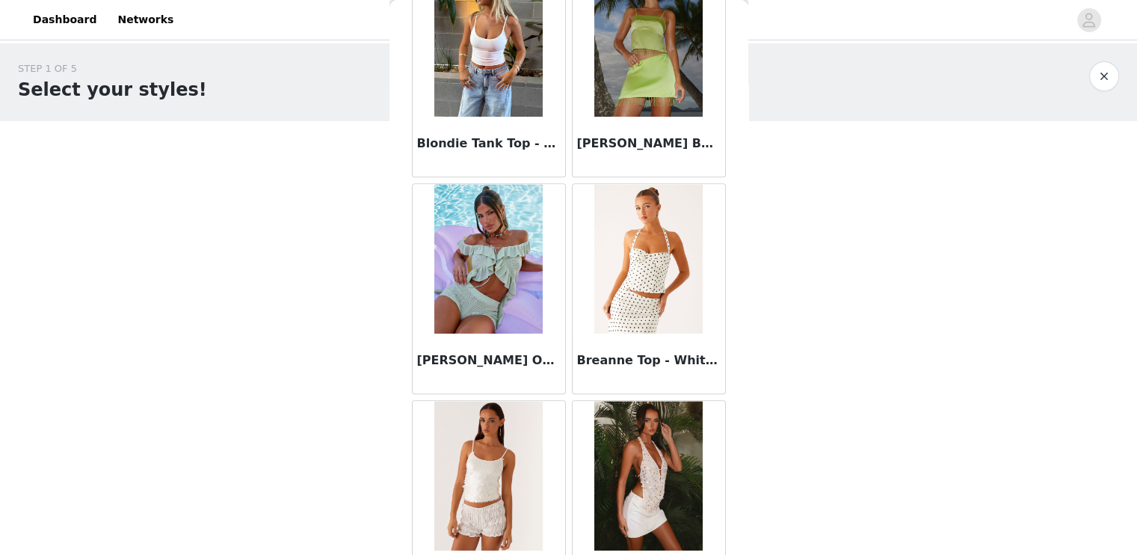
scroll to position [1730, 0]
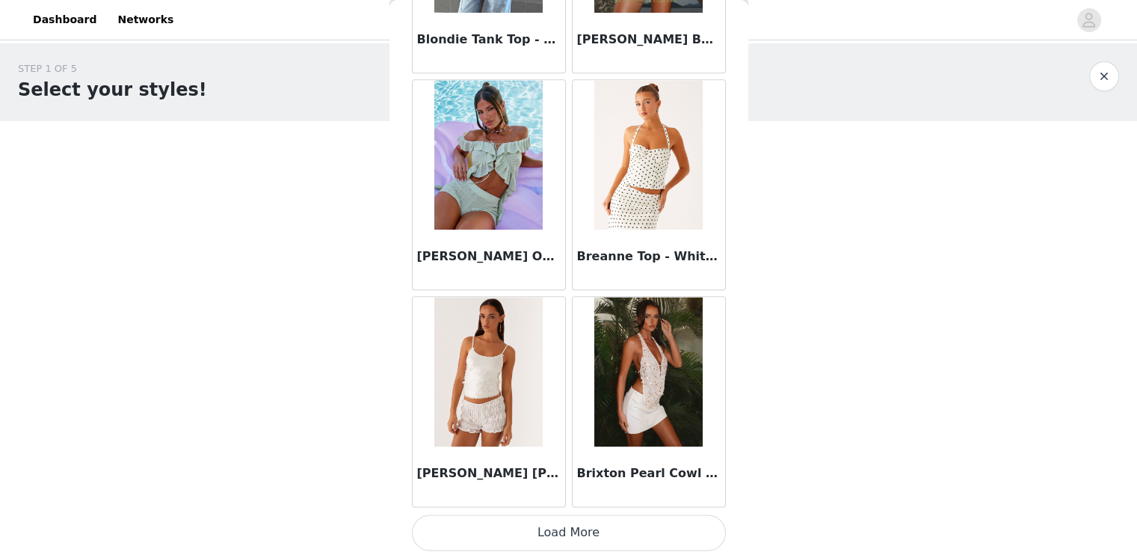
click at [589, 527] on button "Load More" at bounding box center [569, 532] width 314 height 36
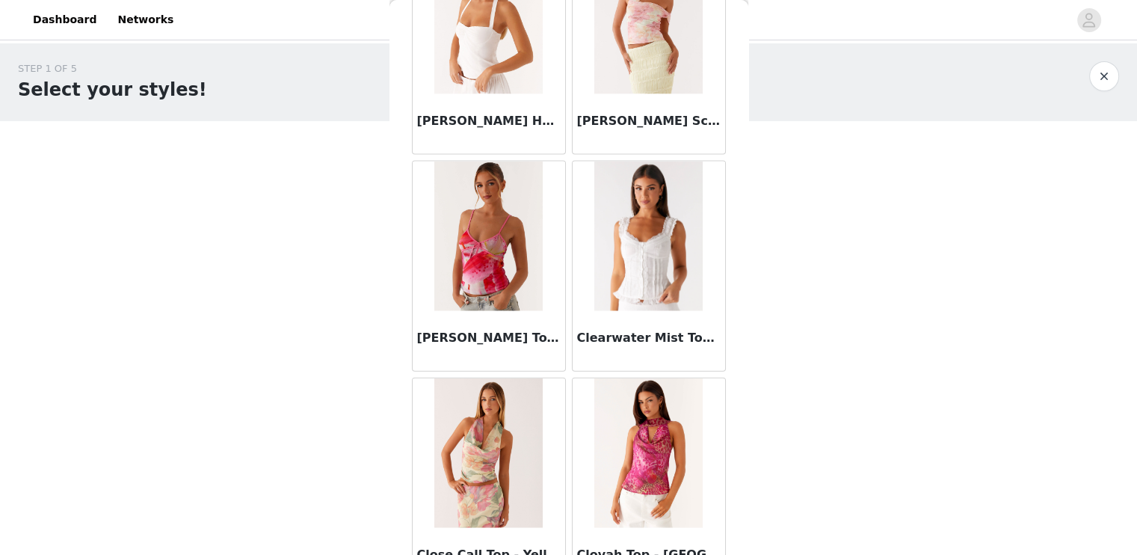
scroll to position [3369, 0]
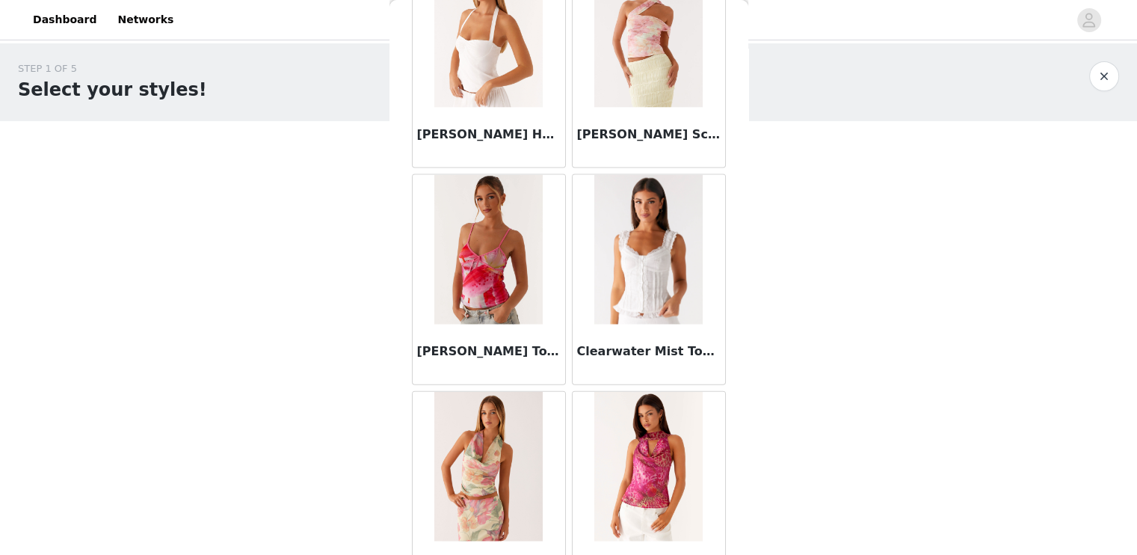
click at [632, 271] on img at bounding box center [648, 249] width 108 height 149
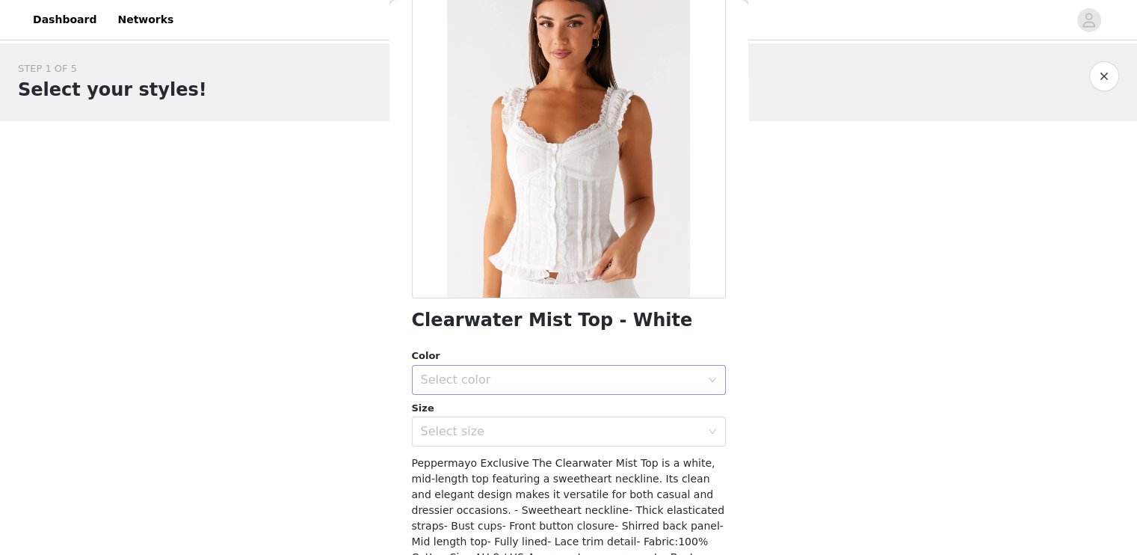
scroll to position [99, 0]
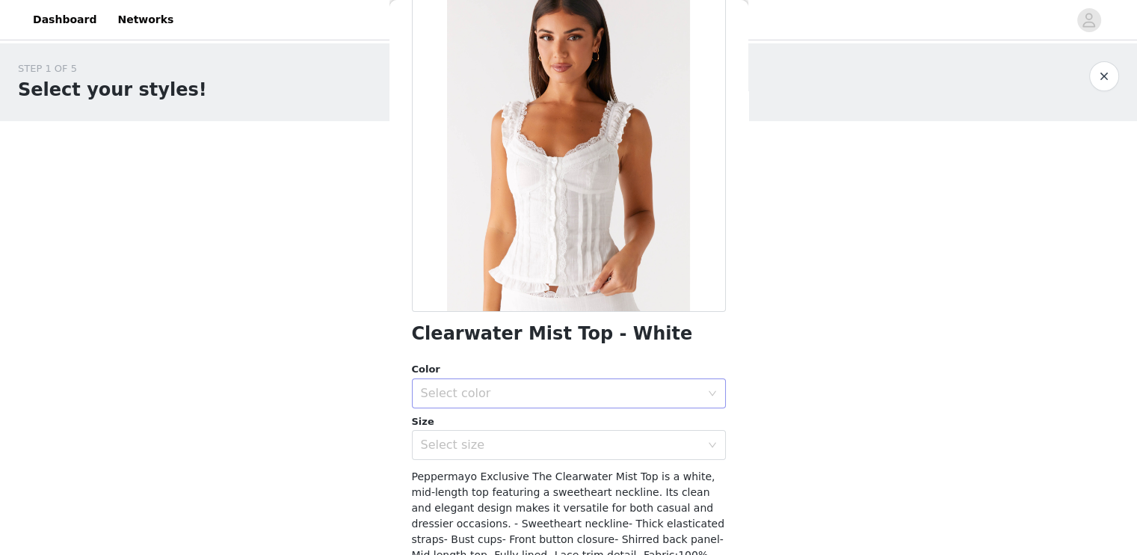
click at [549, 386] on div "Select color" at bounding box center [561, 393] width 280 height 15
click at [517, 423] on li "White" at bounding box center [562, 425] width 303 height 24
click at [520, 437] on div "Select size" at bounding box center [561, 444] width 280 height 15
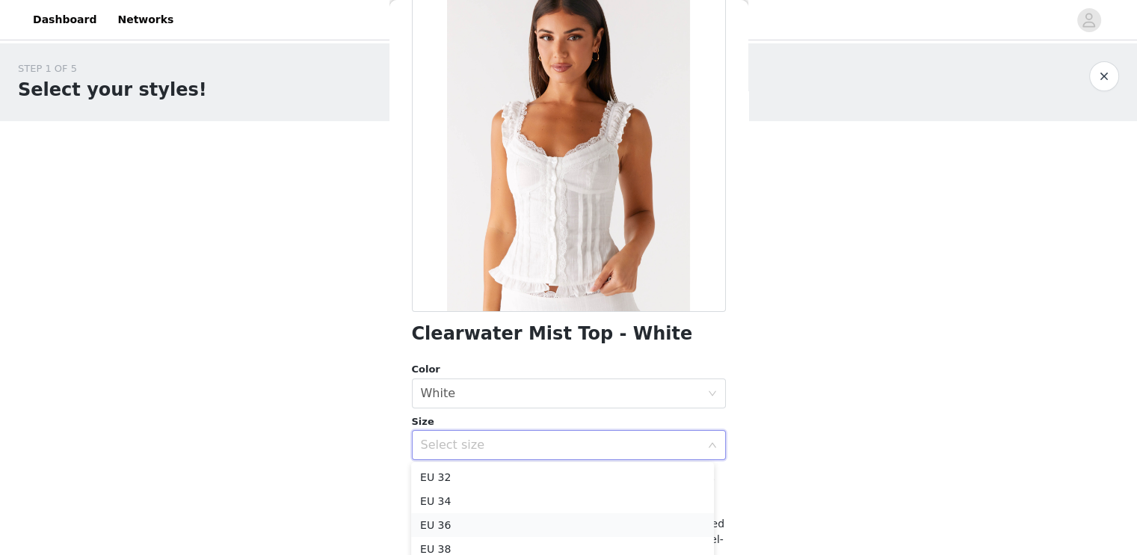
click at [482, 515] on li "EU 36" at bounding box center [562, 525] width 303 height 24
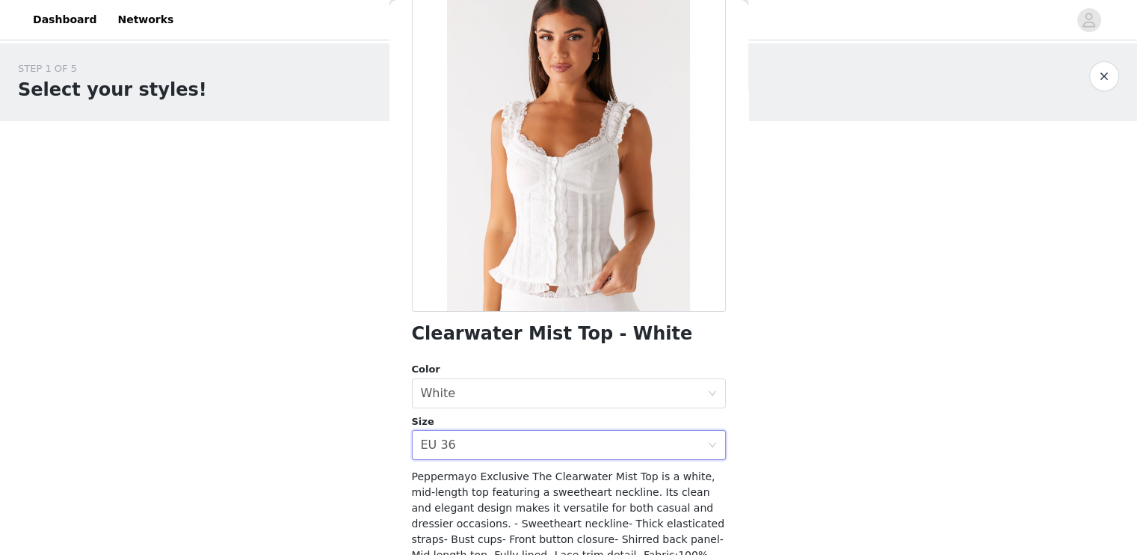
scroll to position [217, 0]
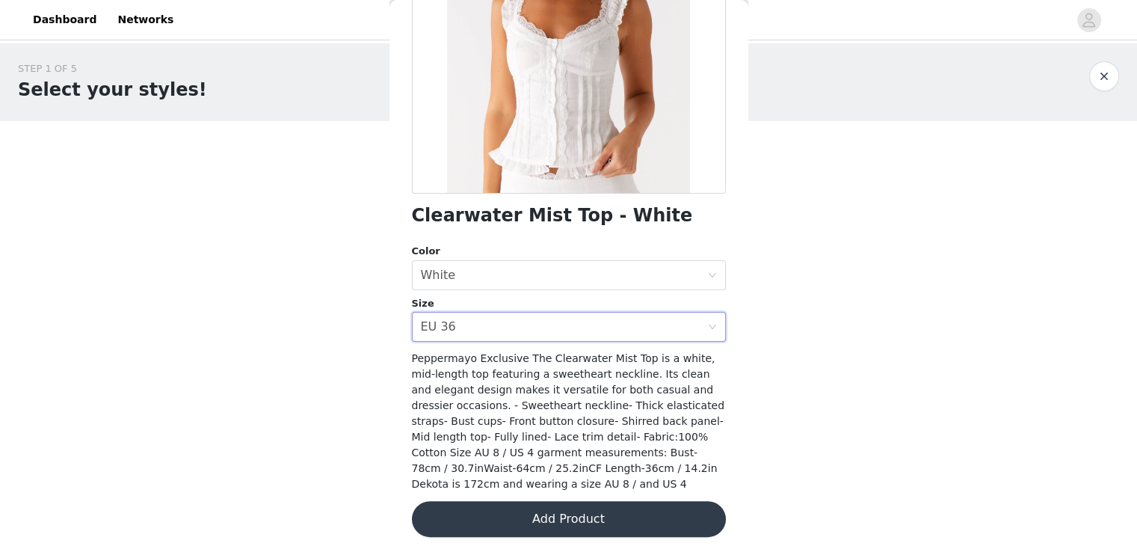
click at [553, 516] on button "Add Product" at bounding box center [569, 519] width 314 height 36
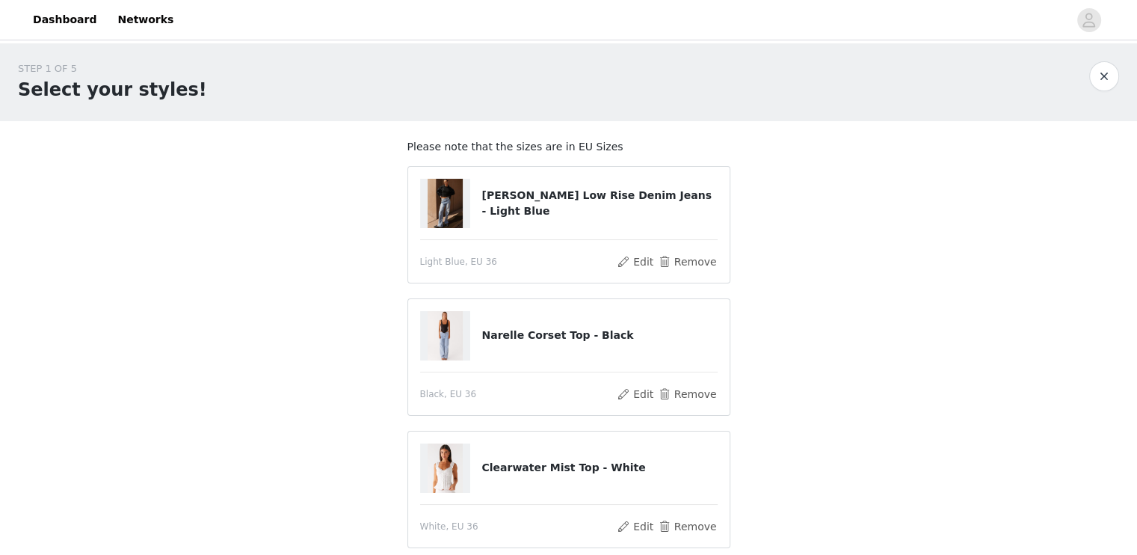
scroll to position [132, 0]
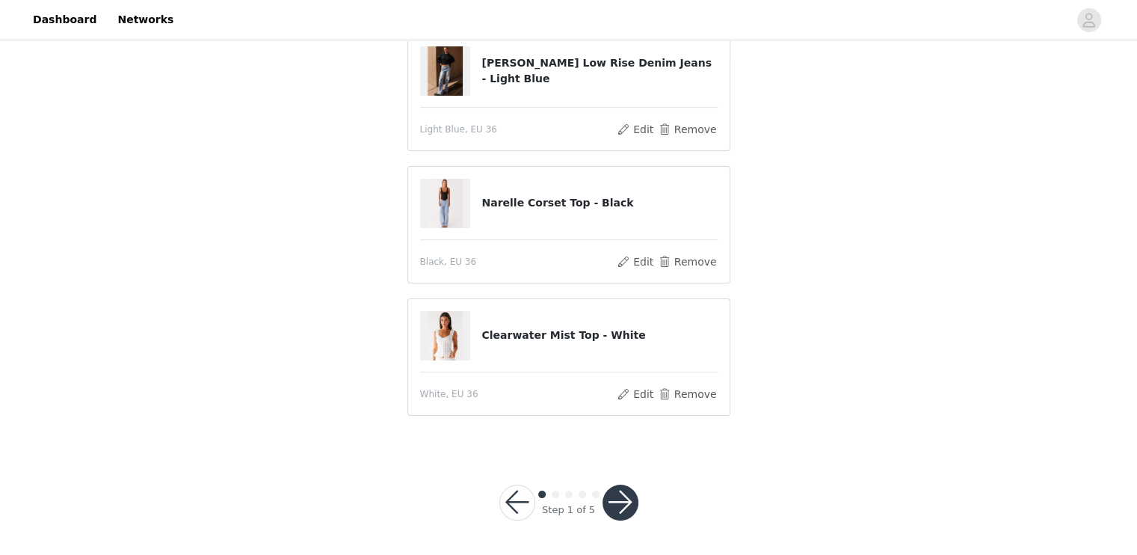
click at [617, 498] on button "button" at bounding box center [620, 502] width 36 height 36
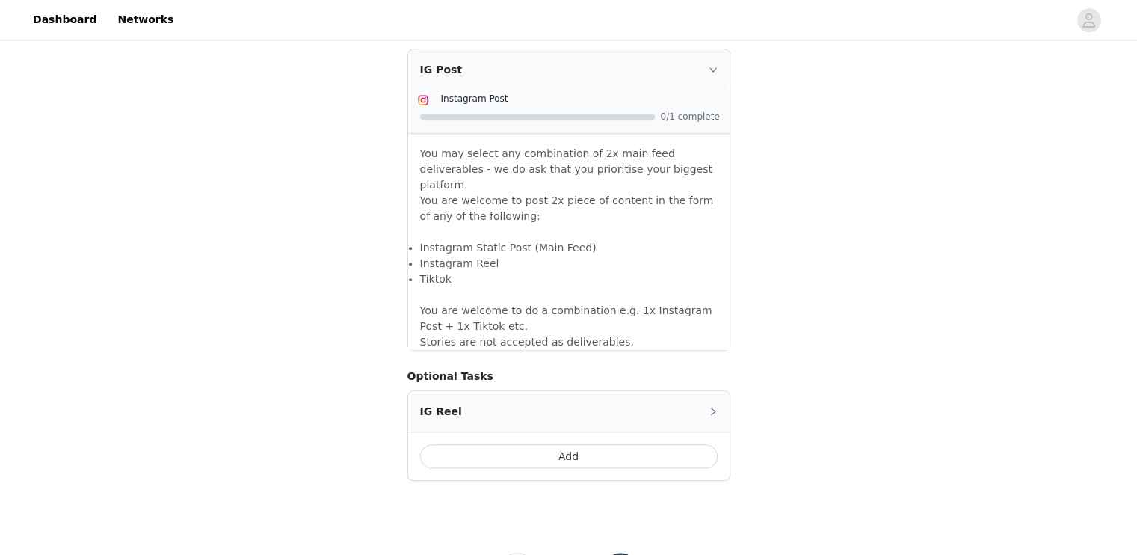
scroll to position [1324, 0]
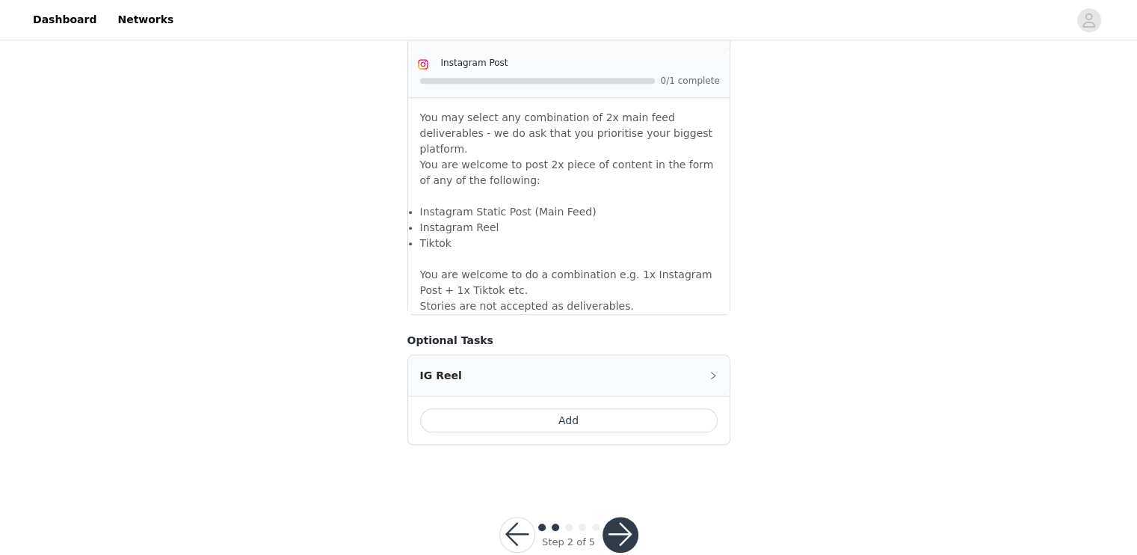
click at [619, 516] on button "button" at bounding box center [620, 534] width 36 height 36
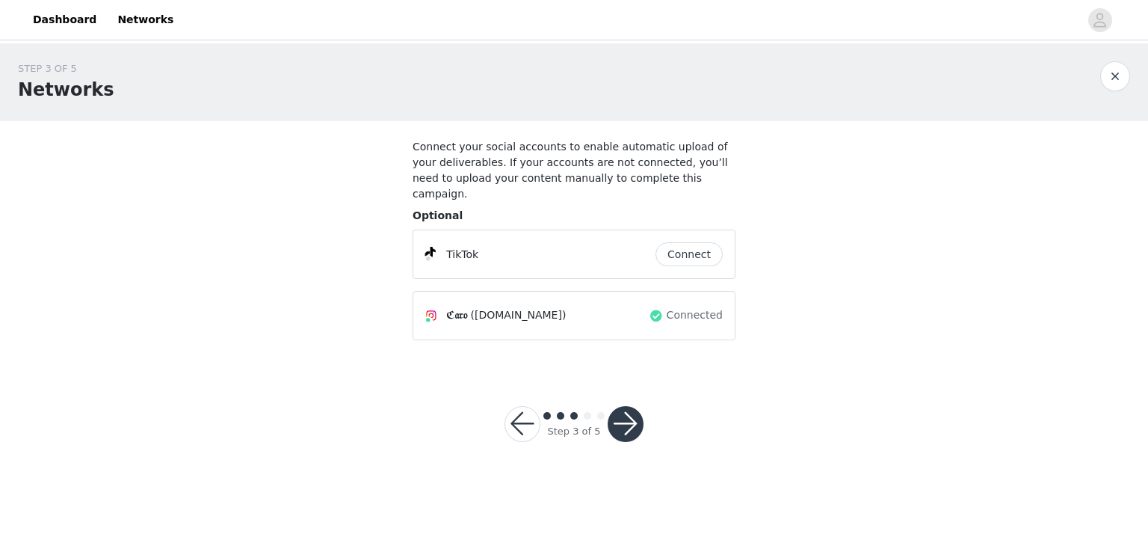
click at [638, 406] on button "button" at bounding box center [626, 424] width 36 height 36
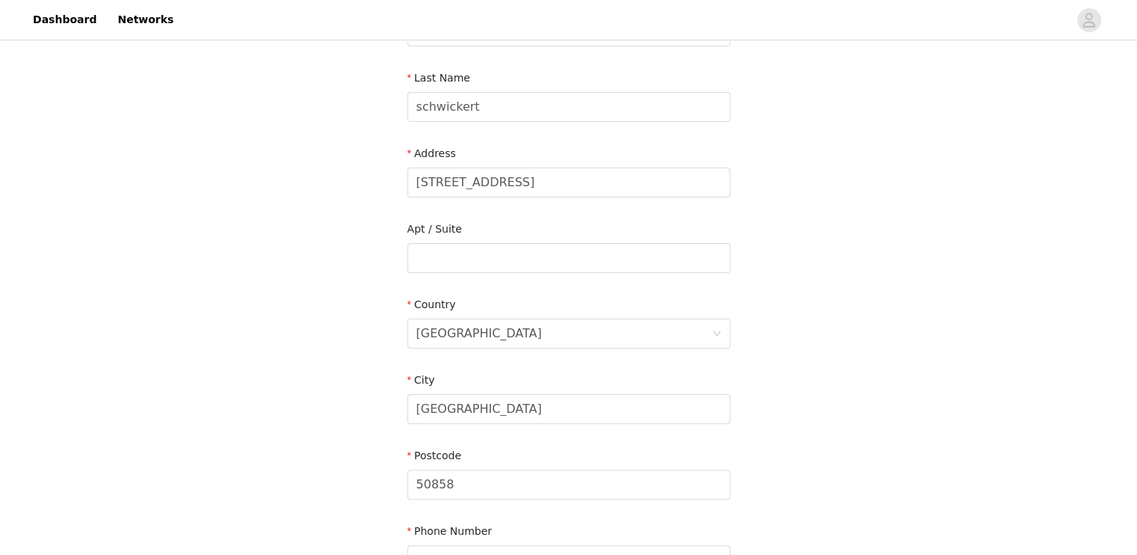
scroll to position [420, 0]
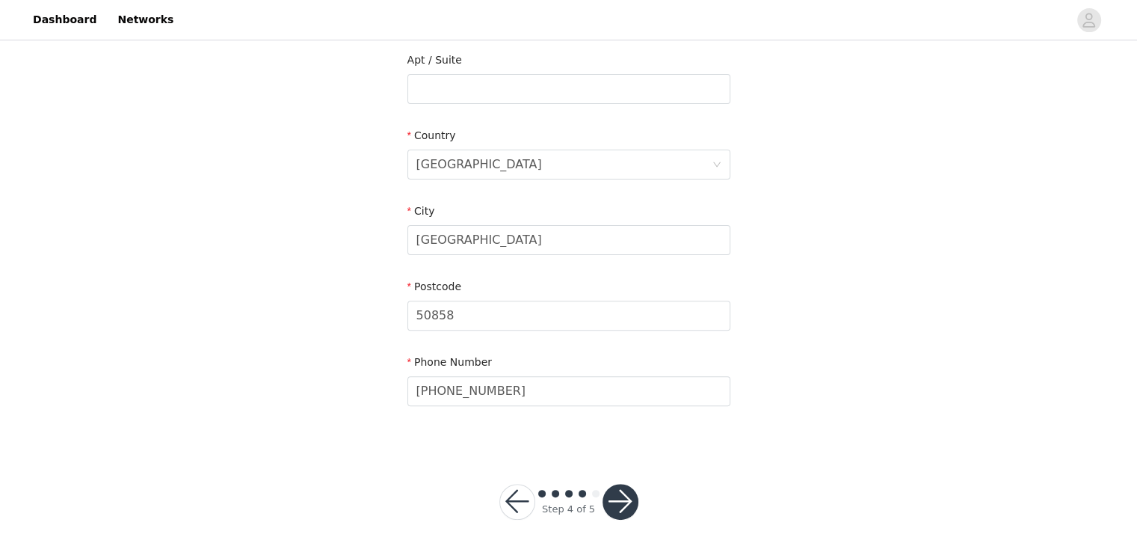
click at [624, 503] on button "button" at bounding box center [620, 502] width 36 height 36
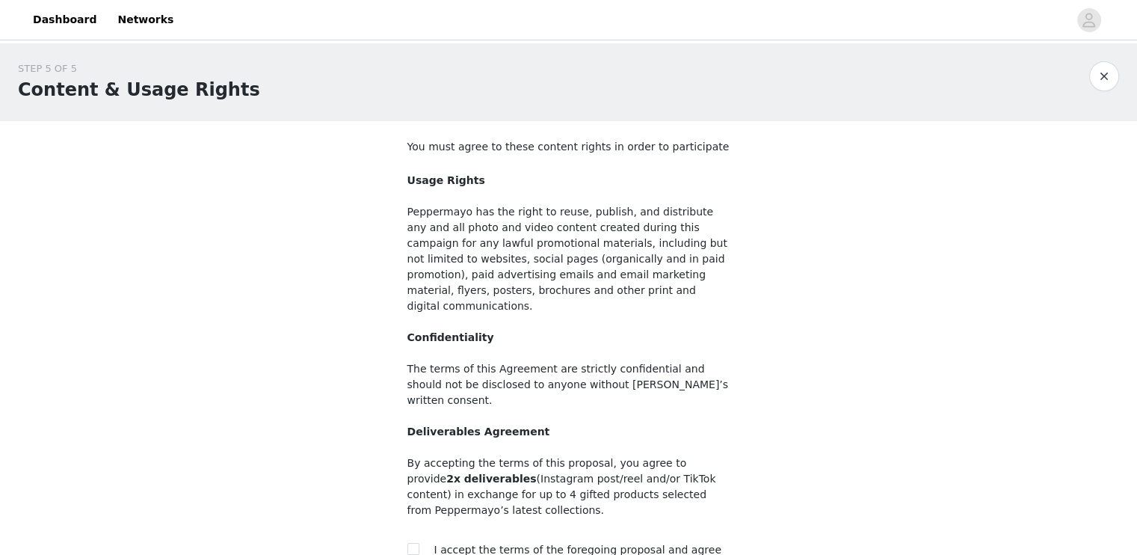
scroll to position [136, 0]
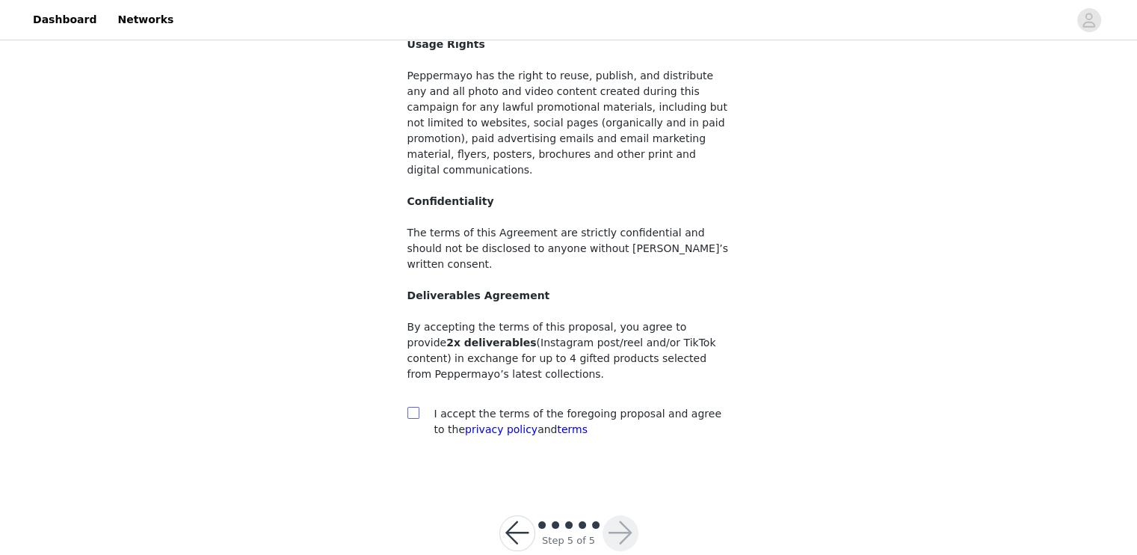
click at [411, 407] on input "checkbox" at bounding box center [412, 412] width 10 height 10
checkbox input "true"
click at [626, 515] on button "button" at bounding box center [620, 533] width 36 height 36
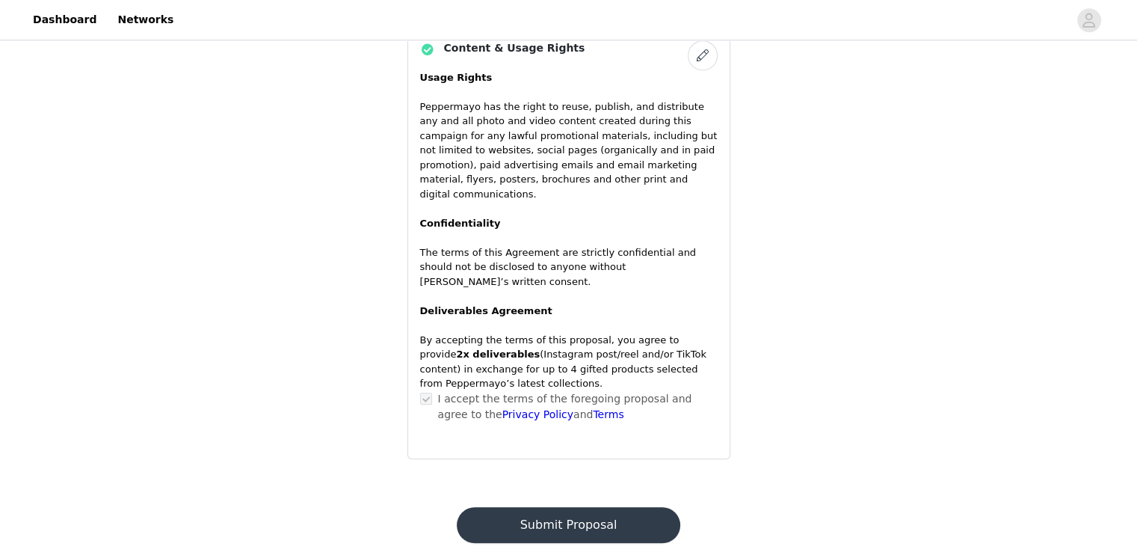
click at [577, 507] on button "Submit Proposal" at bounding box center [568, 525] width 223 height 36
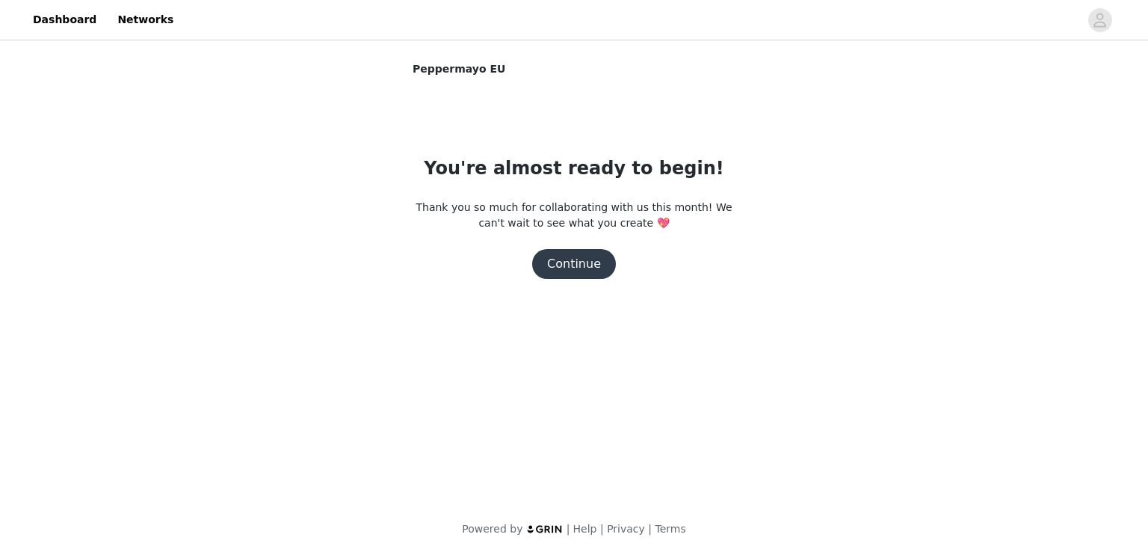
click at [577, 247] on div "You're almost ready to begin! Thank you so much for collaborating with us this …" at bounding box center [574, 217] width 323 height 124
click at [576, 259] on button "Continue" at bounding box center [574, 264] width 84 height 30
